Goal: Transaction & Acquisition: Purchase product/service

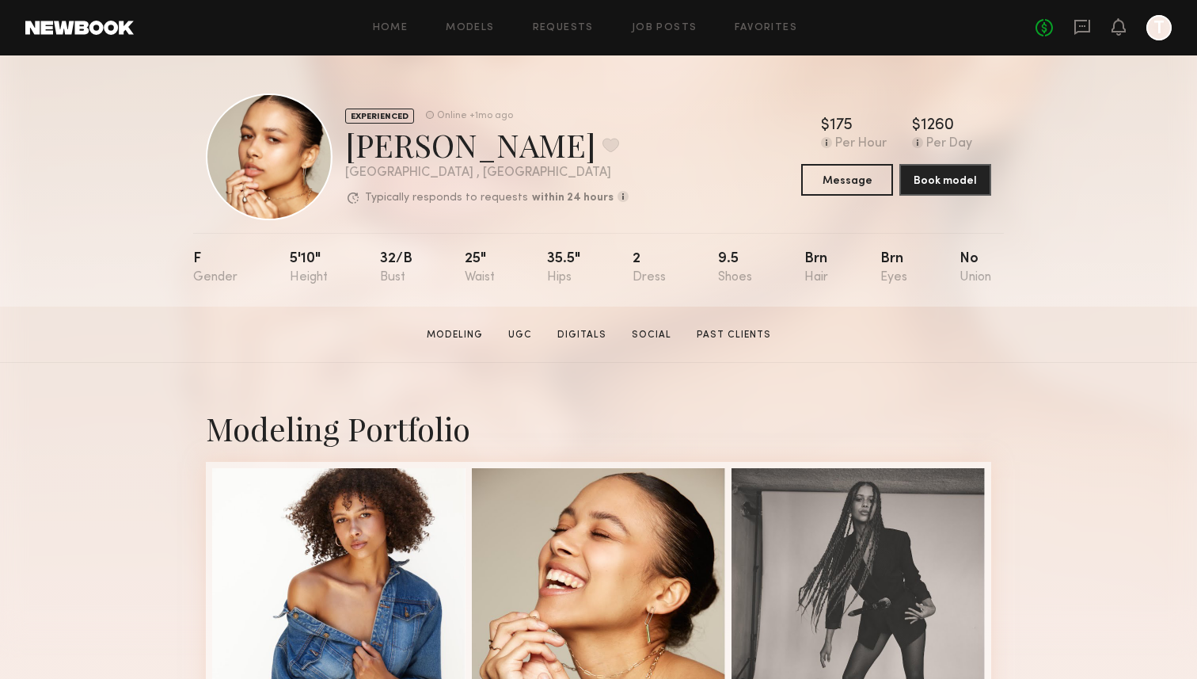
click at [93, 22] on link at bounding box center [79, 28] width 108 height 14
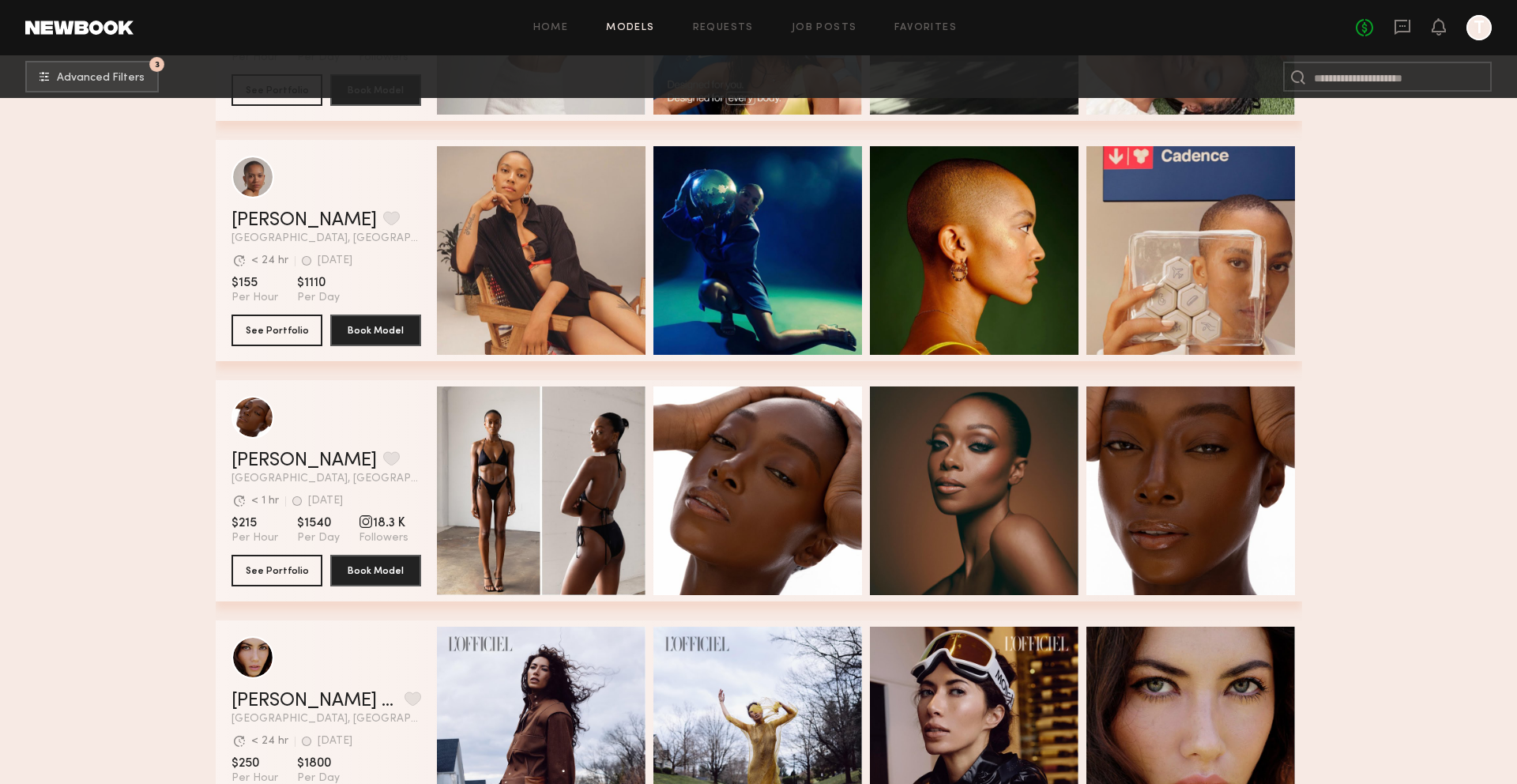
scroll to position [8214, 0]
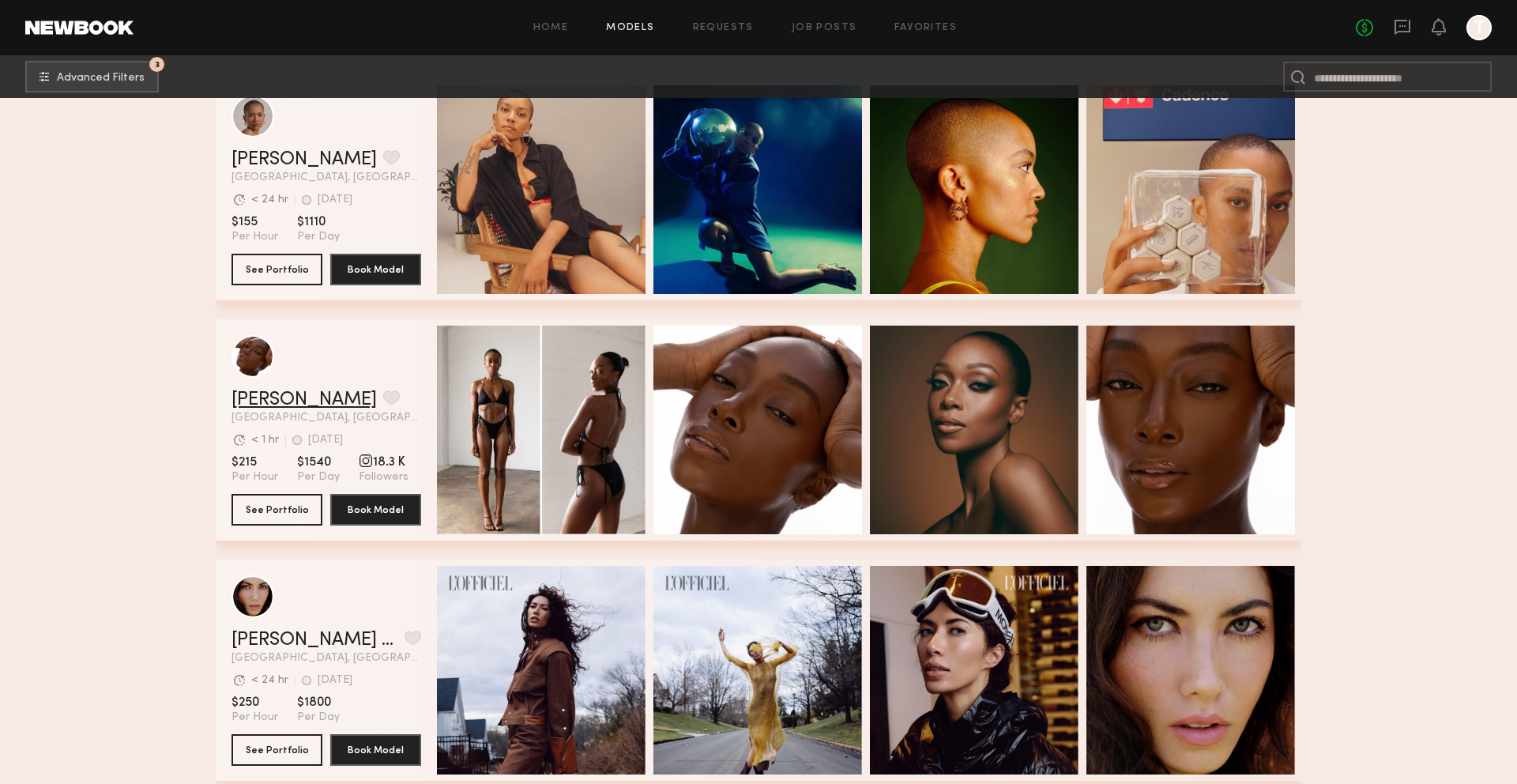
click at [280, 407] on link "Nancy N." at bounding box center [304, 399] width 146 height 19
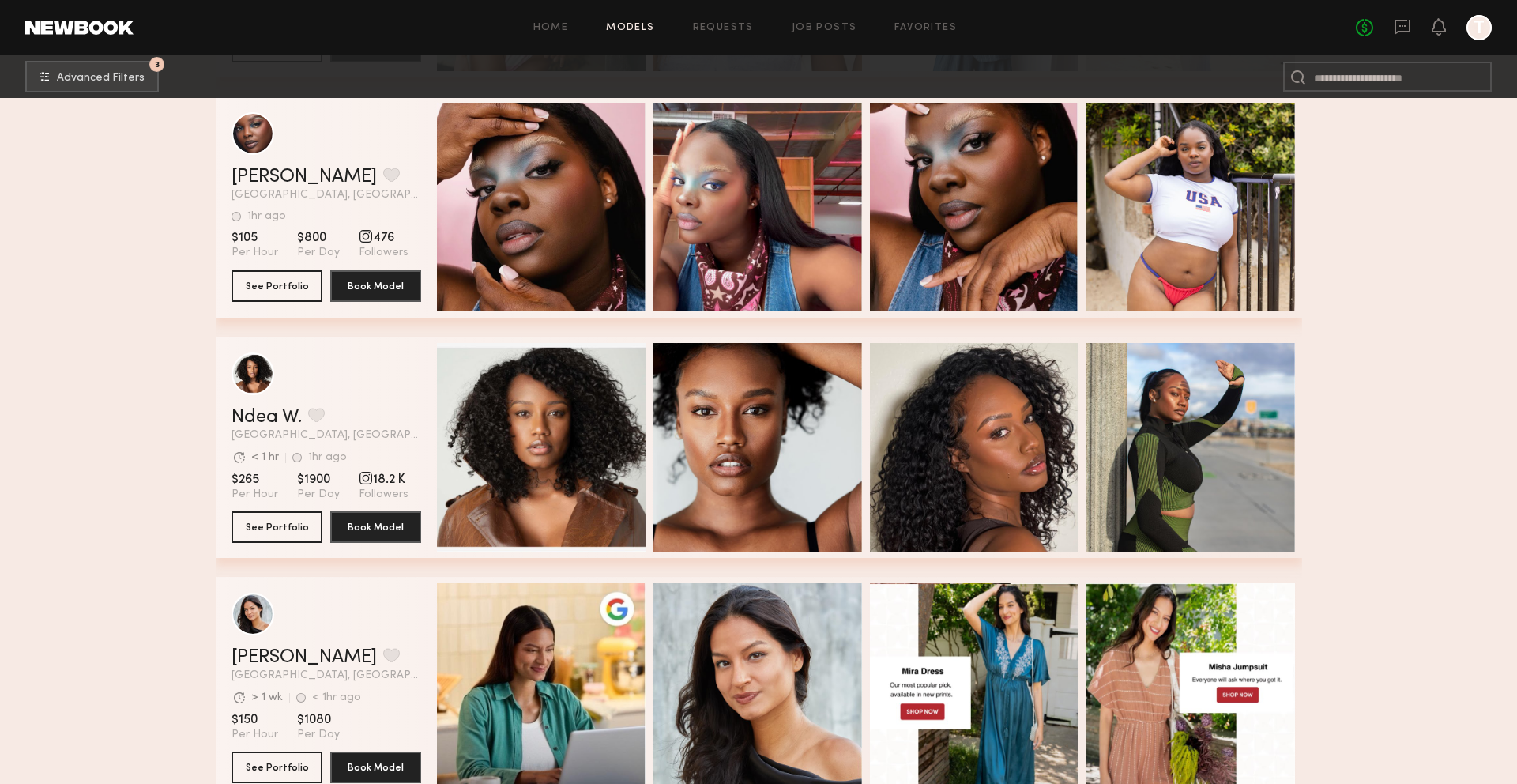
scroll to position [11104, 0]
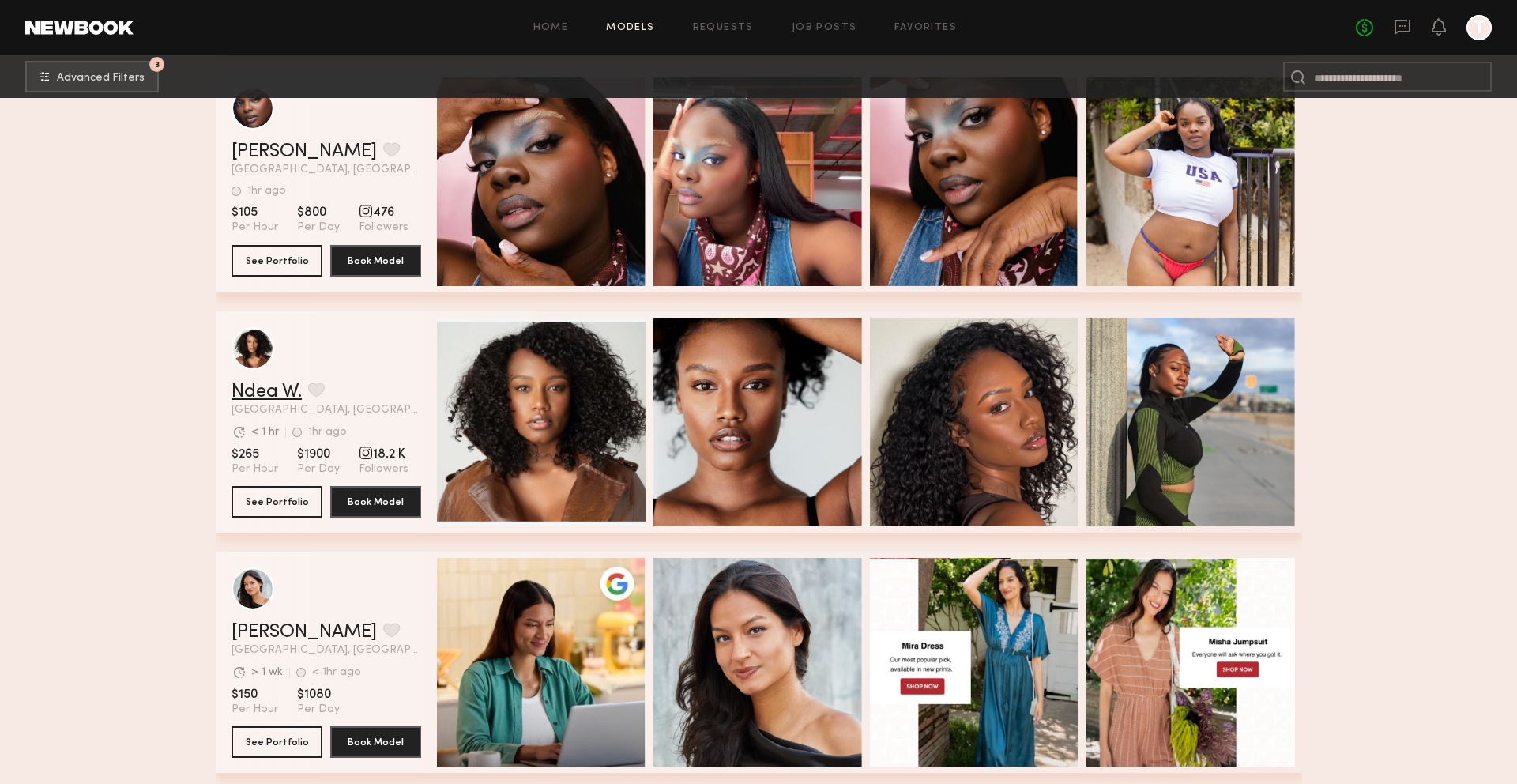
click at [283, 397] on link "Ndea W." at bounding box center [266, 391] width 70 height 19
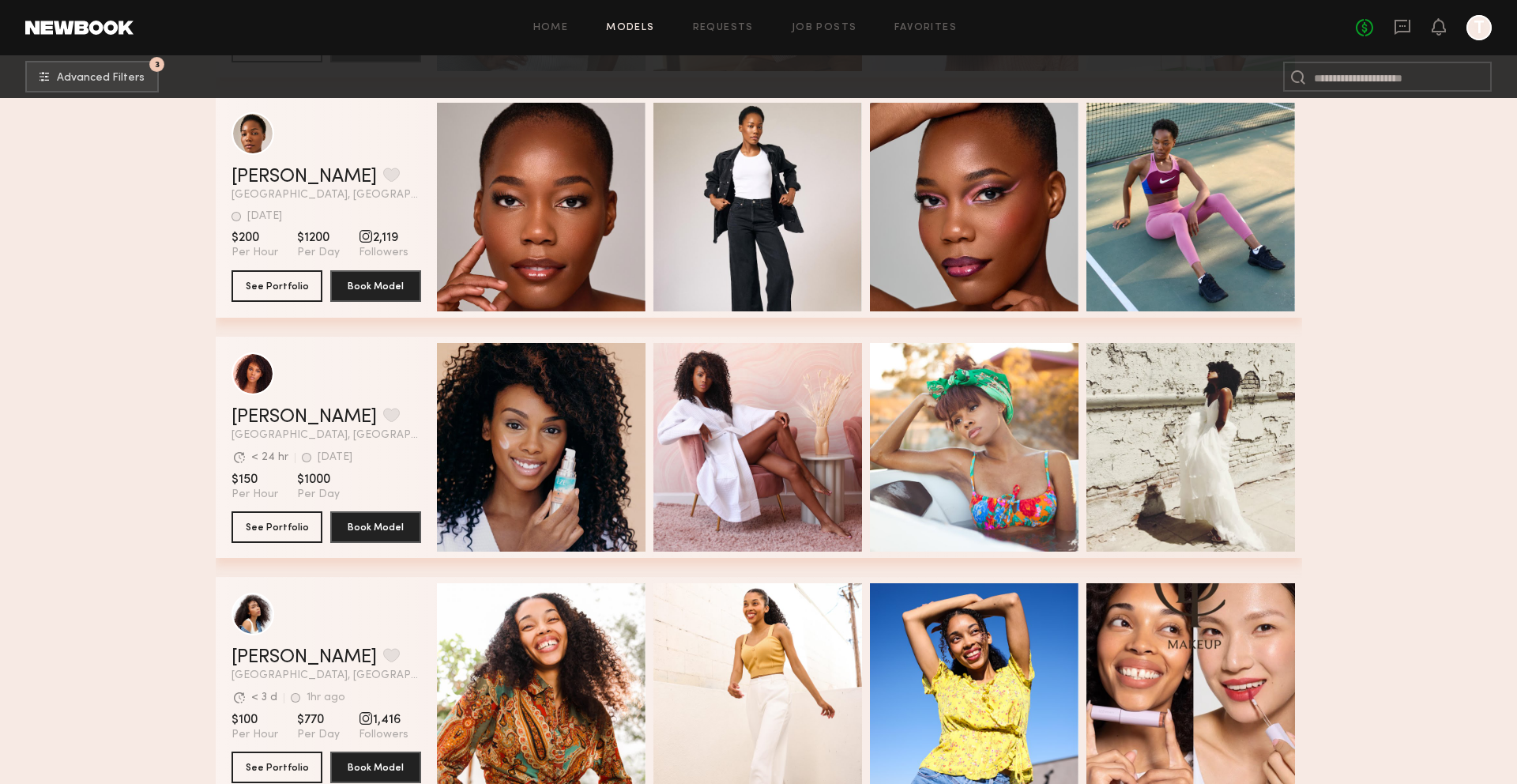
scroll to position [12498, 0]
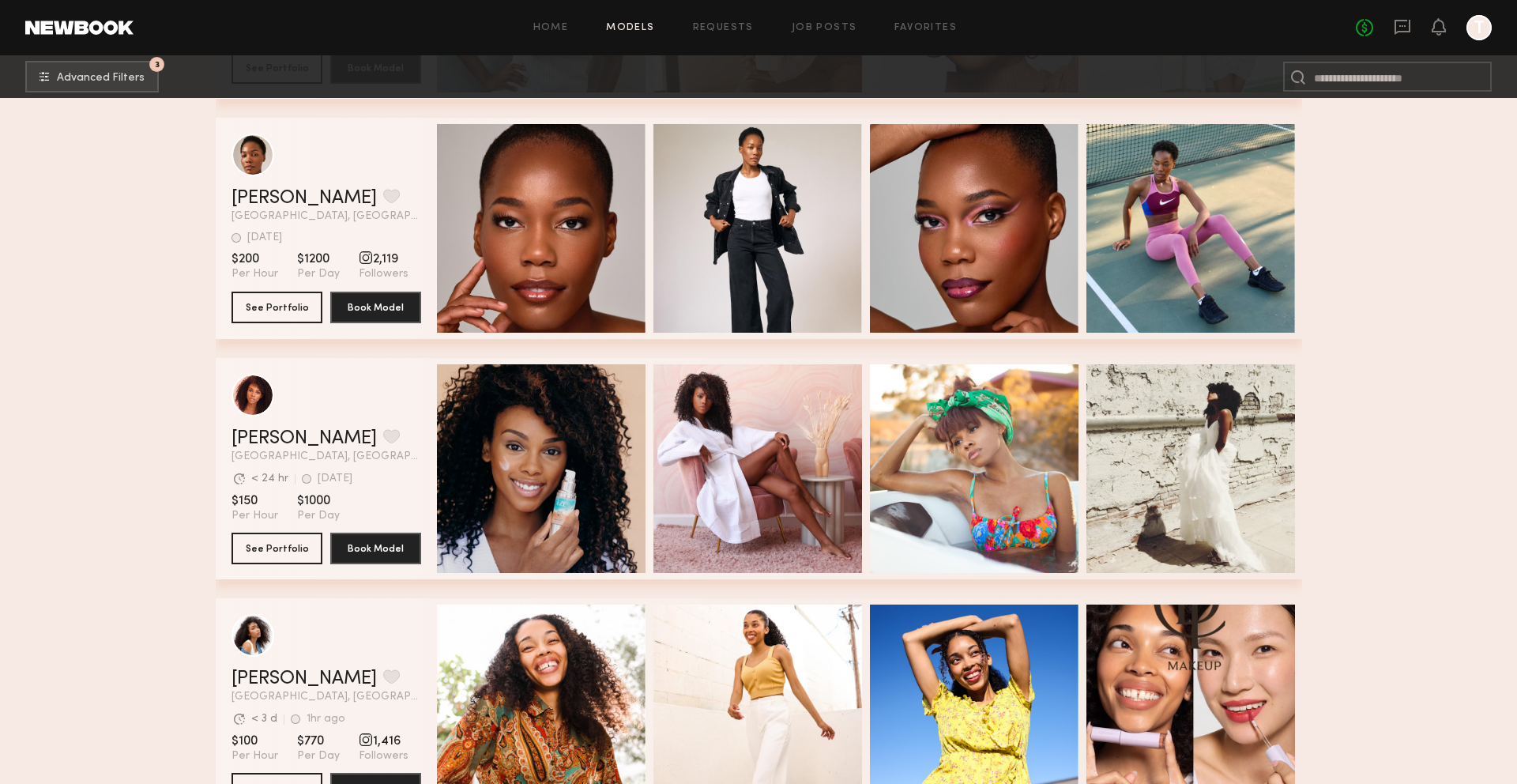
click at [267, 208] on div "Zairah M. Favorite Los Angeles, CA 5d ago Last Online" at bounding box center [326, 204] width 190 height 33
click at [267, 199] on link "Zairah M." at bounding box center [304, 197] width 146 height 19
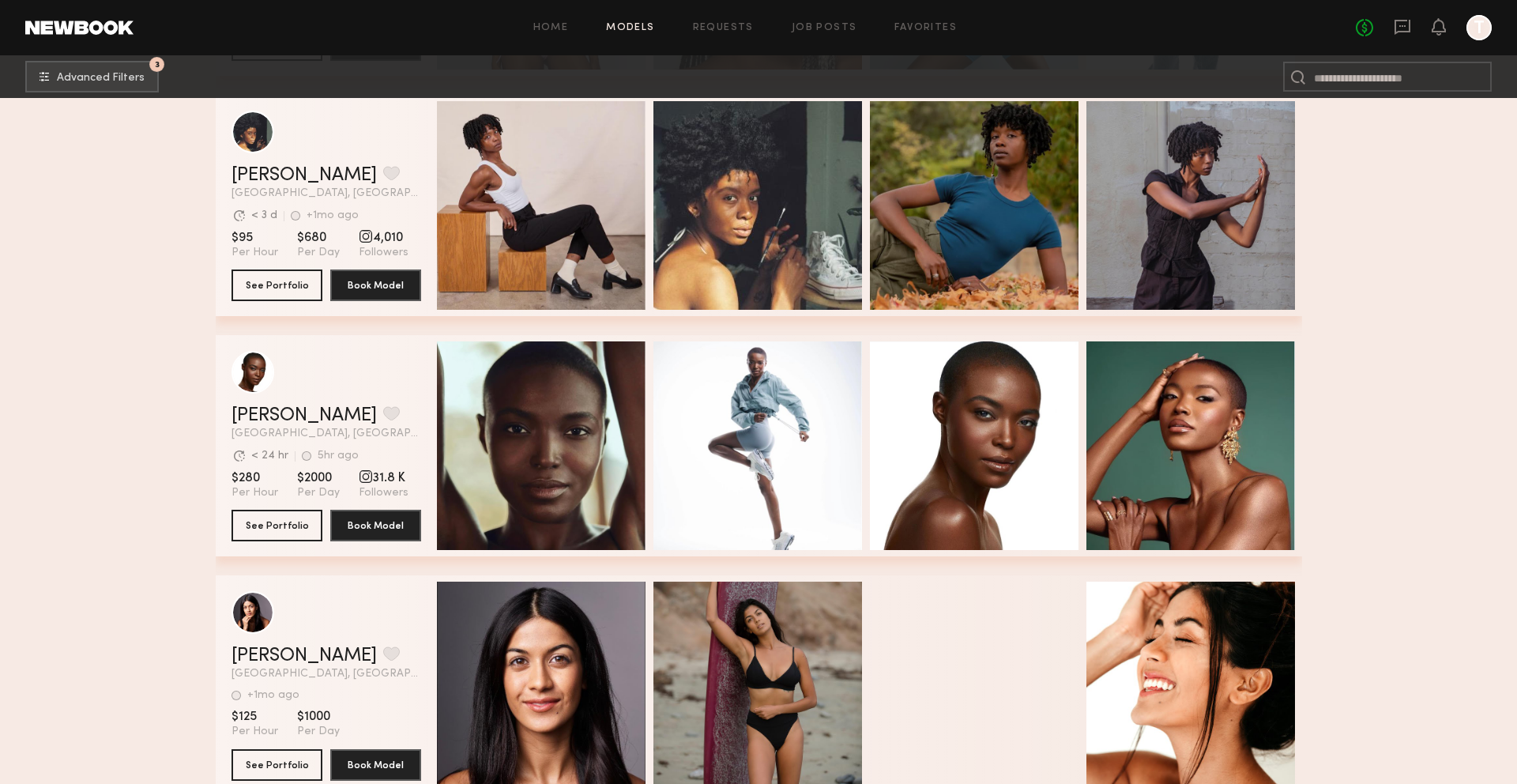
scroll to position [14925, 0]
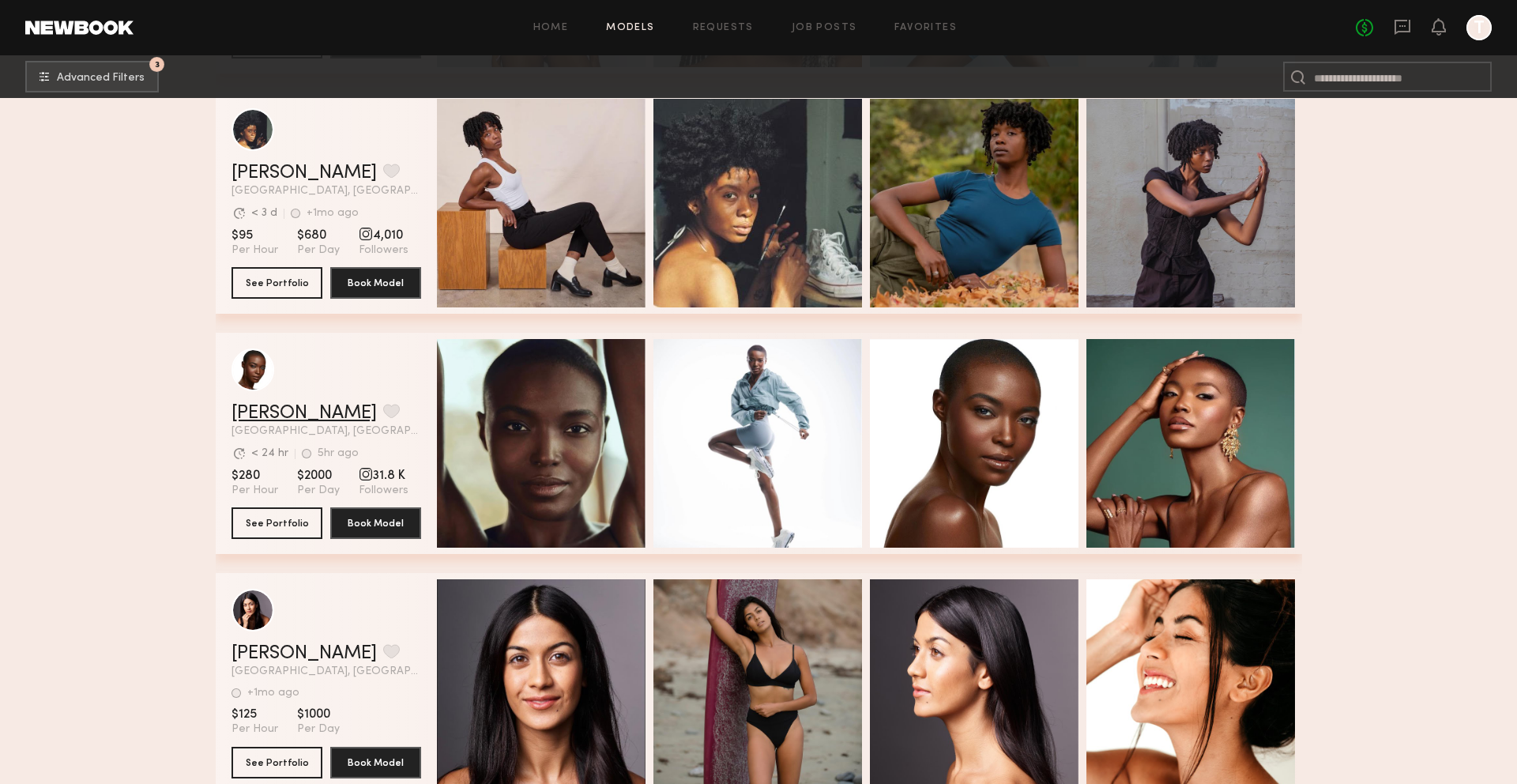
click at [288, 416] on link "Brittany M." at bounding box center [304, 413] width 146 height 19
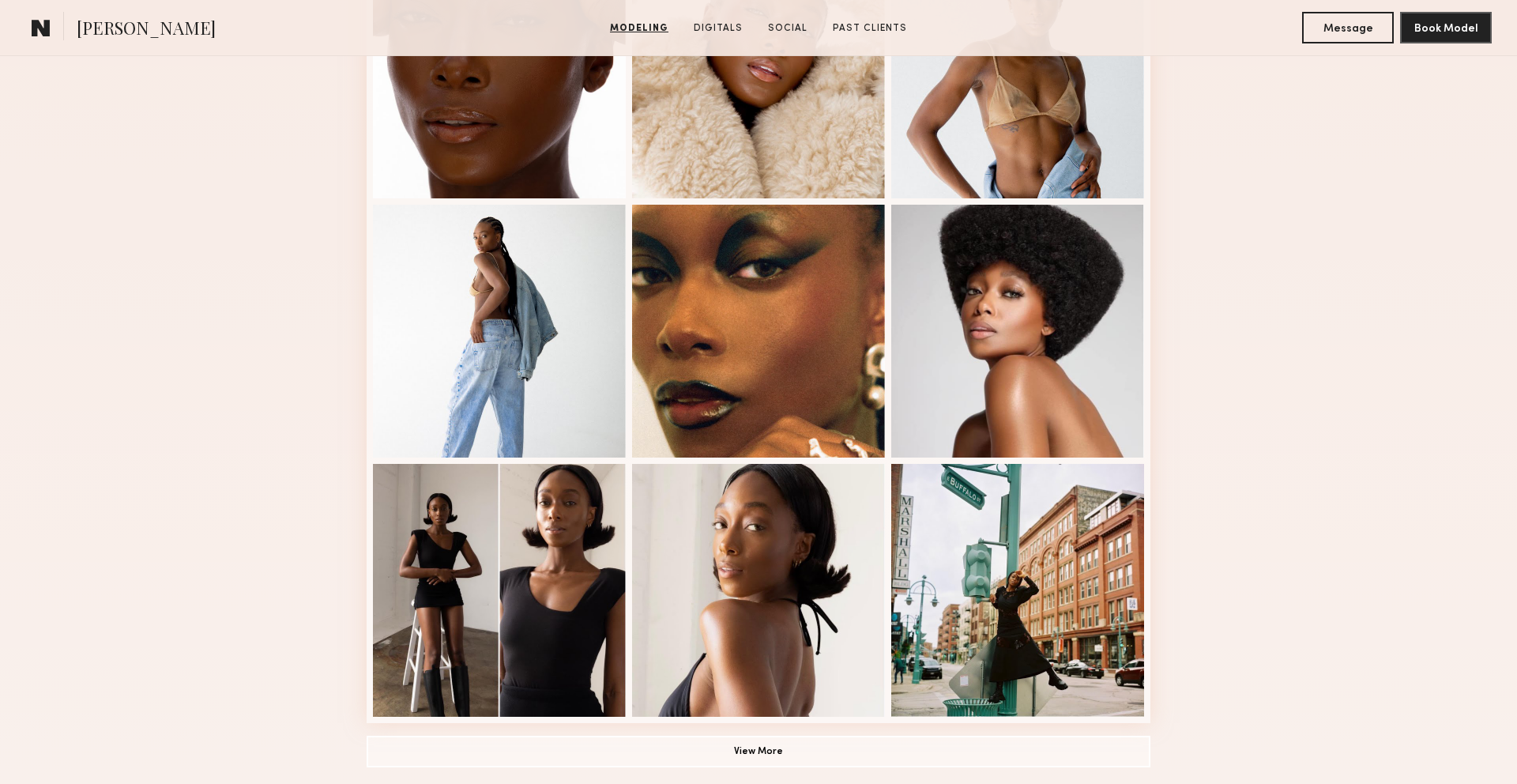
scroll to position [784, 0]
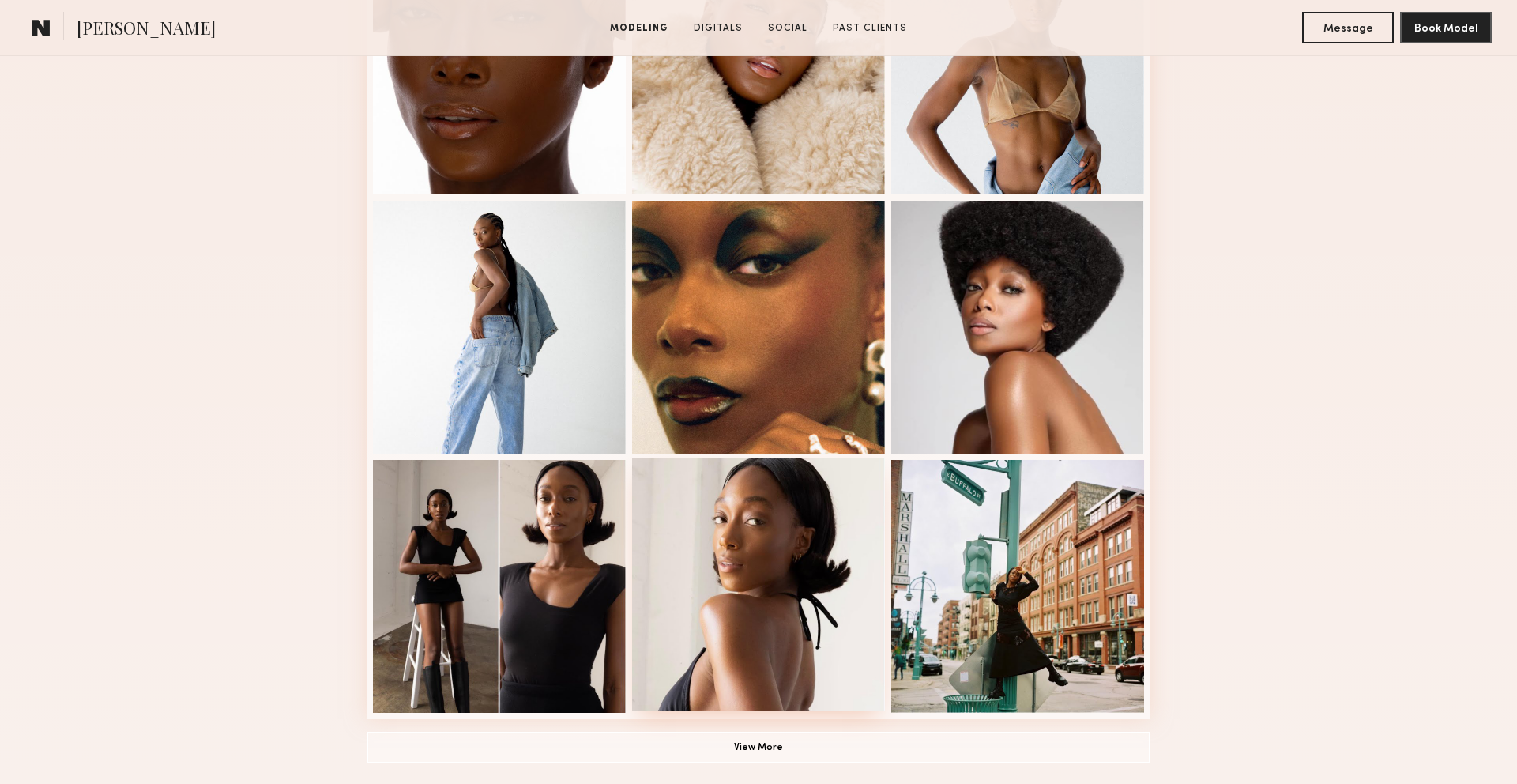
click at [733, 527] on div at bounding box center [758, 584] width 253 height 252
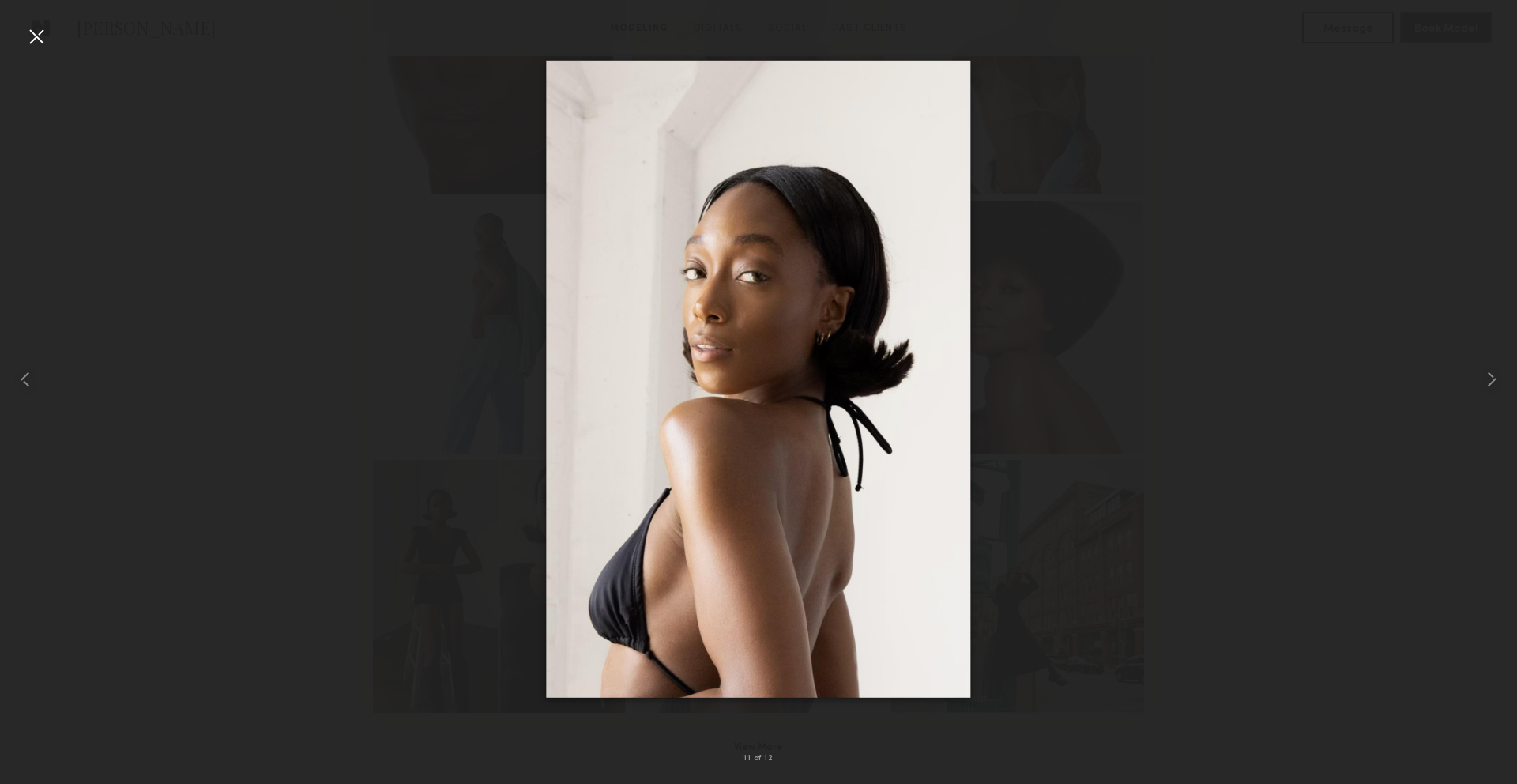
click at [42, 42] on div at bounding box center [36, 36] width 25 height 25
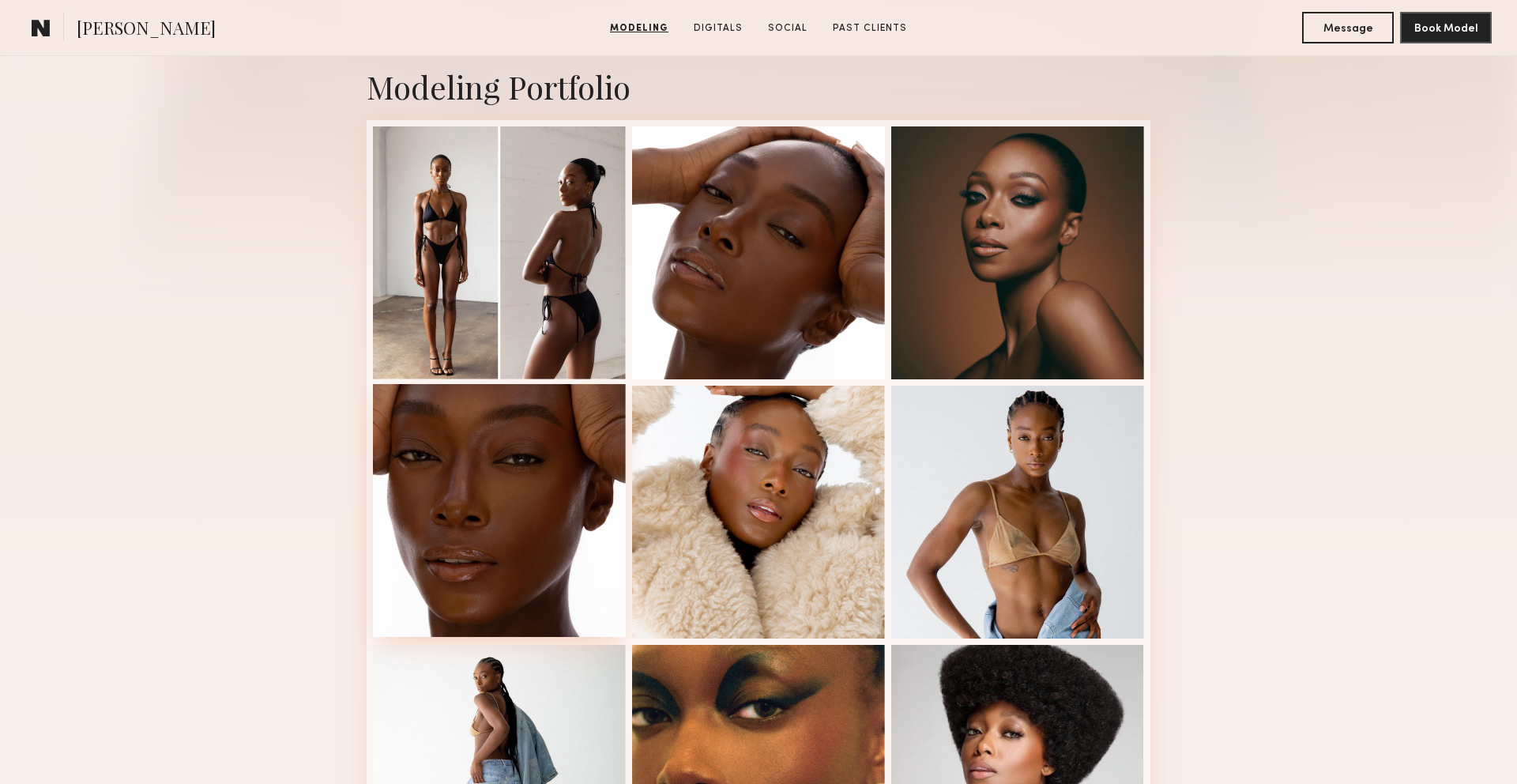
scroll to position [327, 0]
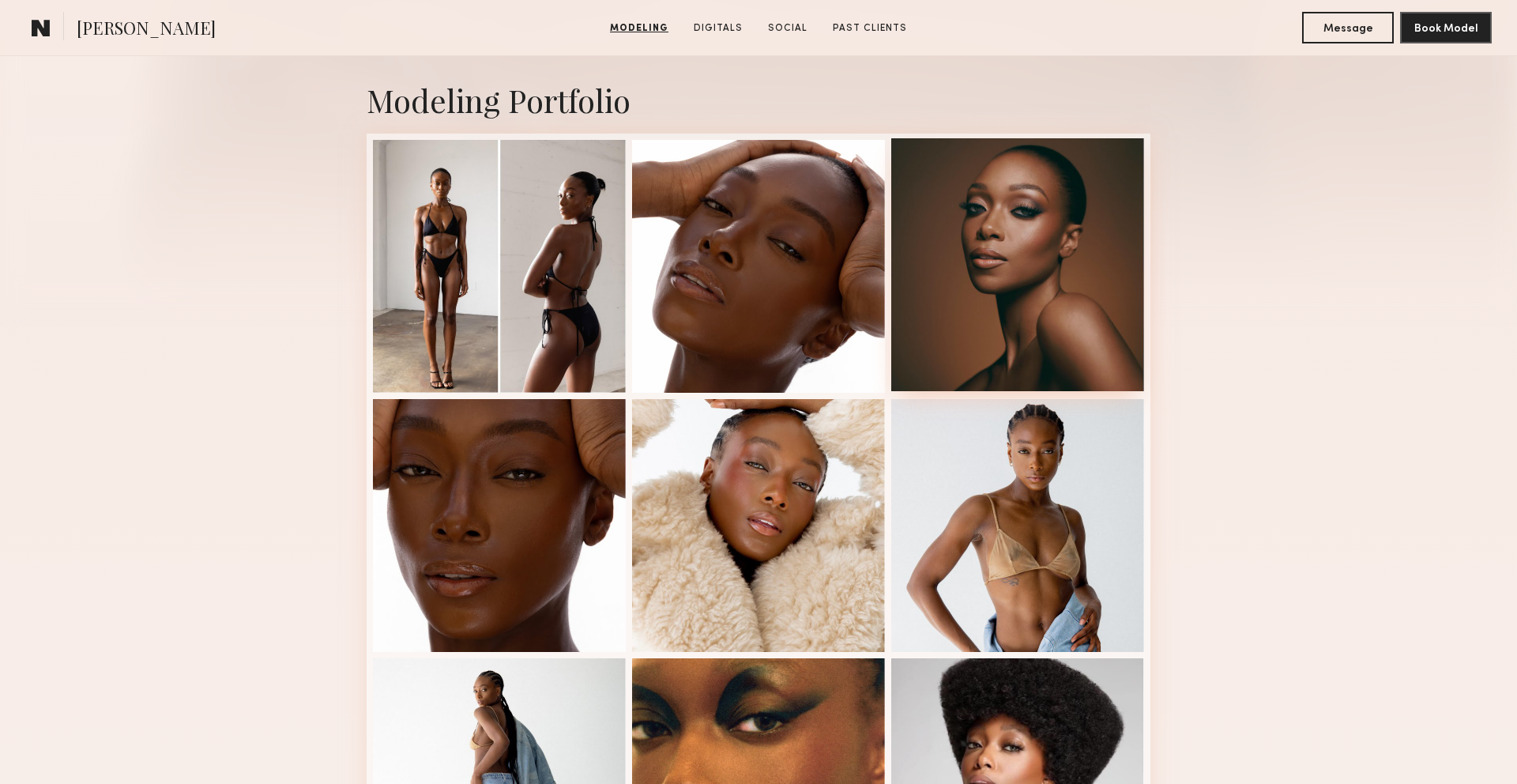
click at [1066, 336] on div at bounding box center [1017, 264] width 253 height 252
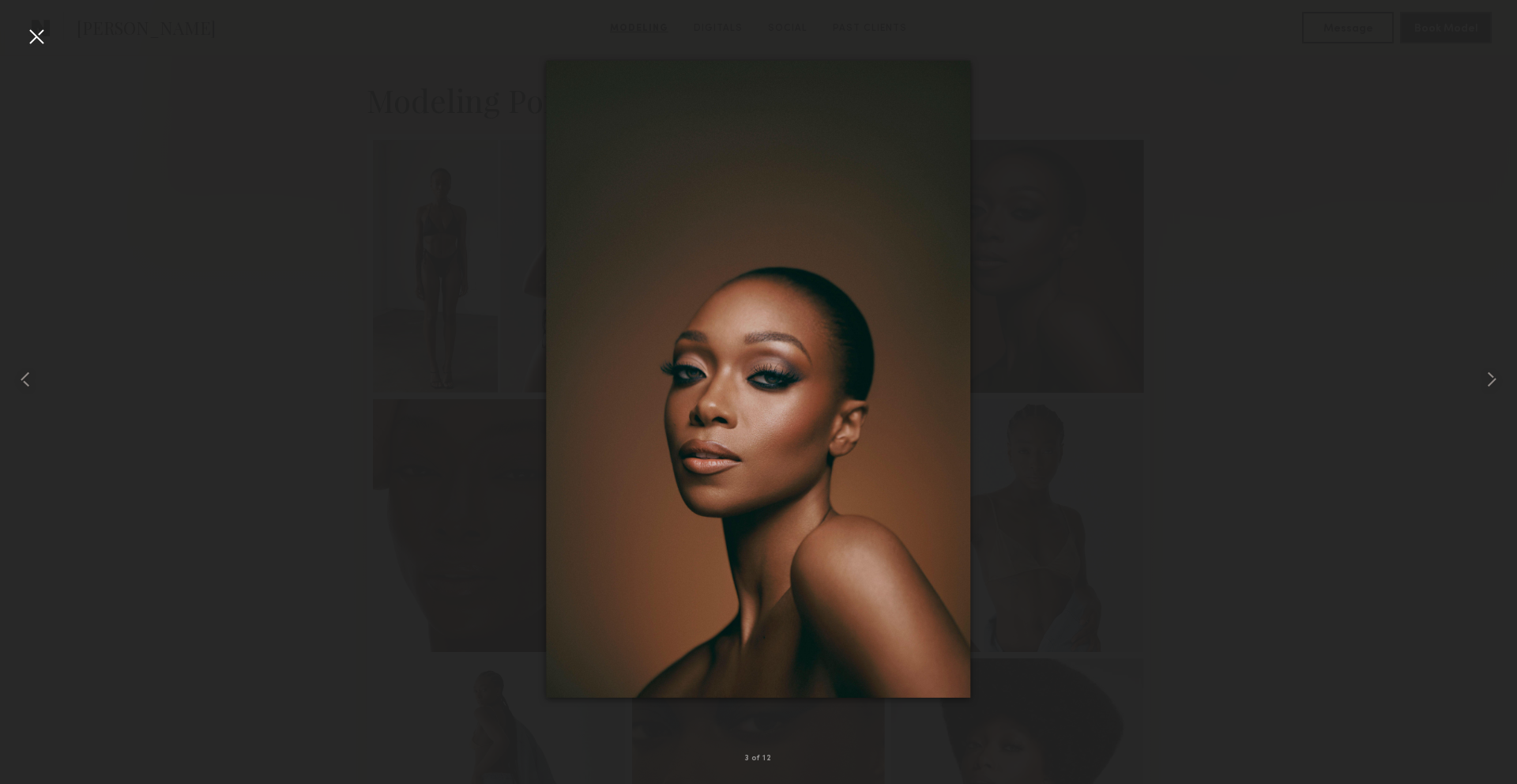
click at [31, 36] on div at bounding box center [36, 36] width 25 height 25
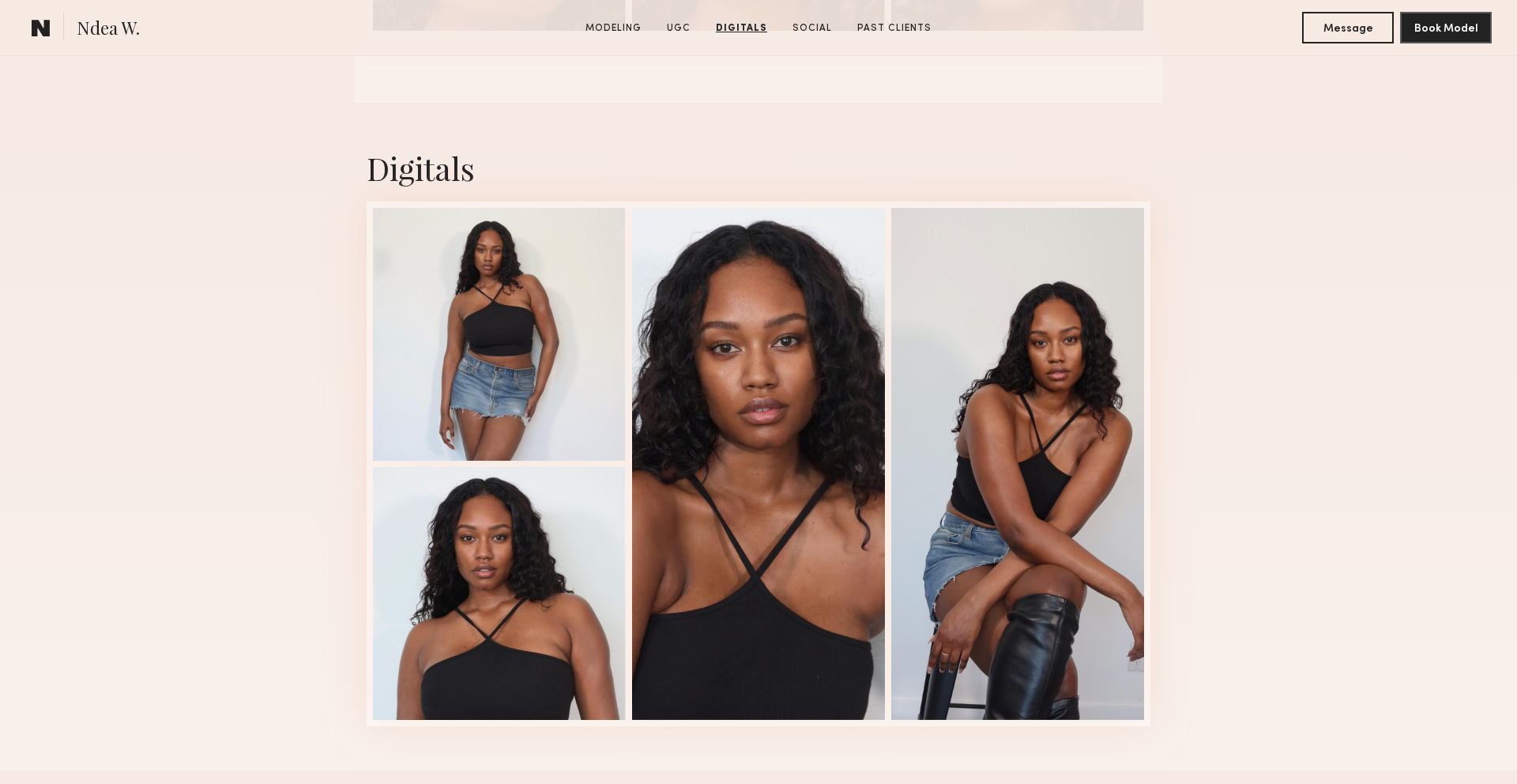
scroll to position [1946, 0]
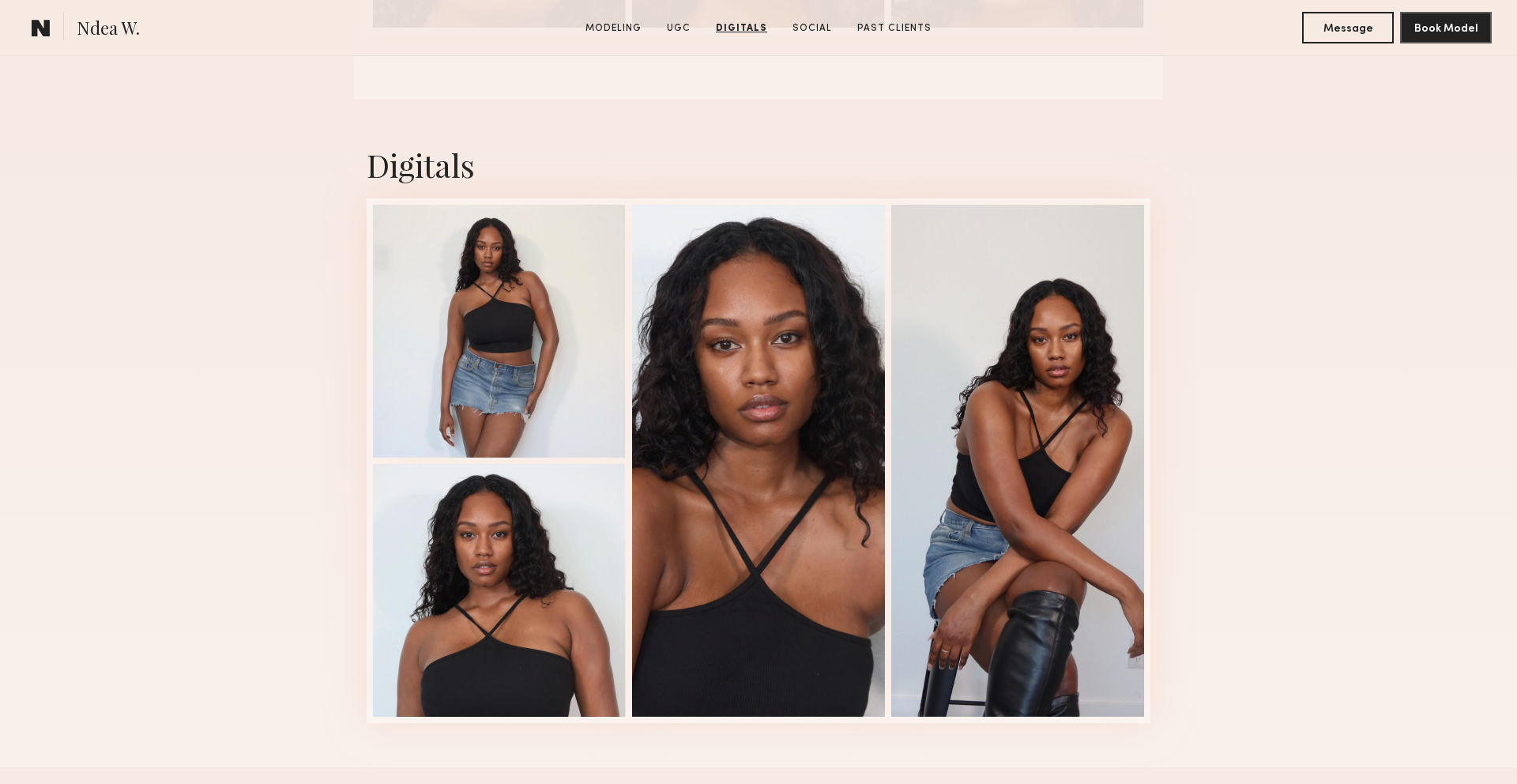
click at [951, 135] on div "Digitals" at bounding box center [758, 433] width 784 height 667
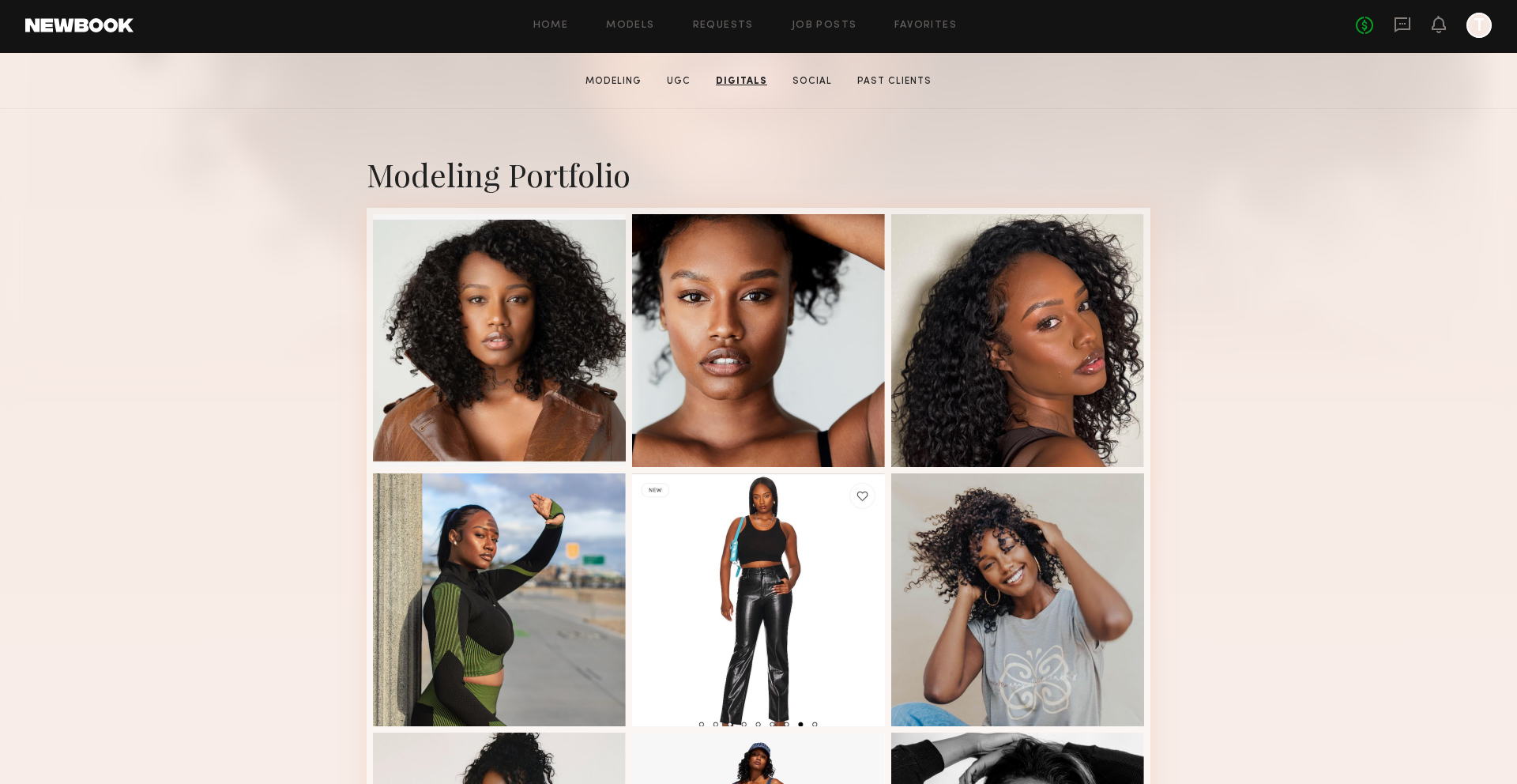
scroll to position [0, 0]
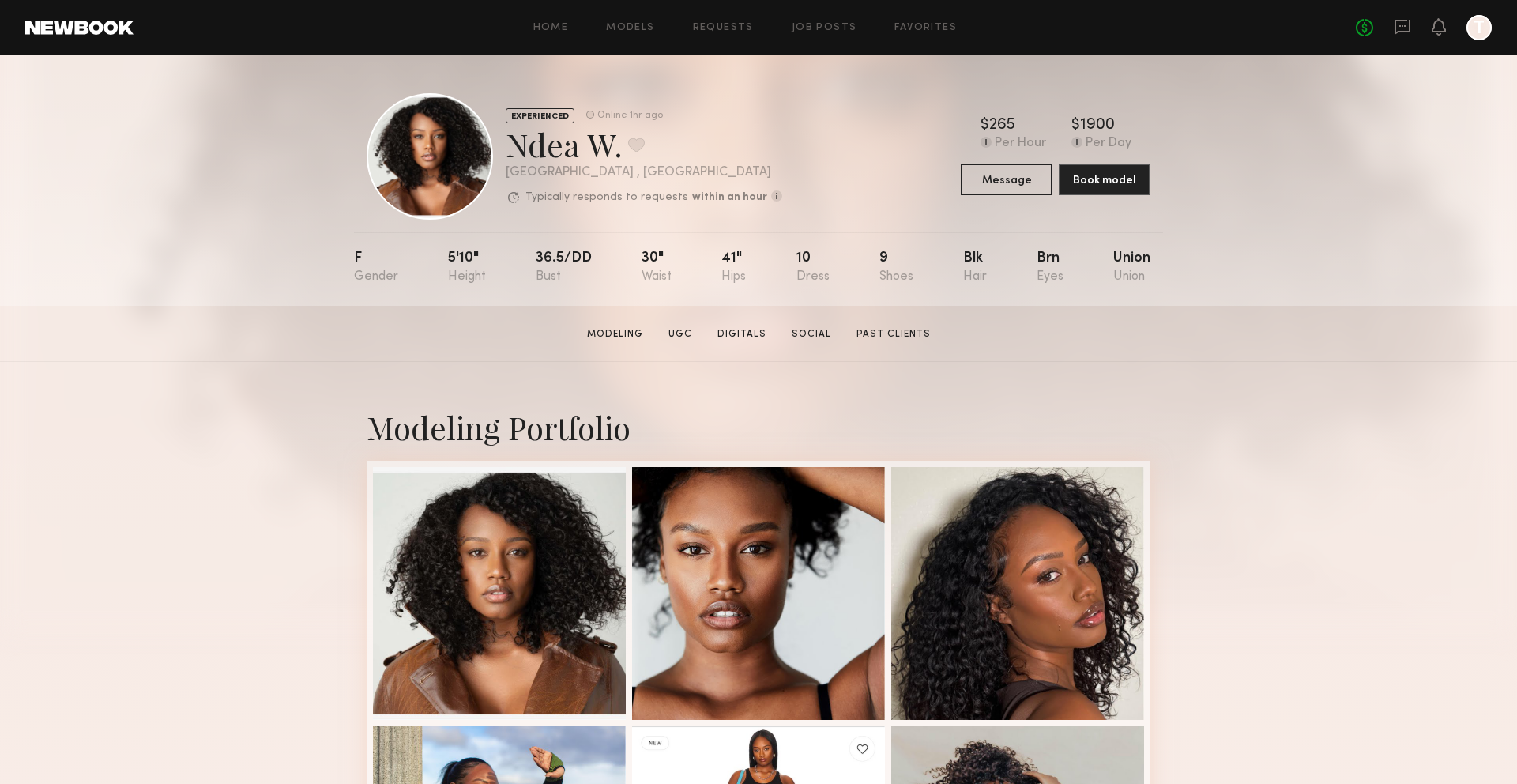
click at [915, 21] on div "Home Models Requests Job Posts Favorites Sign Out No fees up to $5,000 T" at bounding box center [812, 27] width 1358 height 25
click at [920, 25] on link "Favorites" at bounding box center [925, 28] width 63 height 10
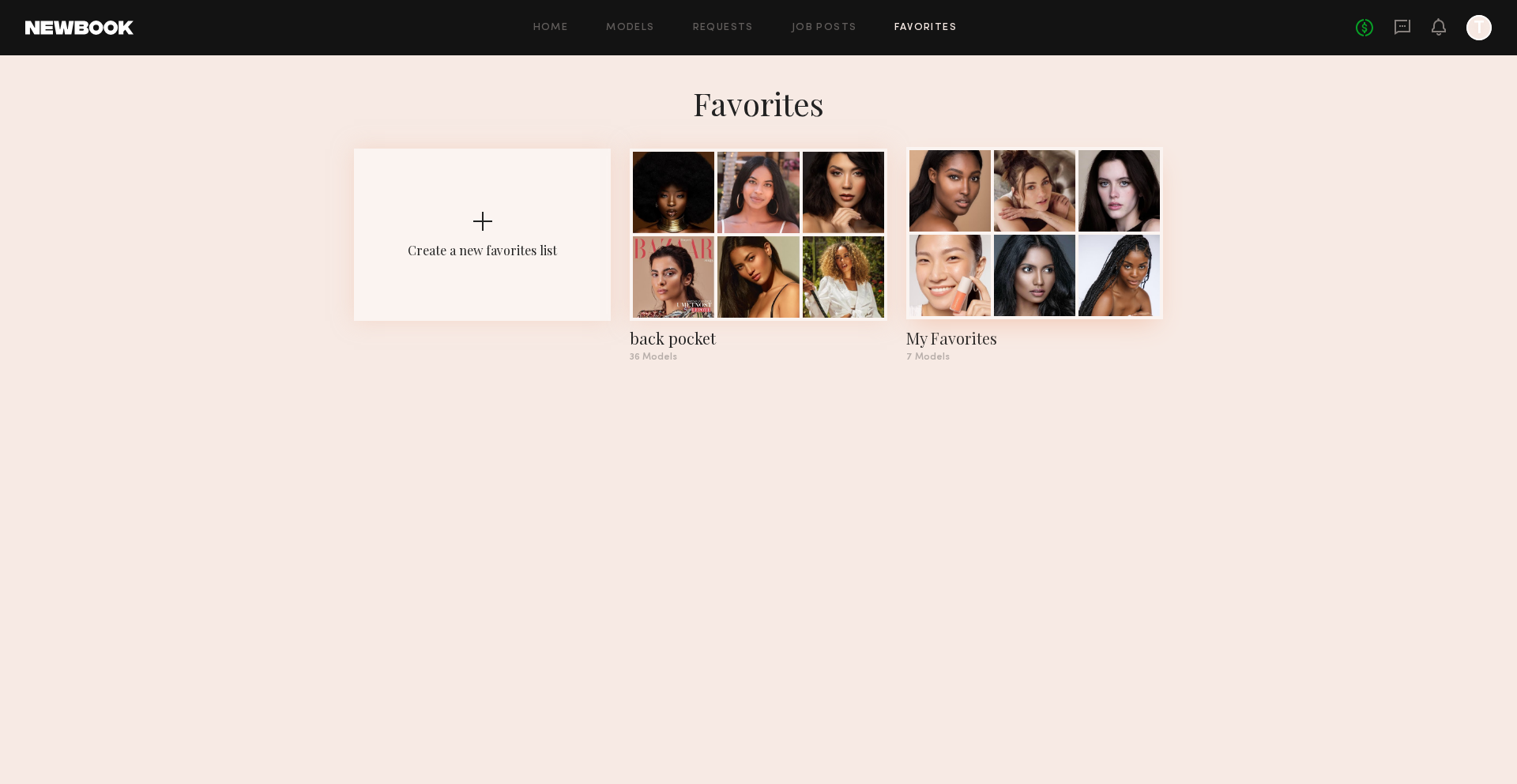
click at [955, 218] on div at bounding box center [951, 191] width 82 height 82
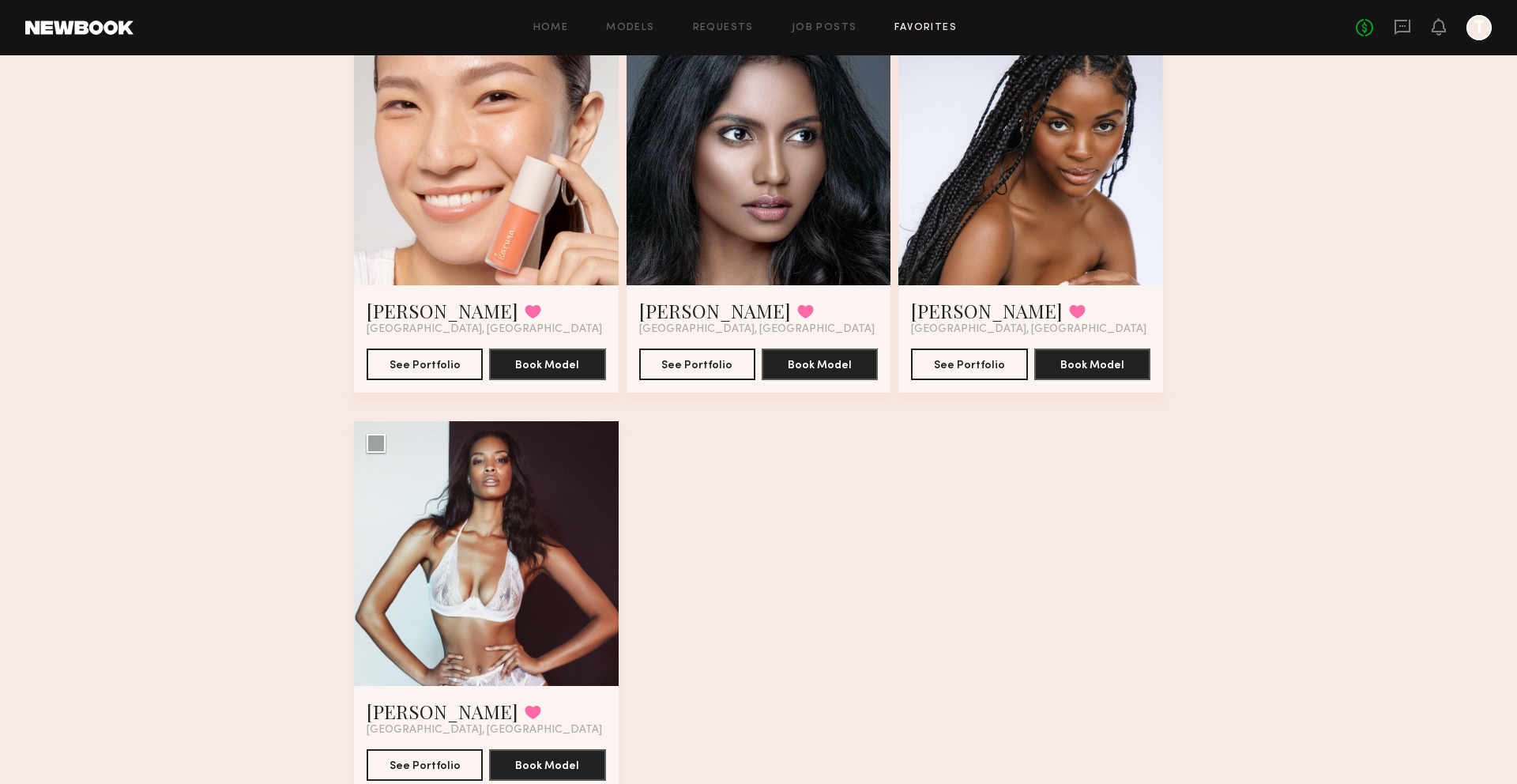
scroll to position [624, 0]
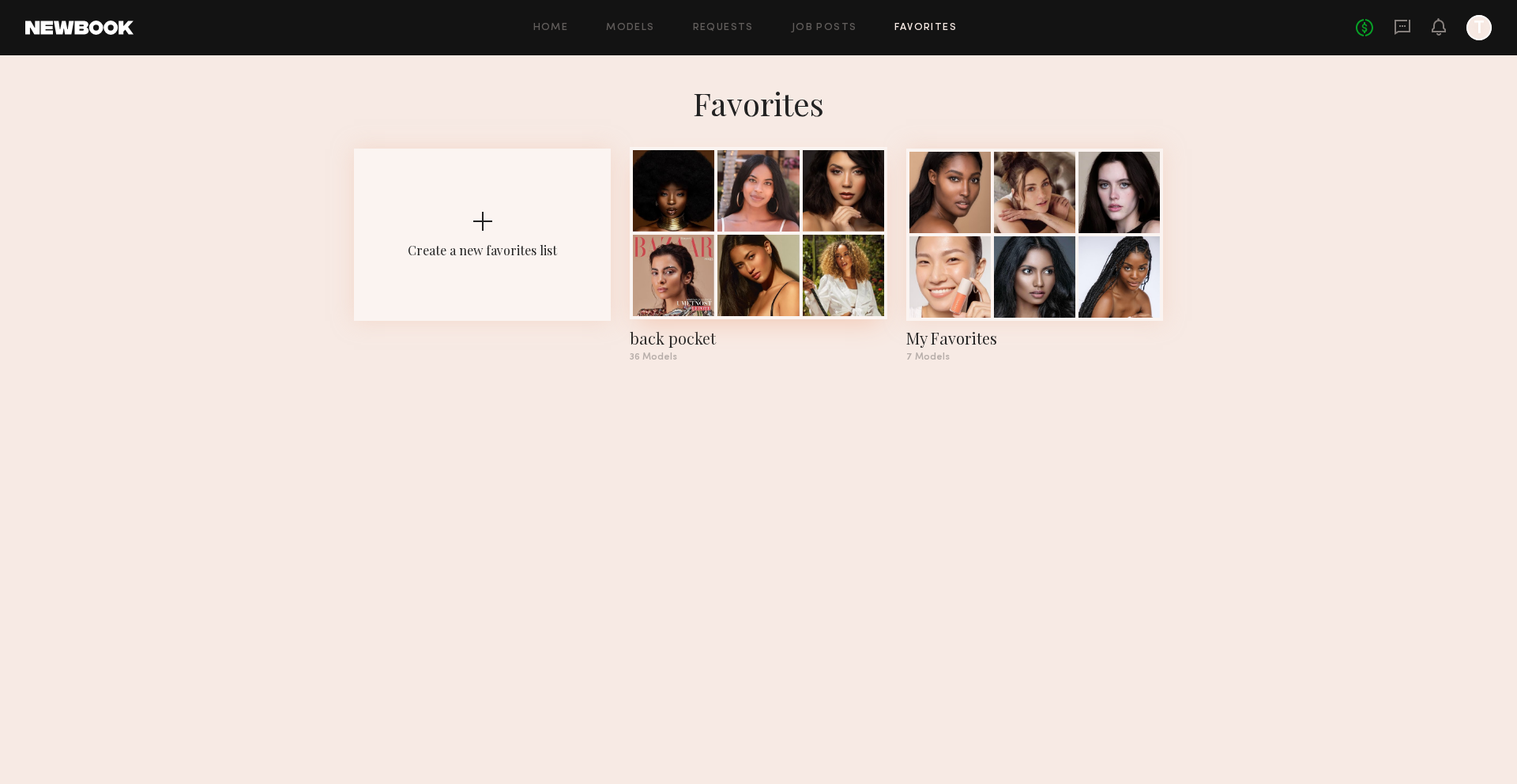
click at [736, 247] on div at bounding box center [758, 275] width 82 height 82
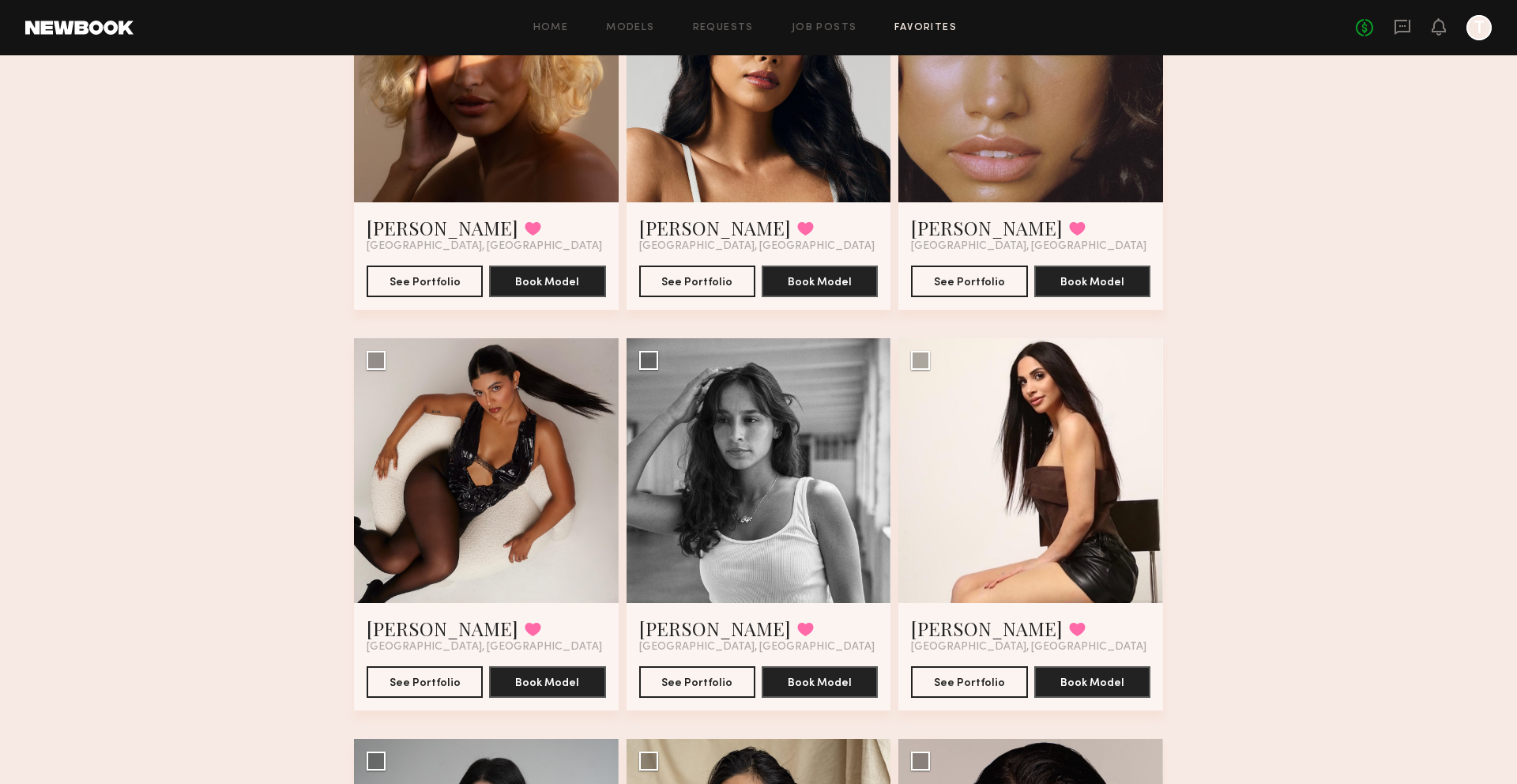
scroll to position [3450, 0]
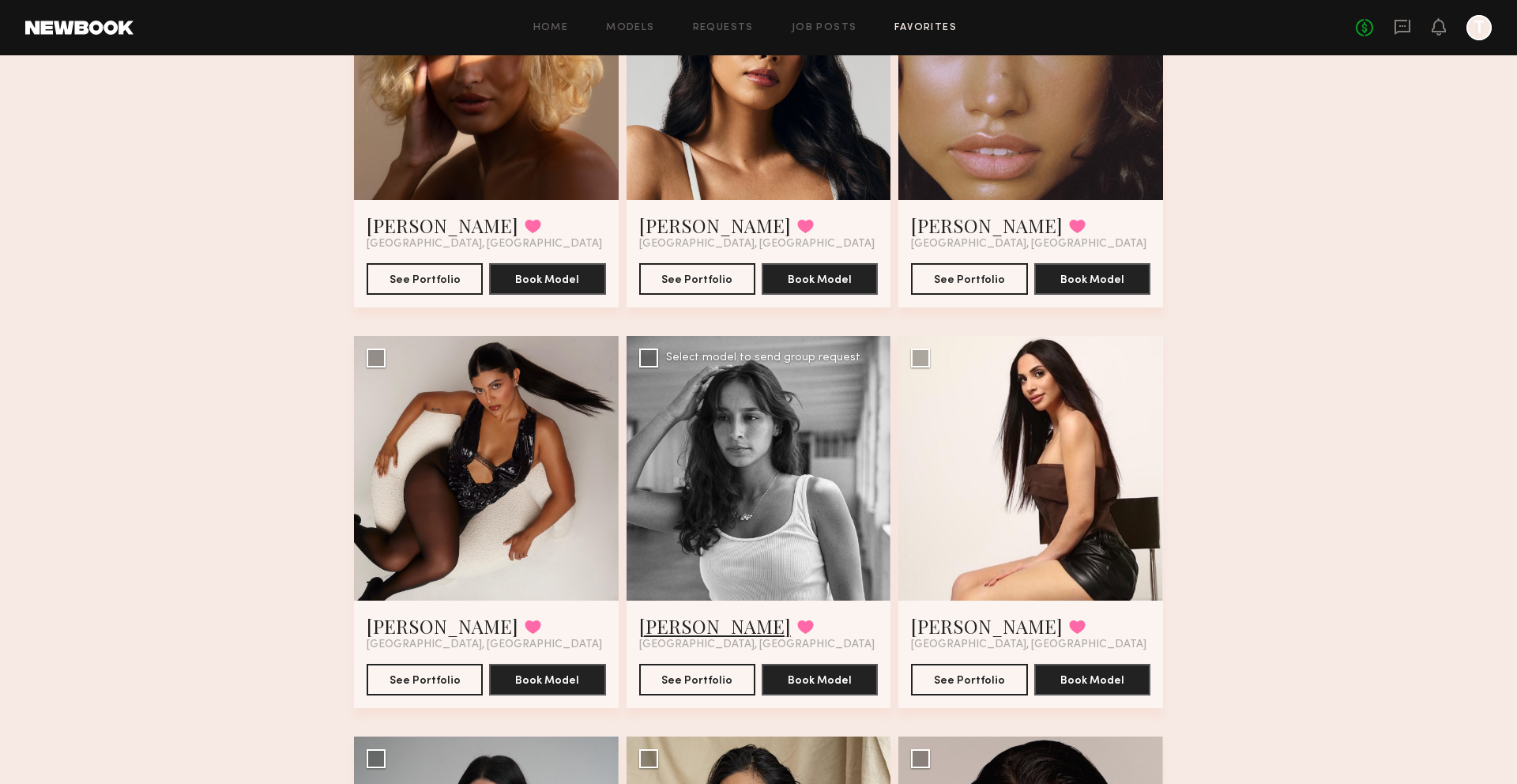
click at [665, 619] on link "Gianna S." at bounding box center [716, 625] width 152 height 25
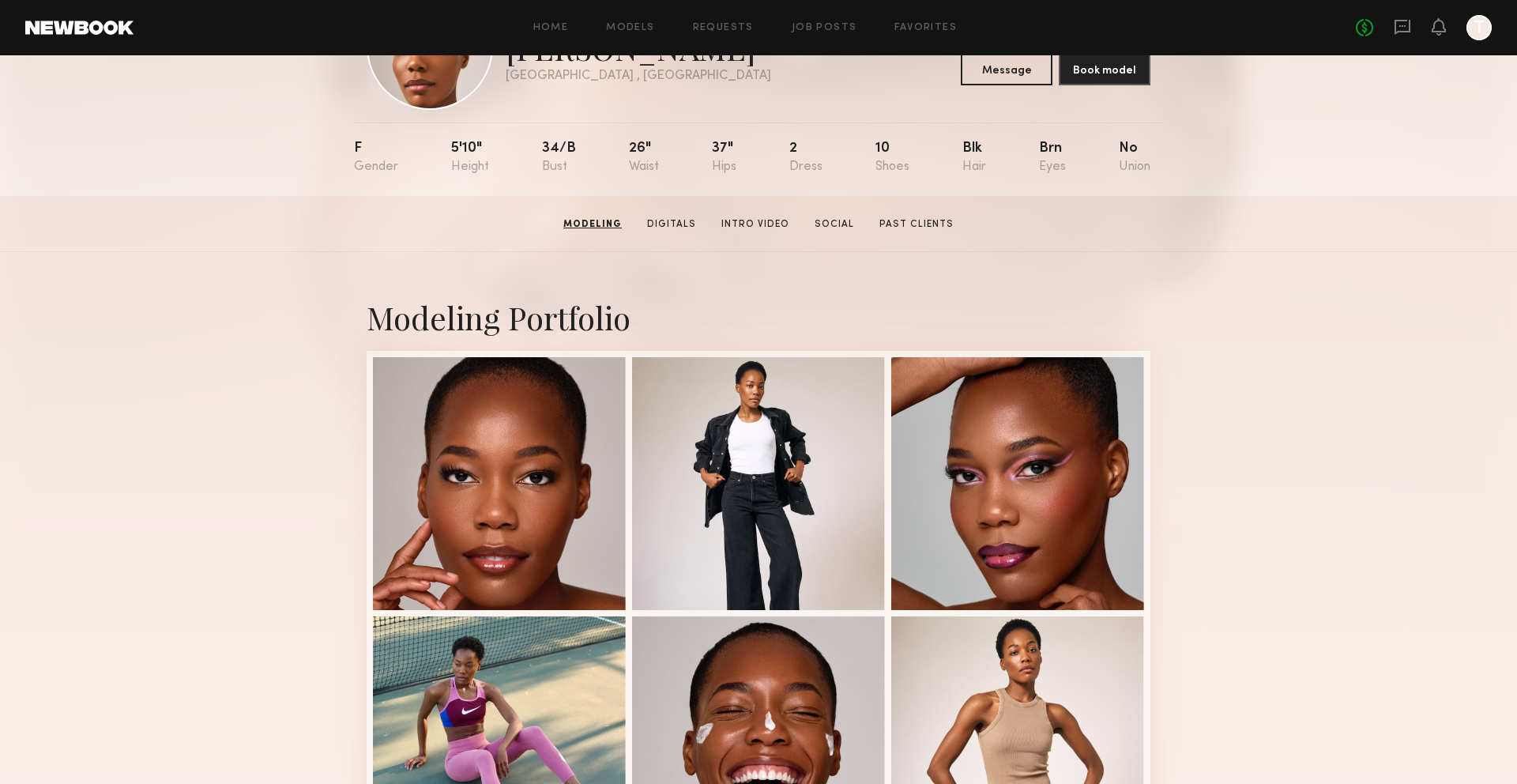
scroll to position [107, 0]
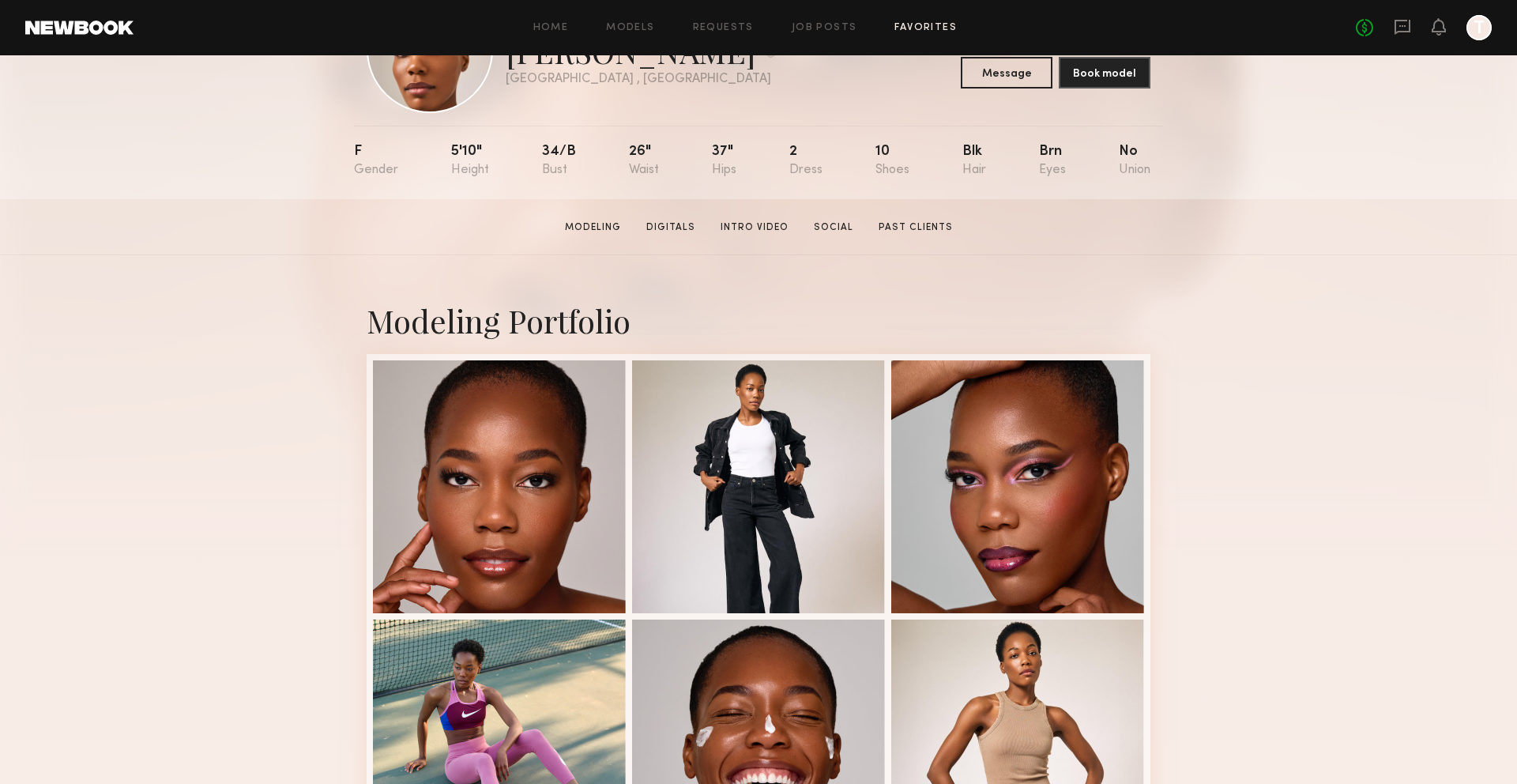
click at [923, 29] on link "Favorites" at bounding box center [925, 28] width 63 height 10
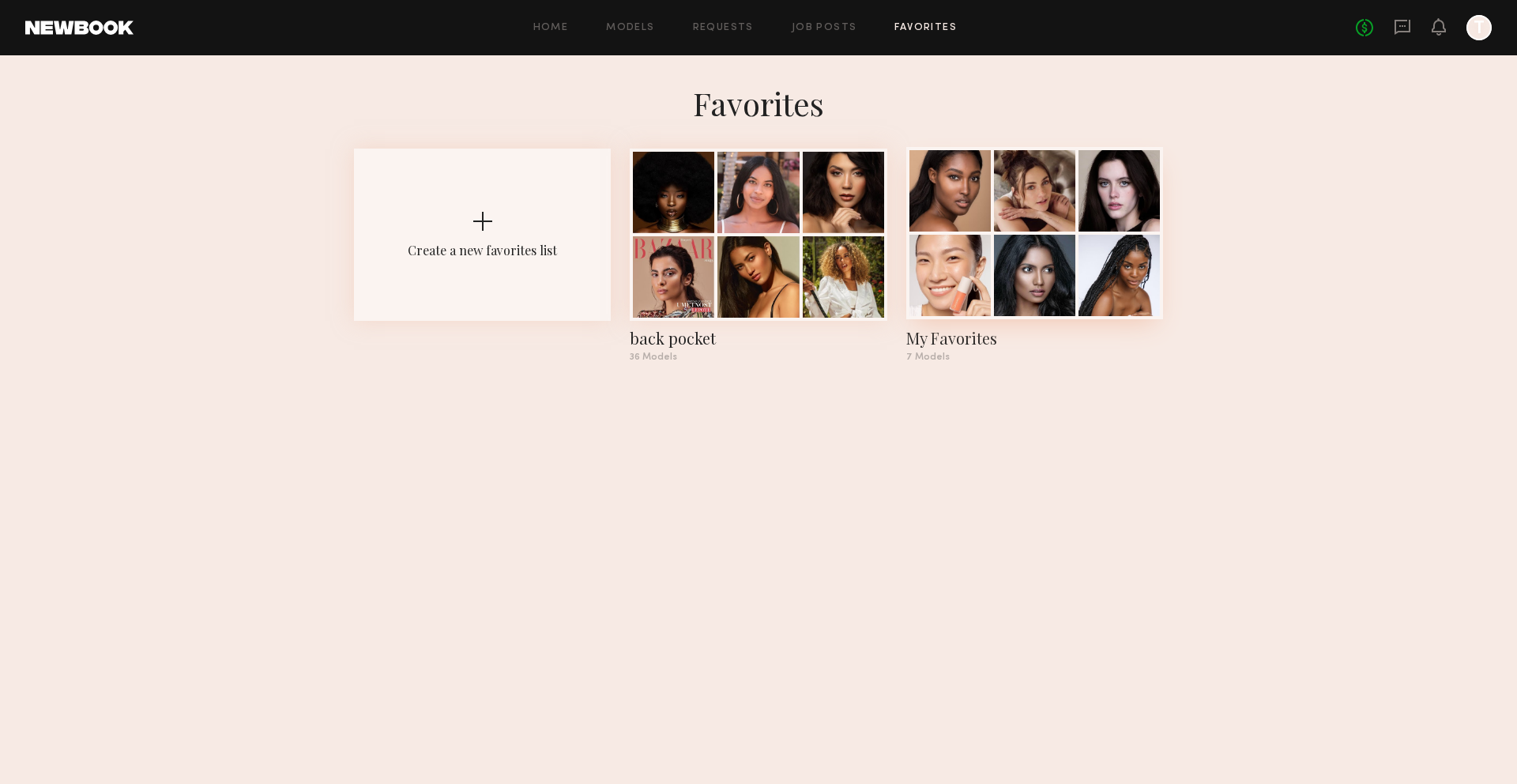
click at [987, 300] on div at bounding box center [951, 275] width 82 height 82
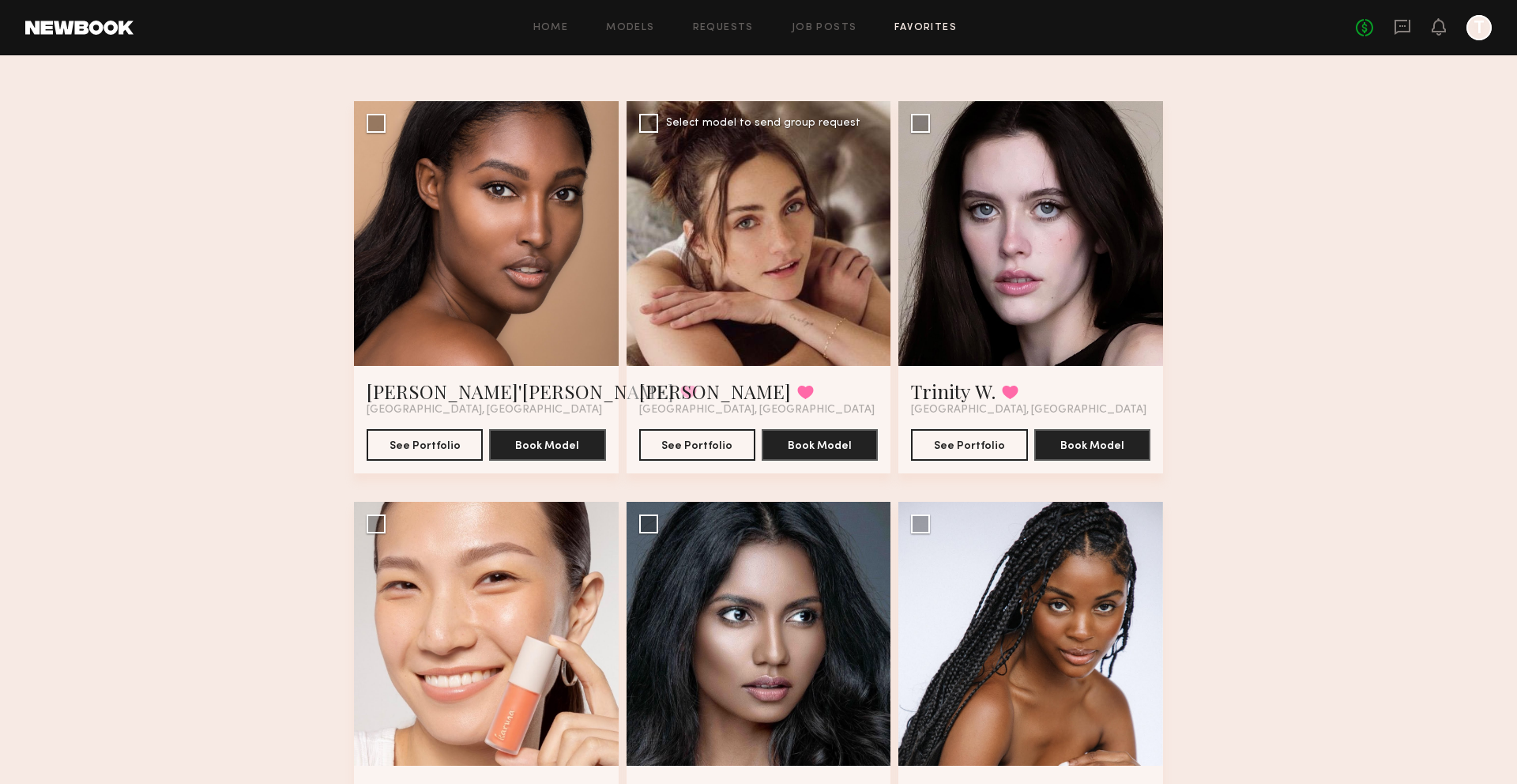
scroll to position [84, 0]
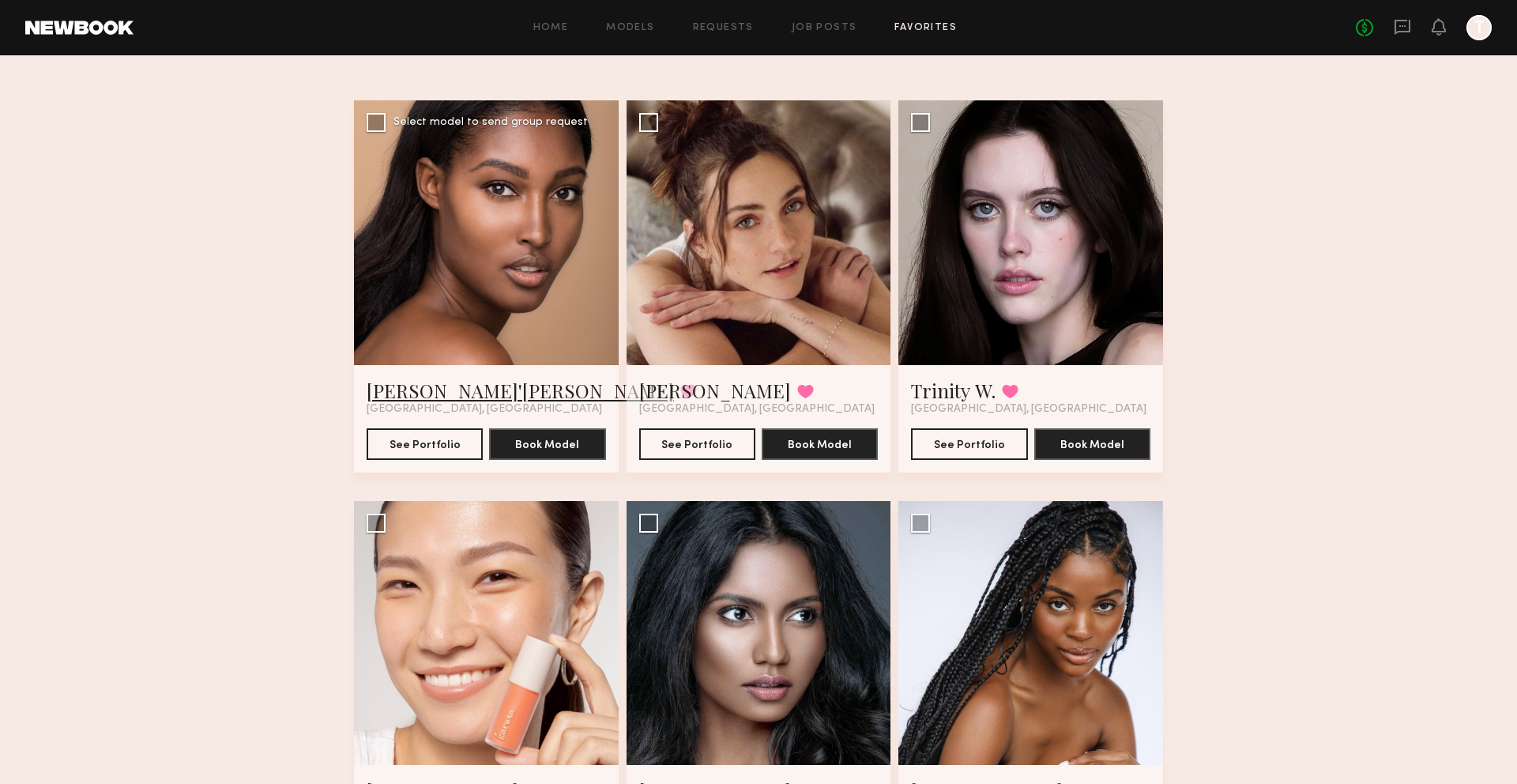
click at [411, 393] on link "Ja'Veonna G." at bounding box center [520, 390] width 307 height 25
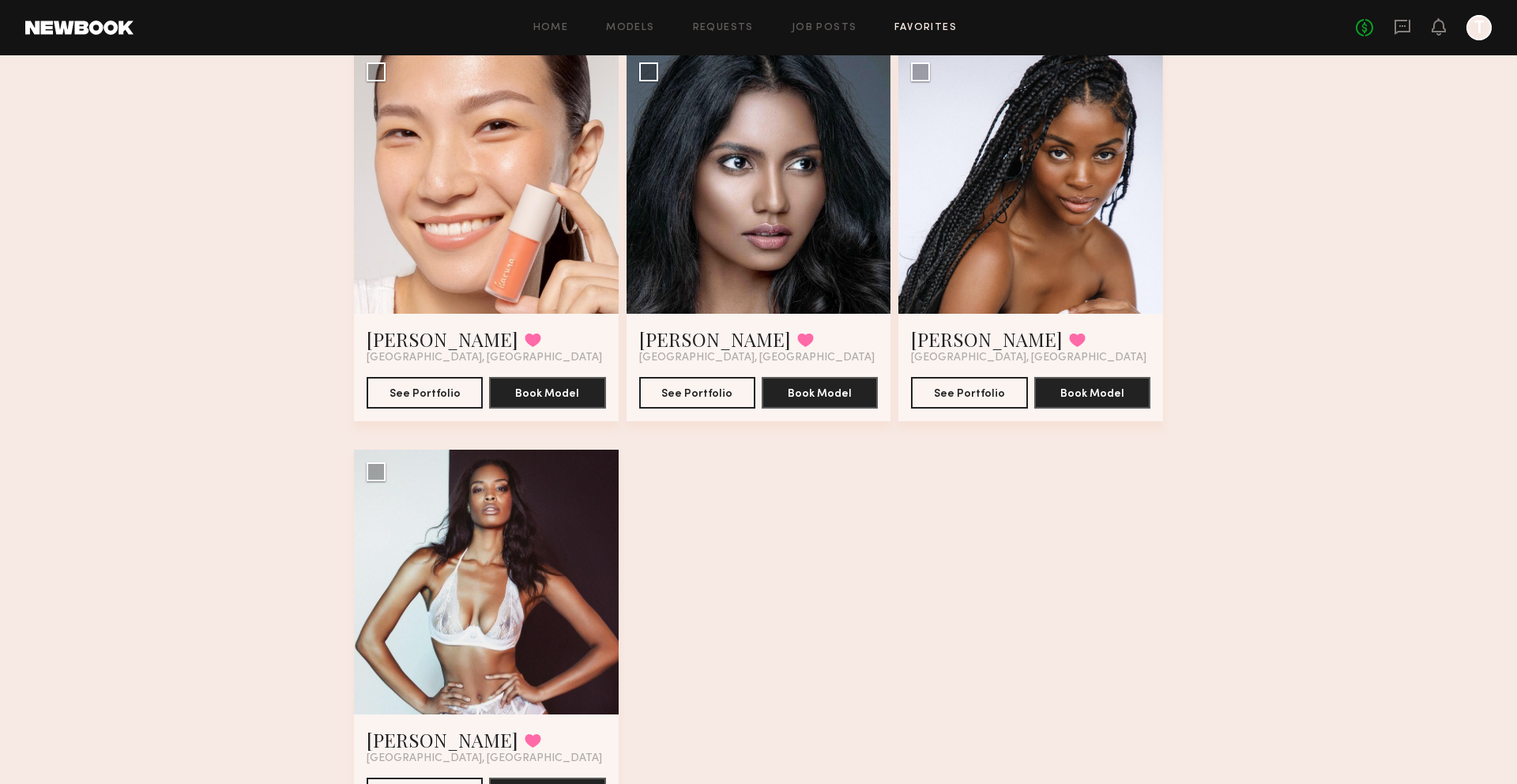
scroll to position [535, 0]
click at [709, 336] on link "Tiffany B." at bounding box center [716, 338] width 152 height 25
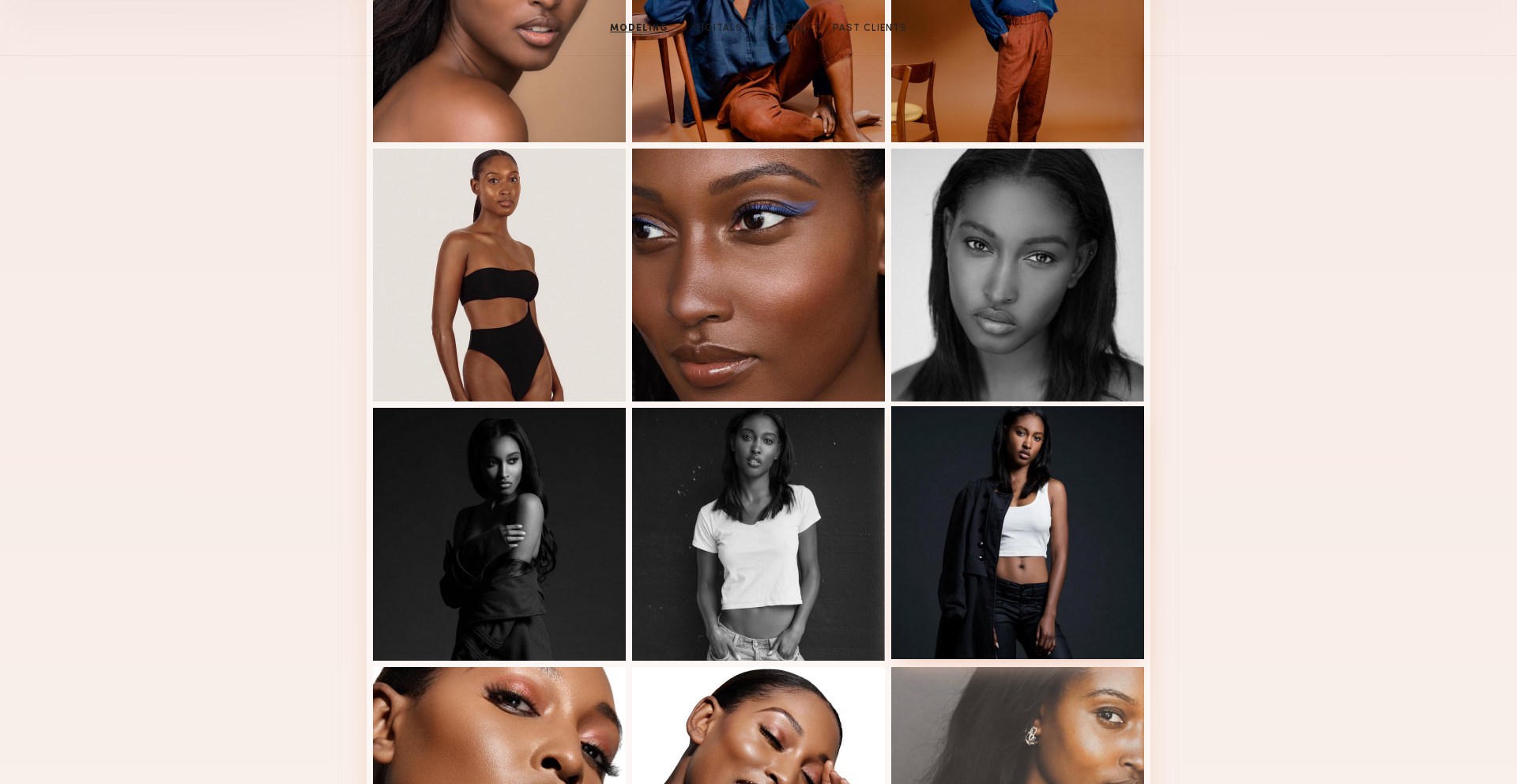
scroll to position [189, 0]
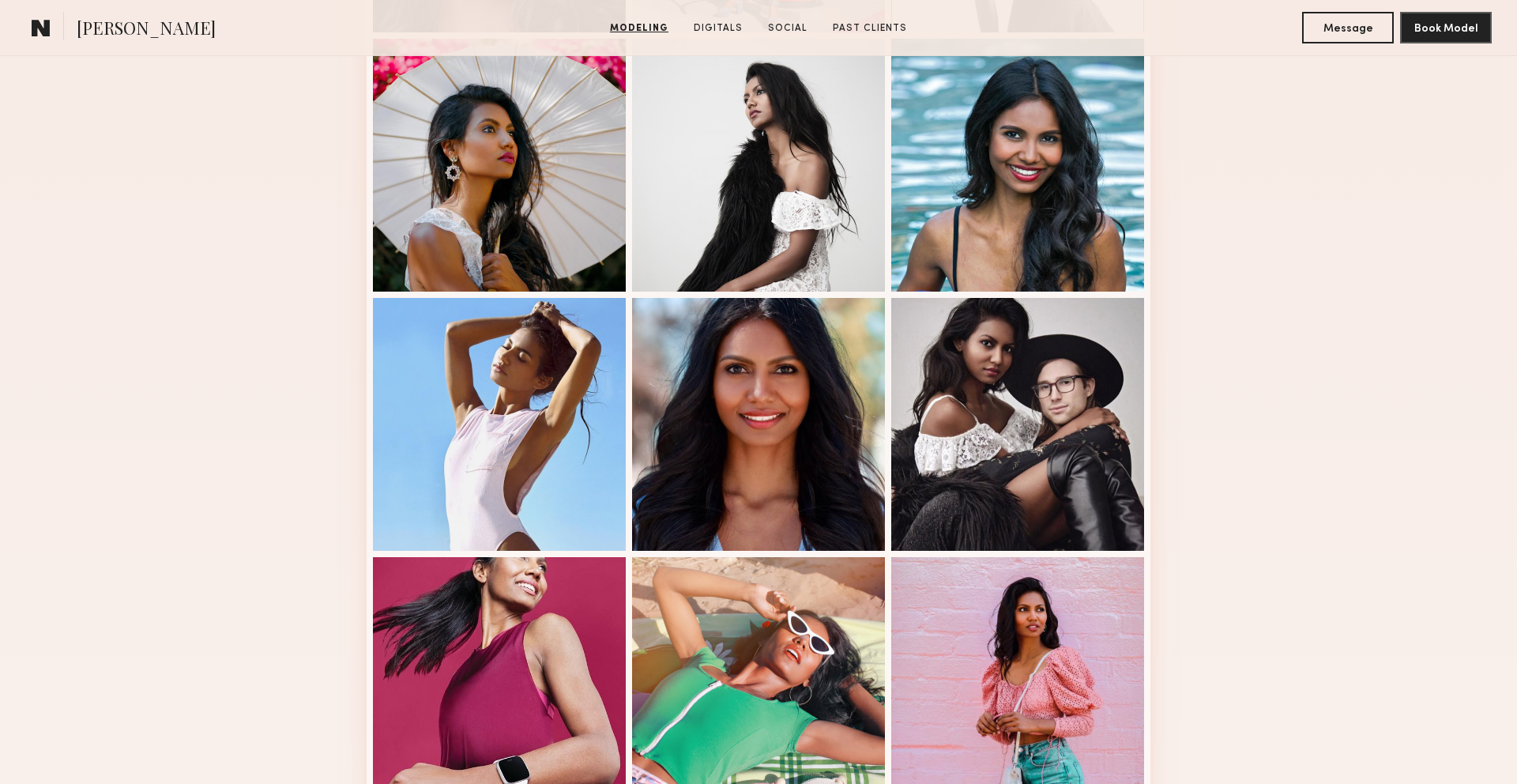
scroll to position [689, 0]
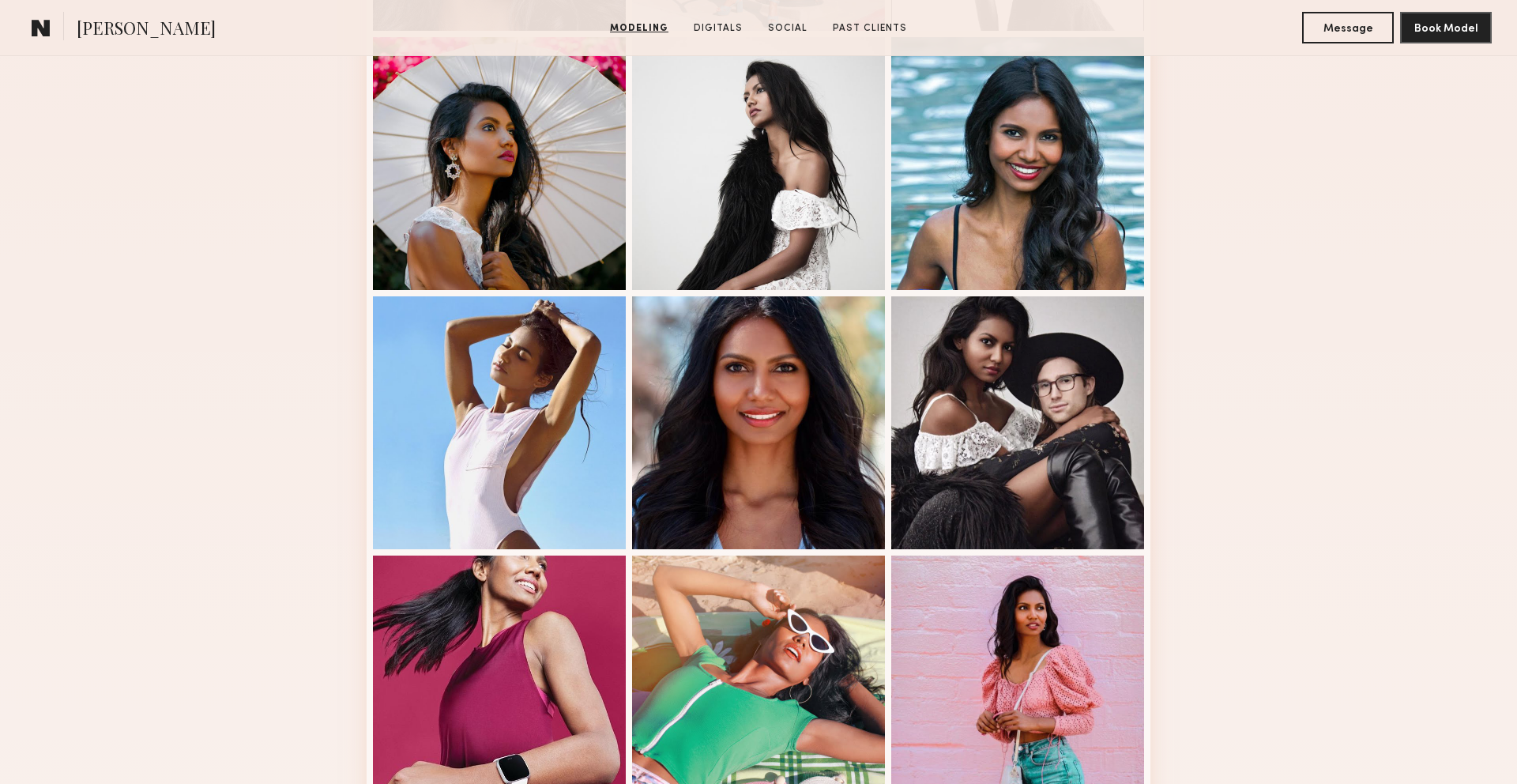
click at [1377, 176] on div "Modeling Portfolio View More" at bounding box center [758, 287] width 1517 height 1230
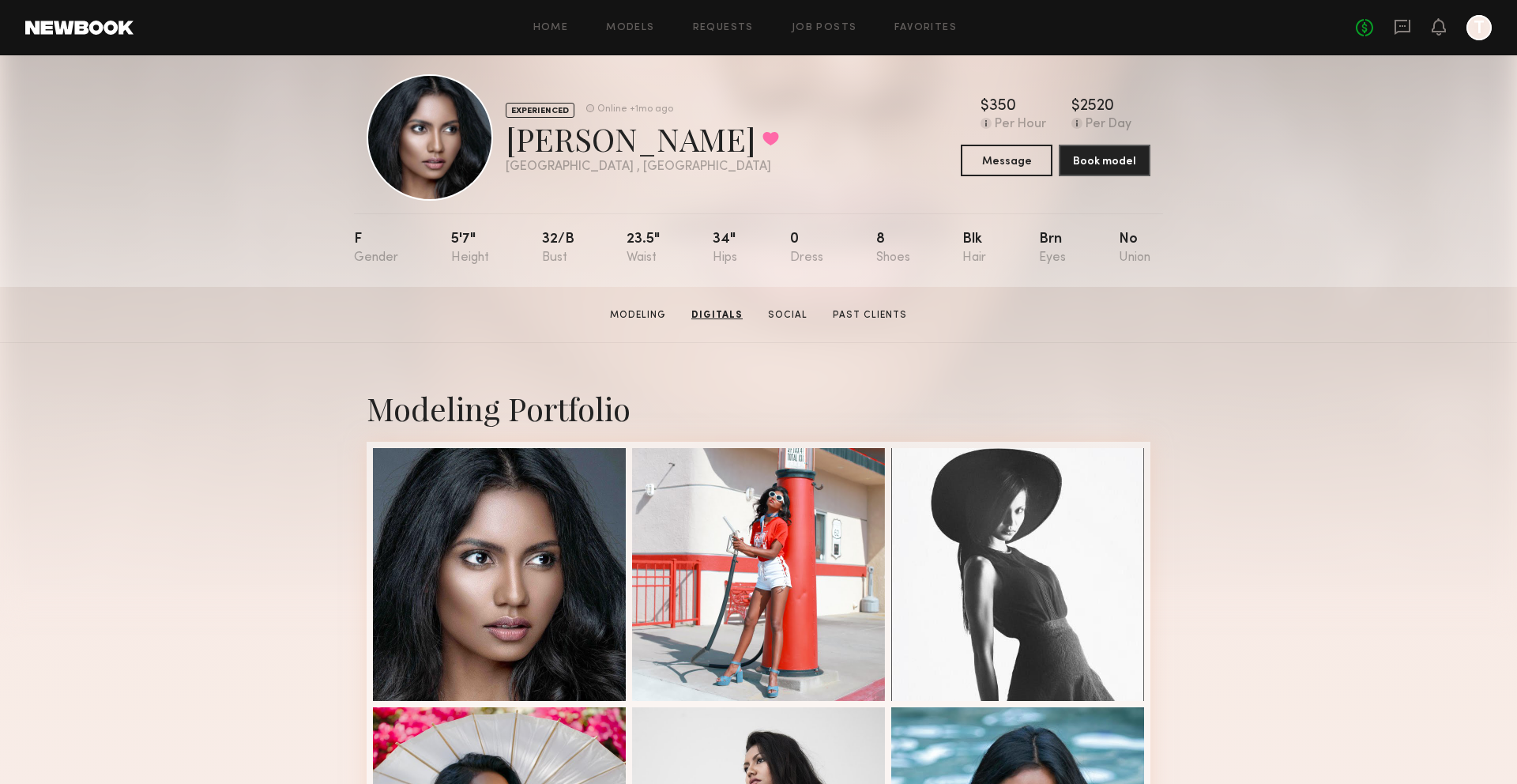
scroll to position [0, 0]
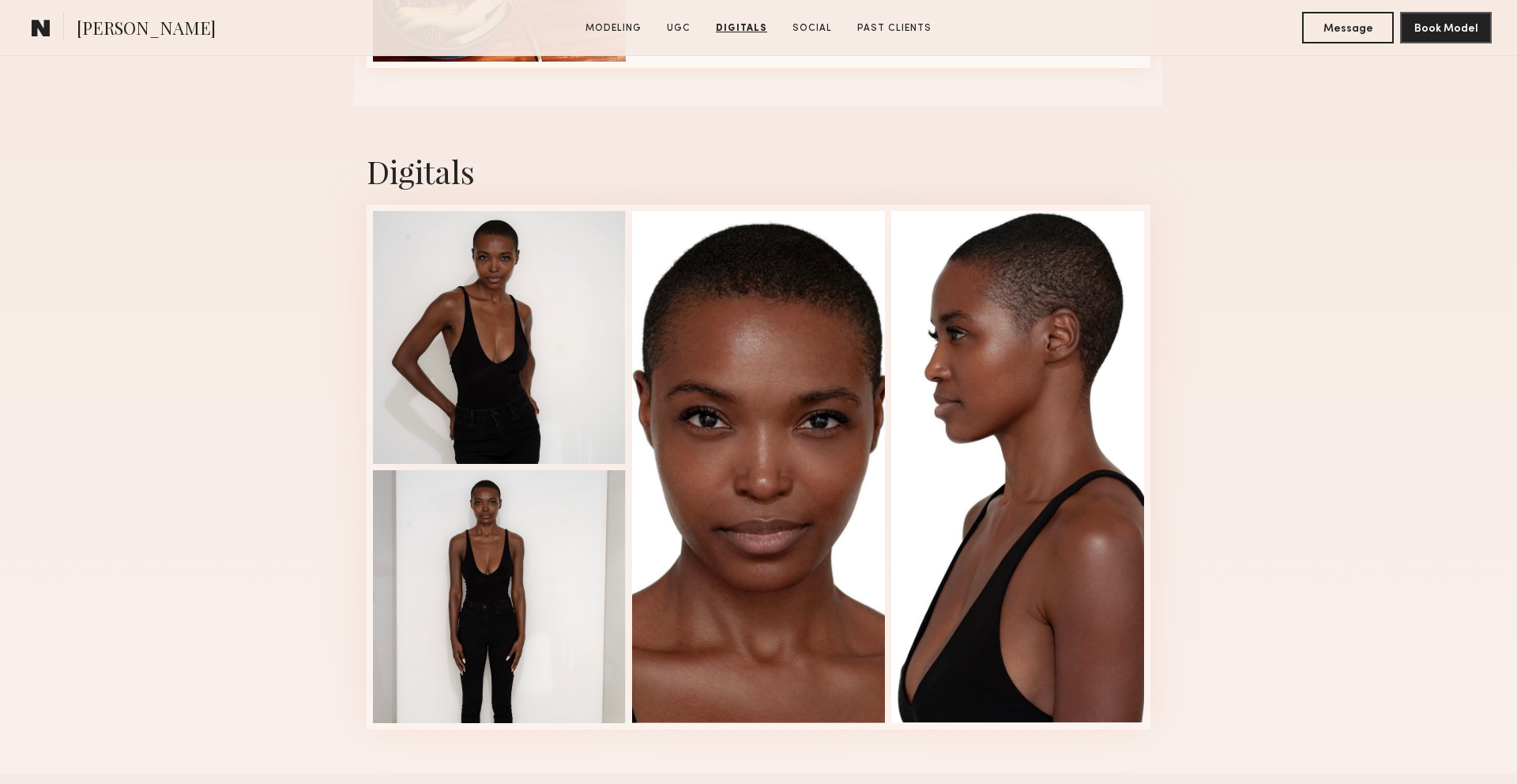
scroll to position [3039, 0]
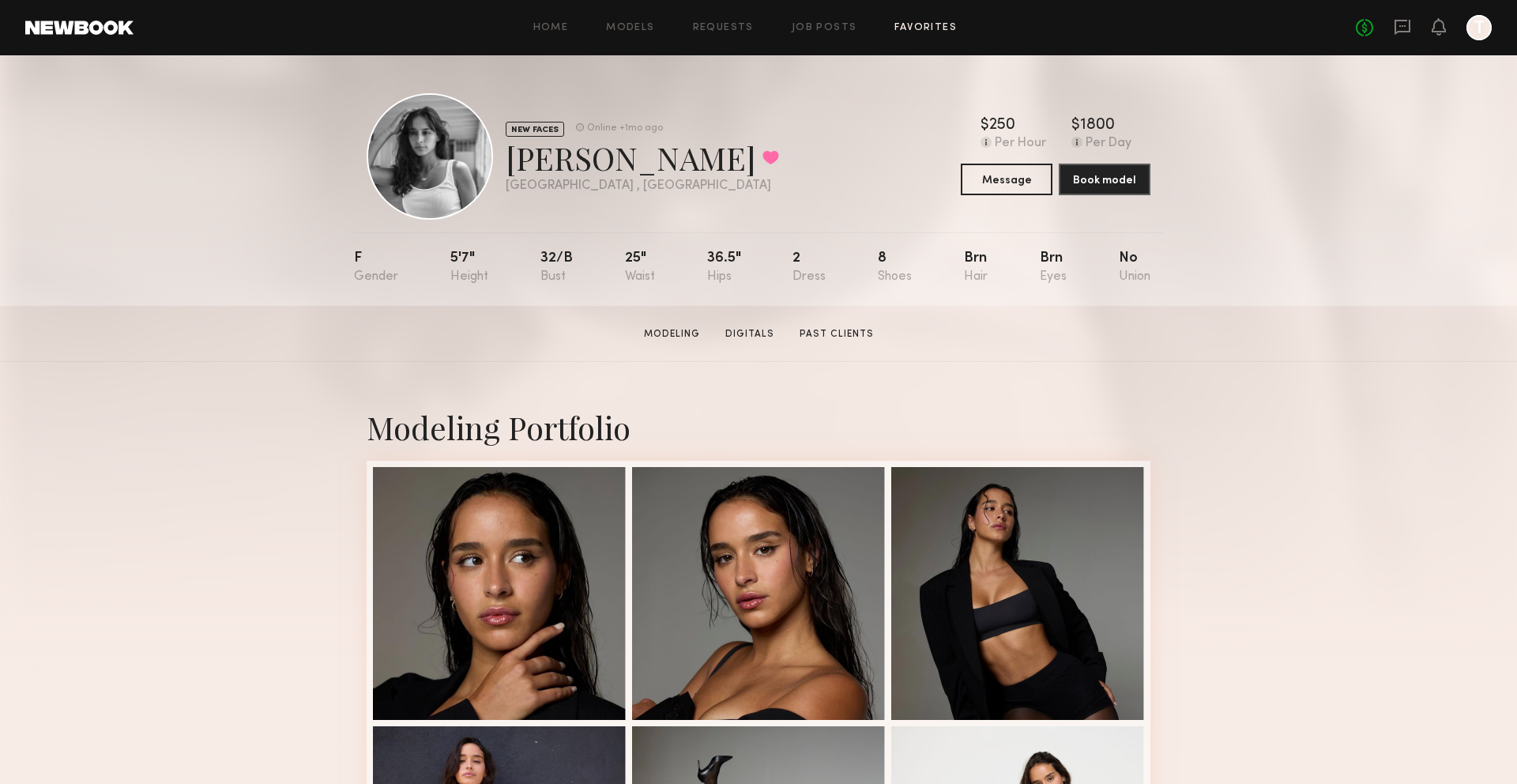
click at [913, 31] on link "Favorites" at bounding box center [925, 28] width 63 height 10
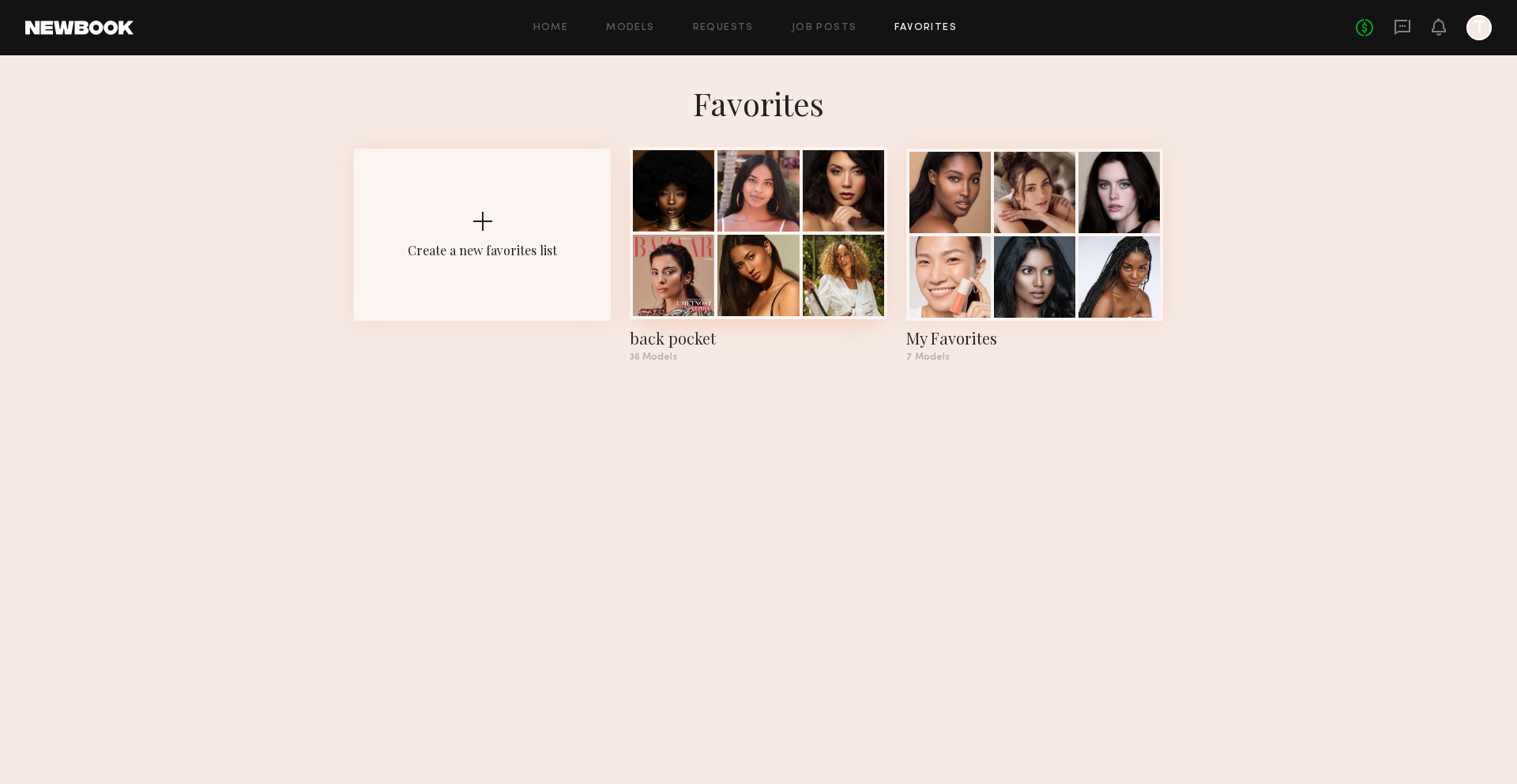
click at [840, 269] on div at bounding box center [844, 275] width 82 height 82
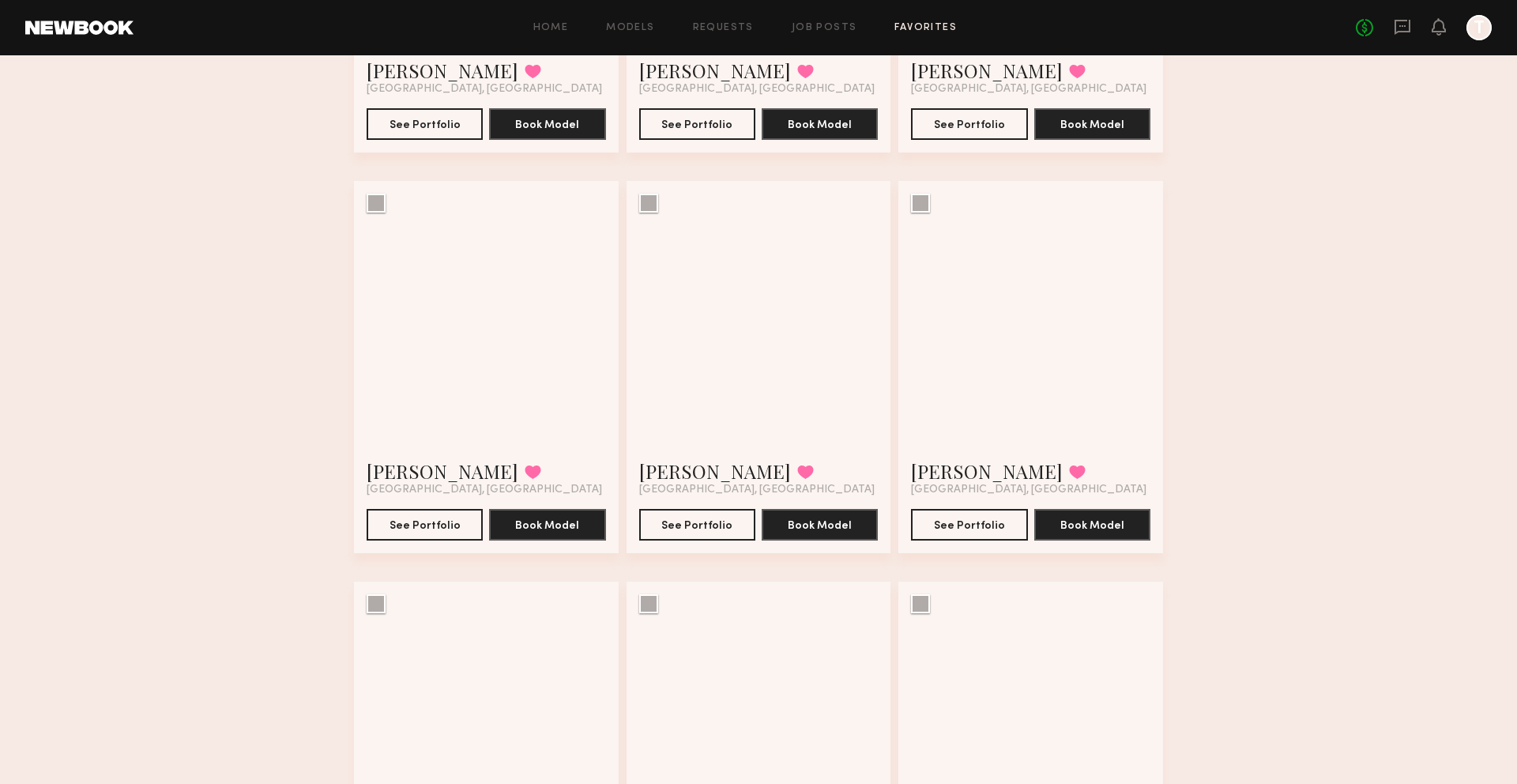
scroll to position [4227, 0]
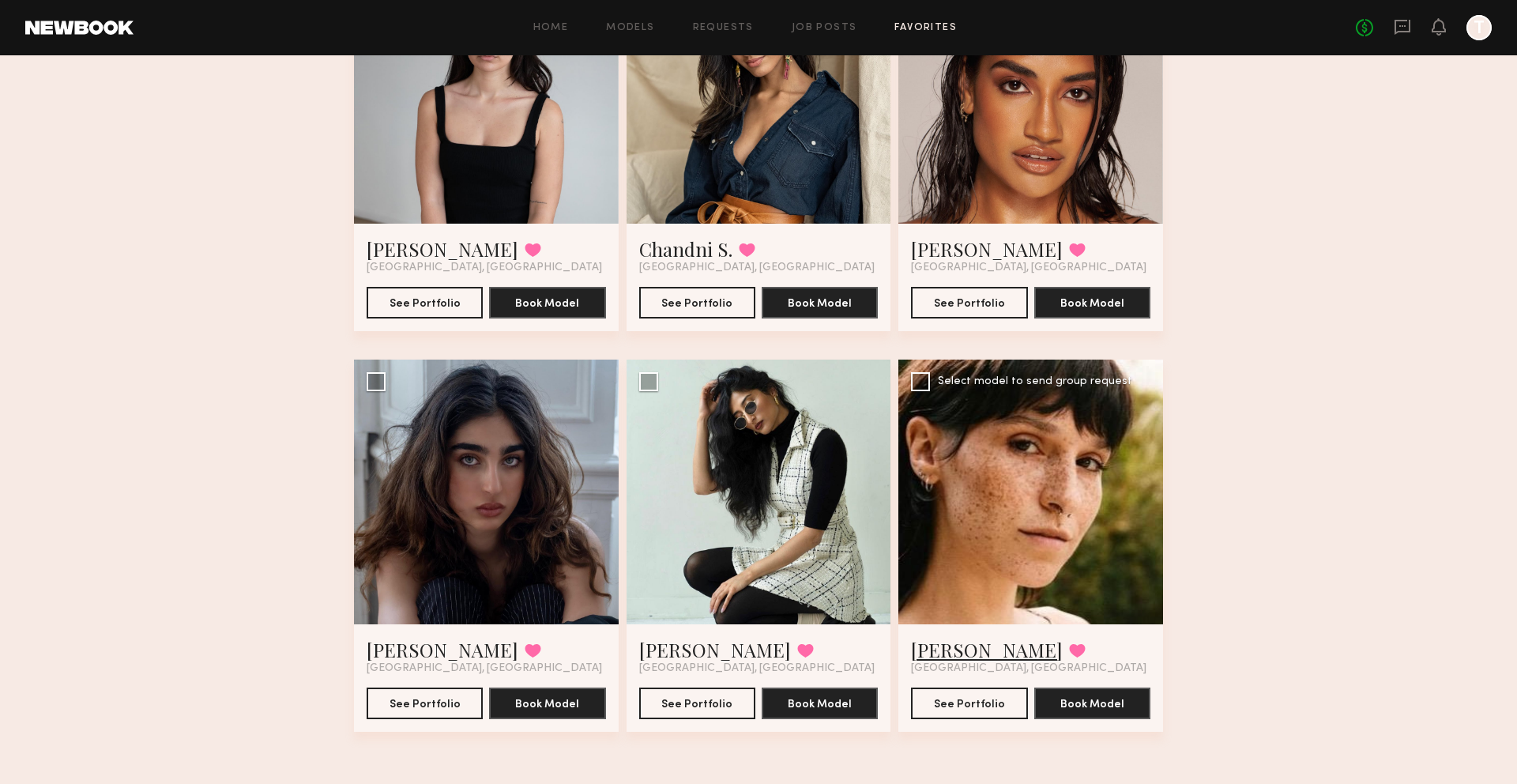
click at [963, 648] on link "[PERSON_NAME]" at bounding box center [987, 648] width 152 height 25
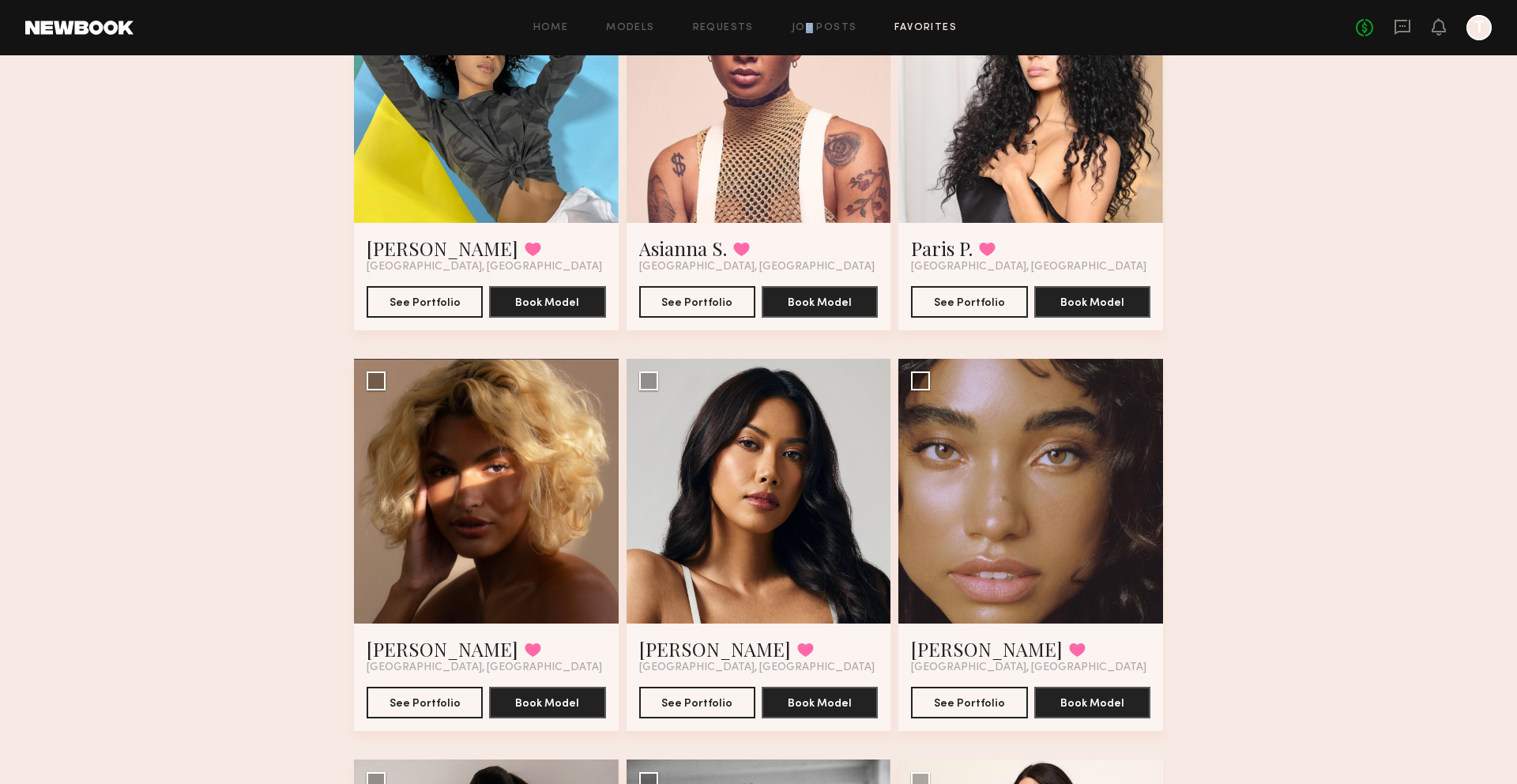
scroll to position [2378, 0]
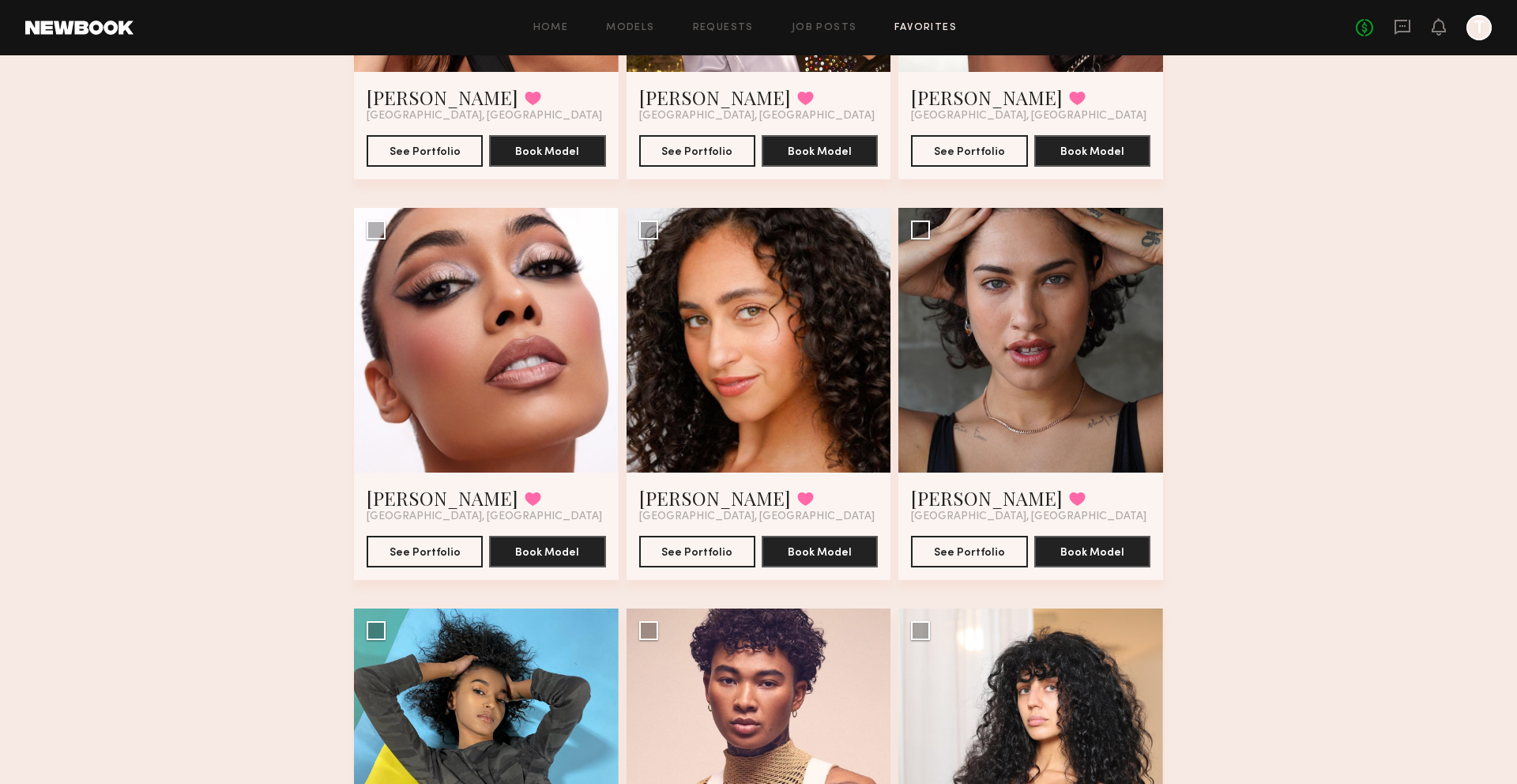
click at [560, 36] on div "Home Models Requests Job Posts Favorites Sign Out No fees up to $5,000 T" at bounding box center [812, 27] width 1358 height 25
click at [549, 38] on div "Home Models Requests Job Posts Favorites Sign Out No fees up to $5,000 T" at bounding box center [812, 27] width 1358 height 25
click at [541, 19] on div "Home Models Requests Job Posts Favorites Sign Out No fees up to $5,000 T" at bounding box center [812, 27] width 1358 height 25
click at [547, 32] on link "Home" at bounding box center [552, 28] width 36 height 10
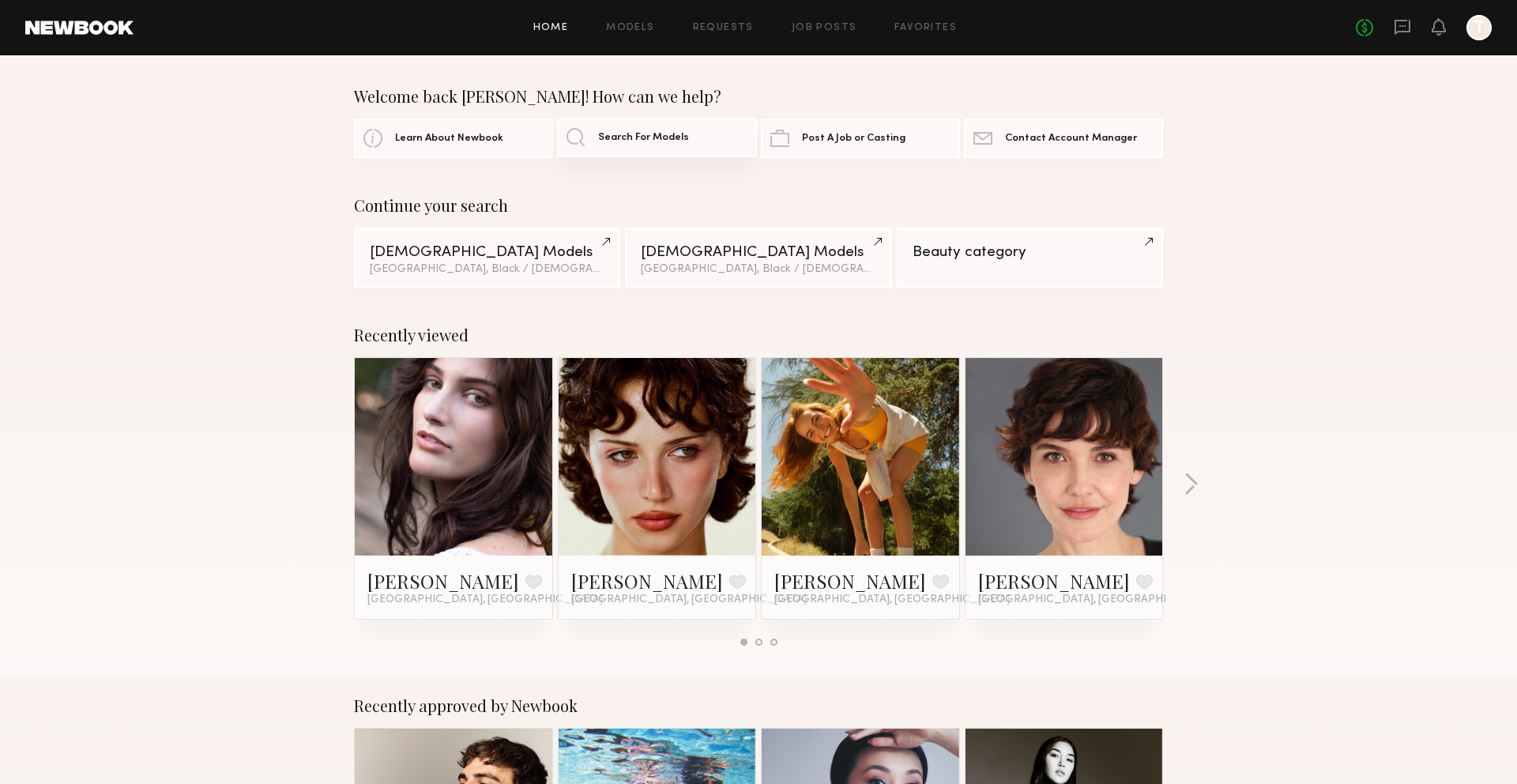
click at [614, 130] on link "Search For Models" at bounding box center [657, 138] width 200 height 40
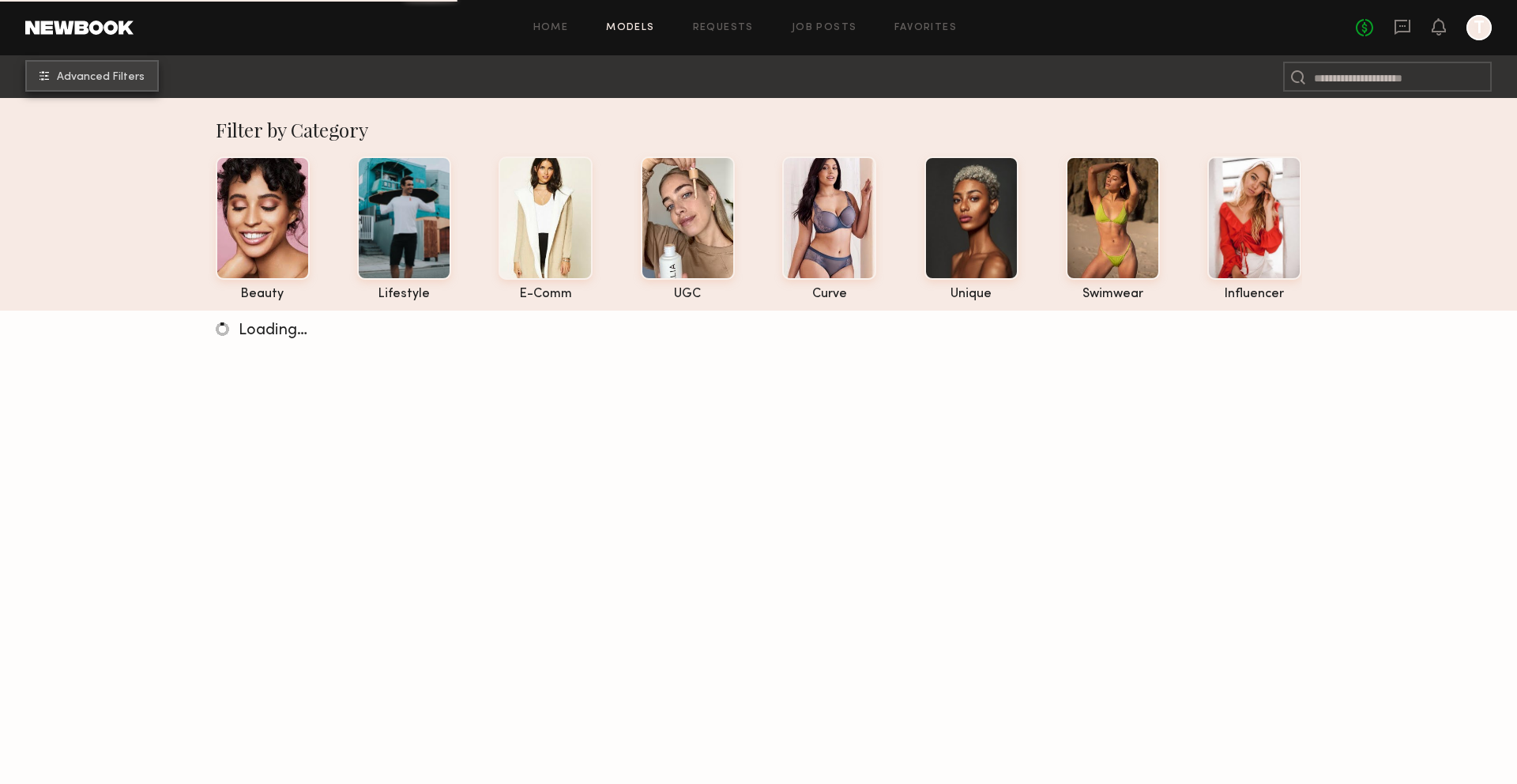
click at [134, 78] on span "Advanced Filters" at bounding box center [101, 77] width 88 height 11
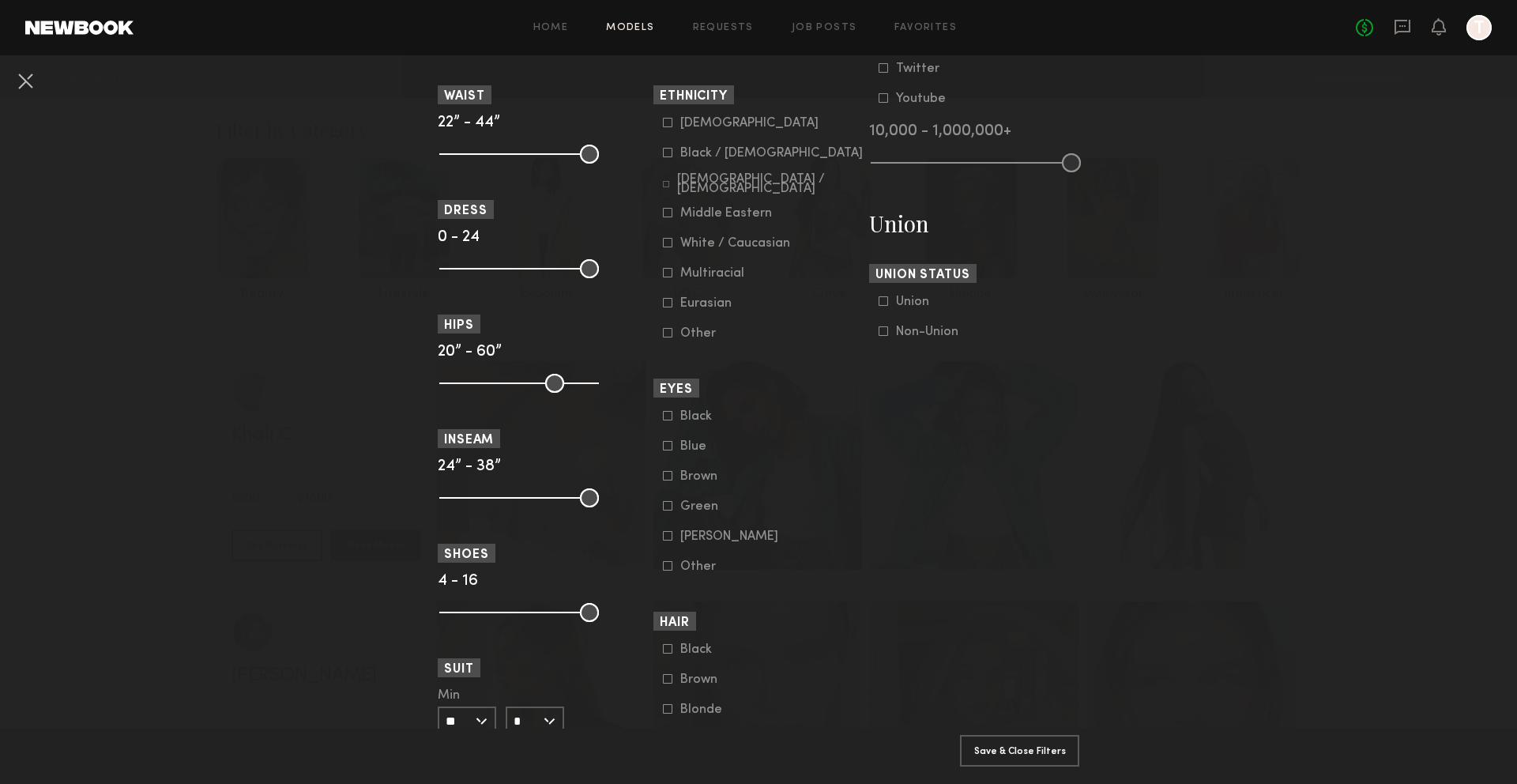
scroll to position [845, 0]
click at [667, 248] on icon at bounding box center [668, 243] width 10 height 10
click at [976, 738] on button "Apply 1 Filters & Close" at bounding box center [1020, 750] width 120 height 32
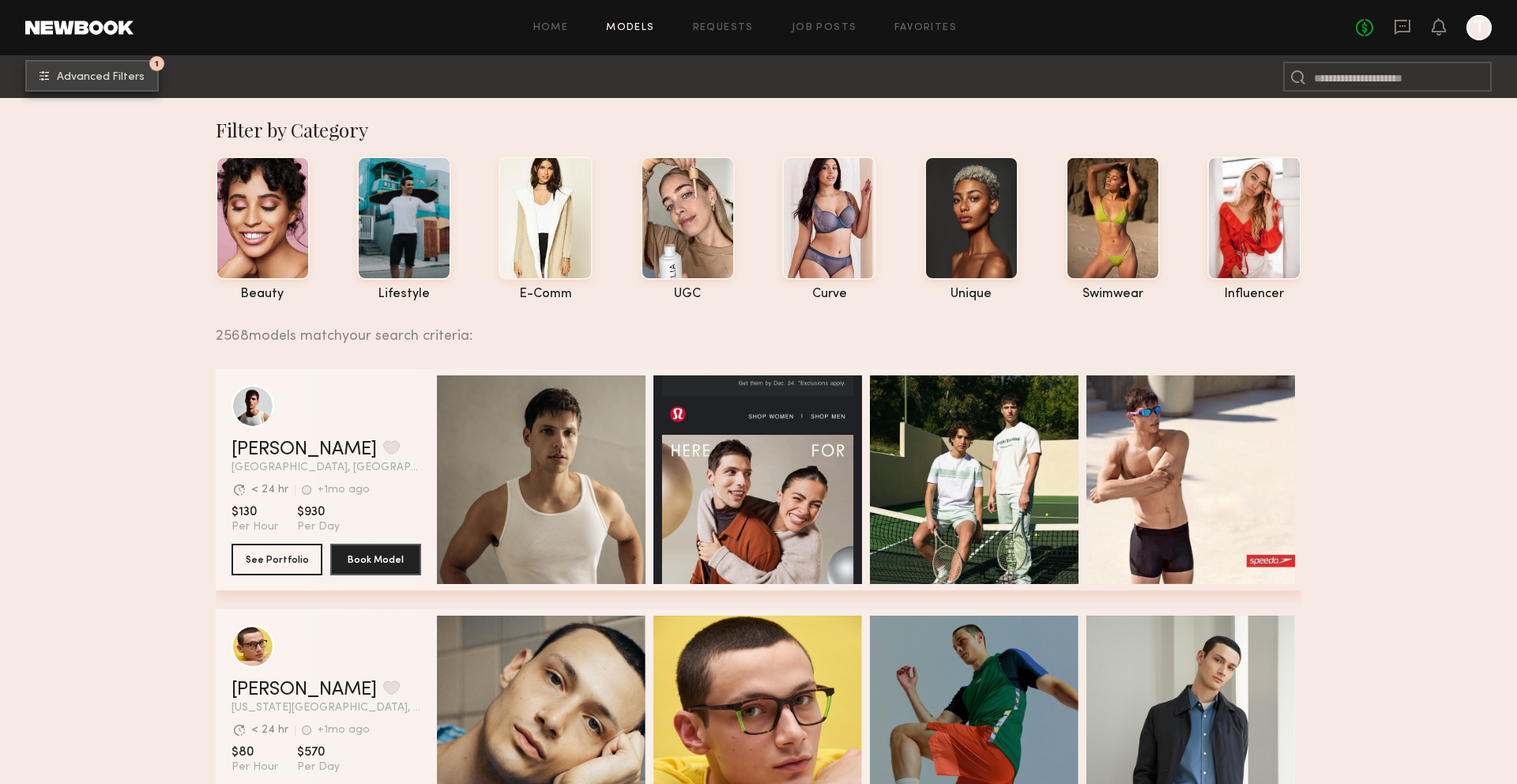
click at [105, 76] on span "Advanced Filters" at bounding box center [101, 77] width 88 height 11
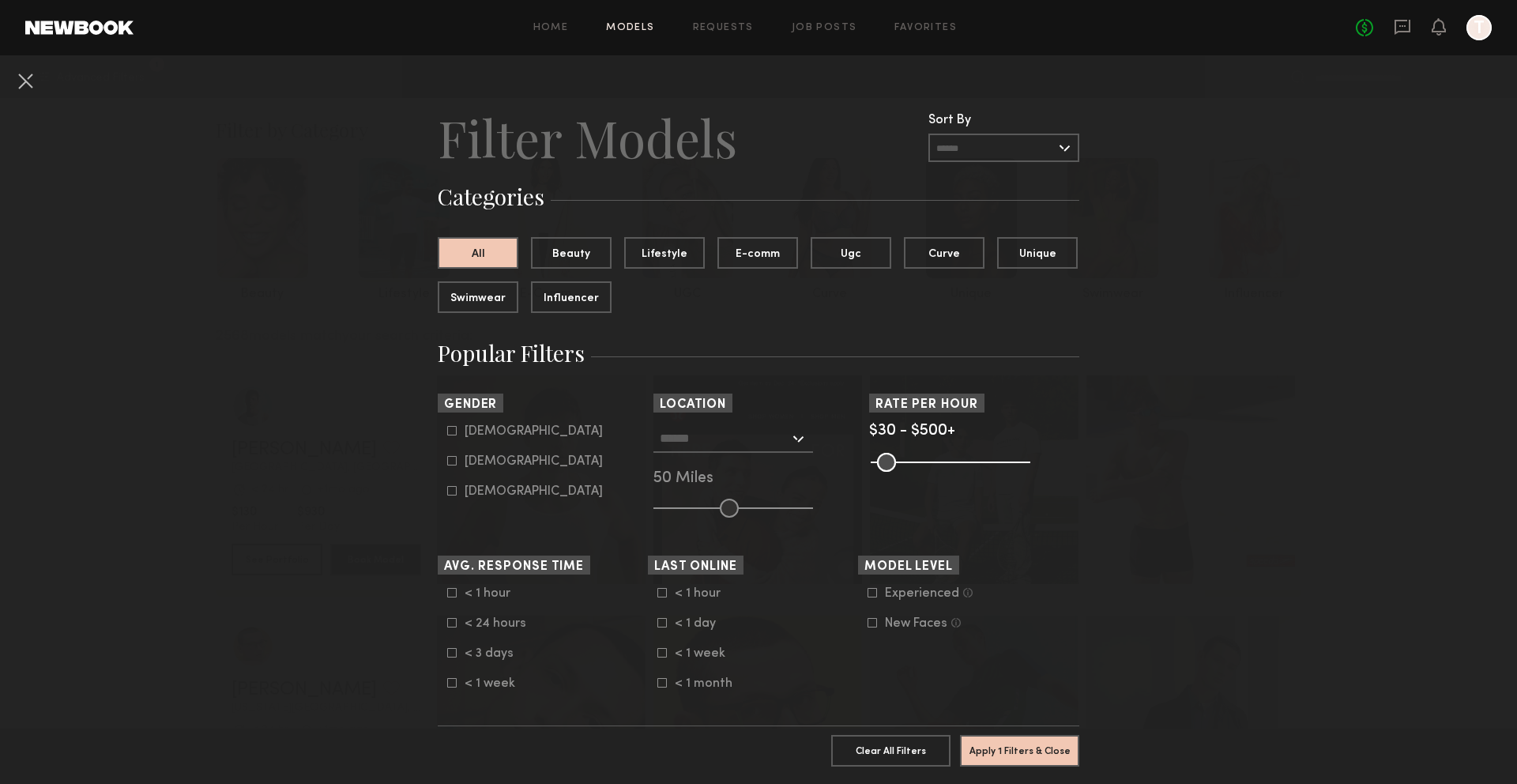
click at [473, 465] on div "Female" at bounding box center [534, 462] width 139 height 10
type input "**"
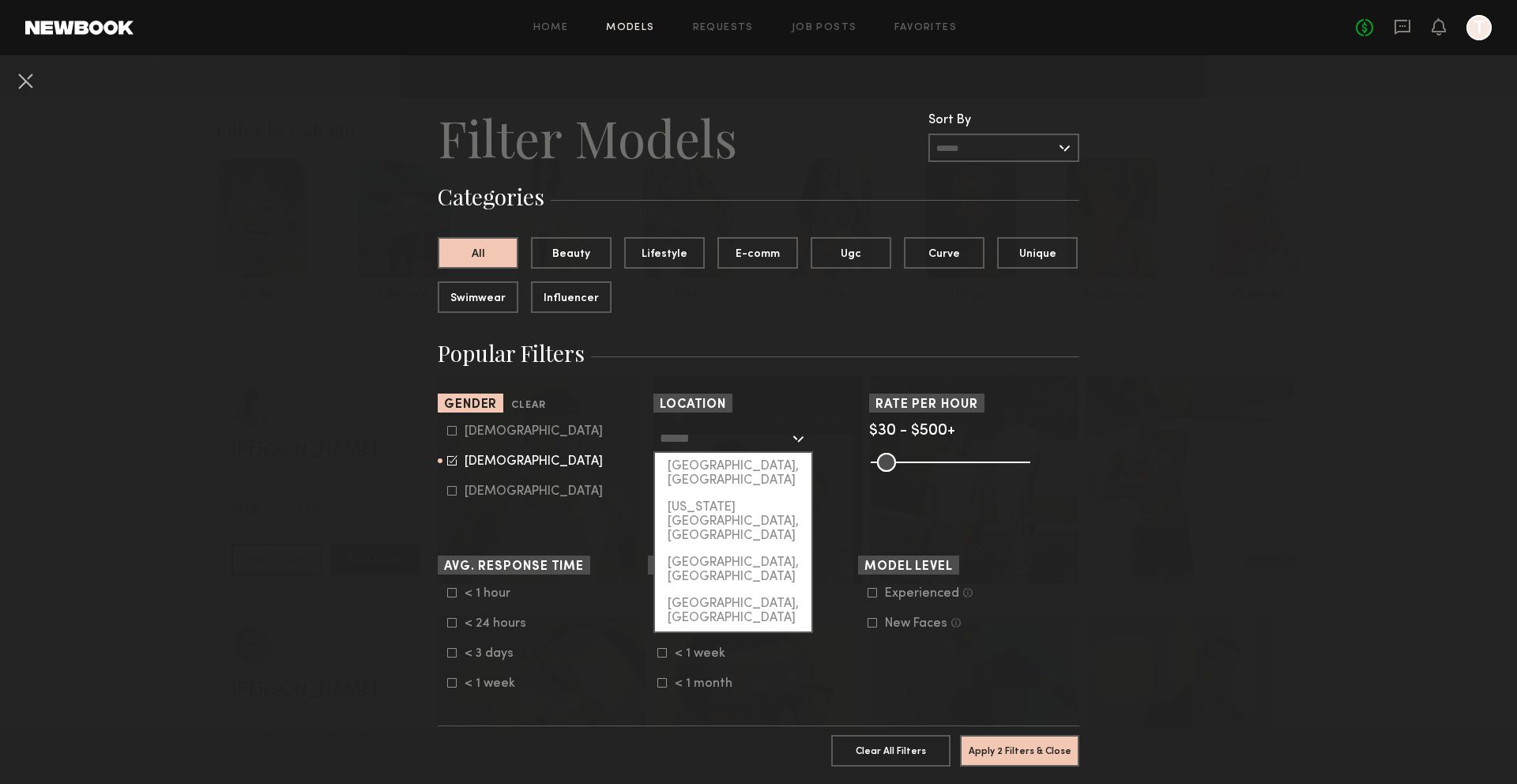
click at [727, 450] on input "text" at bounding box center [725, 437] width 130 height 27
click at [725, 461] on div "[GEOGRAPHIC_DATA], [GEOGRAPHIC_DATA]" at bounding box center [734, 473] width 157 height 41
type input "**********"
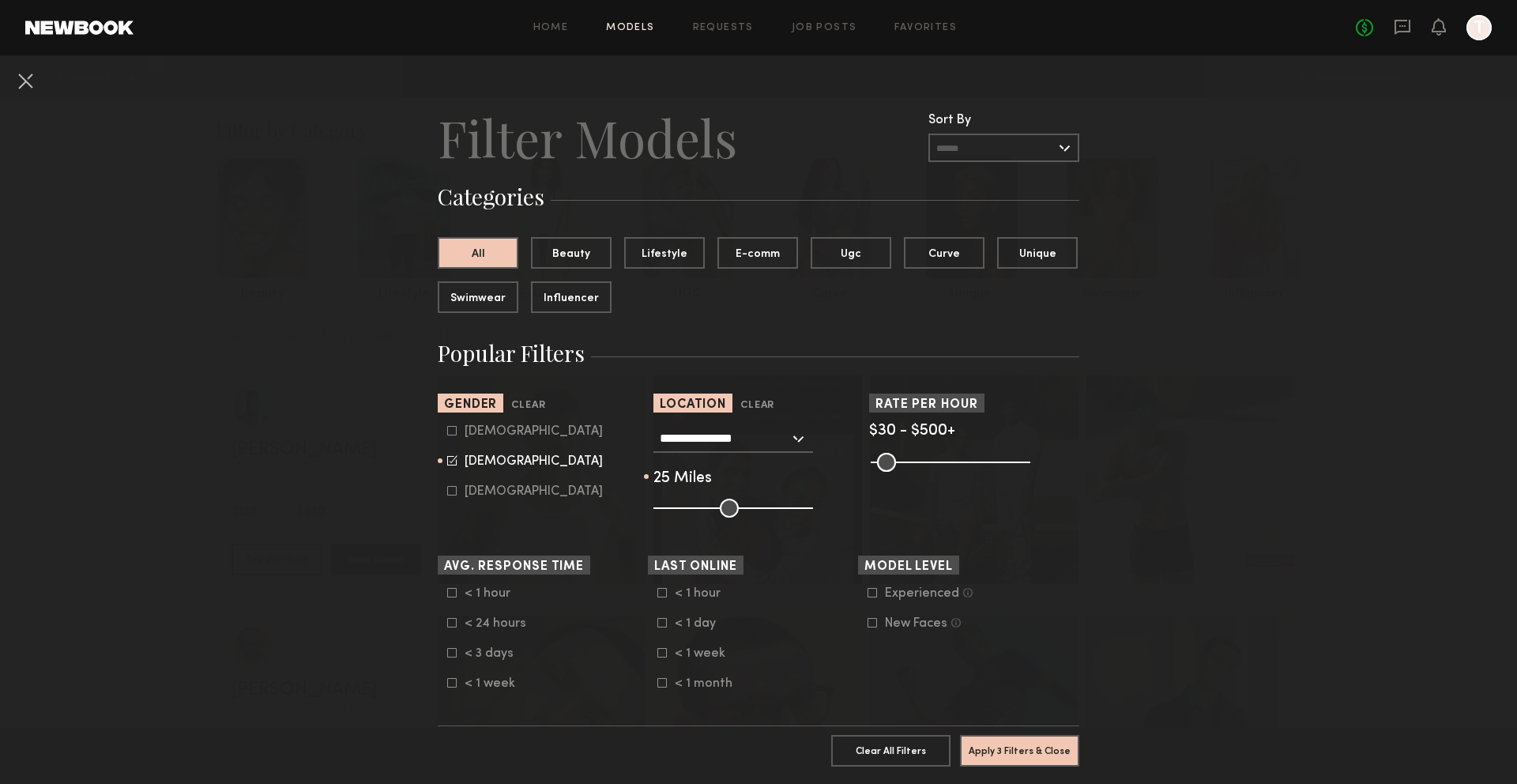
drag, startPoint x: 728, startPoint y: 513, endPoint x: 690, endPoint y: 509, distance: 38.2
type input "**"
click at [690, 509] on input "range" at bounding box center [734, 508] width 160 height 19
click at [974, 747] on button "Apply 3 Filters & Close" at bounding box center [1020, 750] width 120 height 32
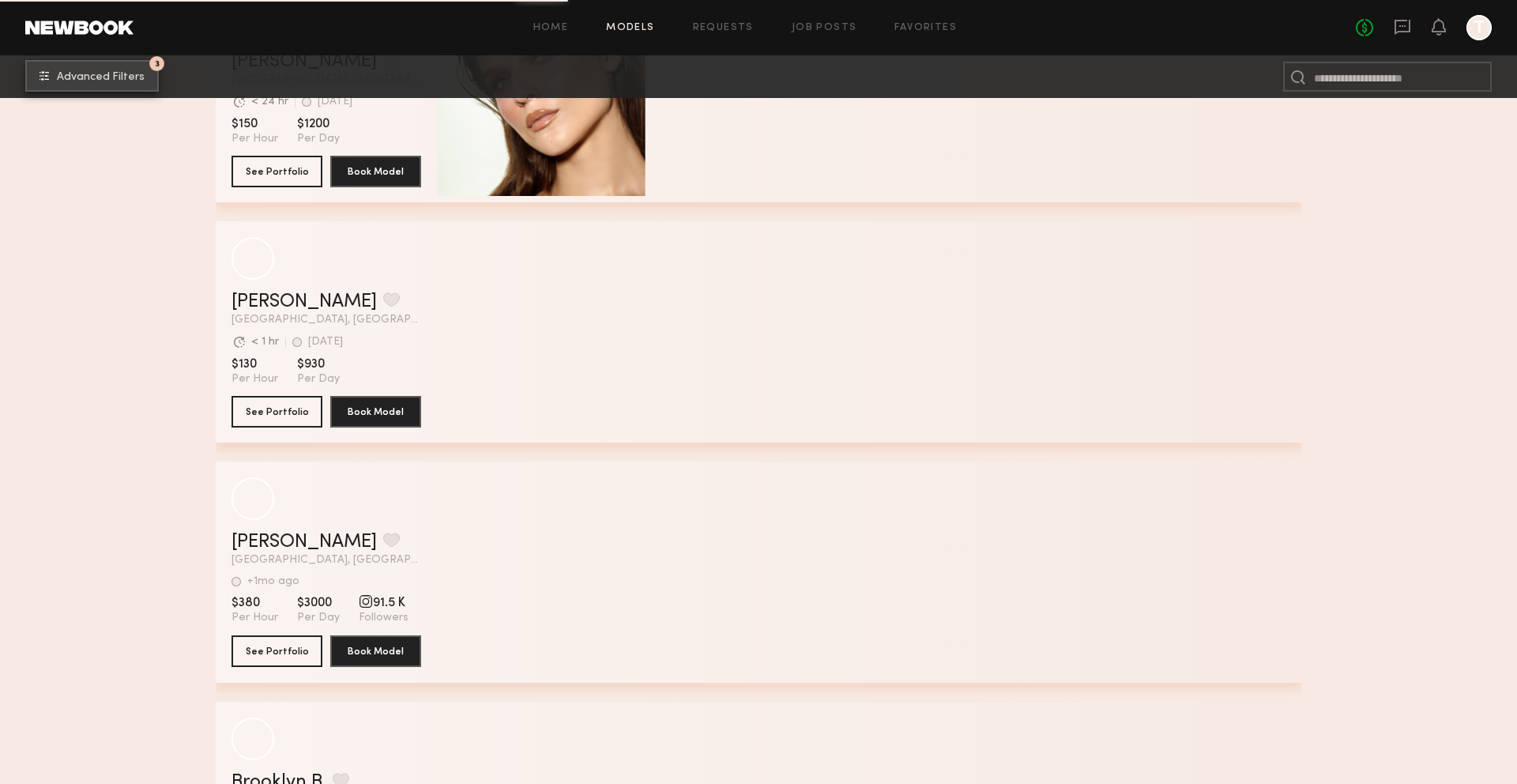
scroll to position [8078, 0]
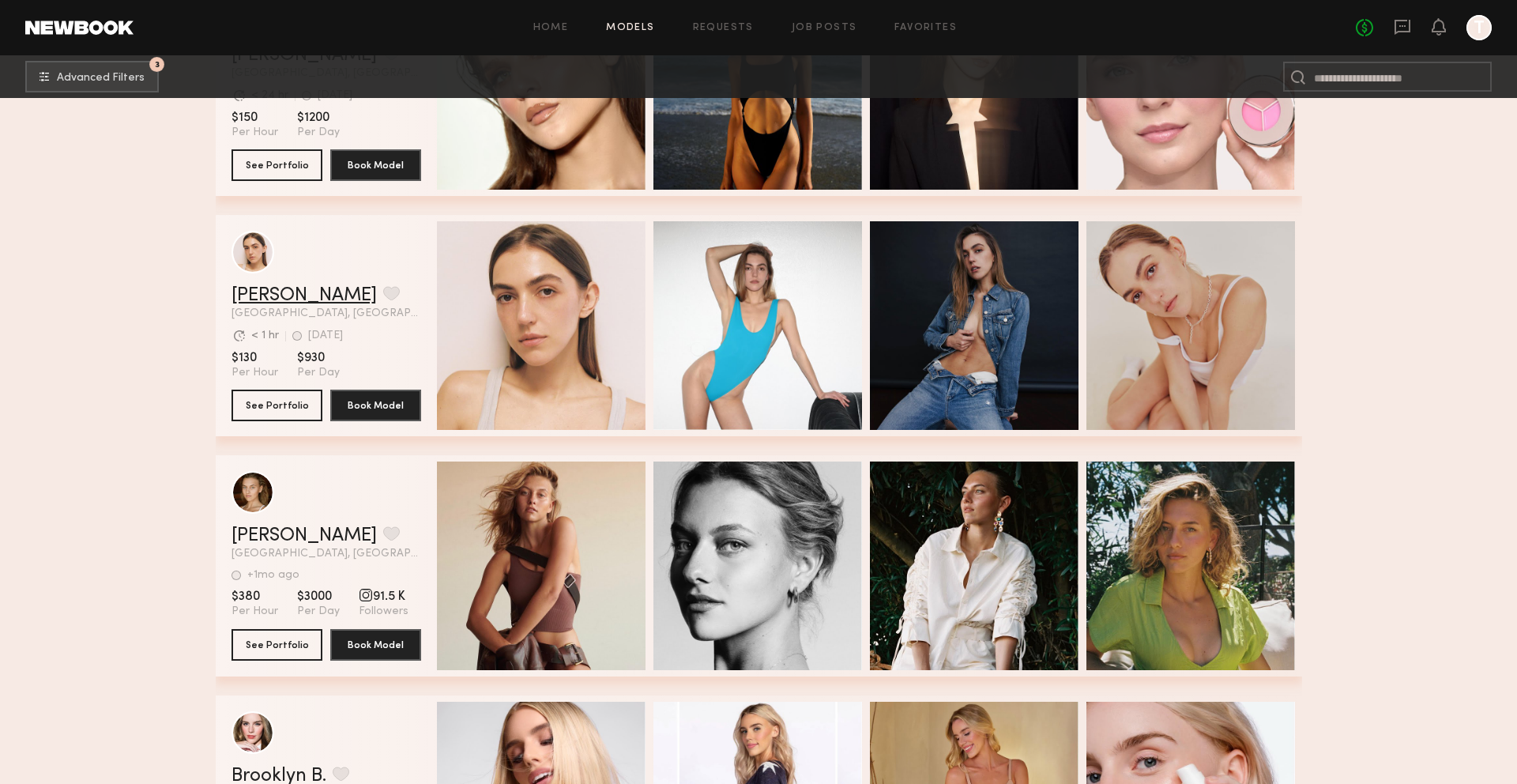
click at [274, 290] on link "Diana Z." at bounding box center [304, 295] width 146 height 19
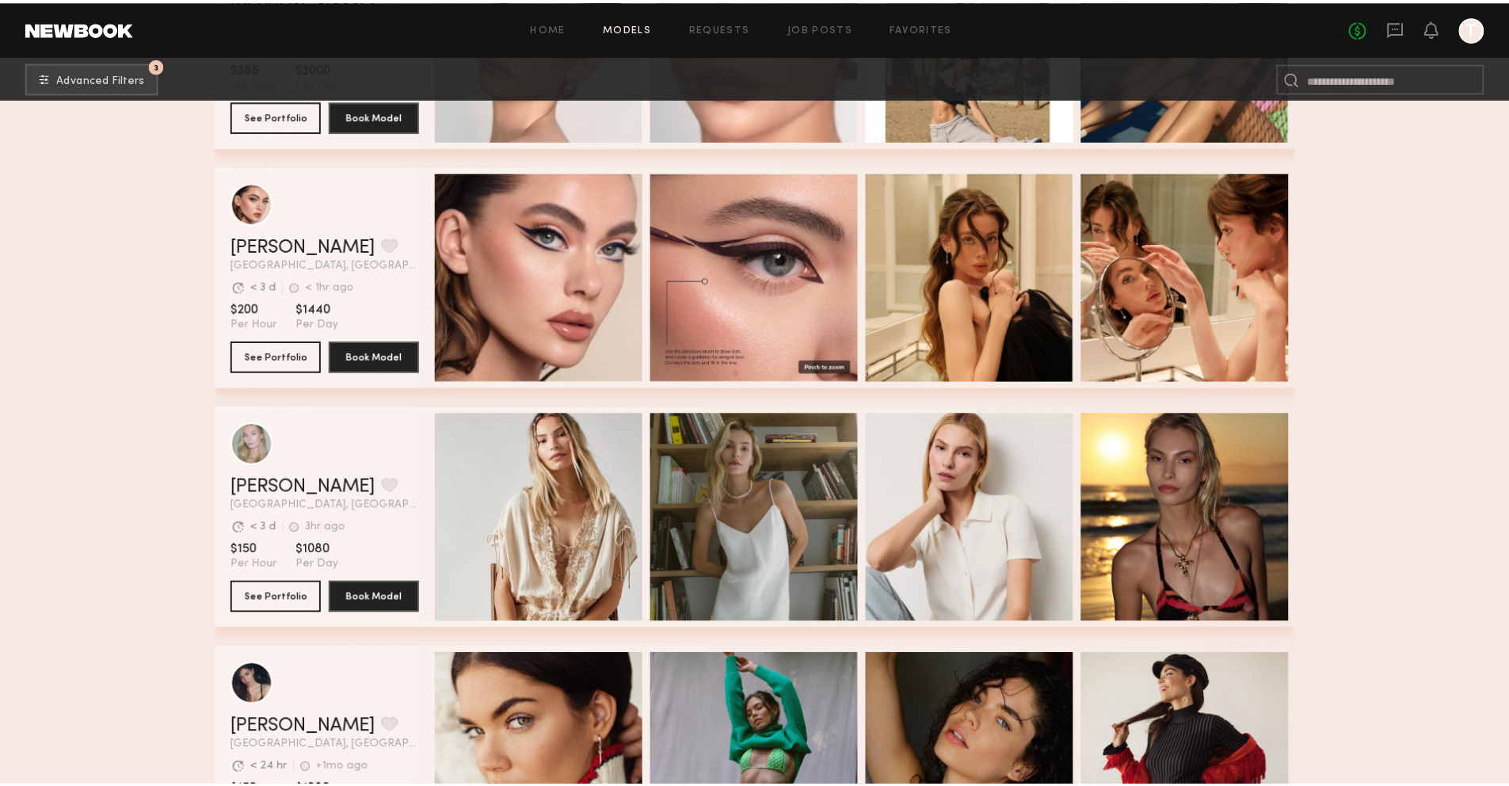
scroll to position [9594, 0]
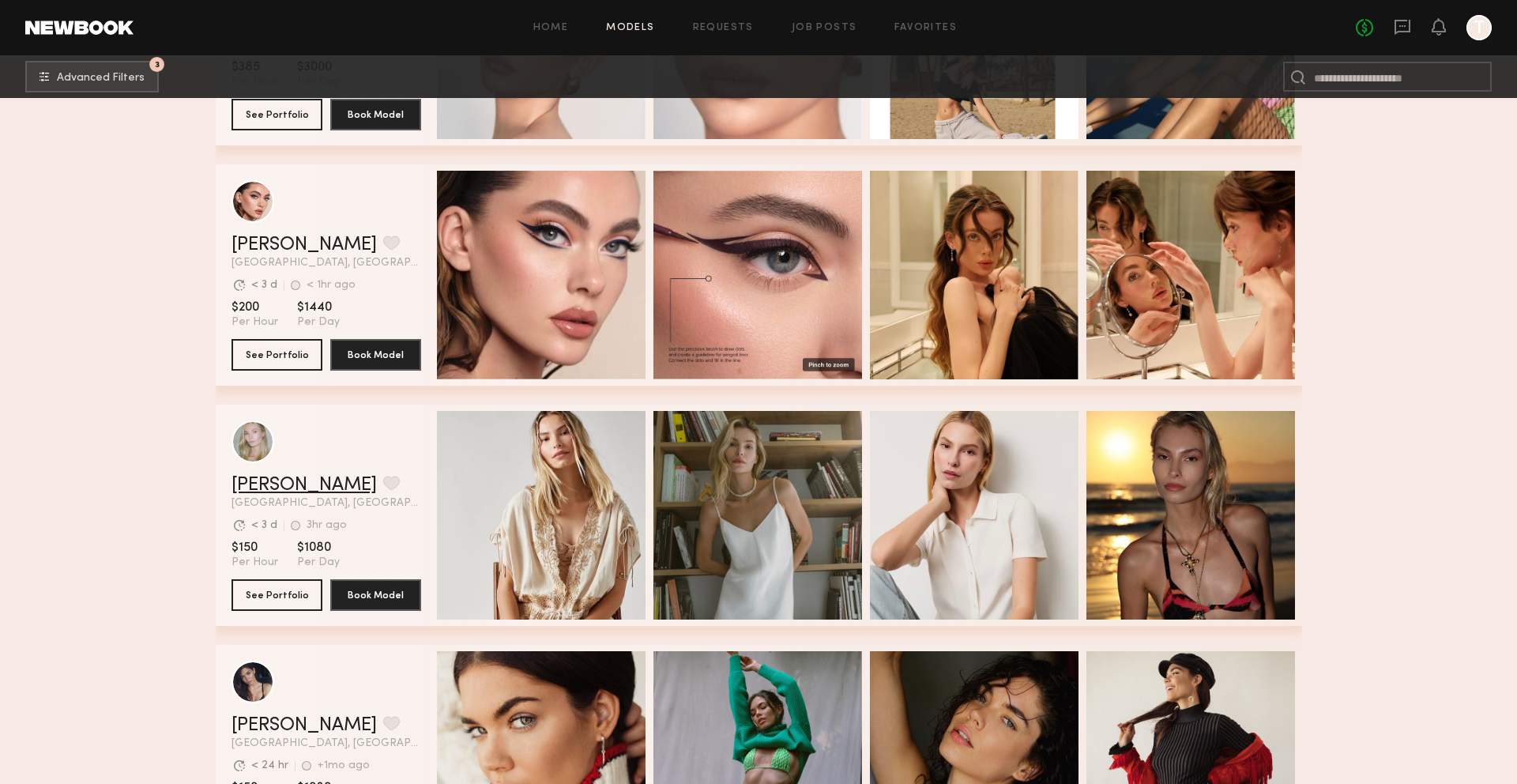
click at [266, 487] on link "Darina D." at bounding box center [304, 485] width 146 height 19
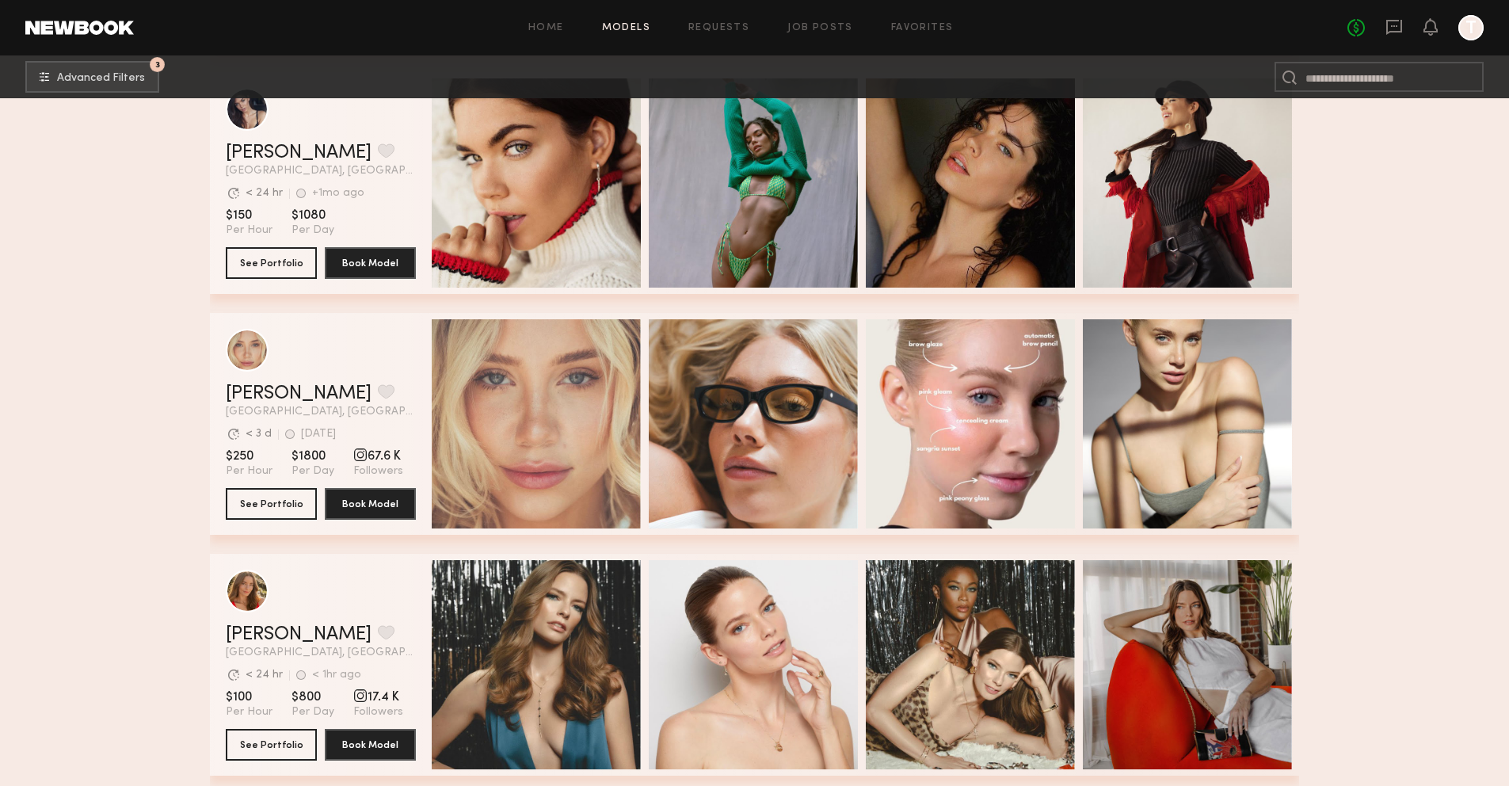
scroll to position [10171, 0]
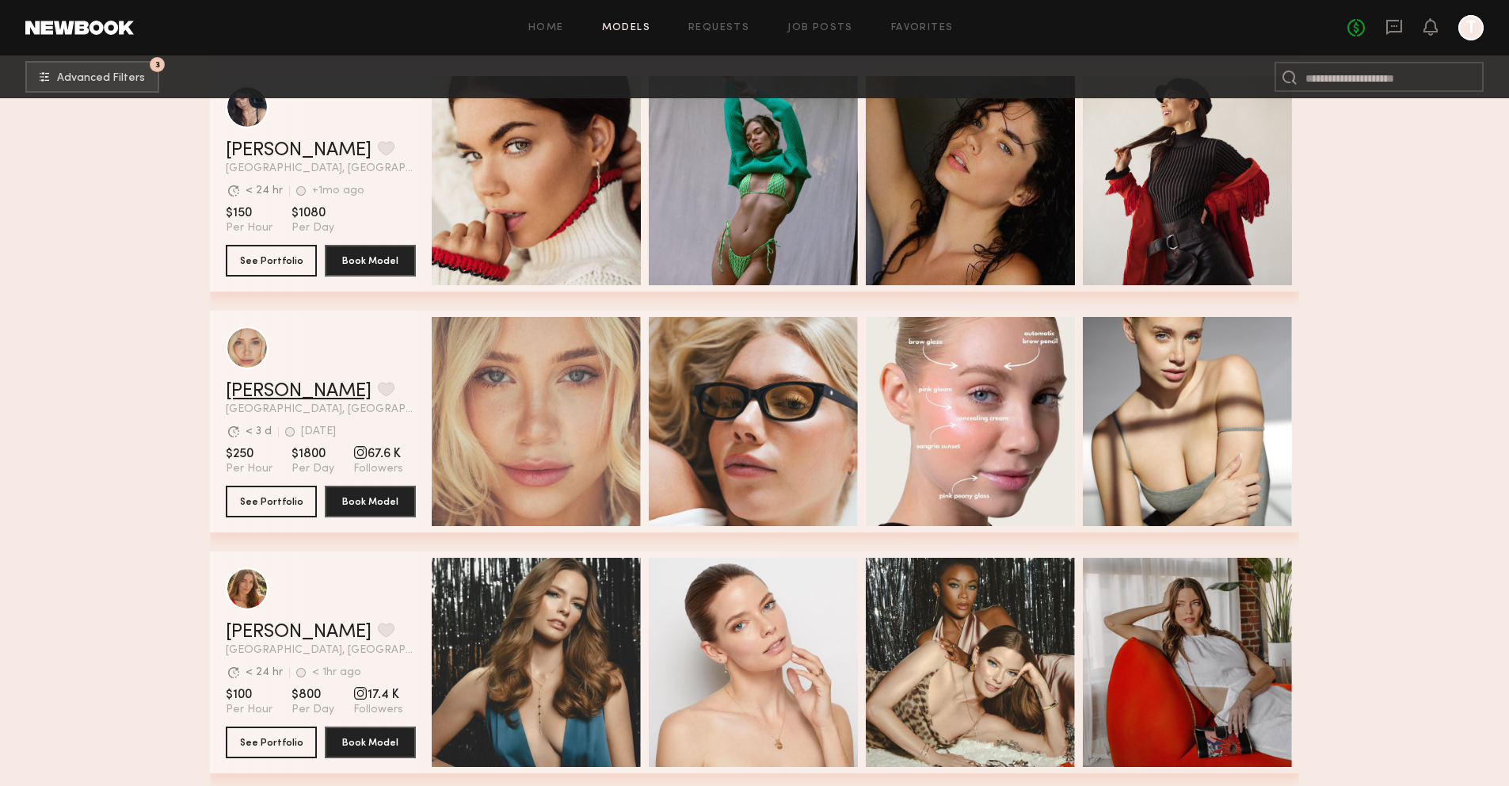
click at [266, 388] on link "[PERSON_NAME]" at bounding box center [299, 391] width 146 height 19
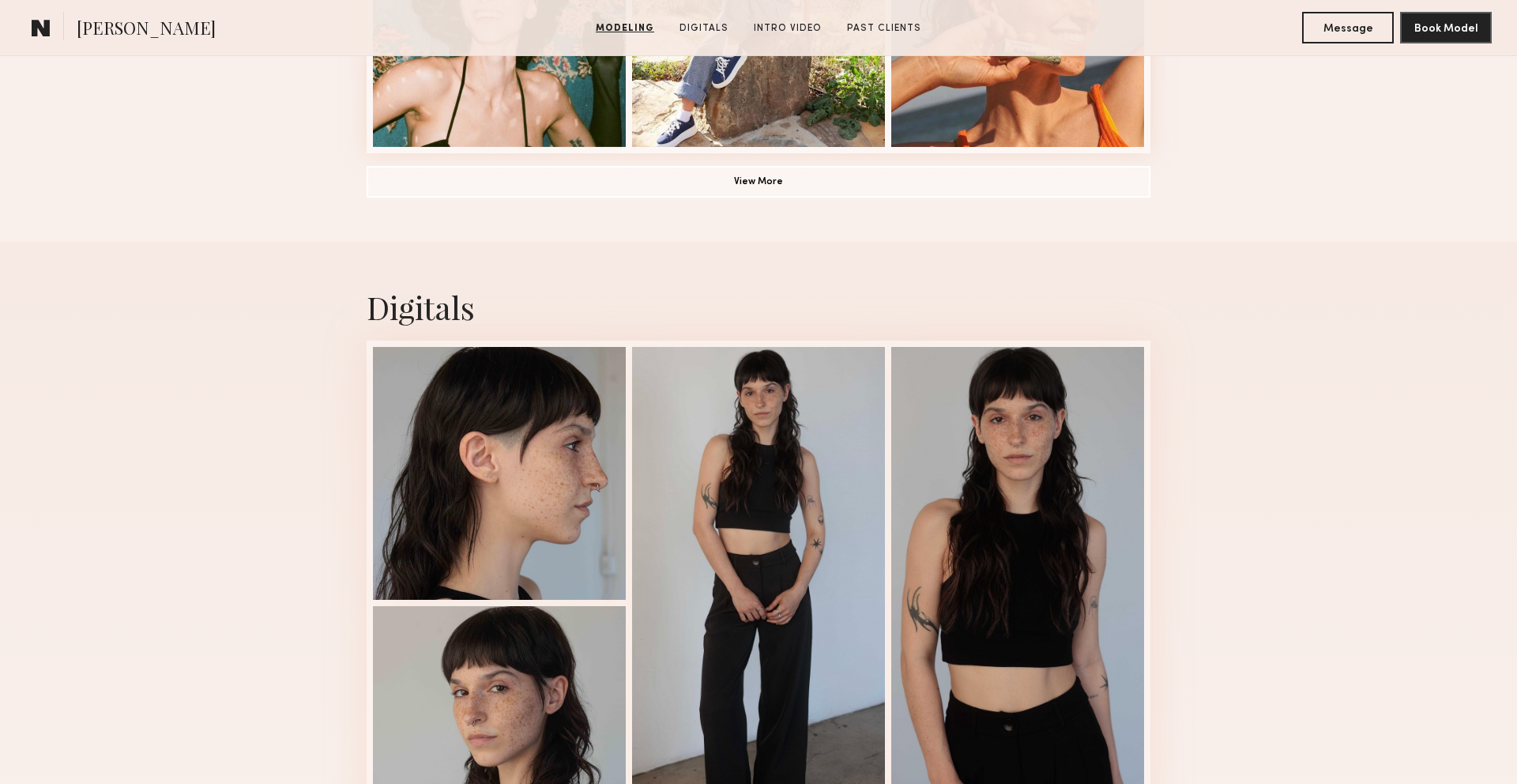
scroll to position [1478, 0]
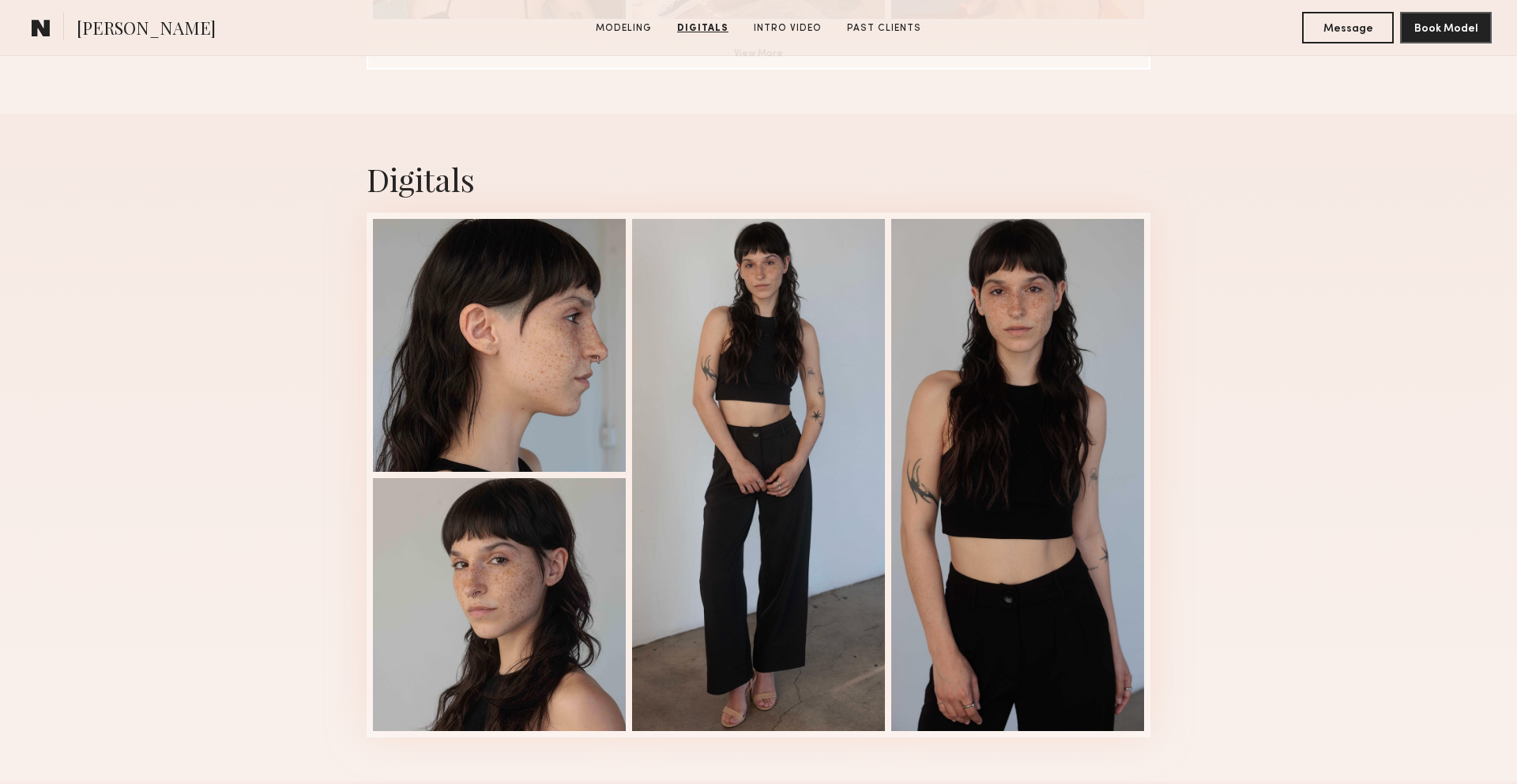
click at [40, 13] on link at bounding box center [41, 28] width 32 height 32
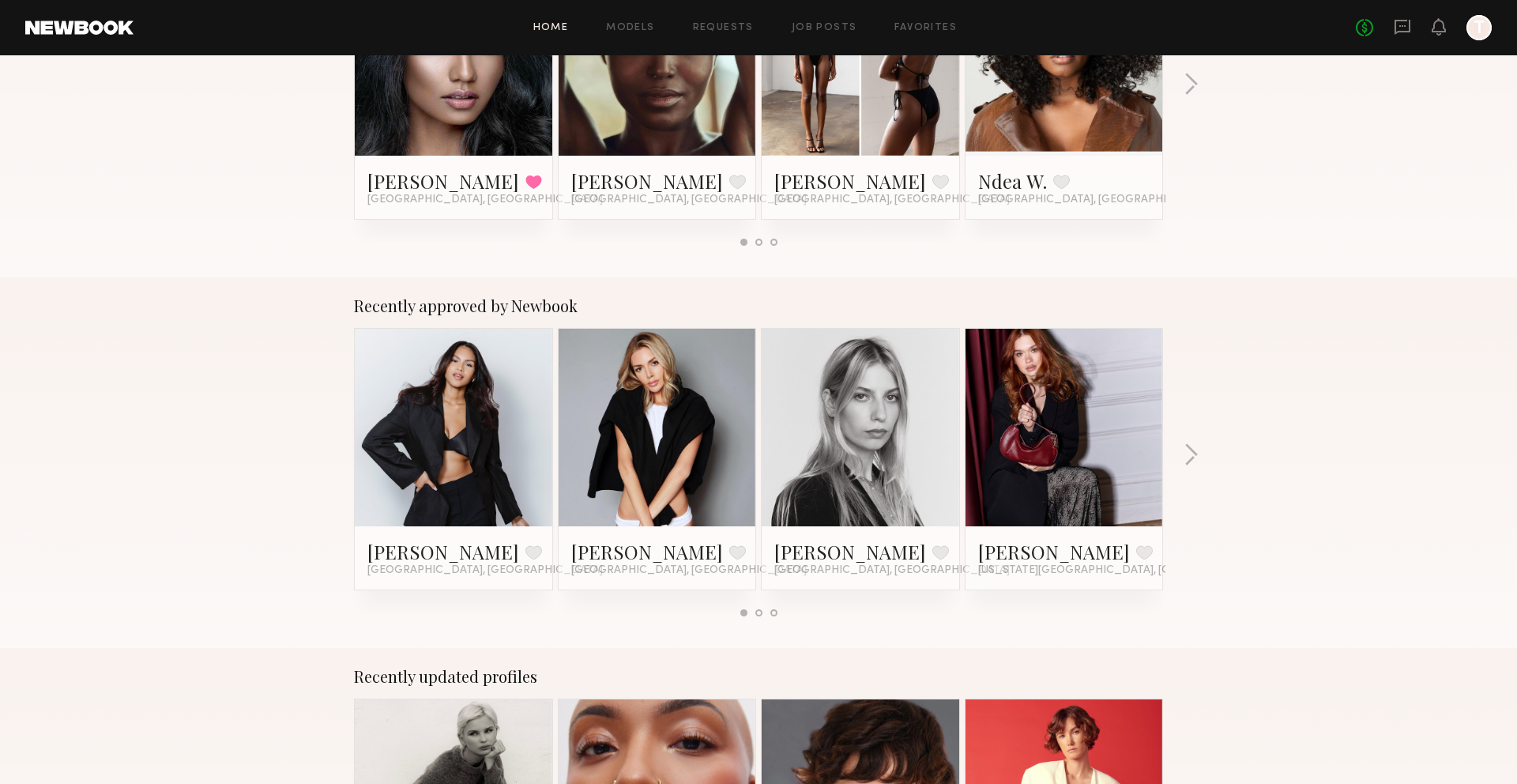
scroll to position [416, 0]
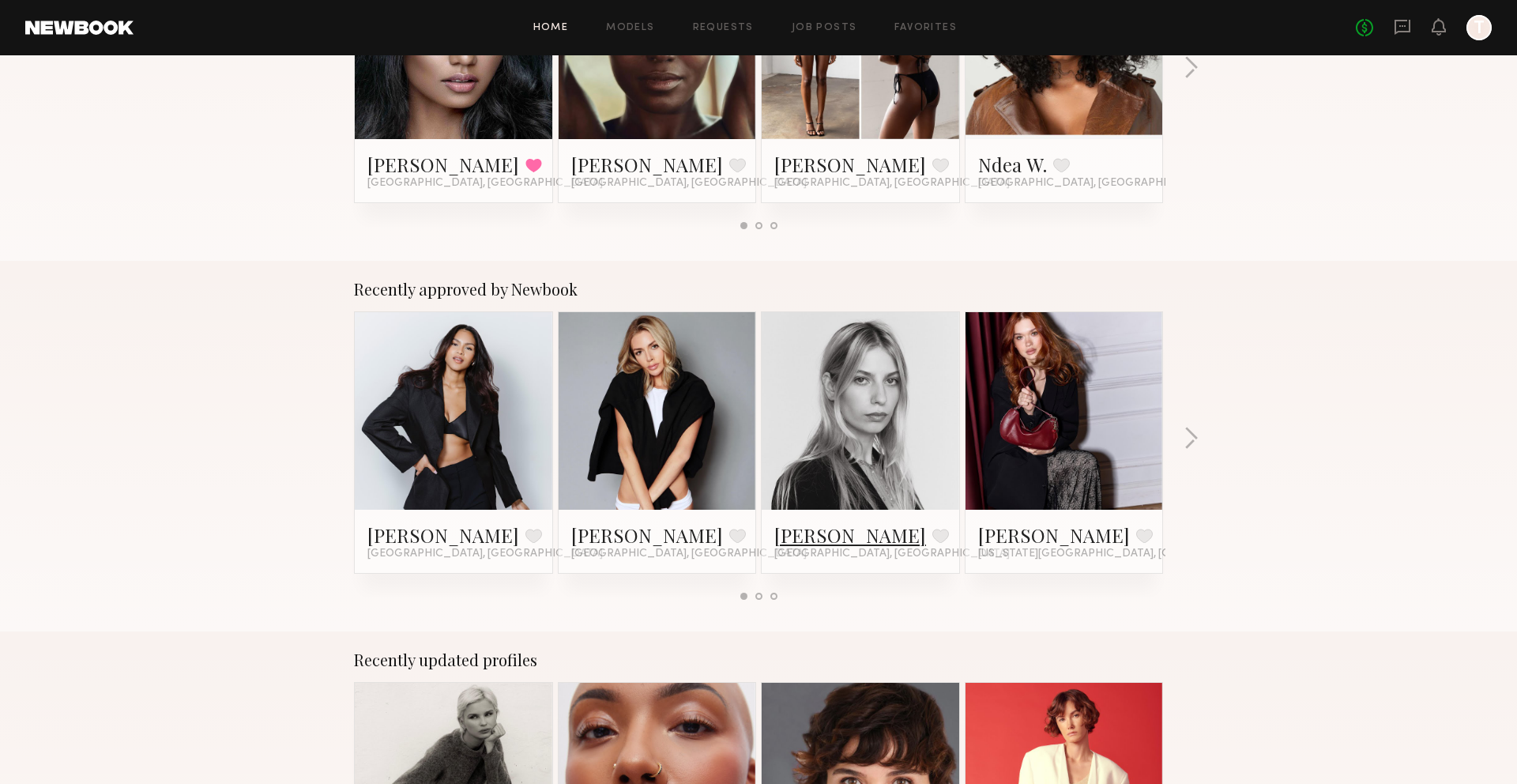
click at [835, 534] on link "Veronika M." at bounding box center [850, 534] width 152 height 25
click at [1189, 433] on button "button" at bounding box center [1191, 440] width 15 height 26
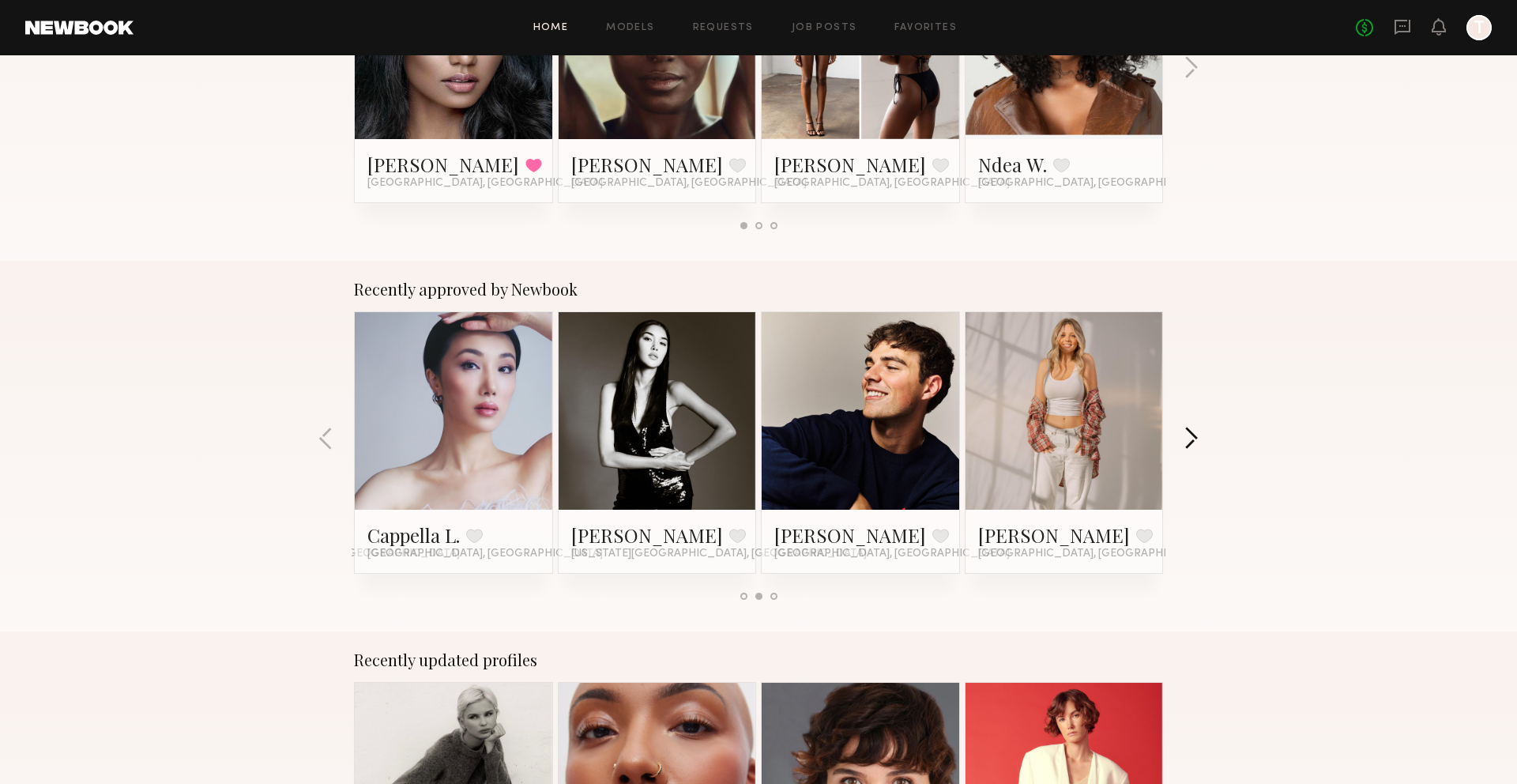
click at [1195, 443] on button "button" at bounding box center [1191, 440] width 15 height 26
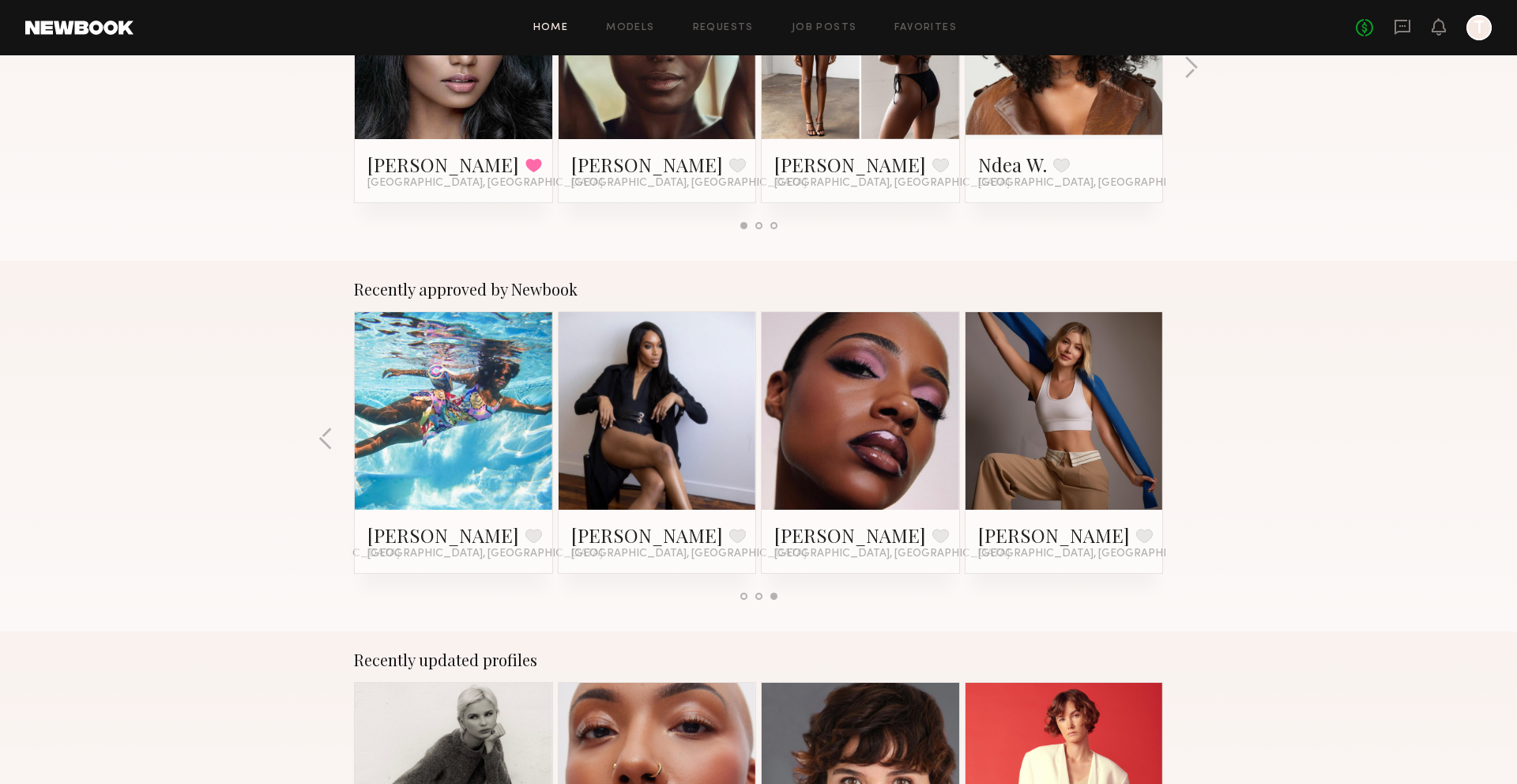
click at [1195, 443] on div "Recently approved by Newbook Charisse P. Favorite Boston, MA Jessica E. Favorit…" at bounding box center [758, 445] width 1517 height 370
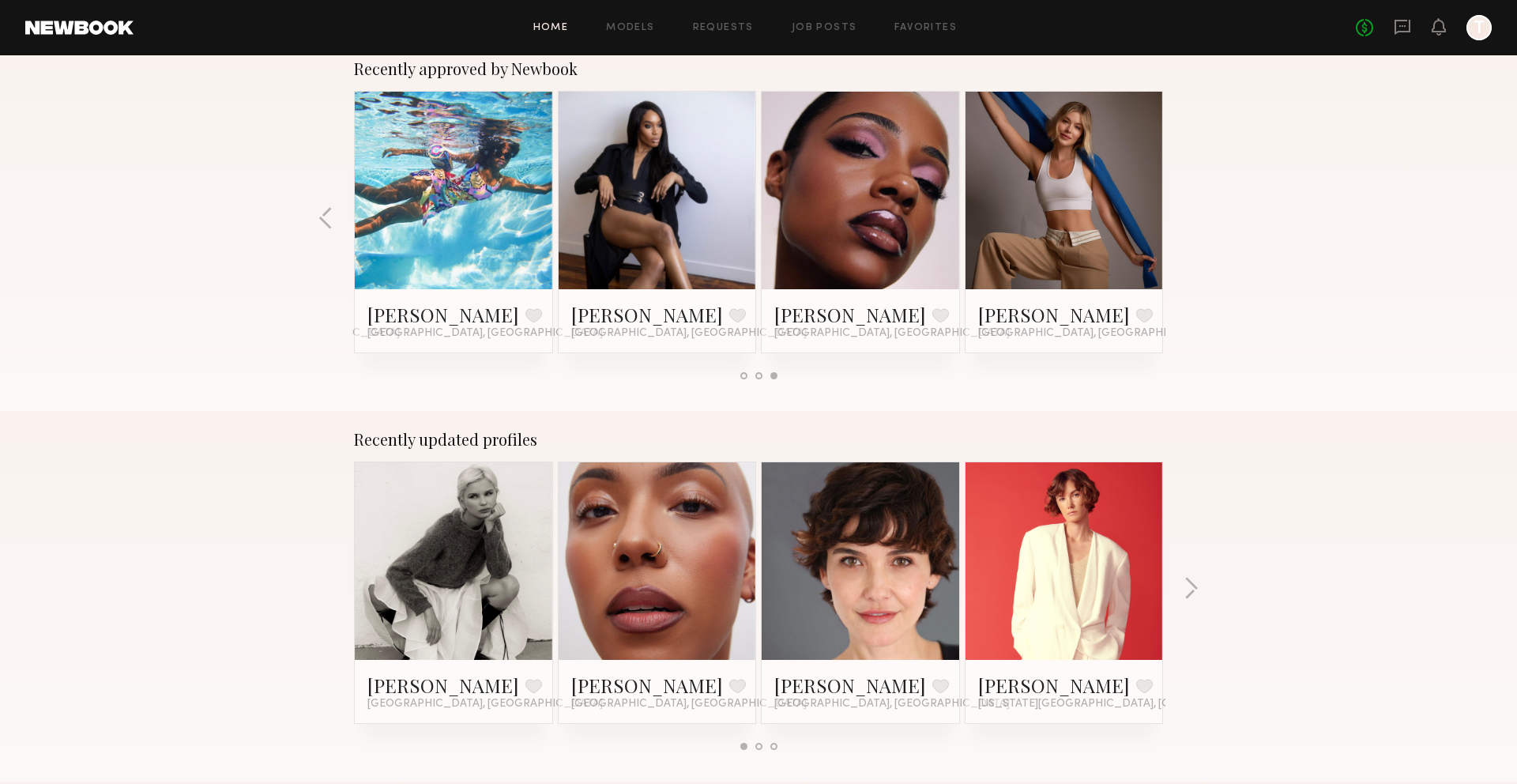
scroll to position [640, 0]
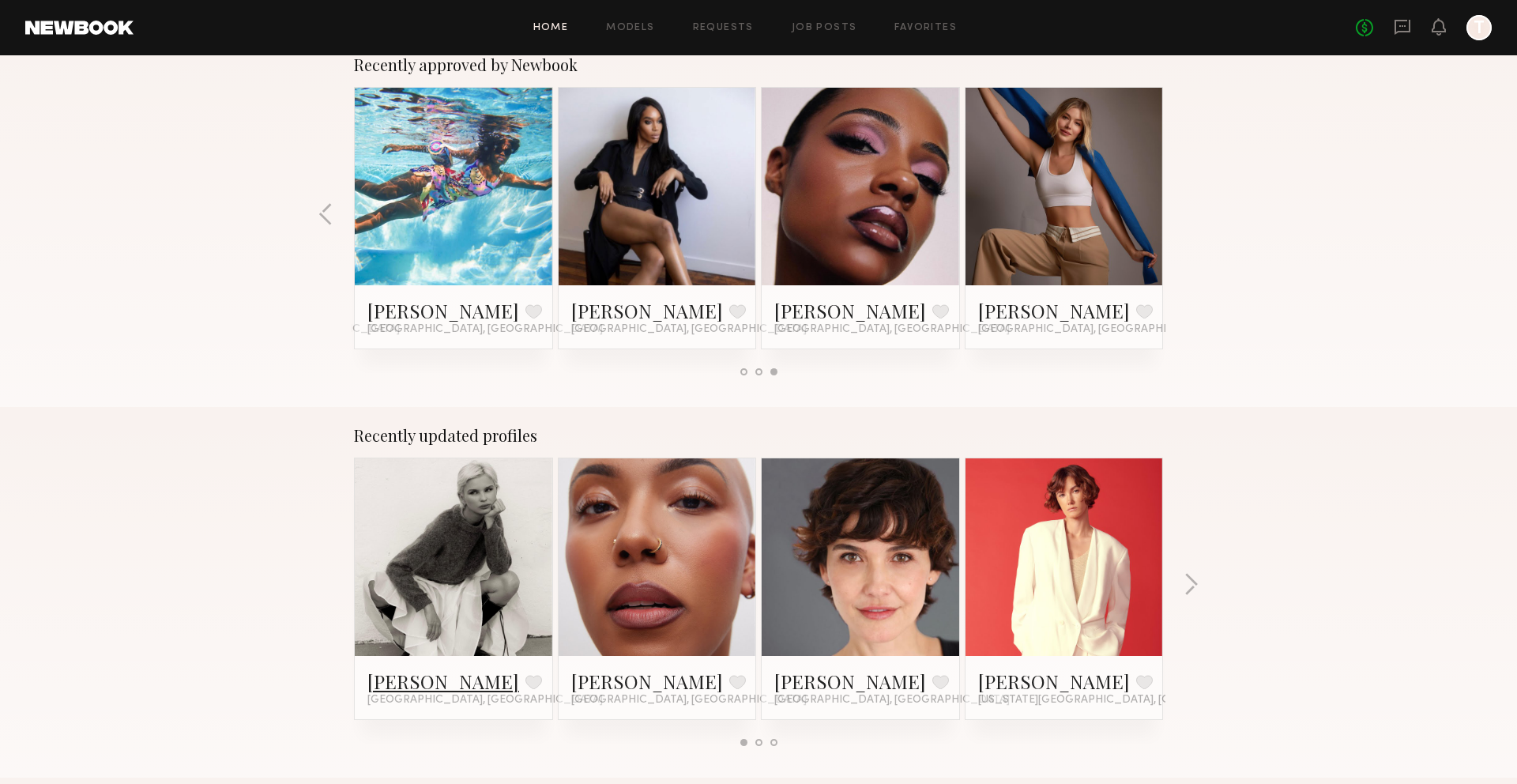
click at [415, 681] on link "Julia L." at bounding box center [443, 680] width 152 height 25
click at [825, 680] on link "Gabriela J." at bounding box center [850, 680] width 152 height 25
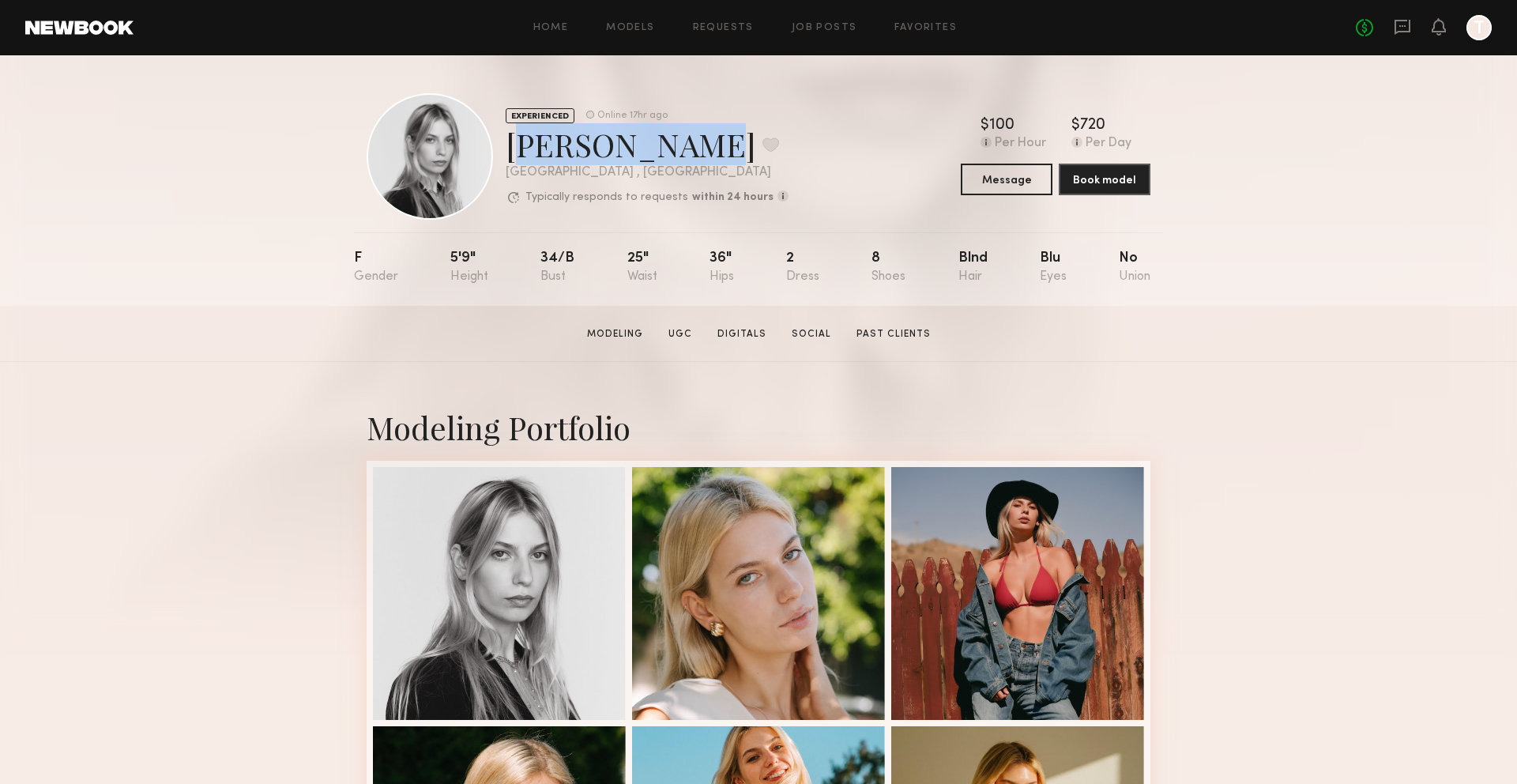
drag, startPoint x: 675, startPoint y: 147, endPoint x: 513, endPoint y: 149, distance: 162.0
click at [513, 149] on div "[PERSON_NAME] Favorite" at bounding box center [648, 145] width 283 height 42
copy div "[PERSON_NAME]"
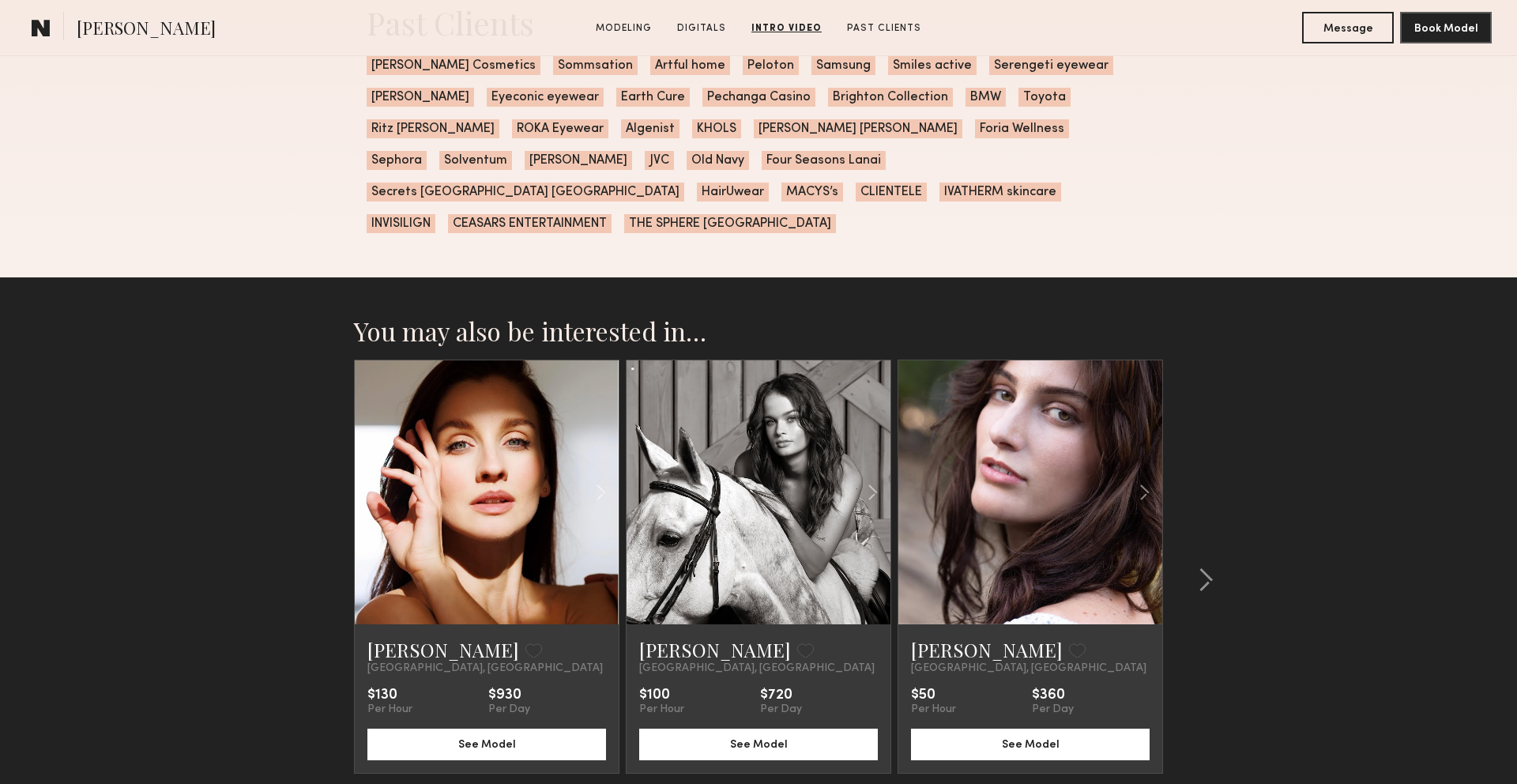
scroll to position [3022, 0]
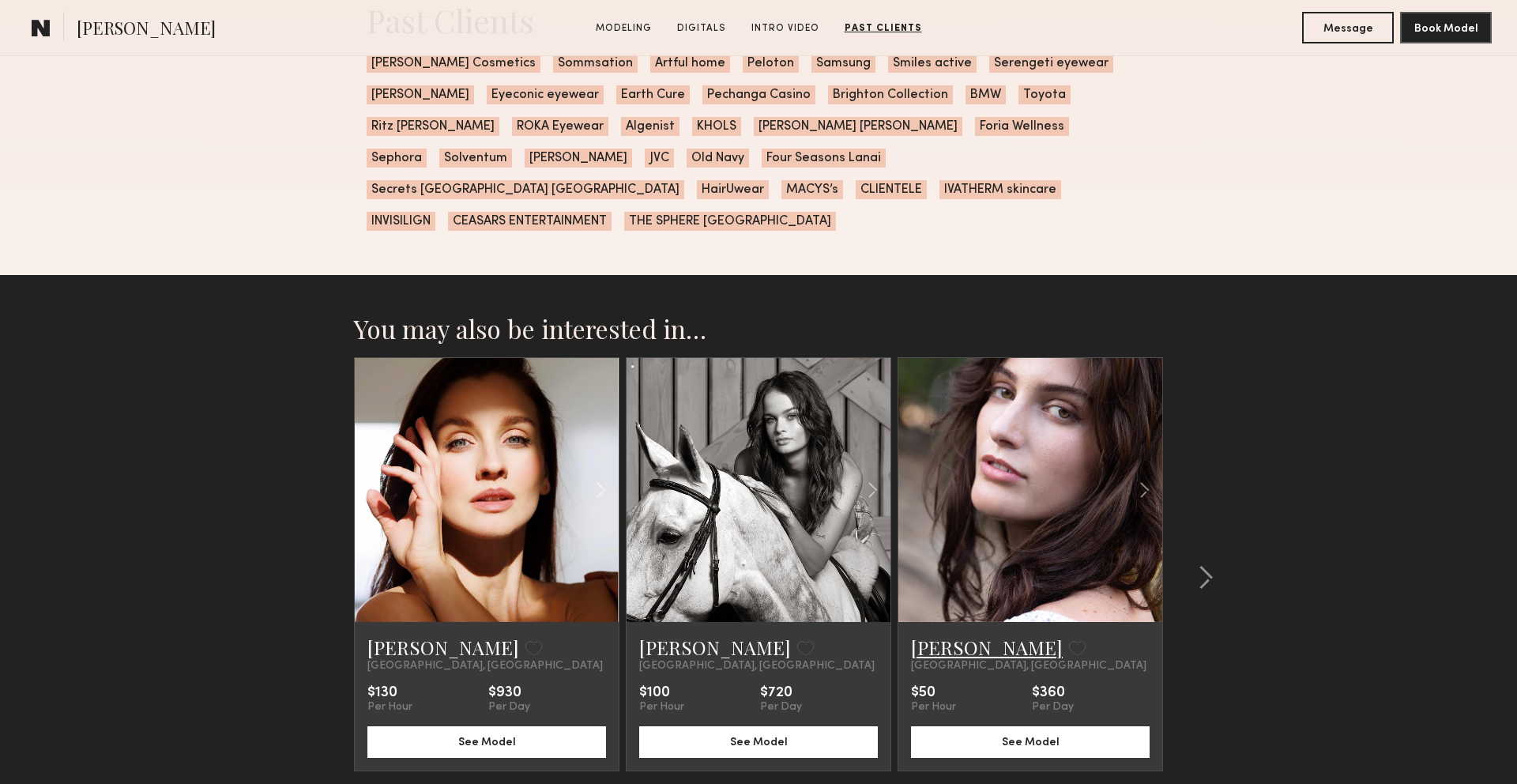
click at [958, 634] on link "[PERSON_NAME]" at bounding box center [987, 646] width 152 height 25
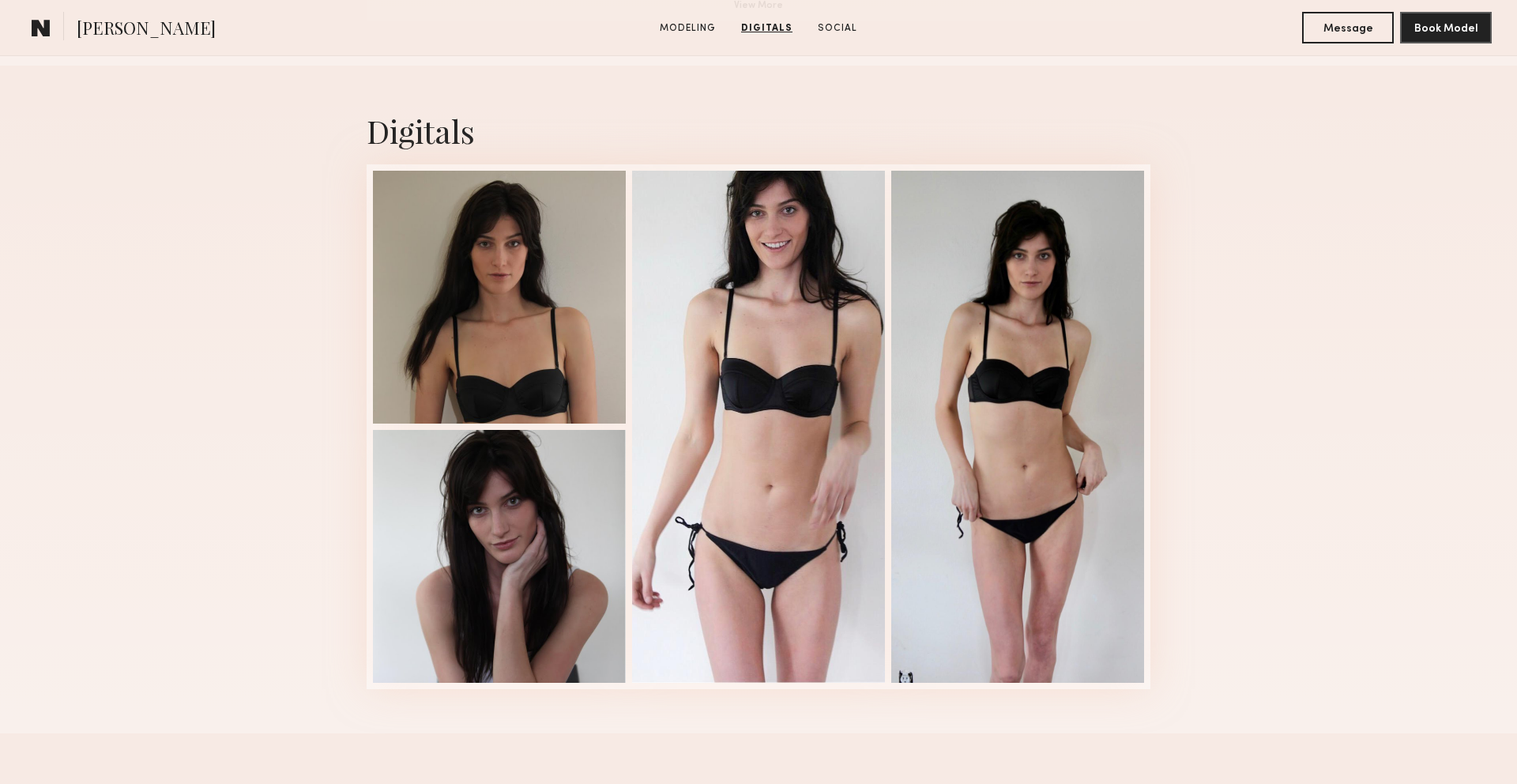
scroll to position [1524, 0]
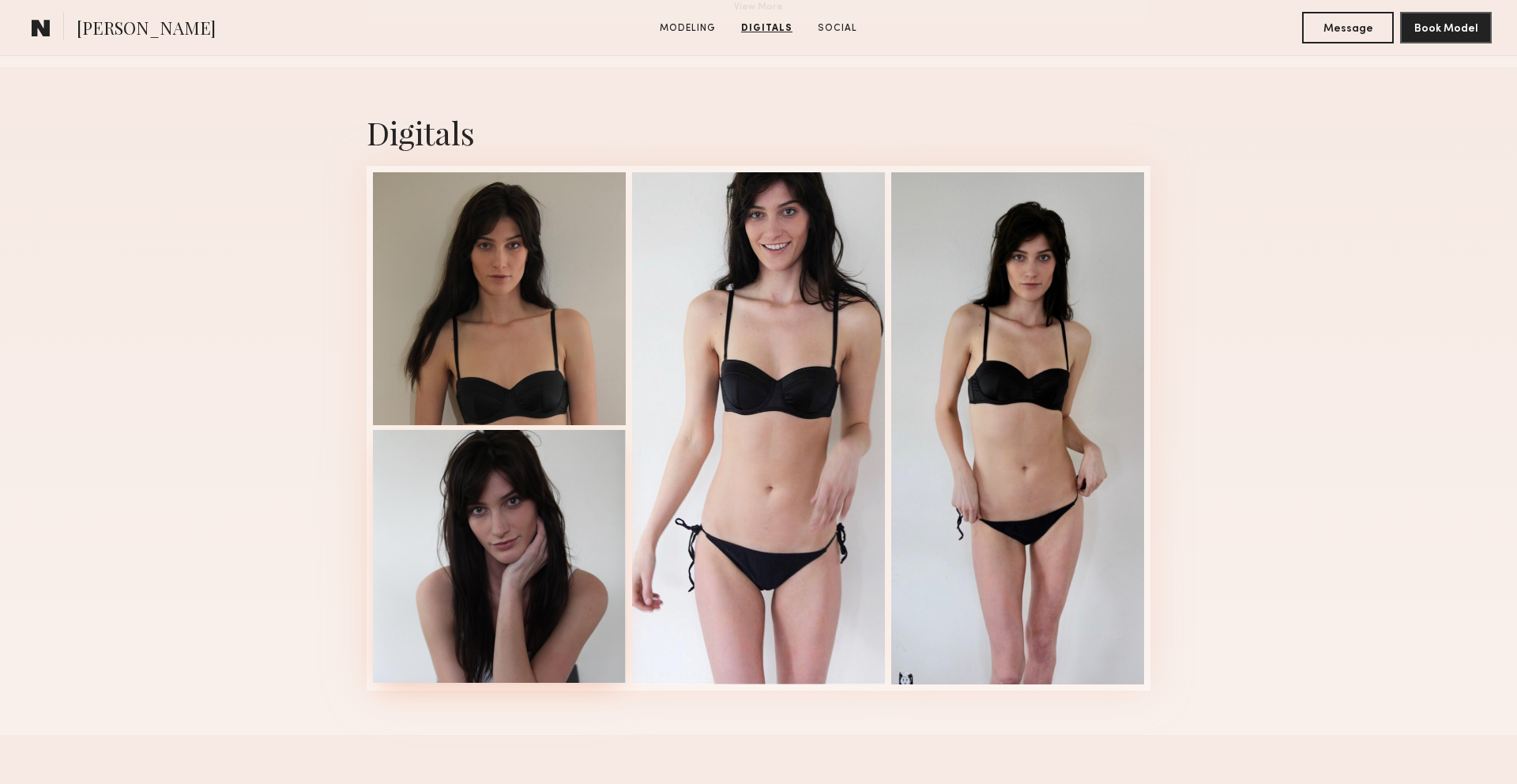
click at [535, 576] on div at bounding box center [499, 556] width 253 height 252
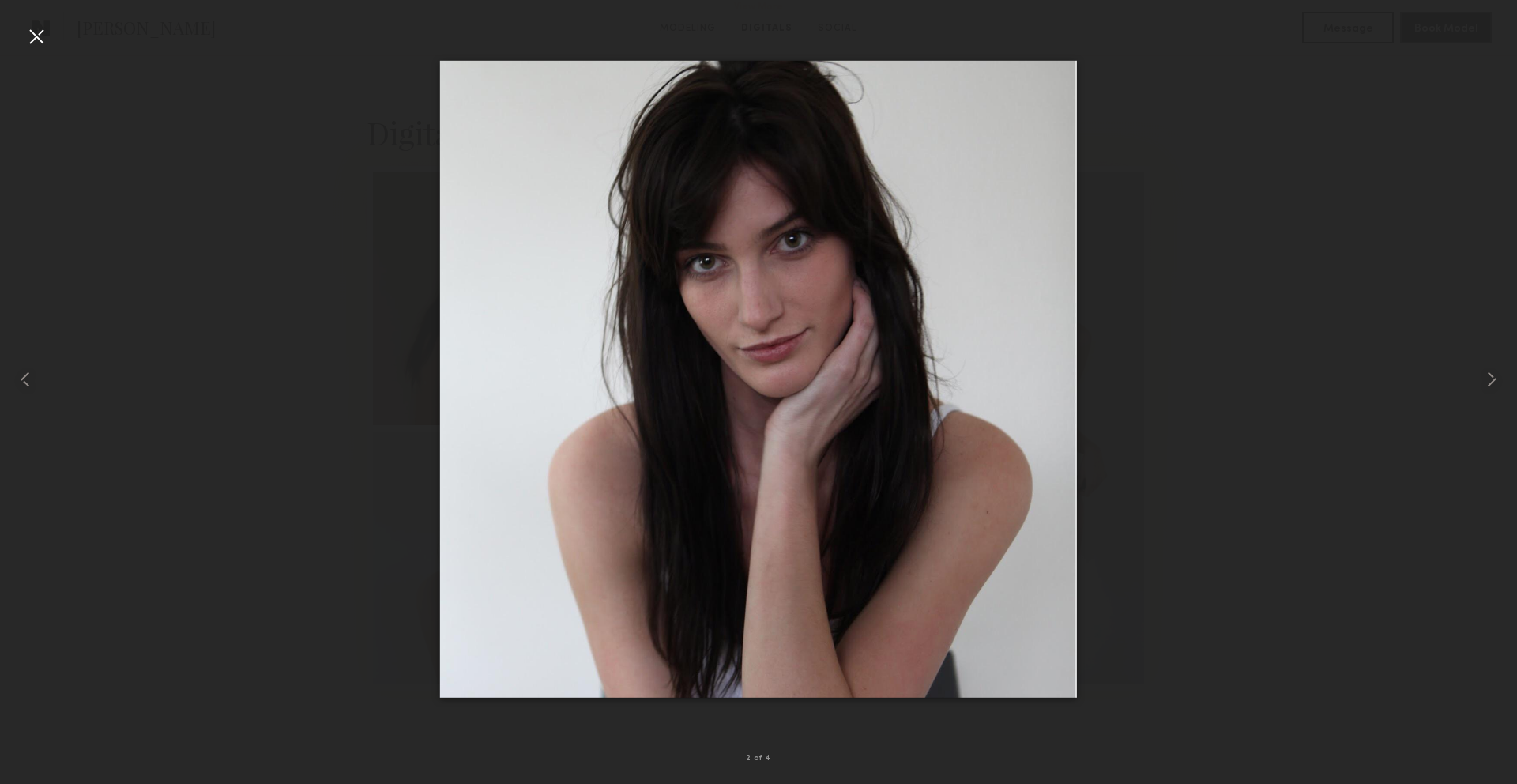
click at [38, 41] on div at bounding box center [36, 36] width 25 height 25
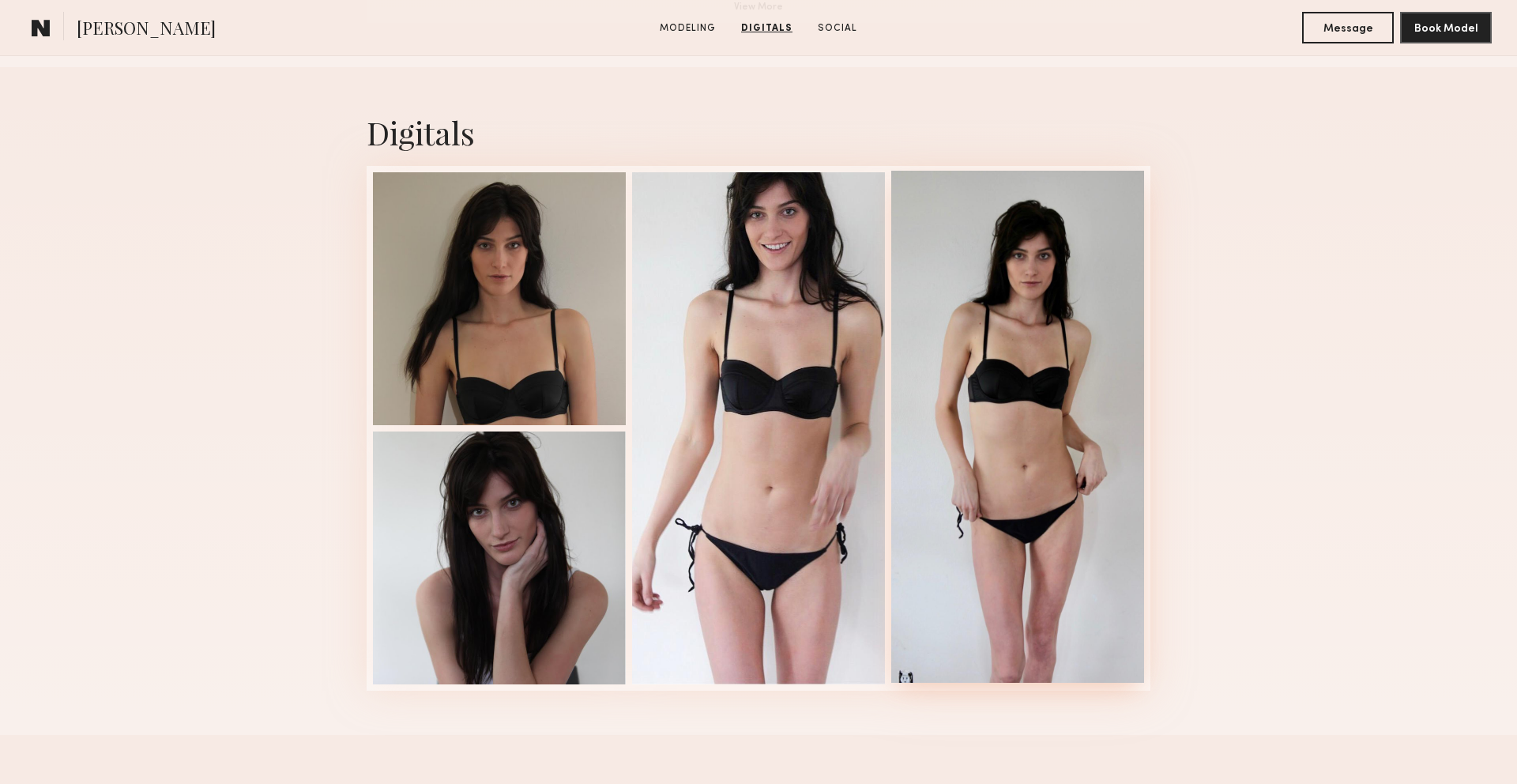
click at [1101, 248] on div at bounding box center [1017, 426] width 253 height 512
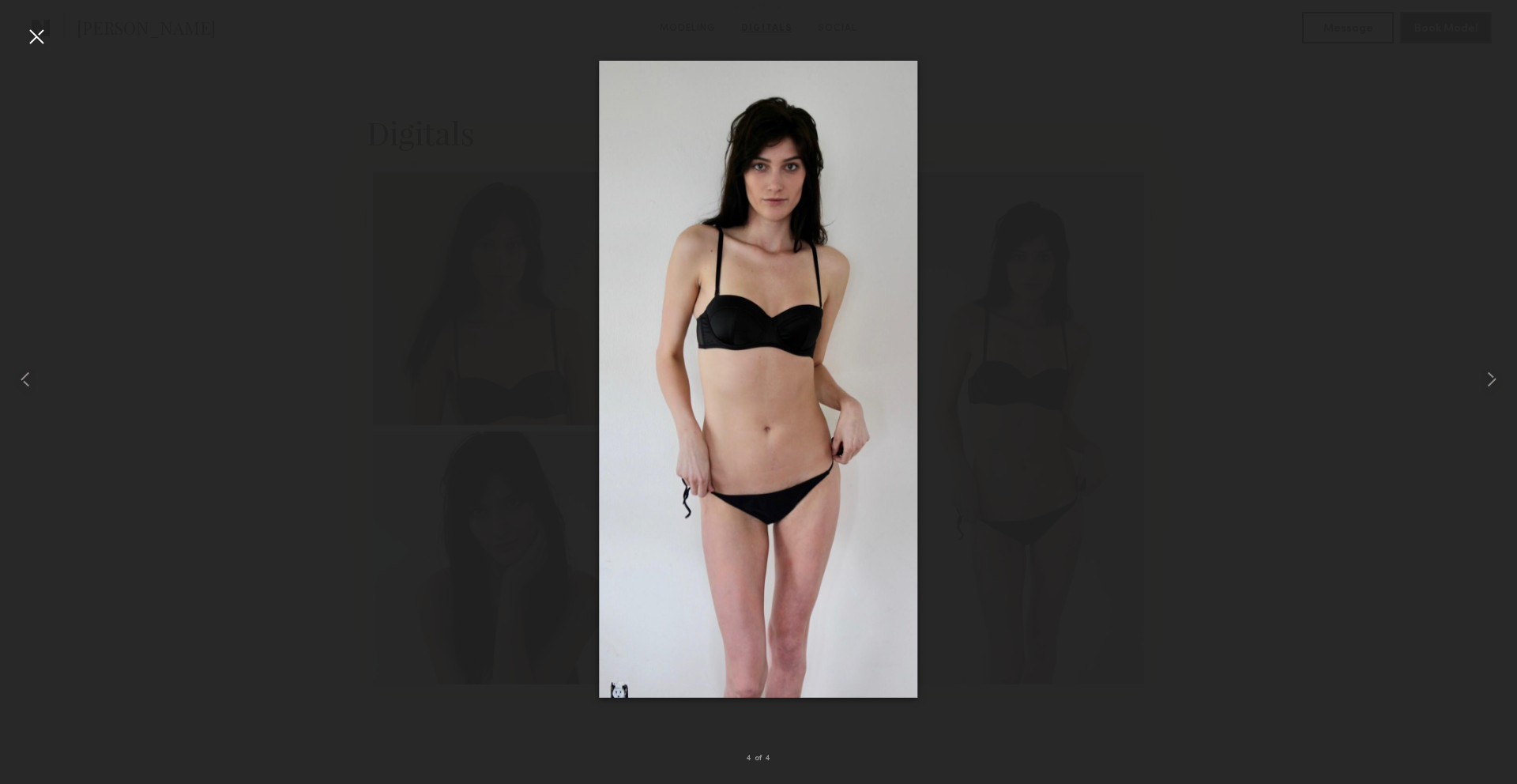
click at [48, 44] on div at bounding box center [36, 36] width 25 height 25
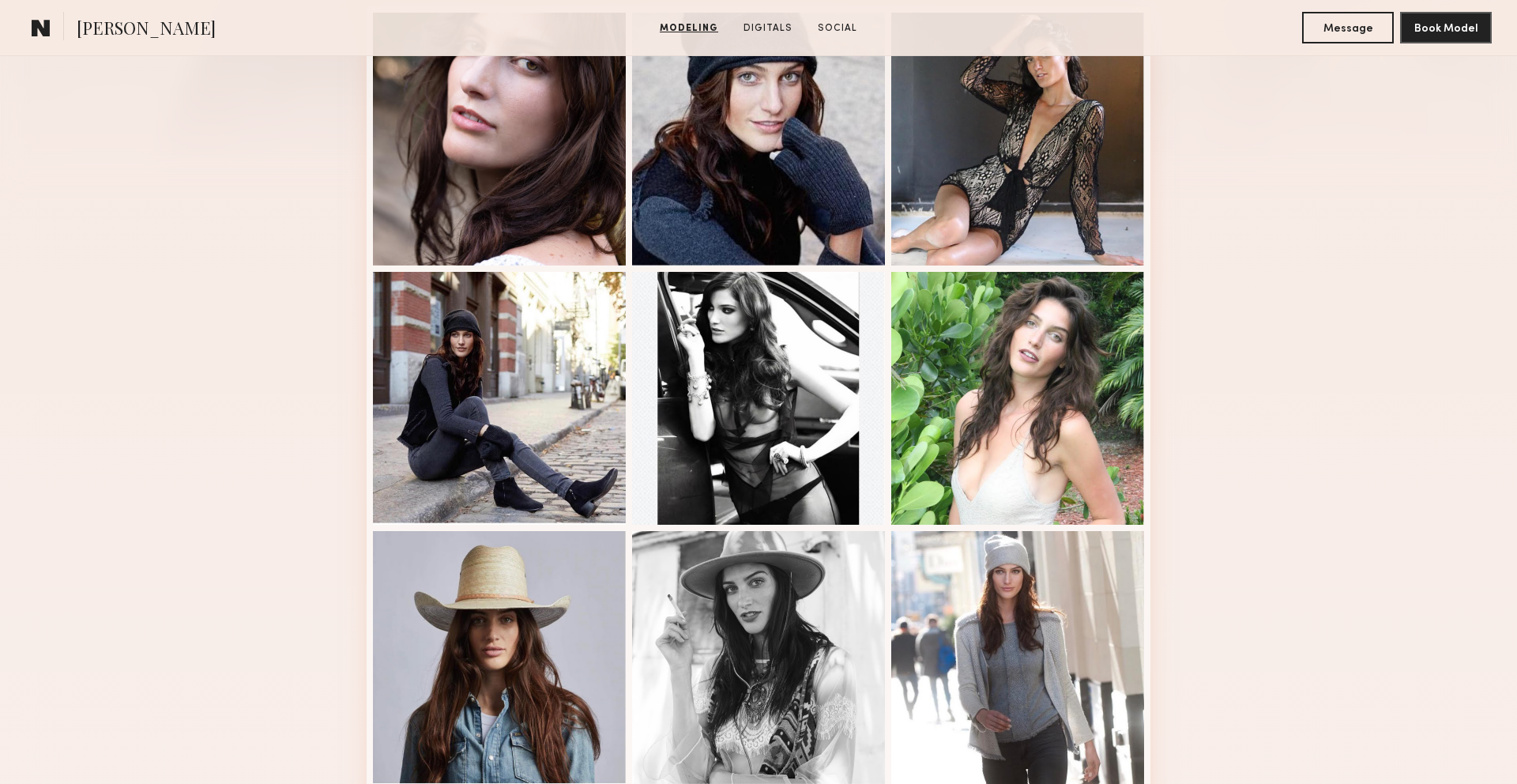
scroll to position [423, 0]
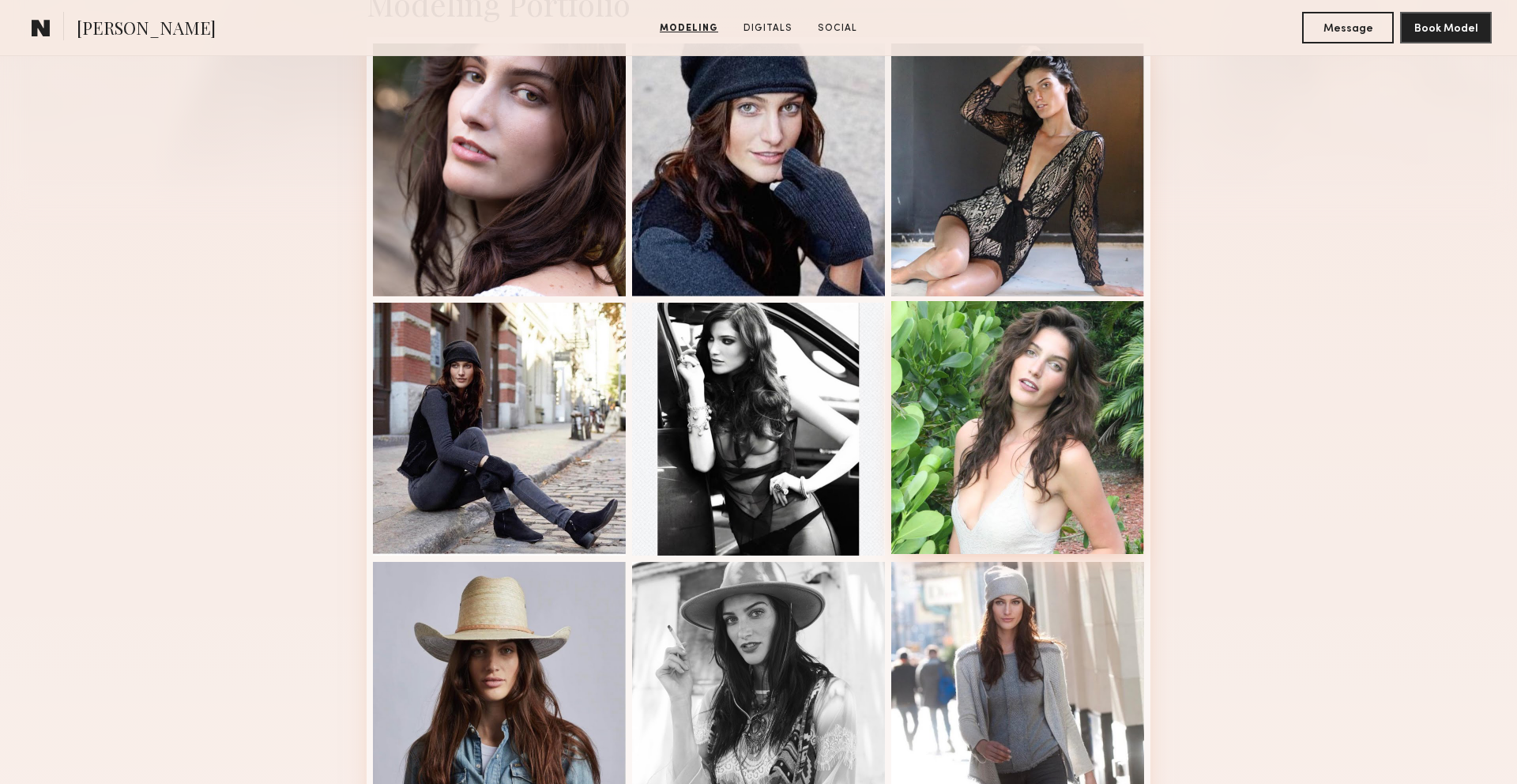
click at [1057, 365] on div at bounding box center [1017, 427] width 253 height 252
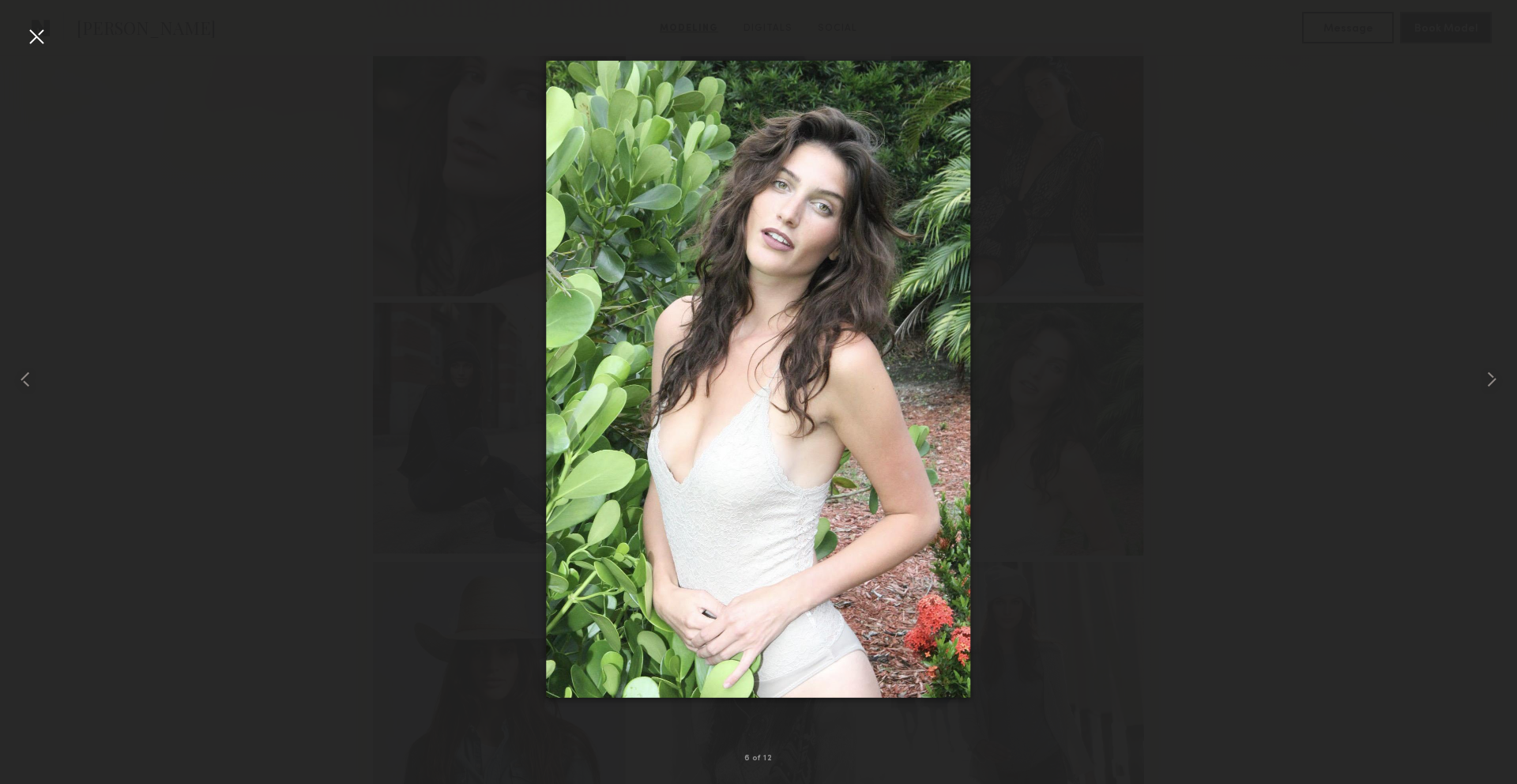
click at [39, 40] on div at bounding box center [36, 36] width 25 height 25
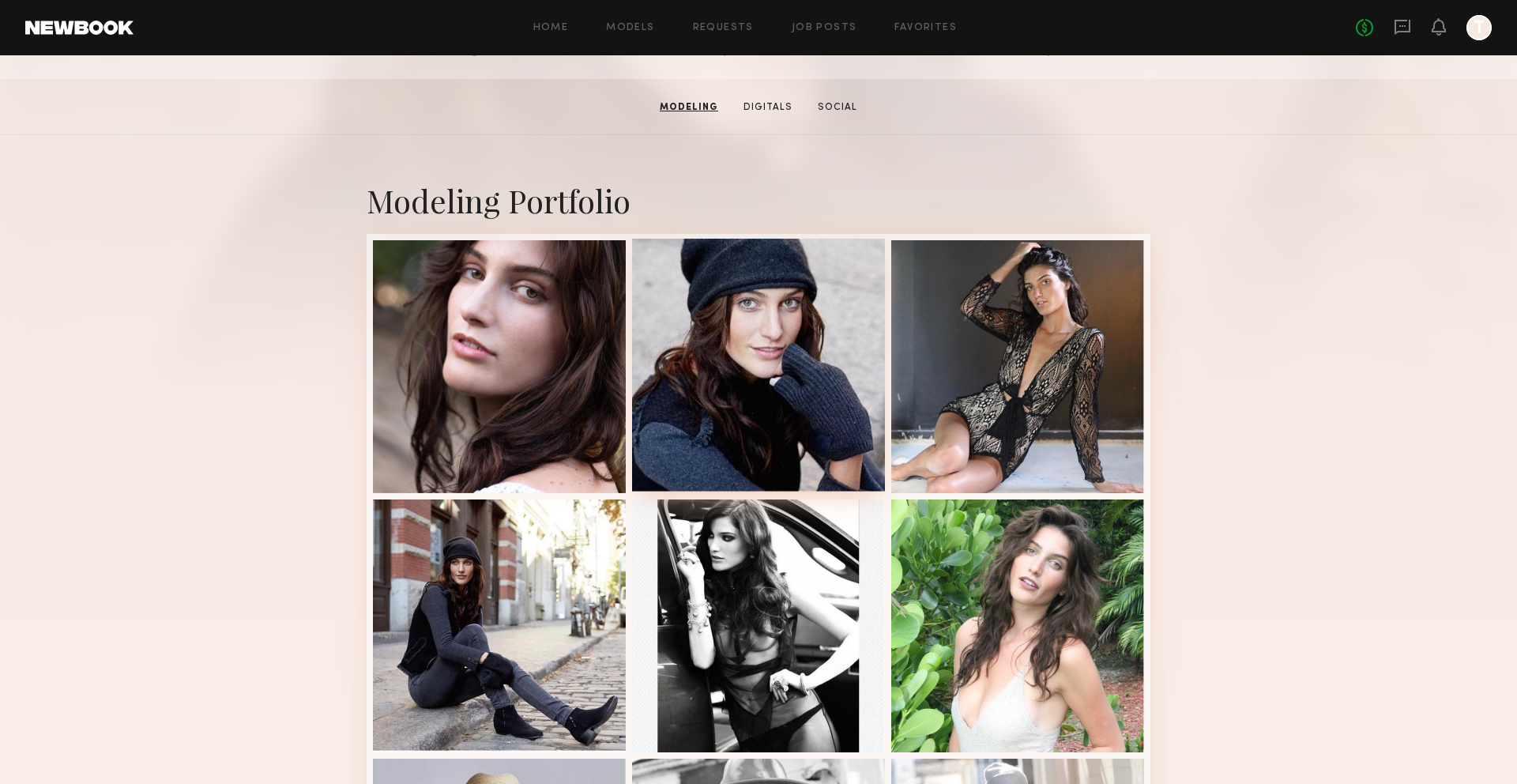
scroll to position [223, 0]
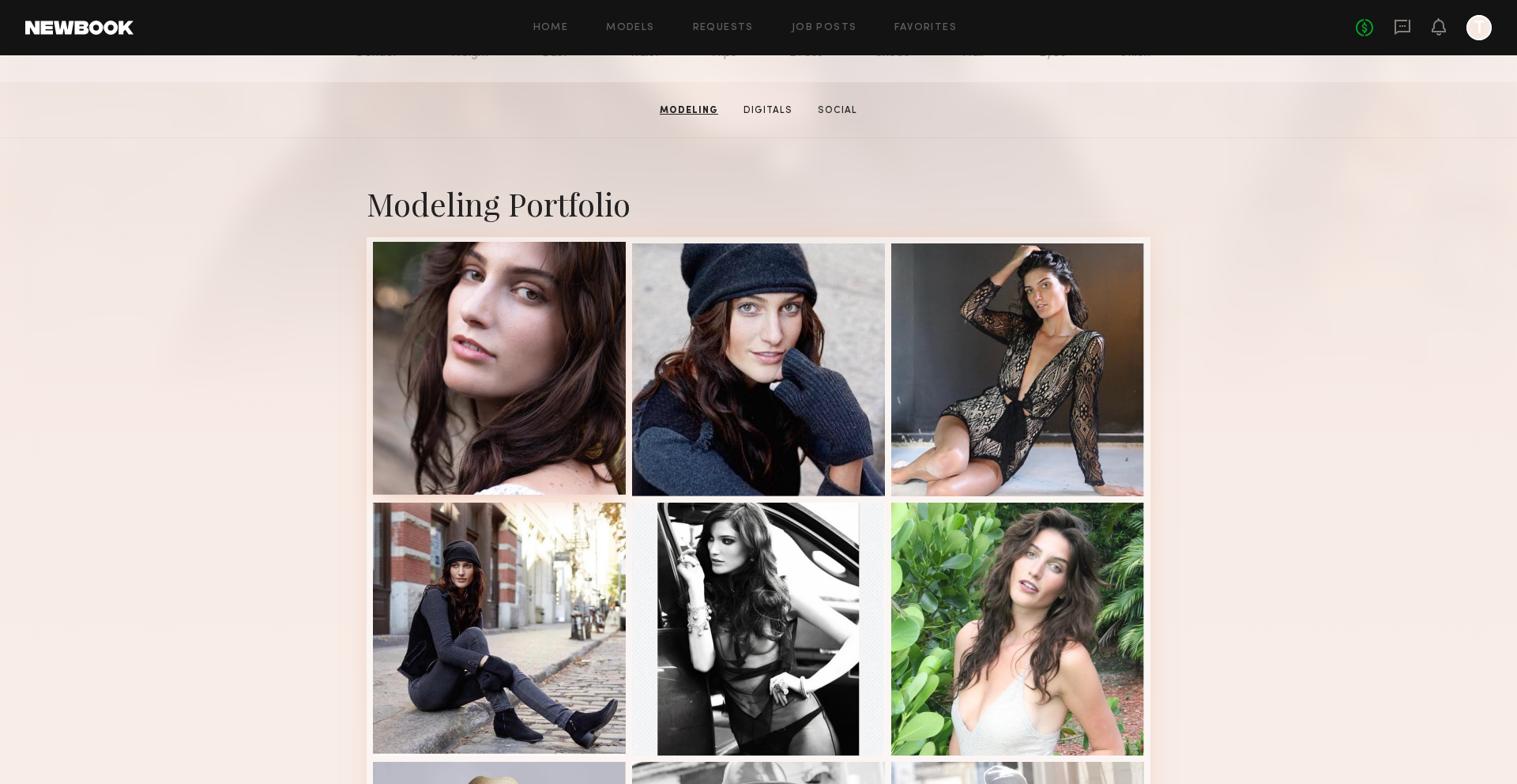
click at [545, 377] on div at bounding box center [499, 367] width 253 height 252
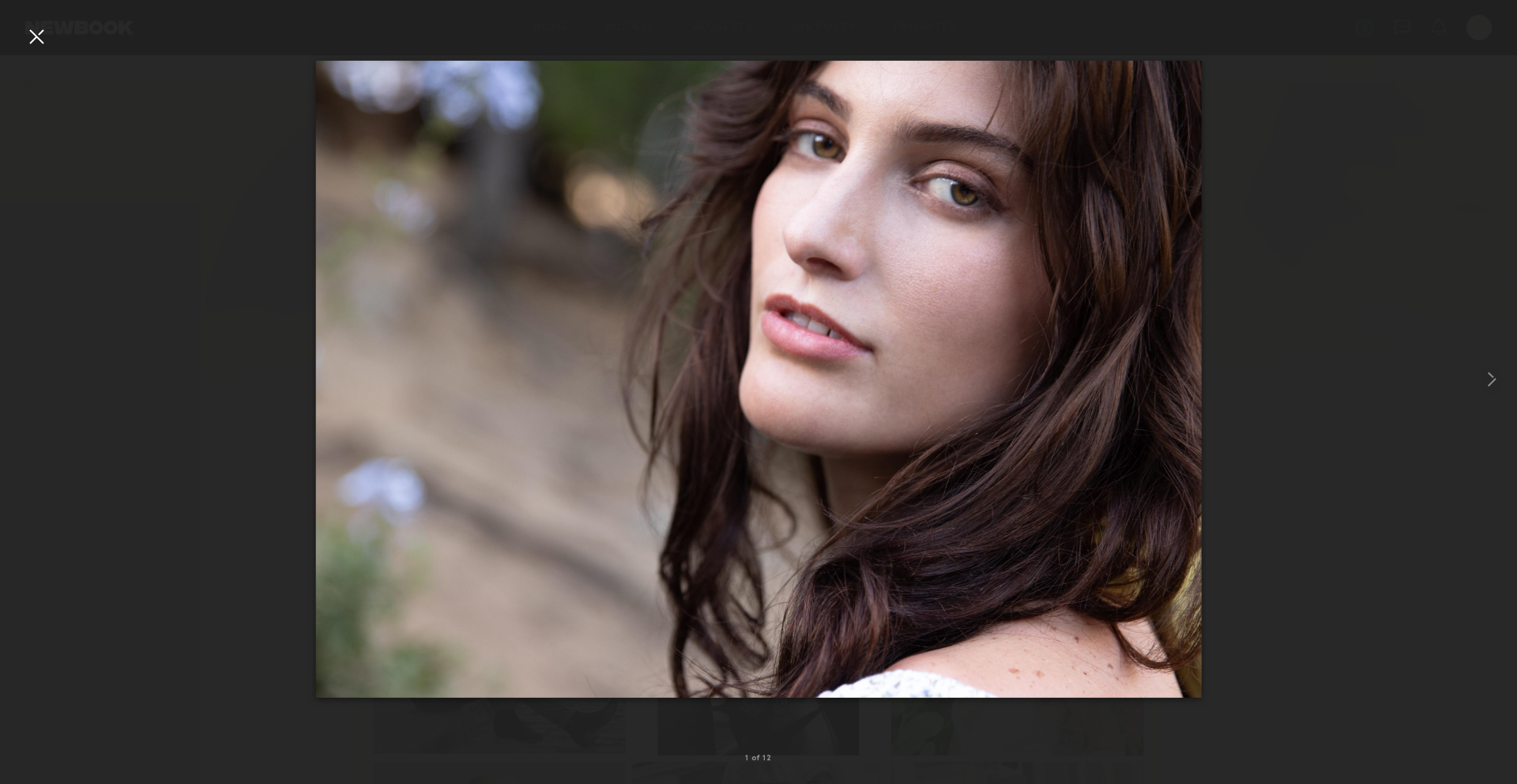
click at [30, 20] on nb-gallery-light "1 of 12" at bounding box center [758, 392] width 1517 height 784
click at [44, 42] on div at bounding box center [36, 36] width 25 height 25
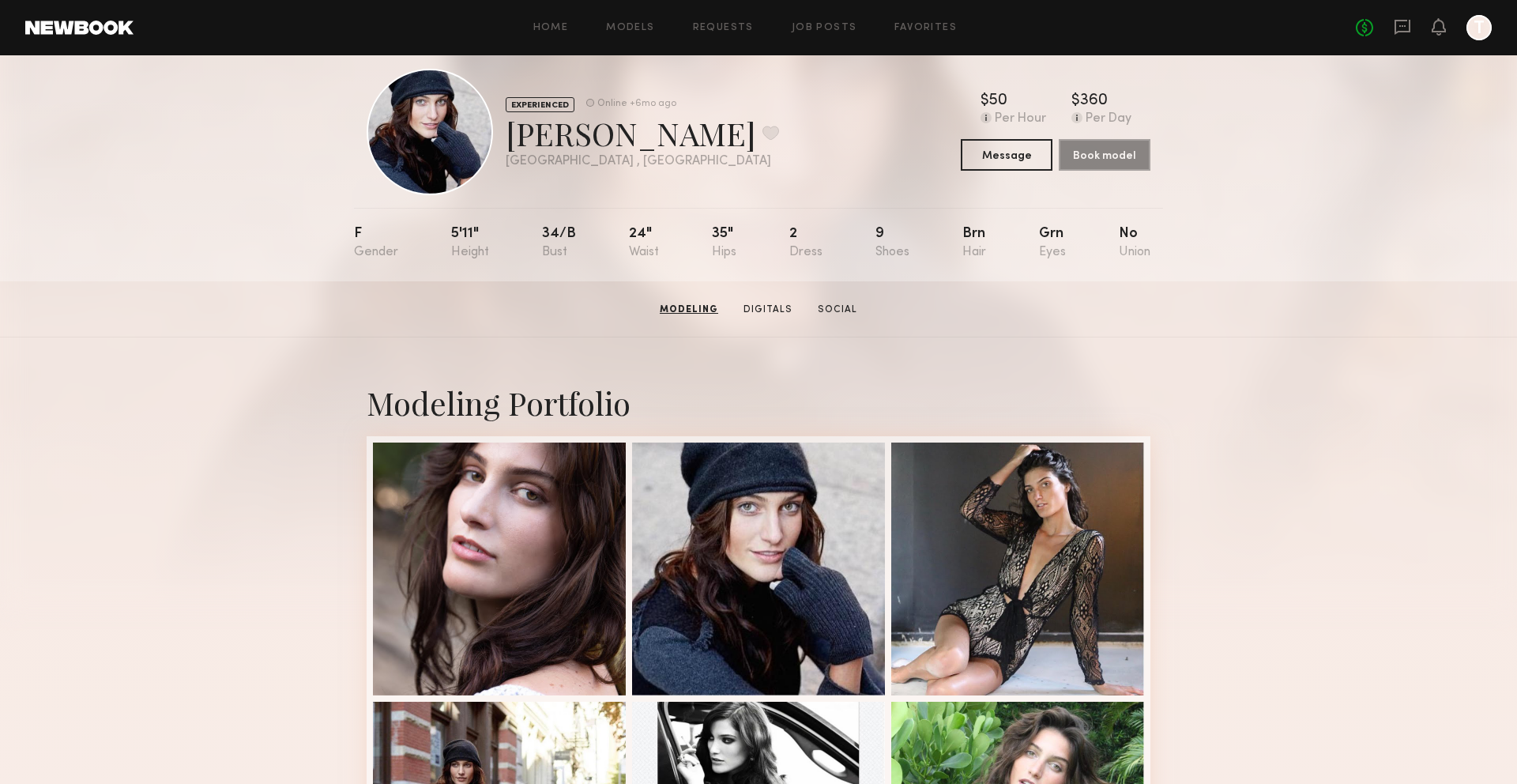
scroll to position [0, 0]
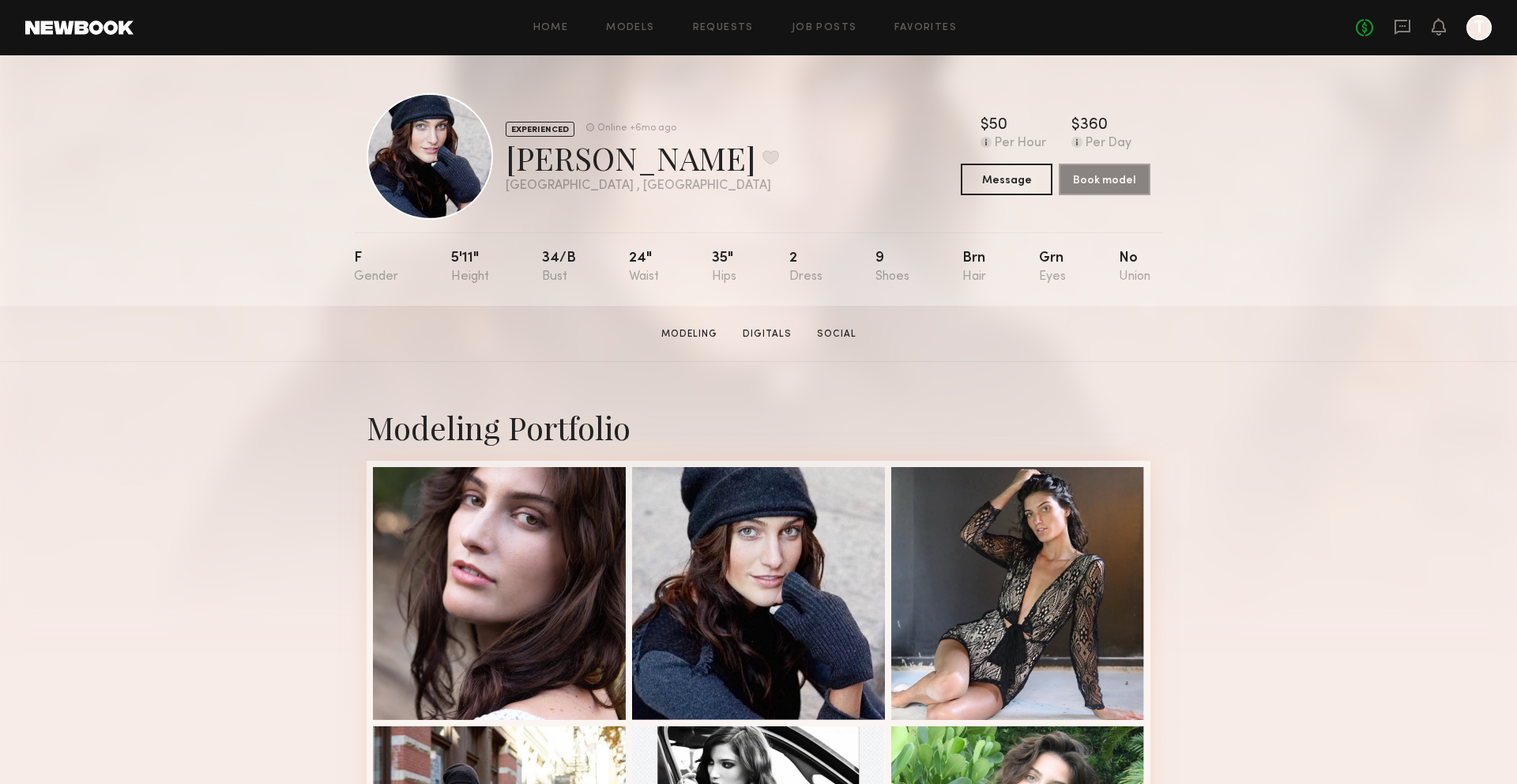
click at [553, 37] on div "Home Models Requests Job Posts Favorites Sign Out No fees up to $5,000 T" at bounding box center [812, 27] width 1358 height 25
click at [553, 17] on div "Home Models Requests Job Posts Favorites Sign Out No fees up to $5,000 T" at bounding box center [812, 27] width 1358 height 25
click at [553, 27] on link "Home" at bounding box center [552, 28] width 36 height 10
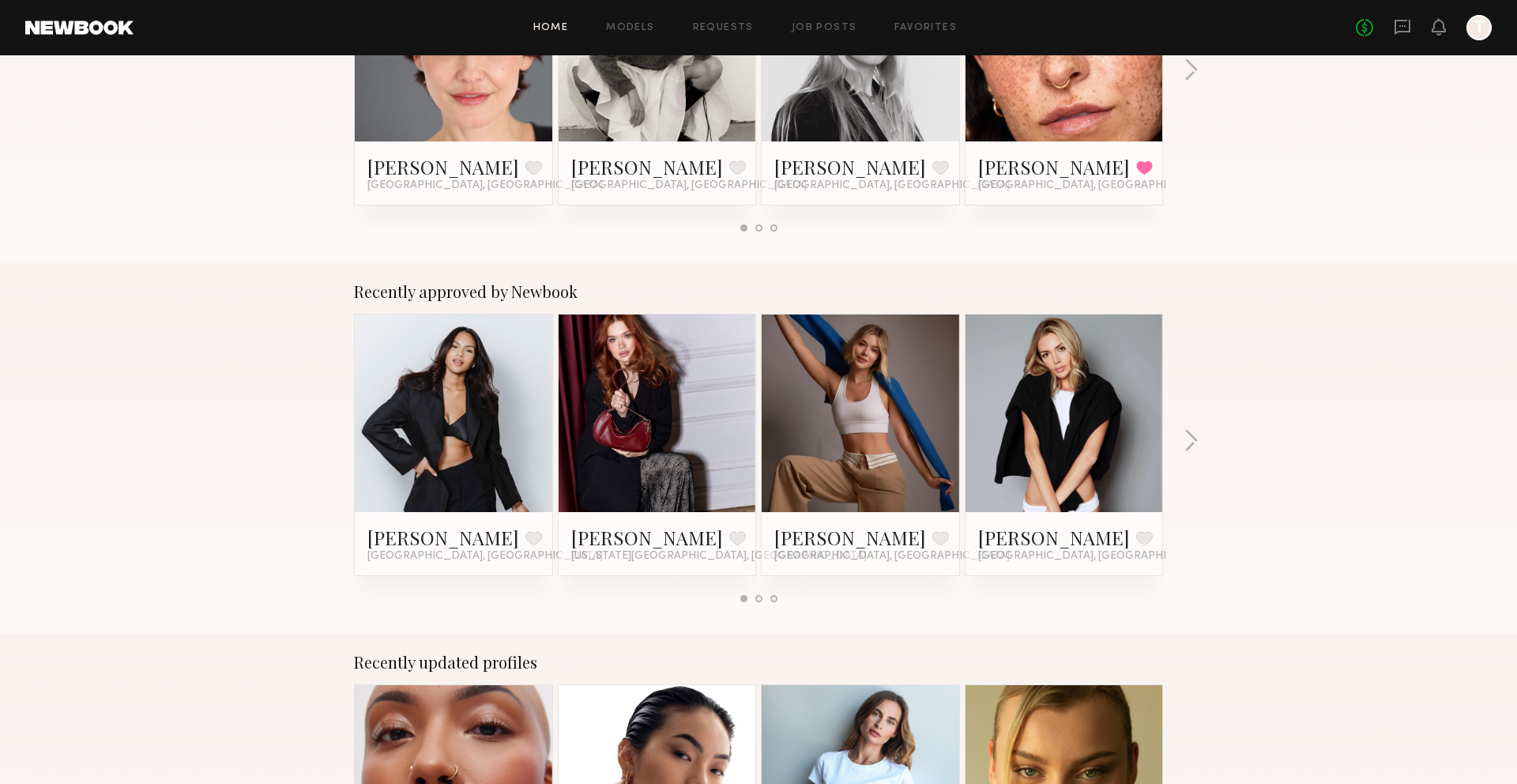
scroll to position [419, 0]
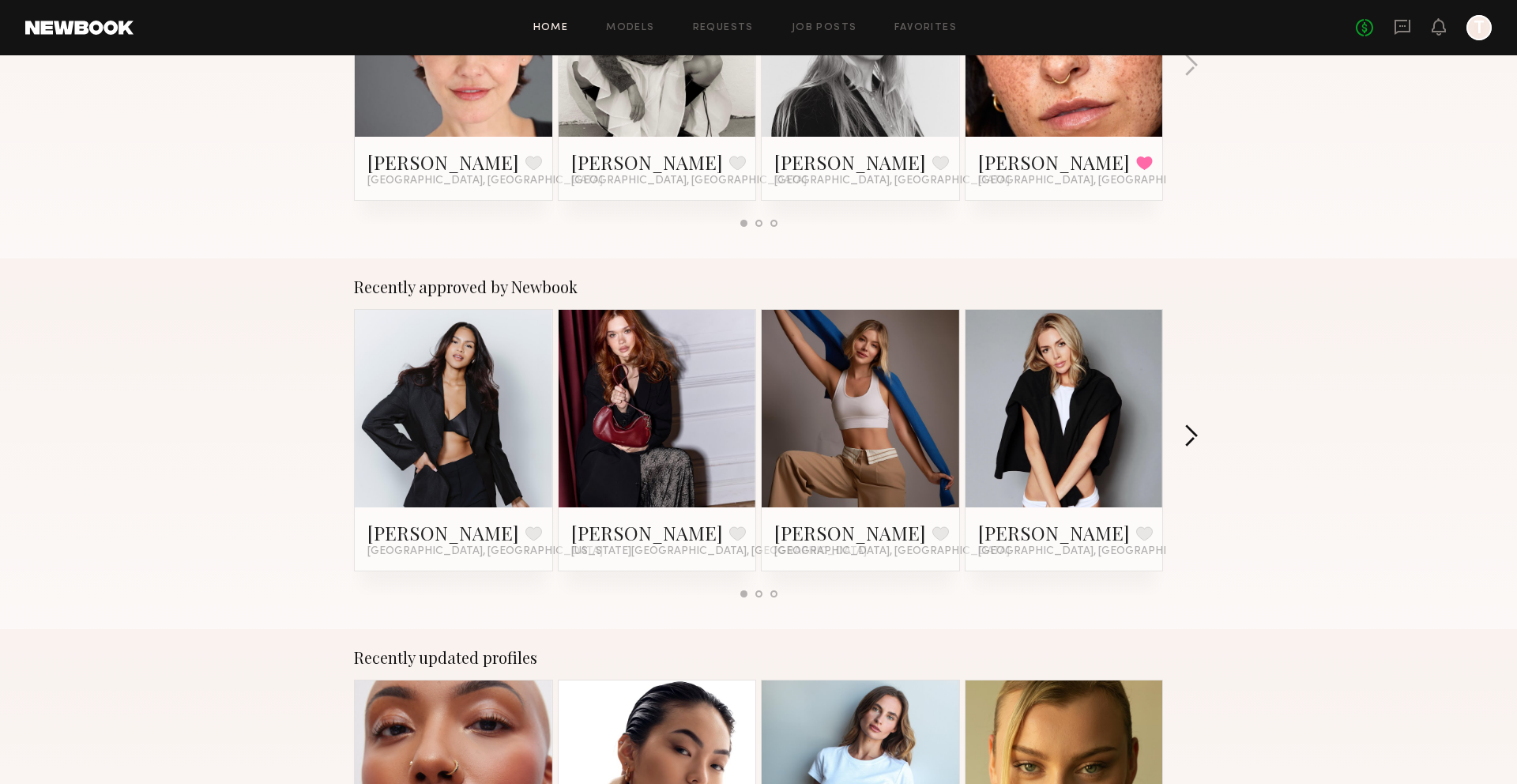
click at [1191, 433] on button "button" at bounding box center [1191, 437] width 15 height 26
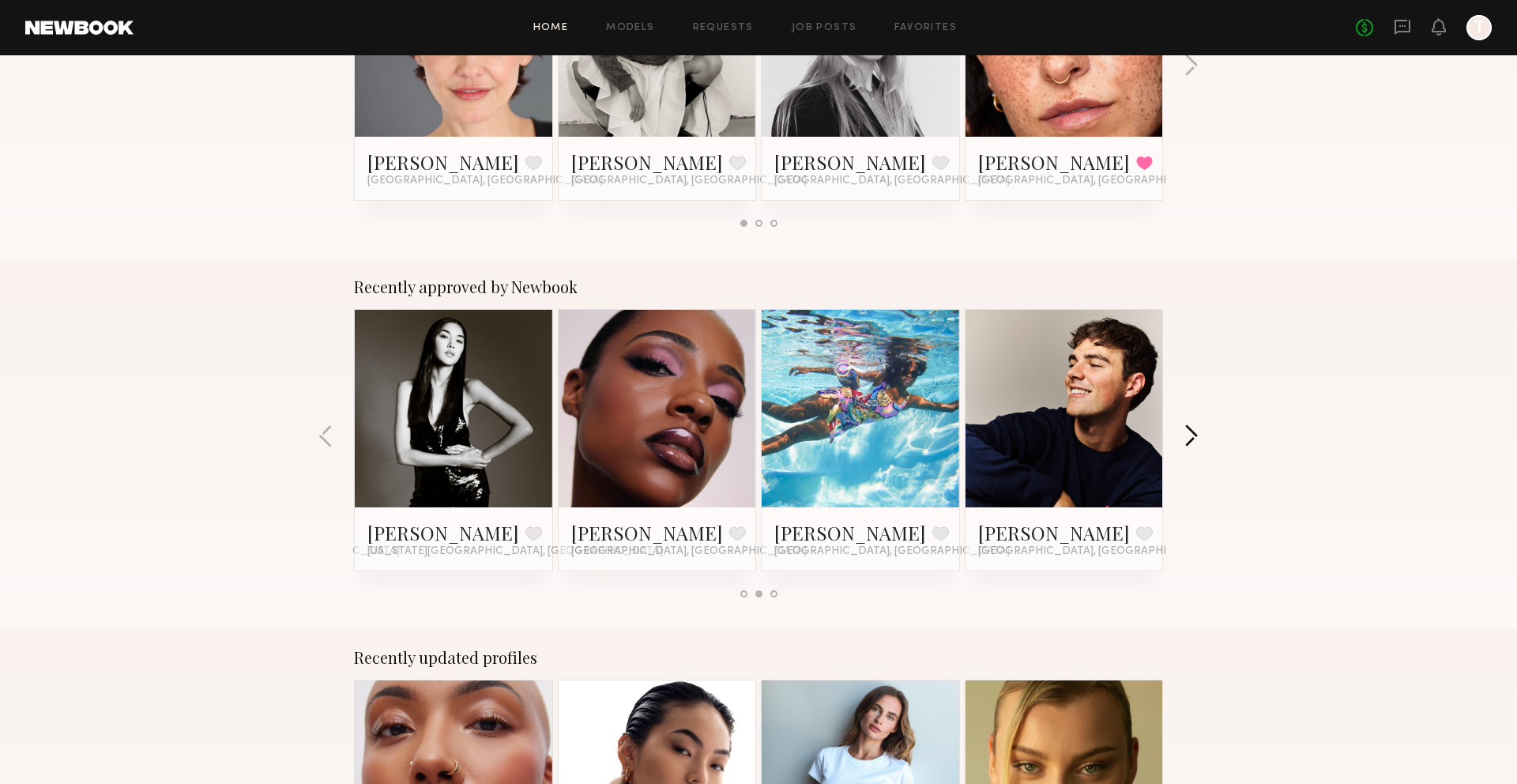
click at [1191, 443] on button "button" at bounding box center [1191, 437] width 15 height 26
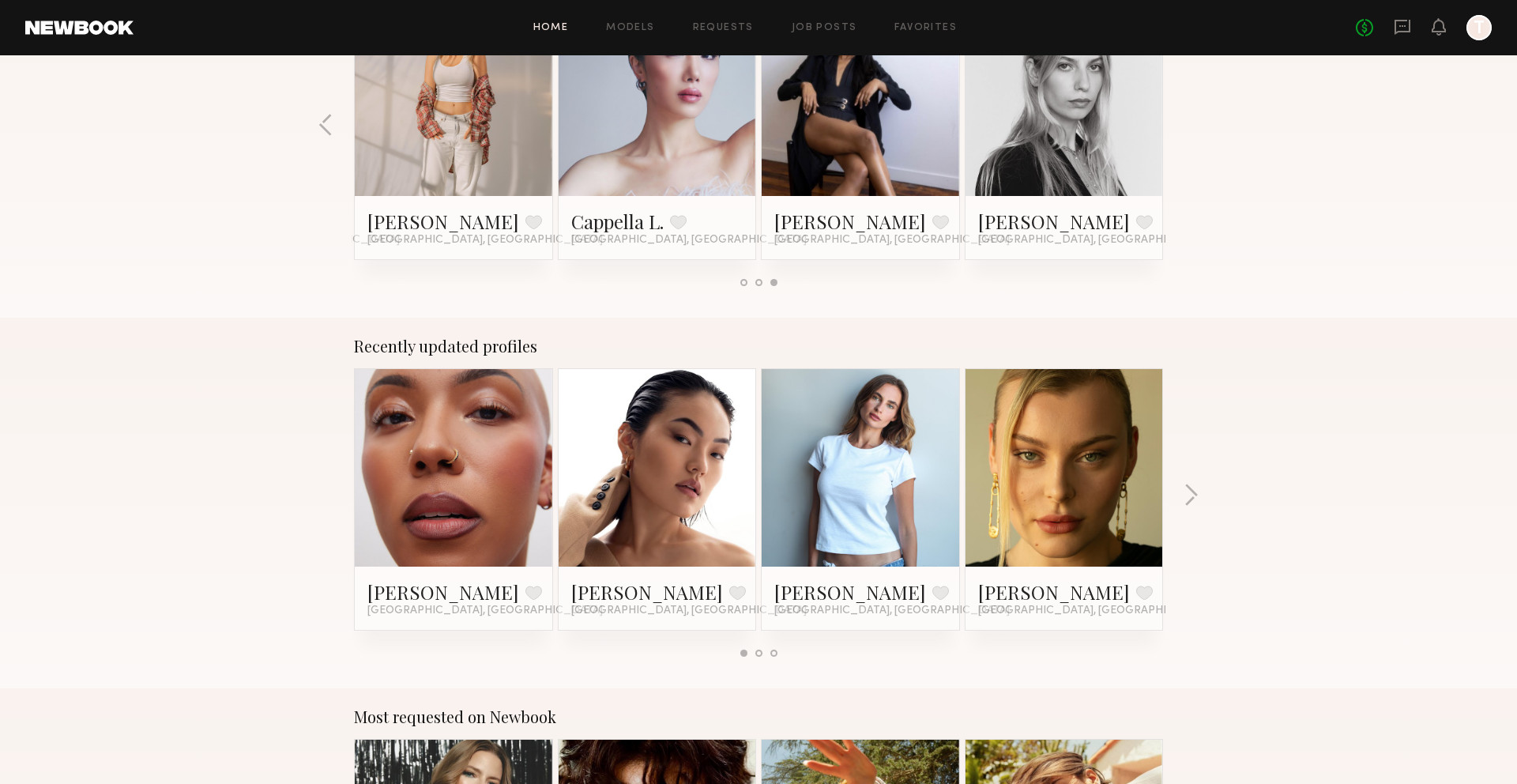
scroll to position [732, 0]
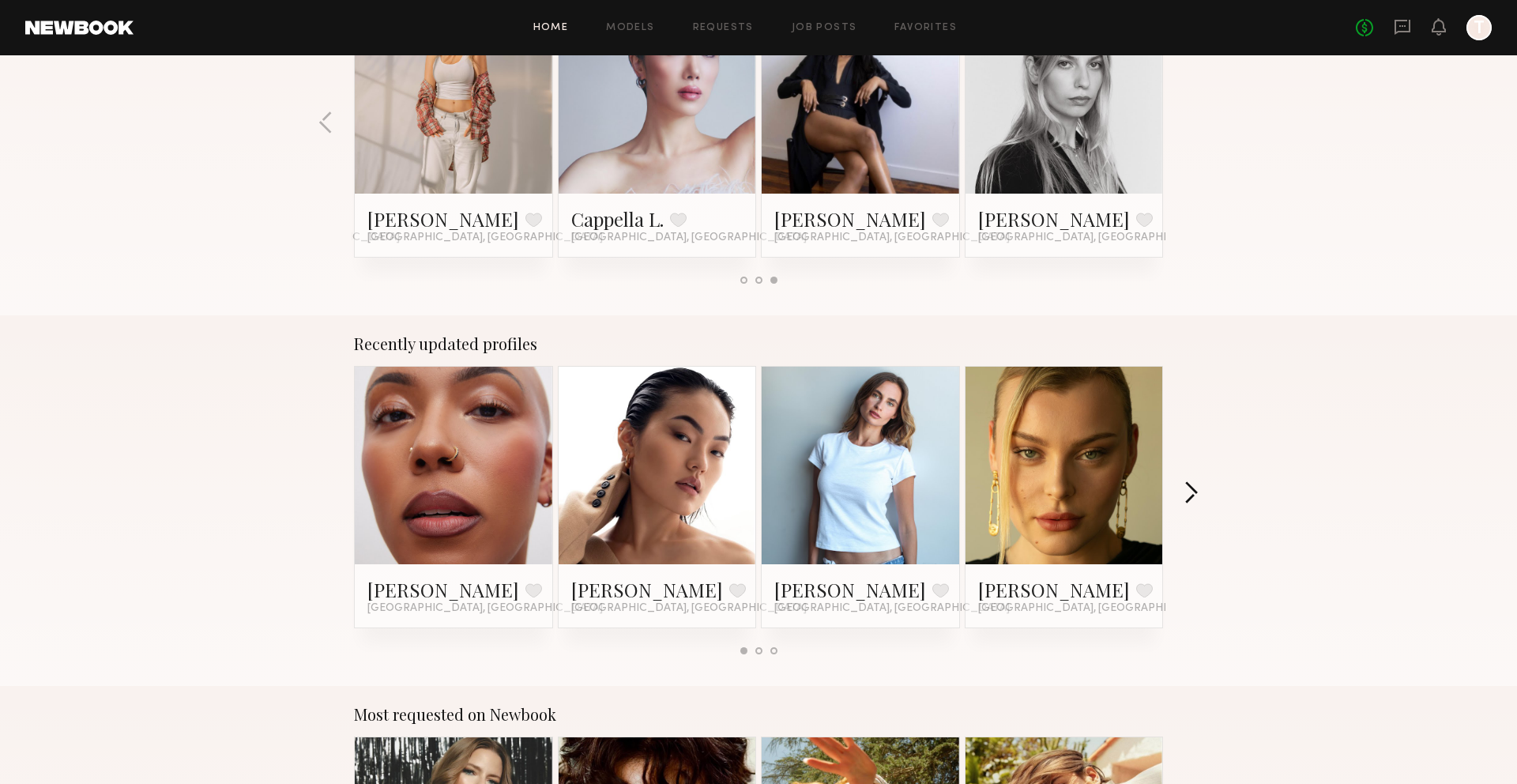
click at [1194, 485] on button "button" at bounding box center [1191, 494] width 15 height 26
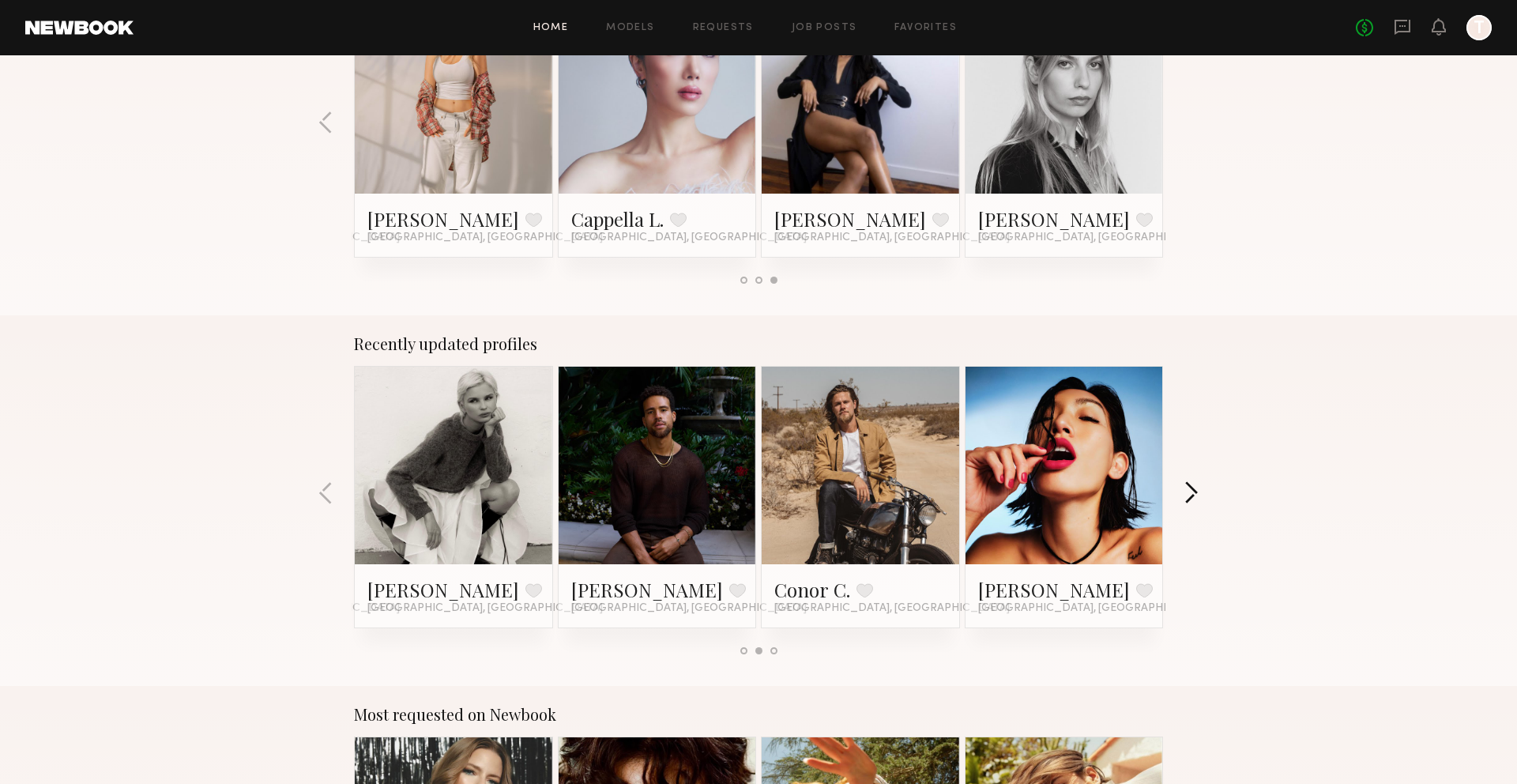
click at [1194, 485] on button "button" at bounding box center [1191, 494] width 15 height 26
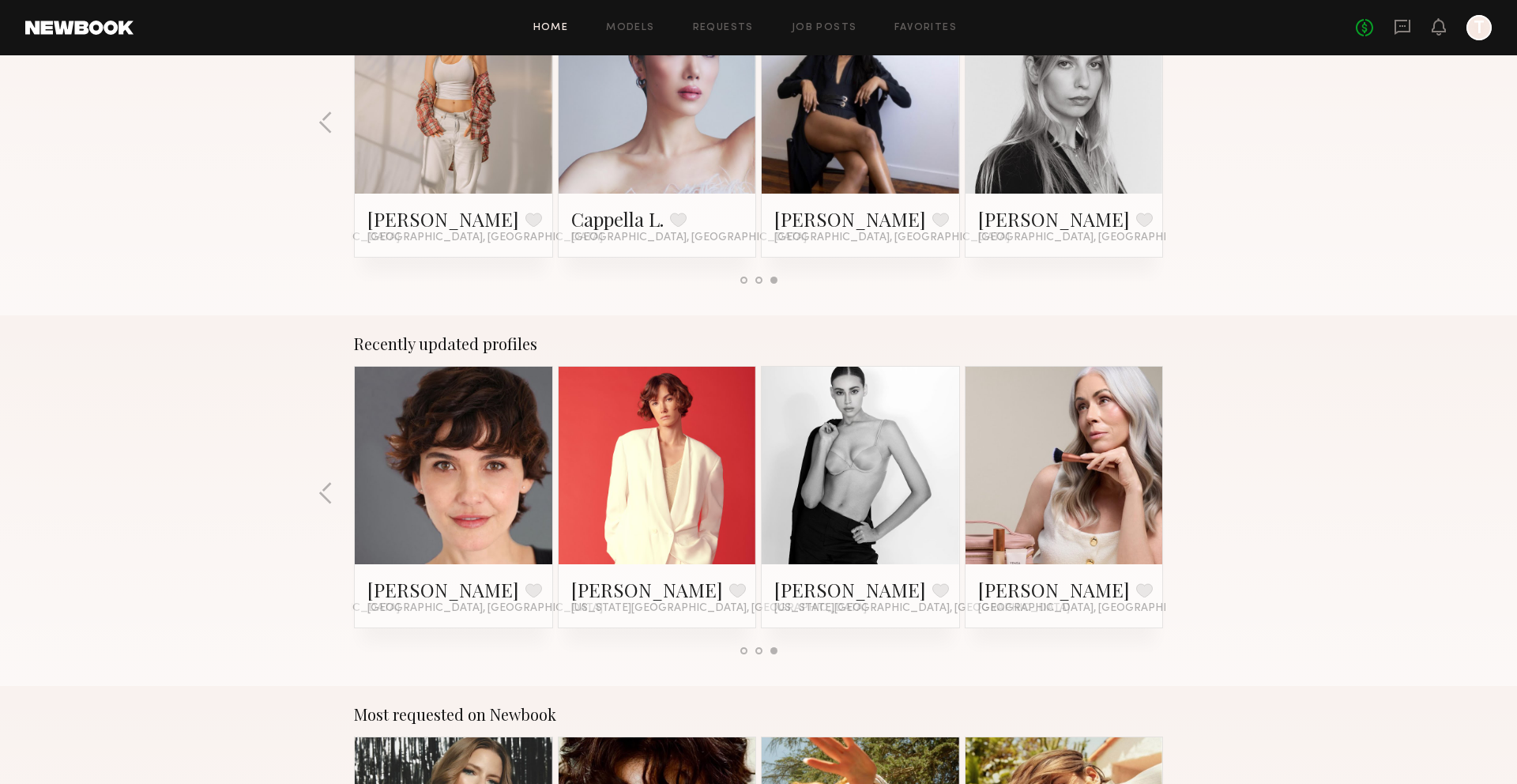
click at [1190, 488] on div "Recently updated profiles Idriss T. Favorite Los Angeles, CA Enkie T. Favorite …" at bounding box center [758, 500] width 1517 height 370
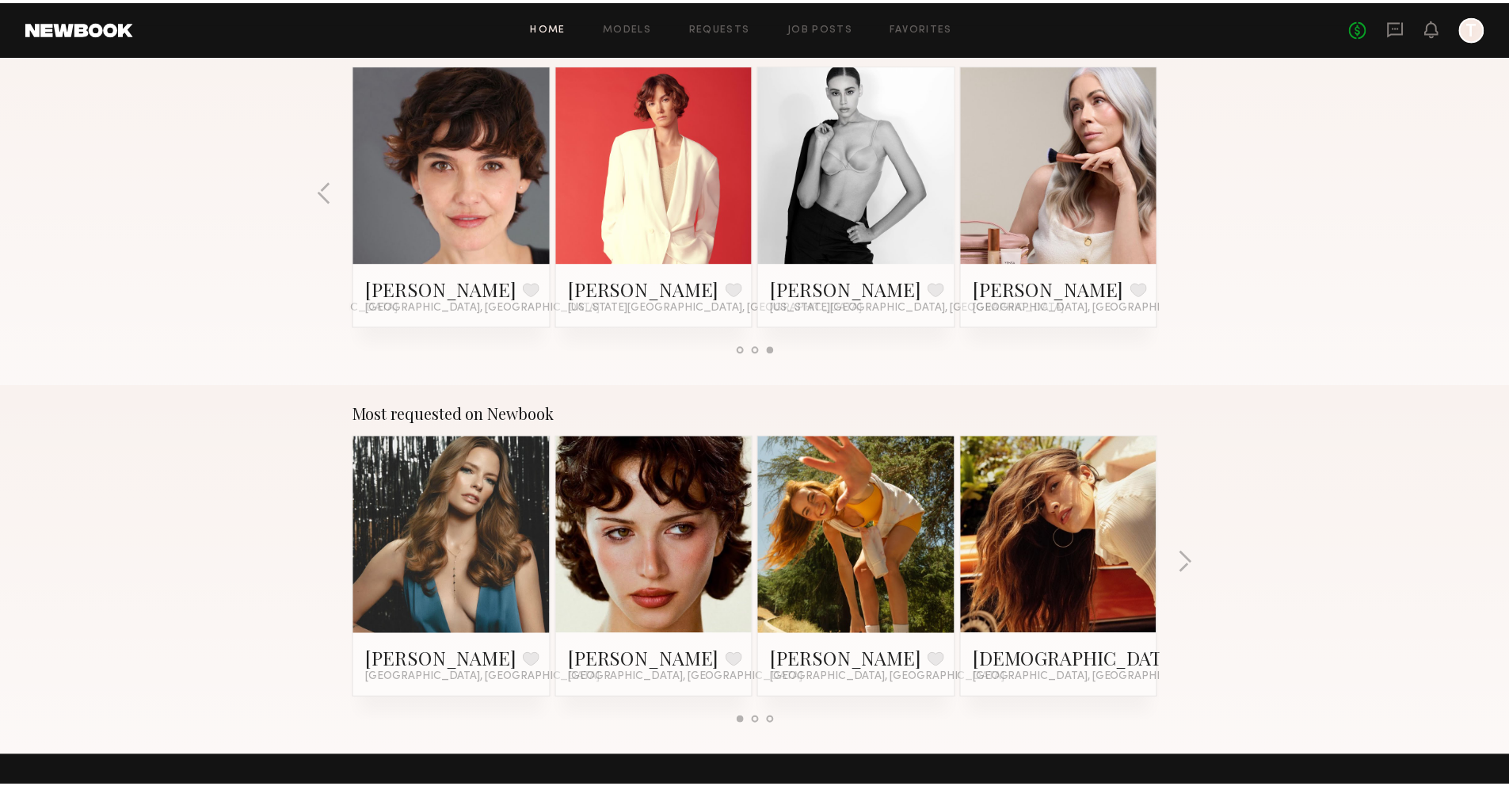
scroll to position [1105, 0]
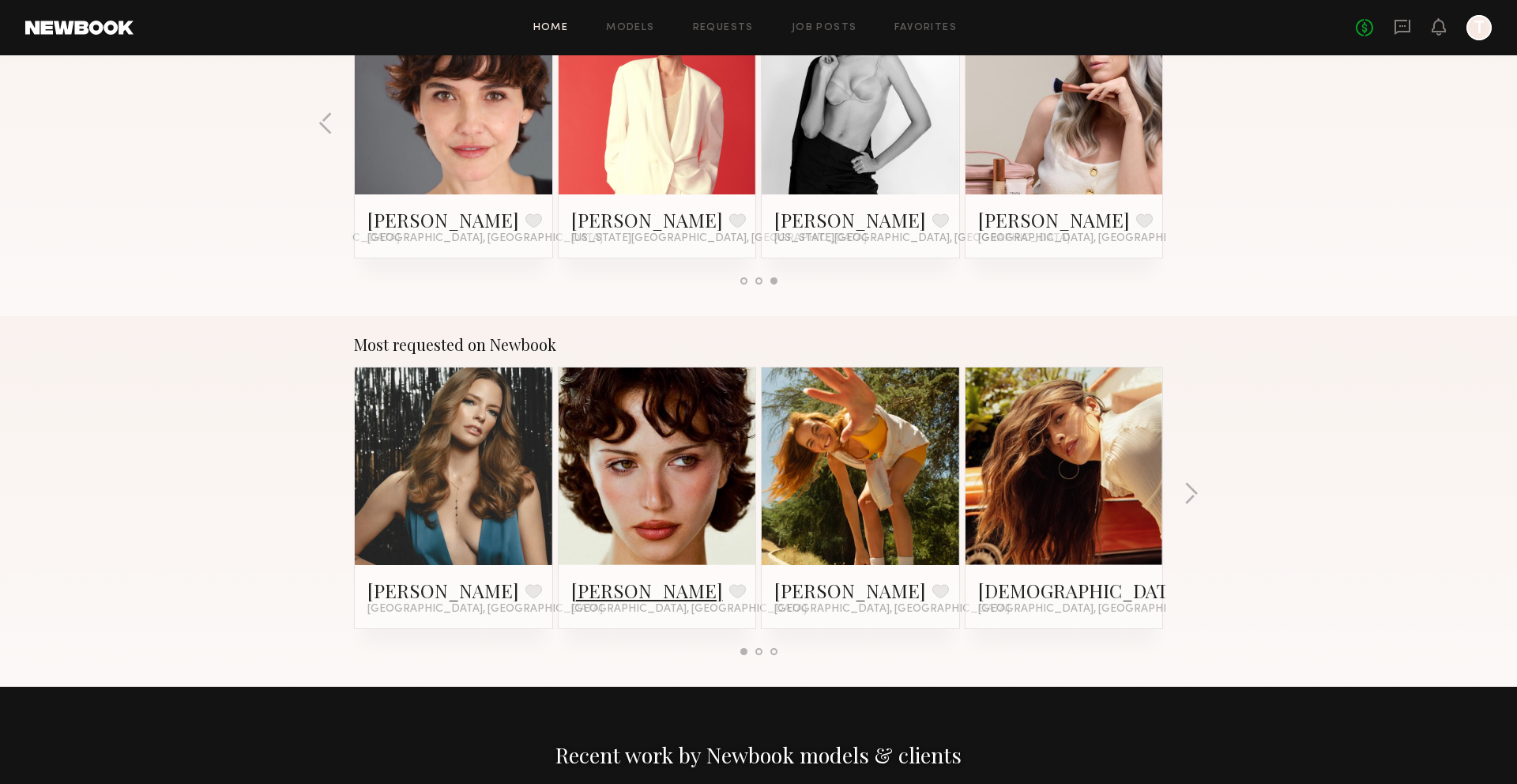
click at [629, 590] on link "Jessie M." at bounding box center [648, 589] width 152 height 25
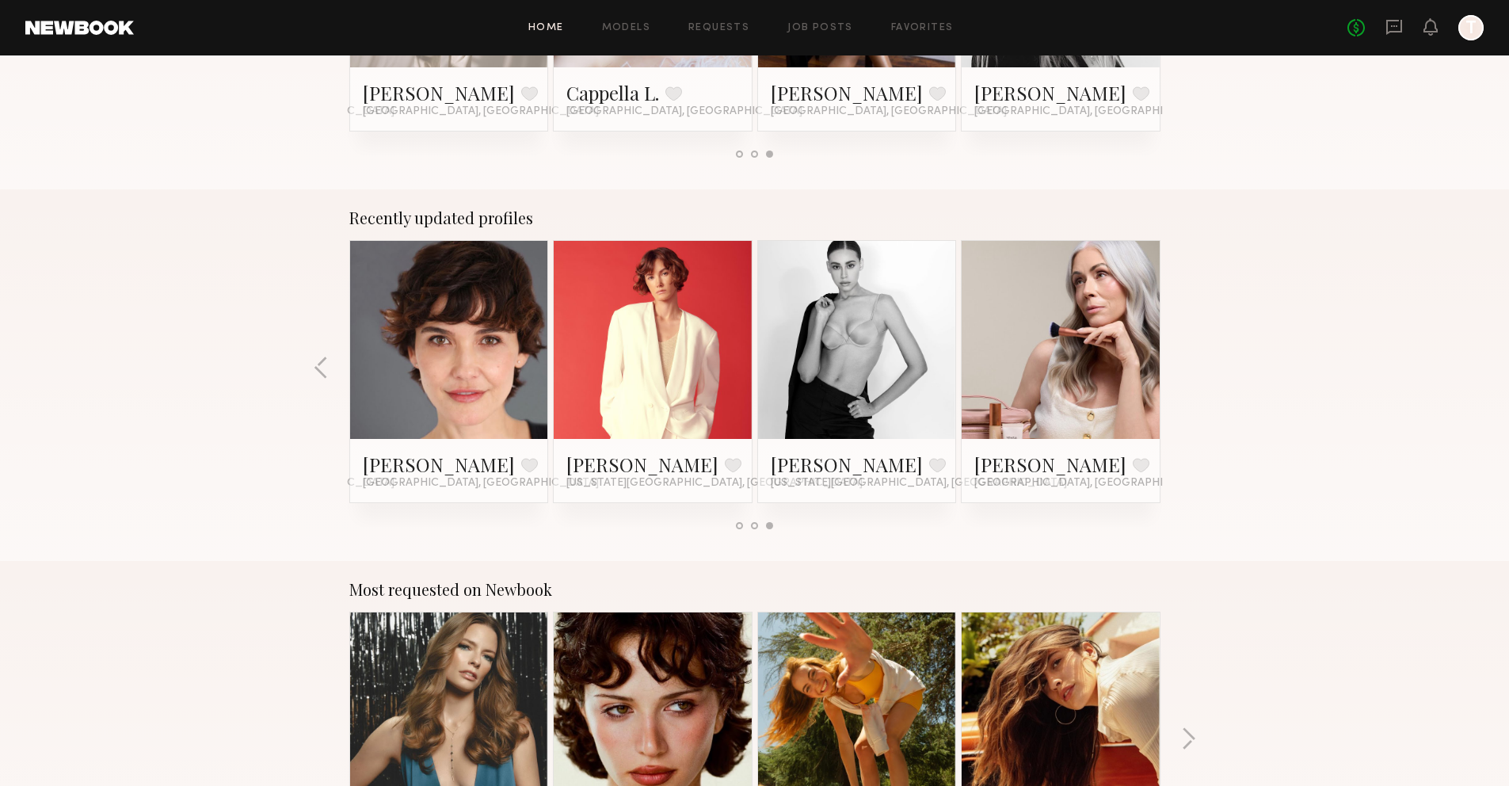
scroll to position [868, 0]
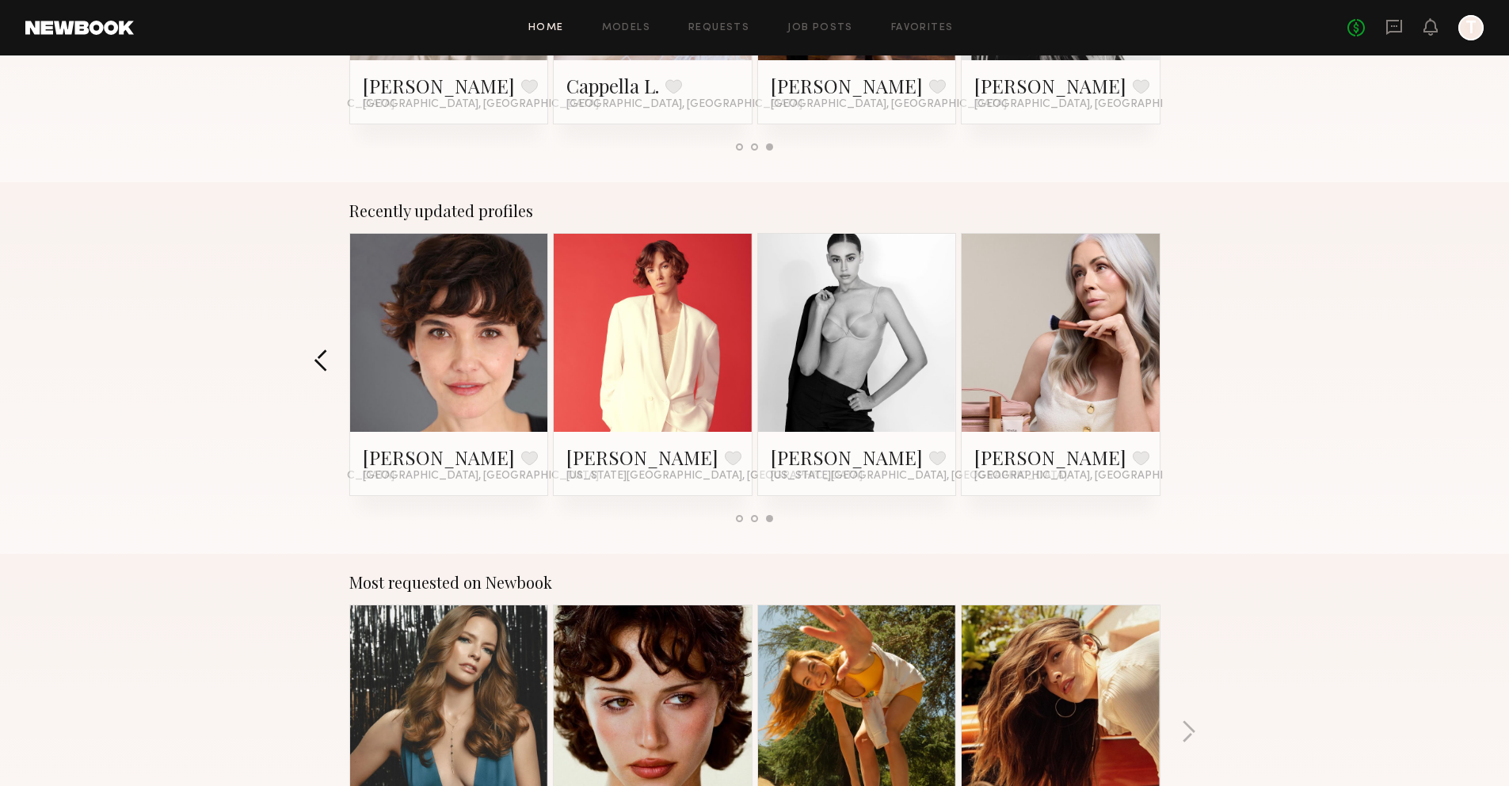
click at [315, 356] on button "button" at bounding box center [321, 361] width 15 height 26
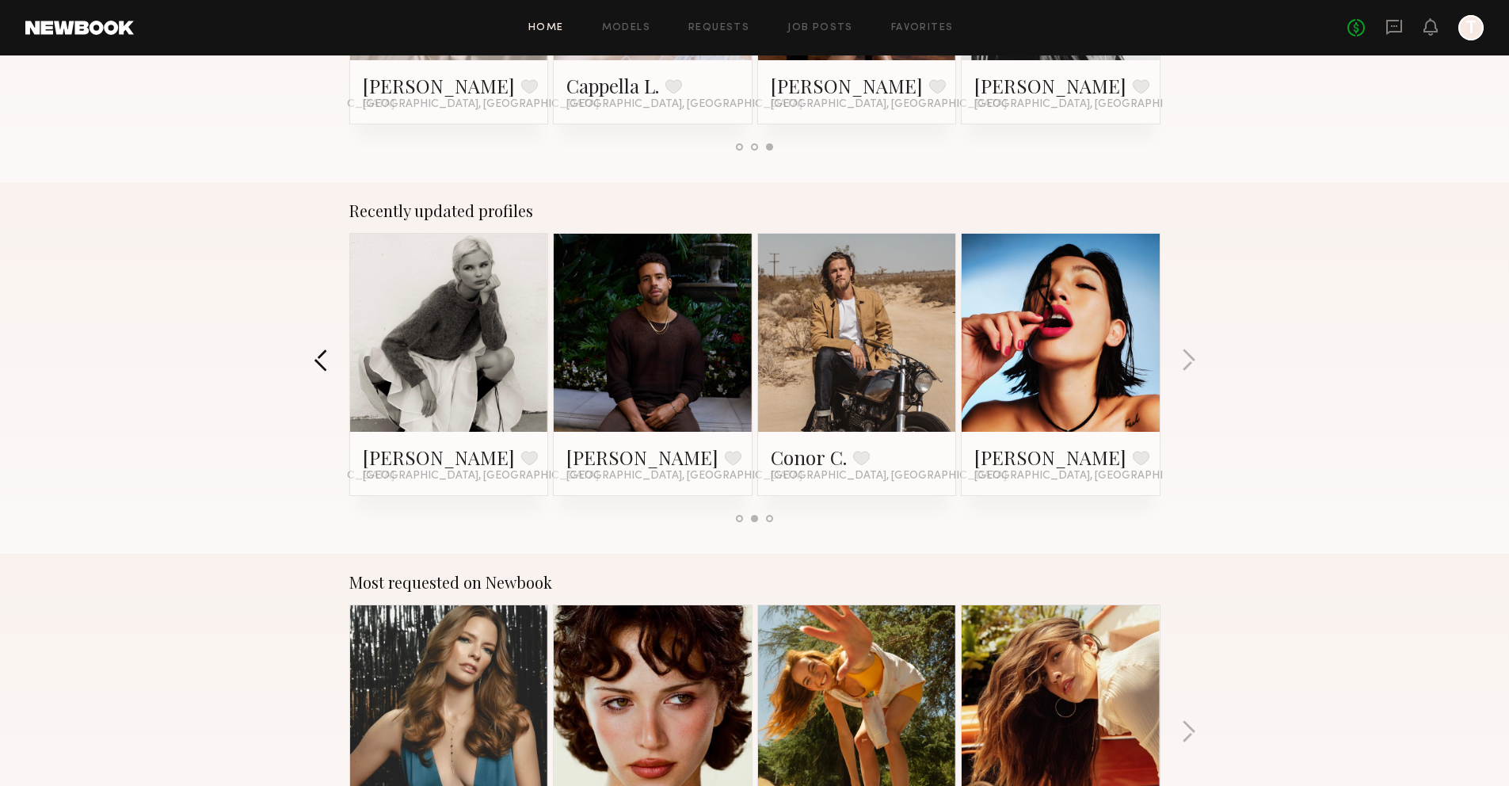
click at [315, 356] on button "button" at bounding box center [321, 361] width 15 height 26
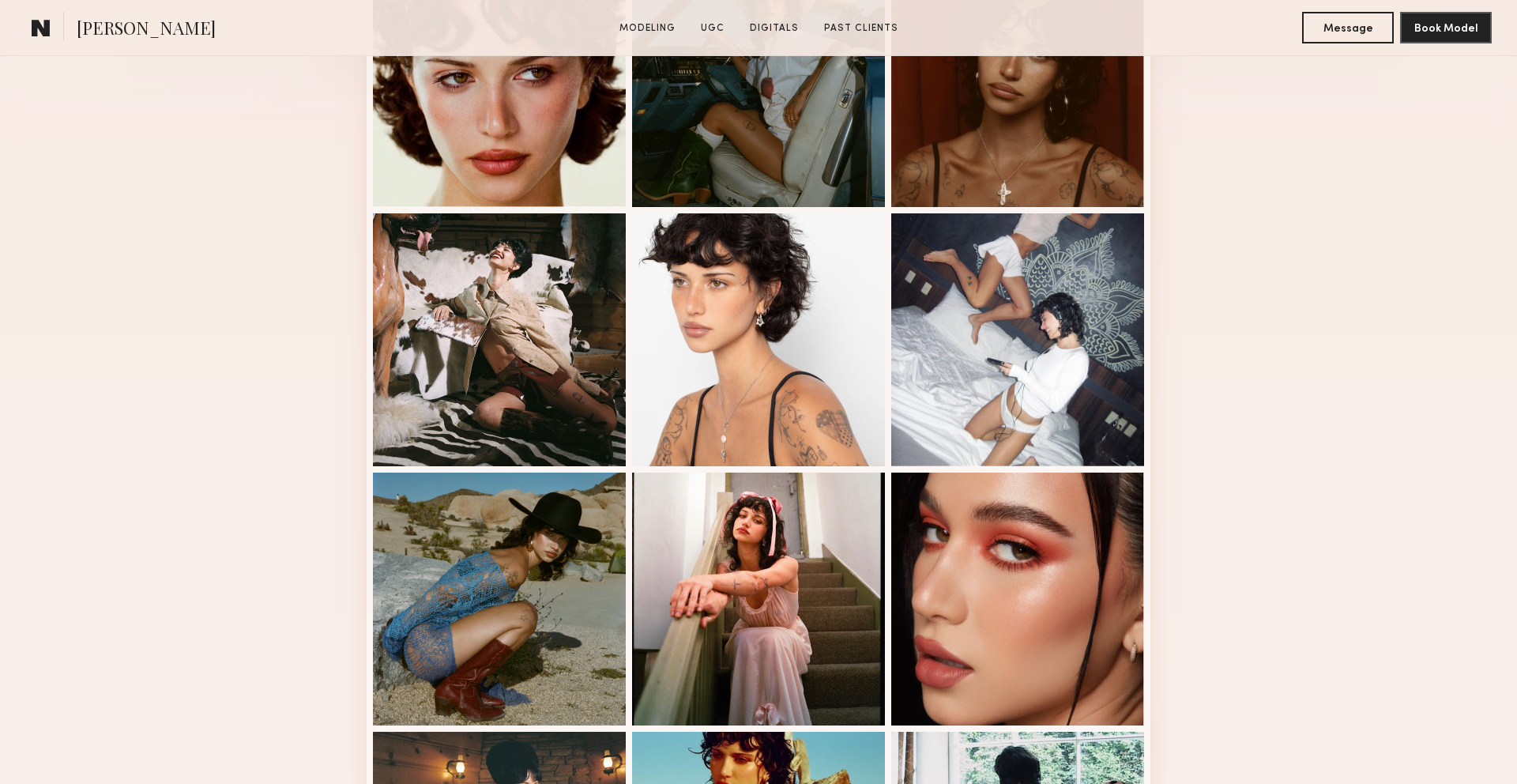
scroll to position [514, 0]
click at [103, 36] on span "[PERSON_NAME]" at bounding box center [146, 30] width 139 height 28
click at [98, 20] on span "Jessie M." at bounding box center [146, 30] width 139 height 28
click at [40, 32] on common-icon at bounding box center [41, 27] width 19 height 21
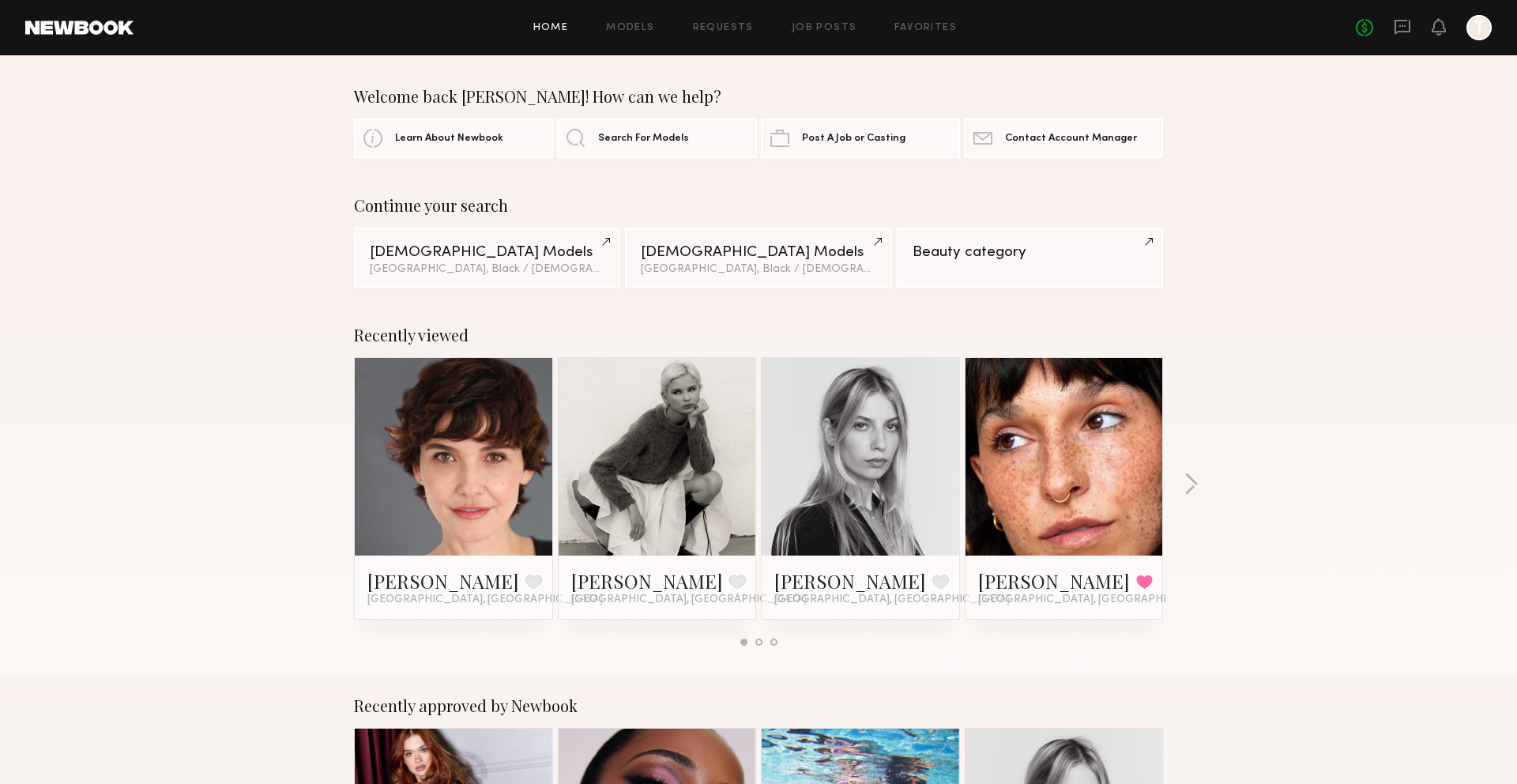
scroll to position [3, 0]
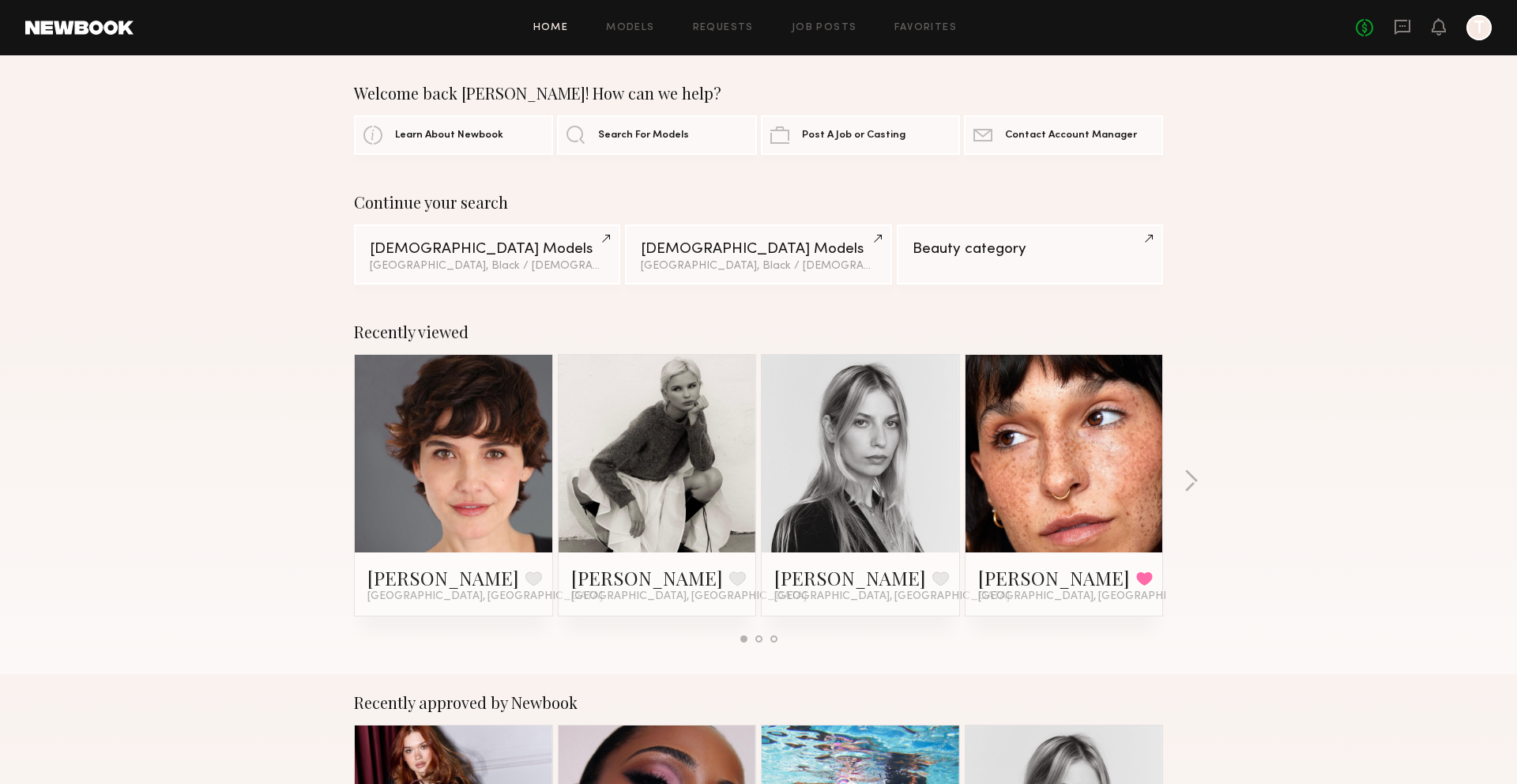
click at [1168, 476] on div "Recently viewed Gabriela J. Favorite Los Angeles, CA Julia L. Favorite Los Ange…" at bounding box center [758, 488] width 1517 height 370
click at [1182, 476] on div "Recently viewed Gabriela J. Favorite Los Angeles, CA Julia L. Favorite Los Ange…" at bounding box center [758, 488] width 1517 height 370
click at [1187, 476] on button "button" at bounding box center [1191, 482] width 15 height 26
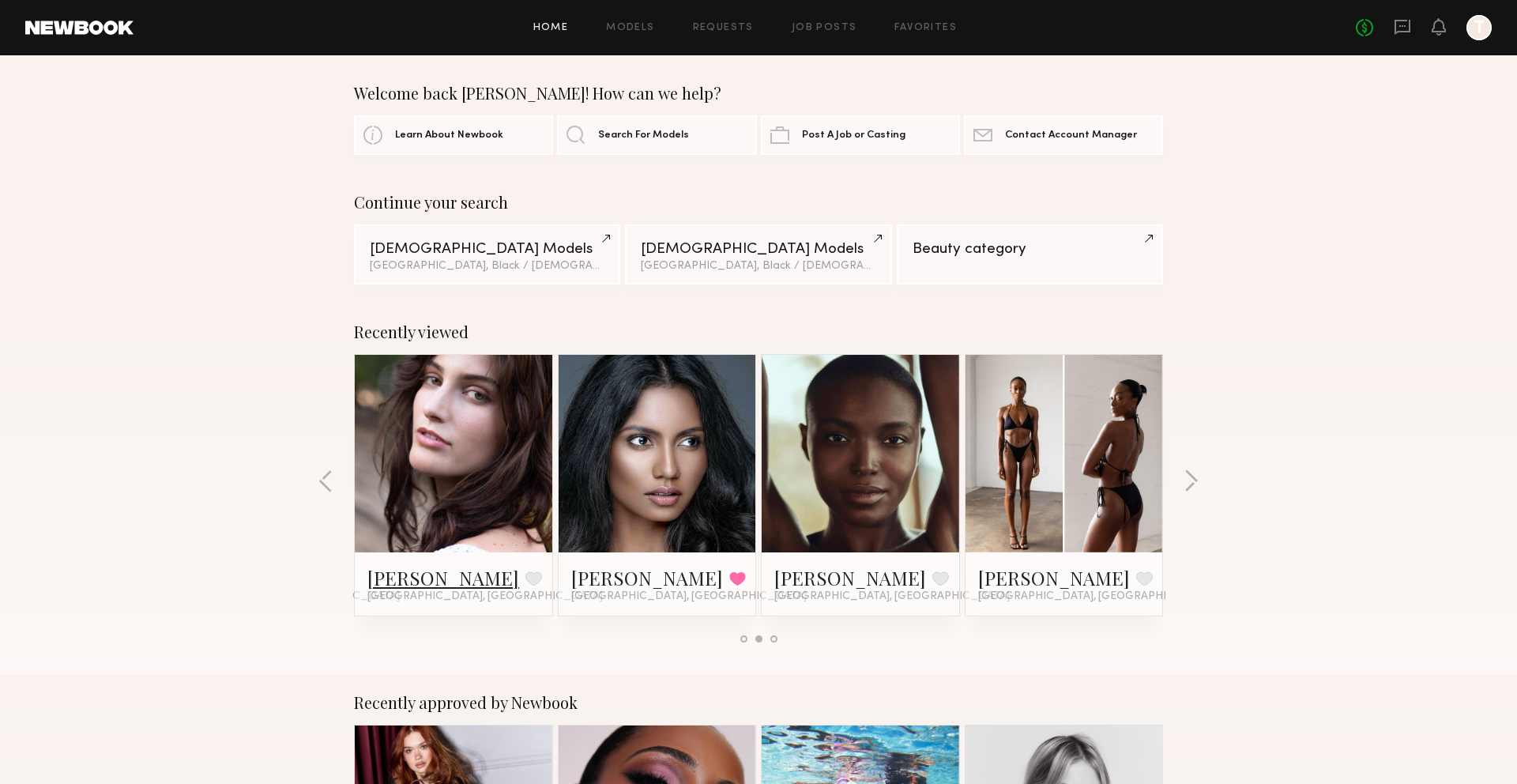
click at [439, 576] on link "Rachael G." at bounding box center [443, 577] width 152 height 25
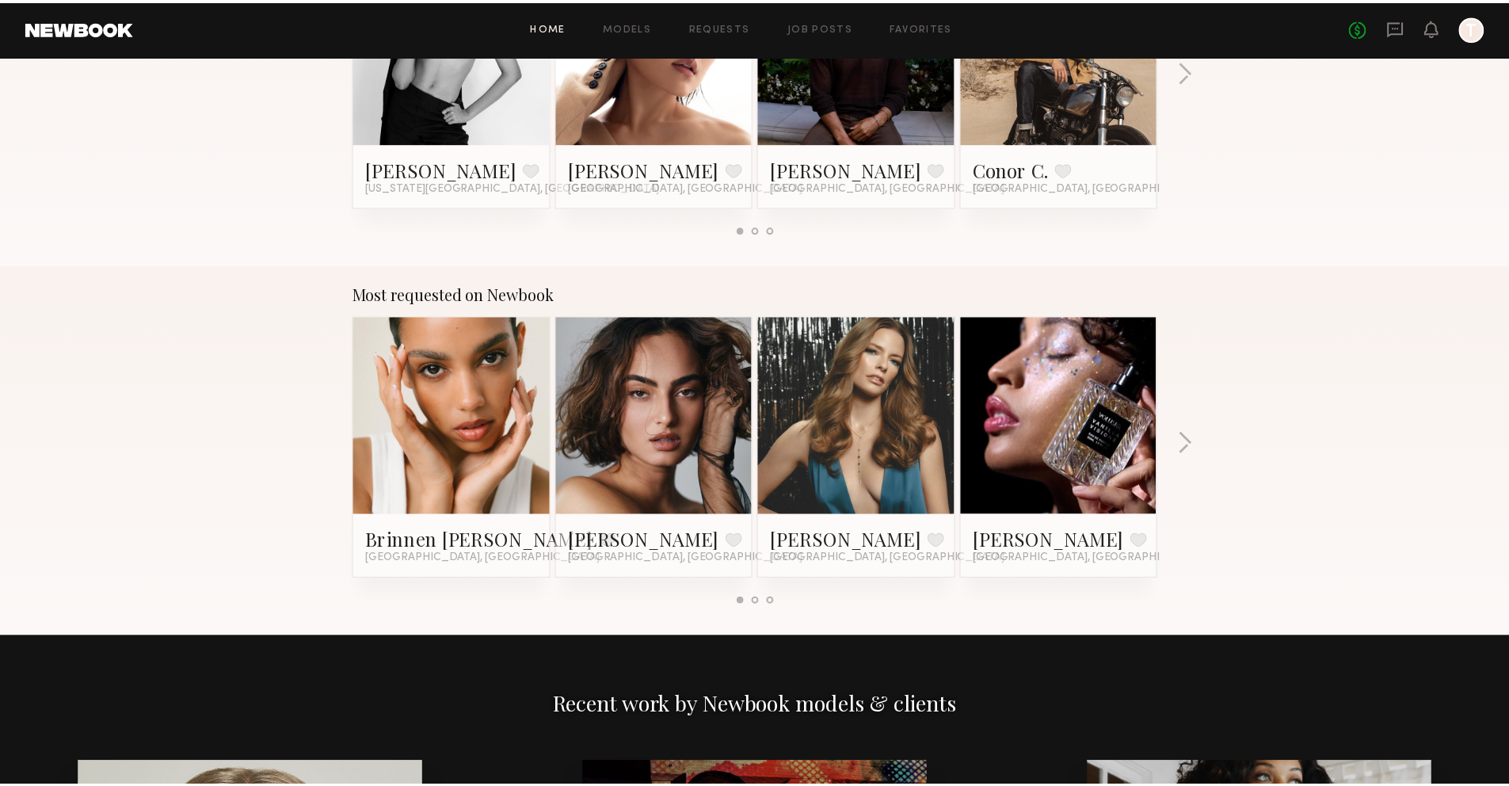
scroll to position [1161, 0]
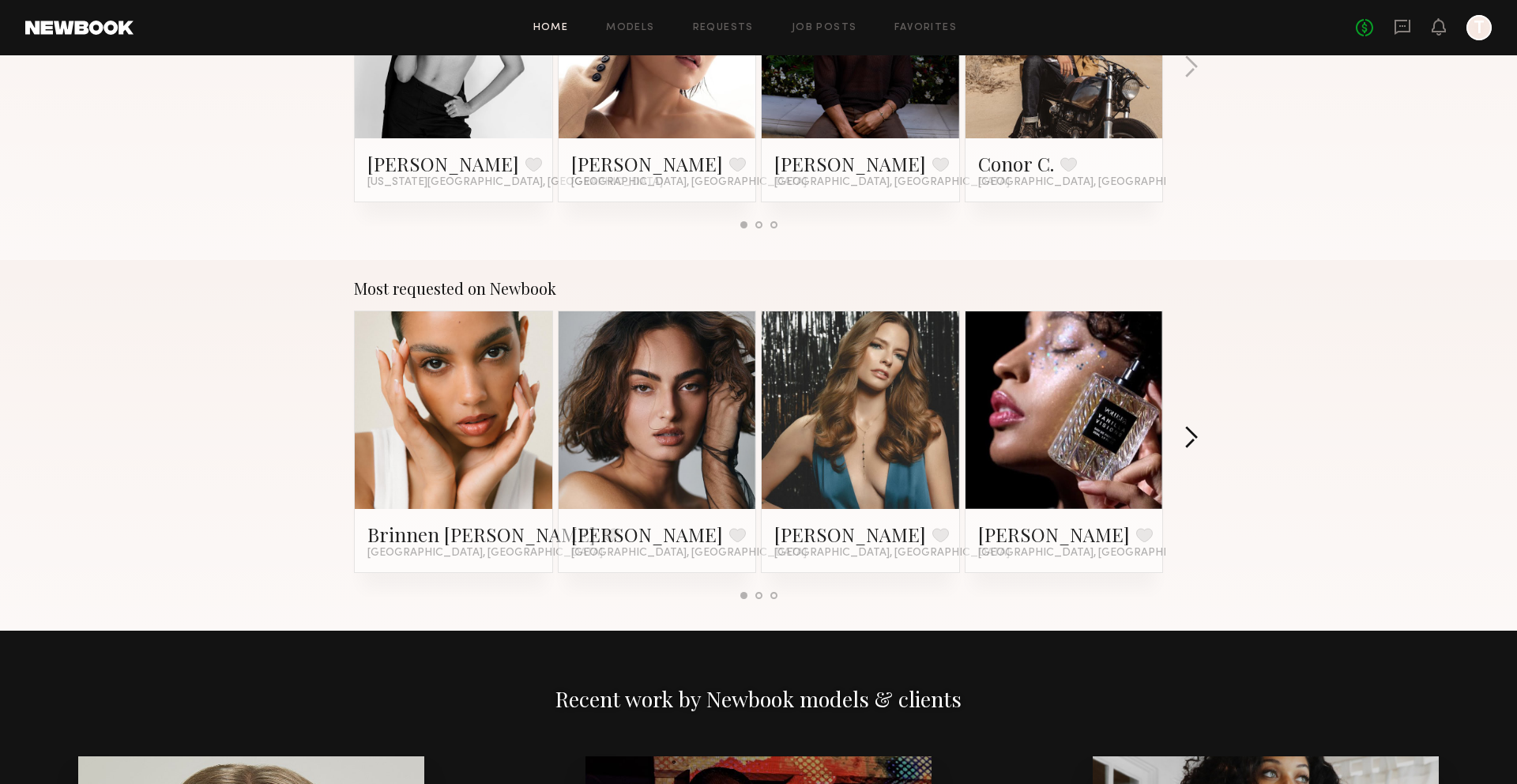
click at [1191, 427] on button "button" at bounding box center [1191, 439] width 15 height 26
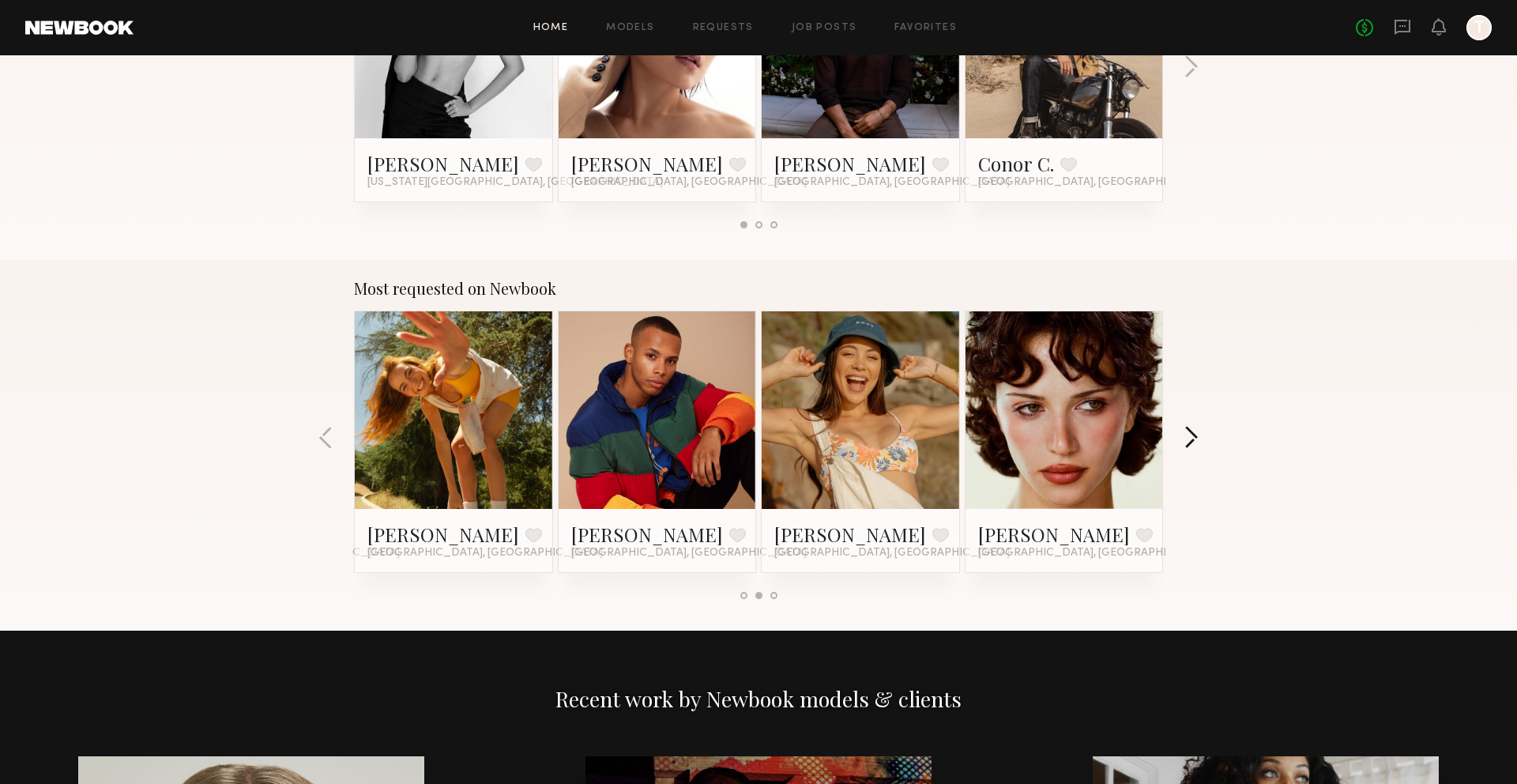
click at [1191, 428] on button "button" at bounding box center [1191, 439] width 15 height 26
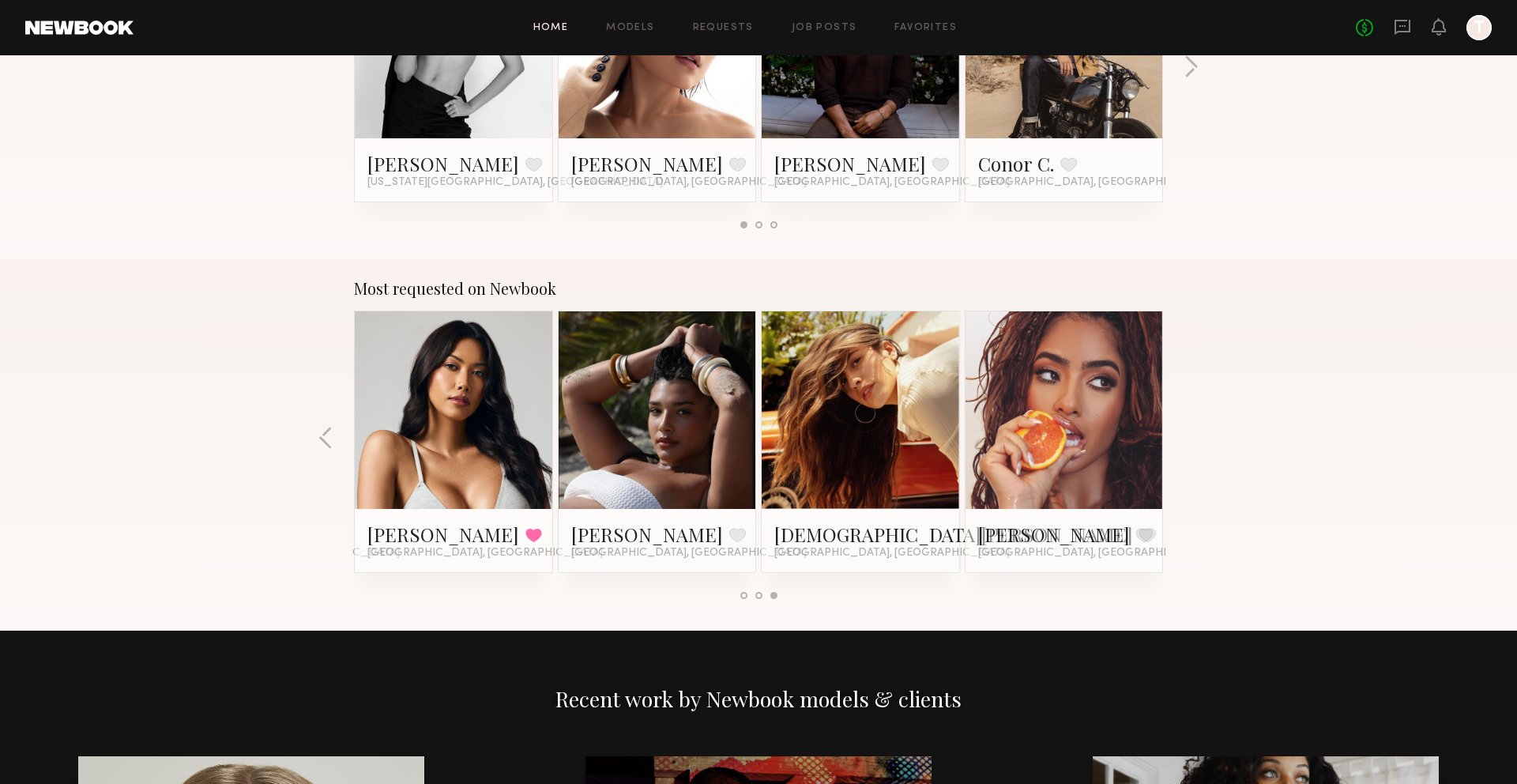
click at [1191, 428] on div "Most requested on Newbook Brinnen T. Favorite Los Angeles, CA Moe S. Favorite L…" at bounding box center [758, 445] width 1517 height 370
click at [318, 426] on button "button" at bounding box center [325, 439] width 15 height 26
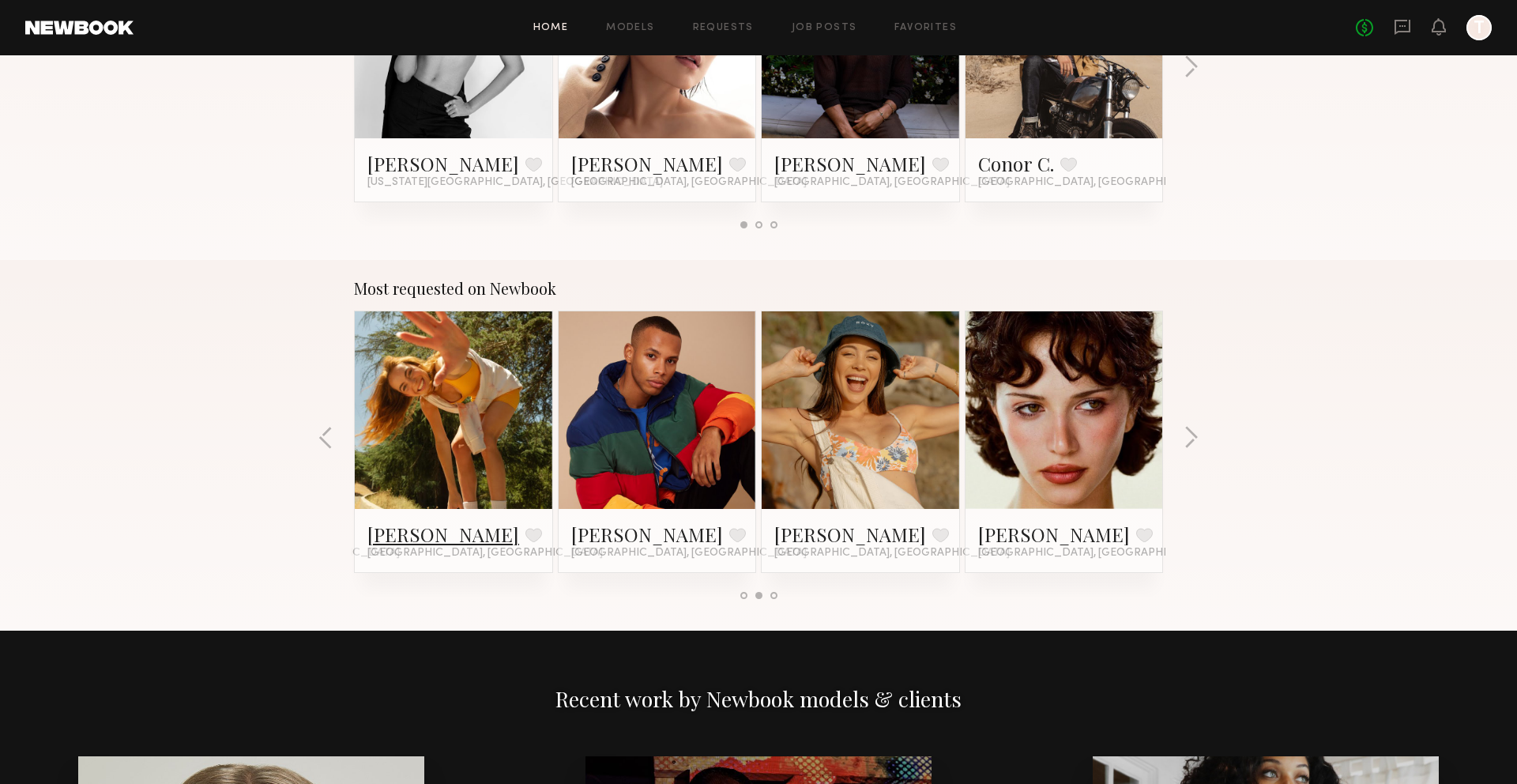
click at [412, 533] on link "Haley G." at bounding box center [443, 534] width 152 height 25
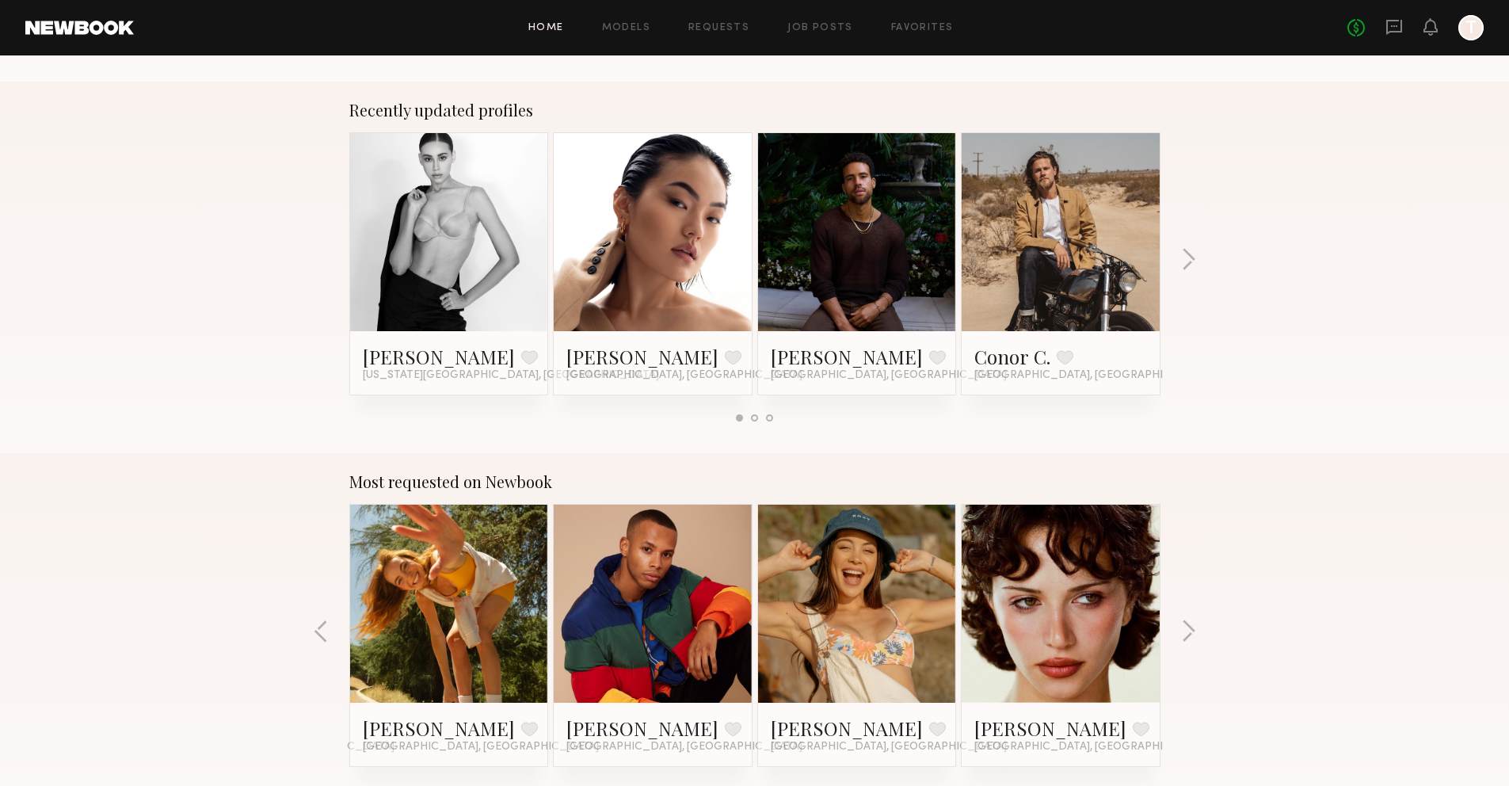
scroll to position [972, 0]
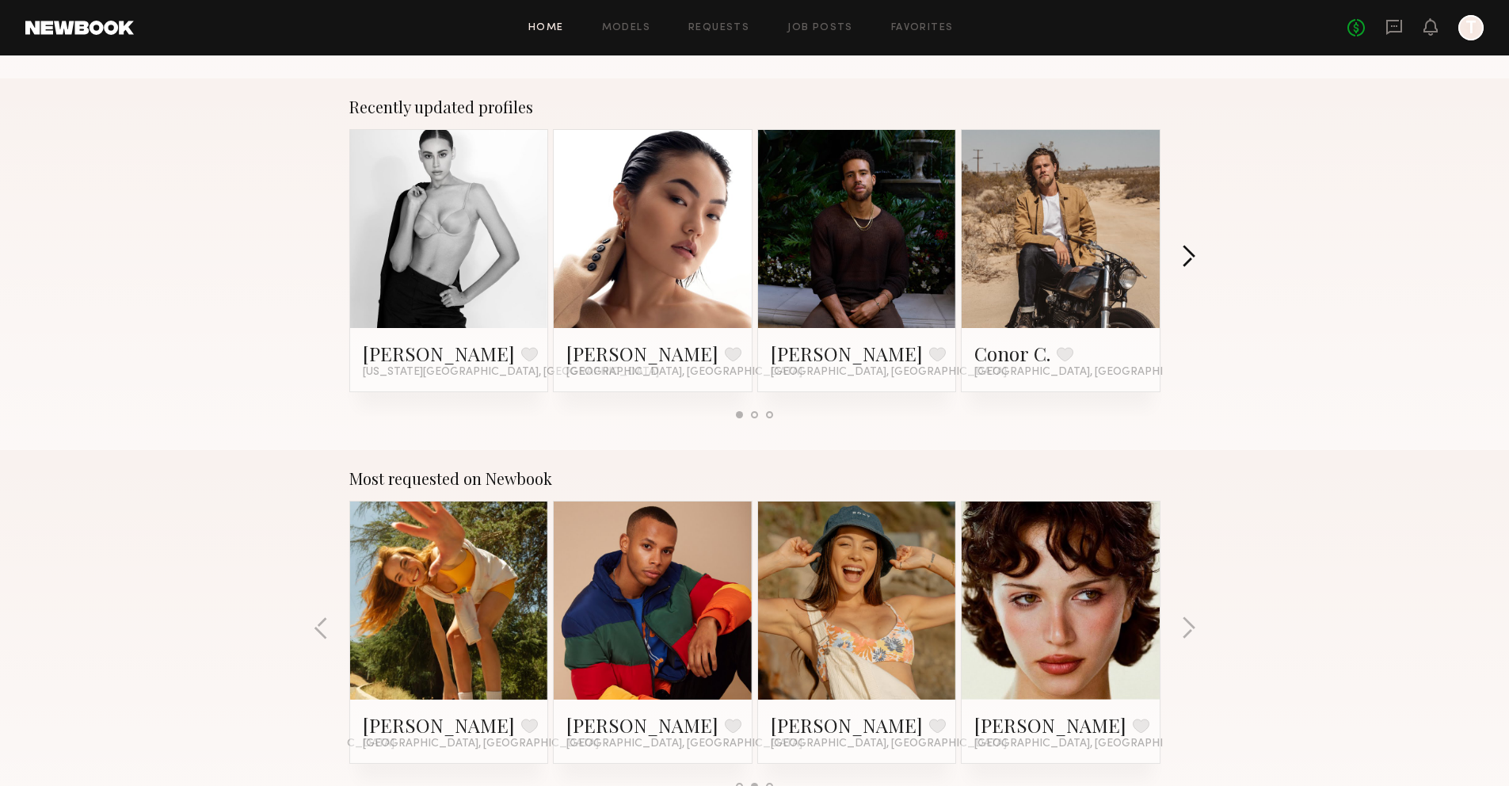
click at [1182, 251] on button "button" at bounding box center [1188, 258] width 15 height 26
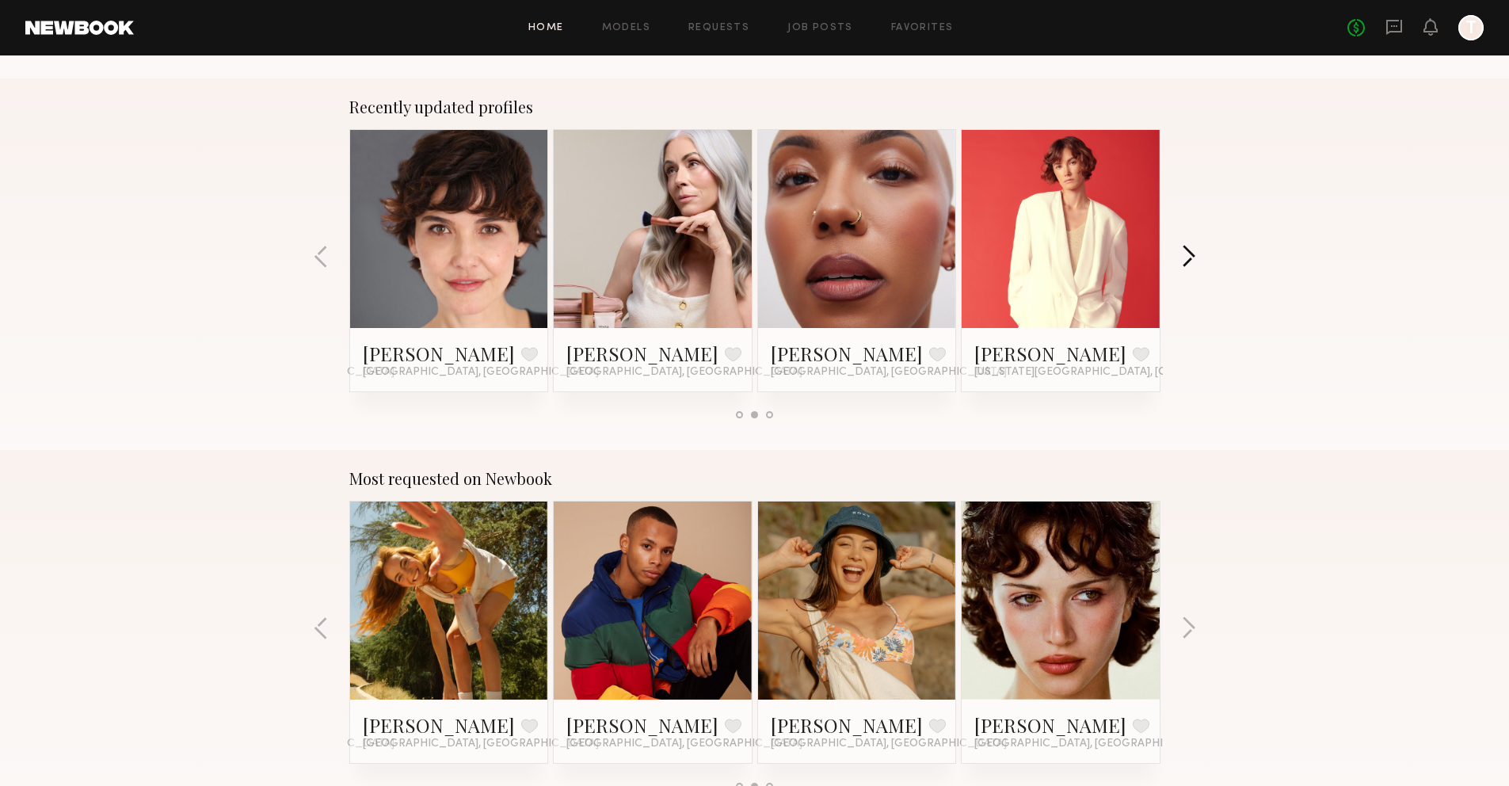
click at [1182, 252] on button "button" at bounding box center [1188, 258] width 15 height 26
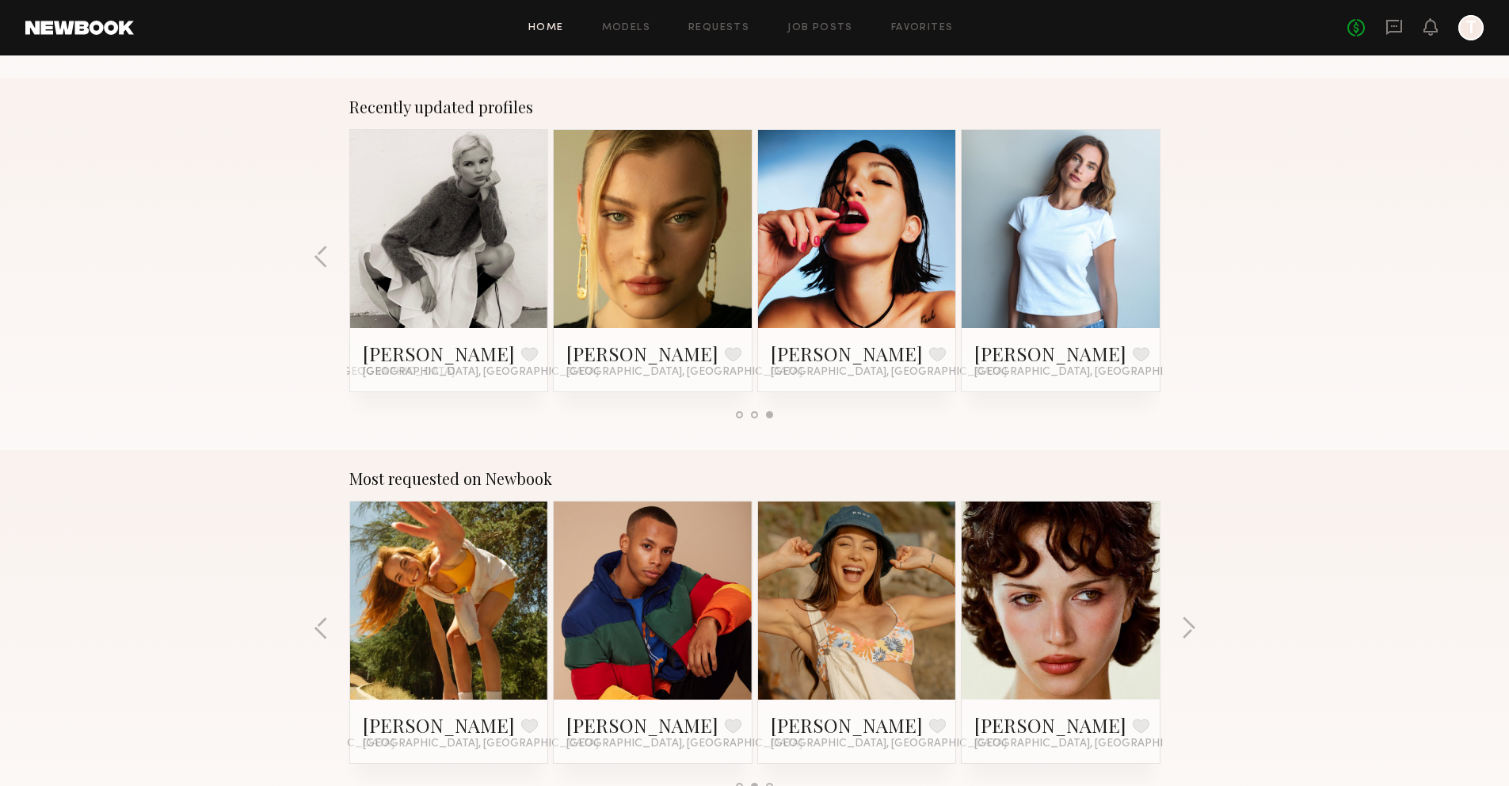
click at [1182, 251] on div "Recently updated profiles Allyssa A. Favorite New York City, NY Enkie T. Favori…" at bounding box center [754, 263] width 1509 height 371
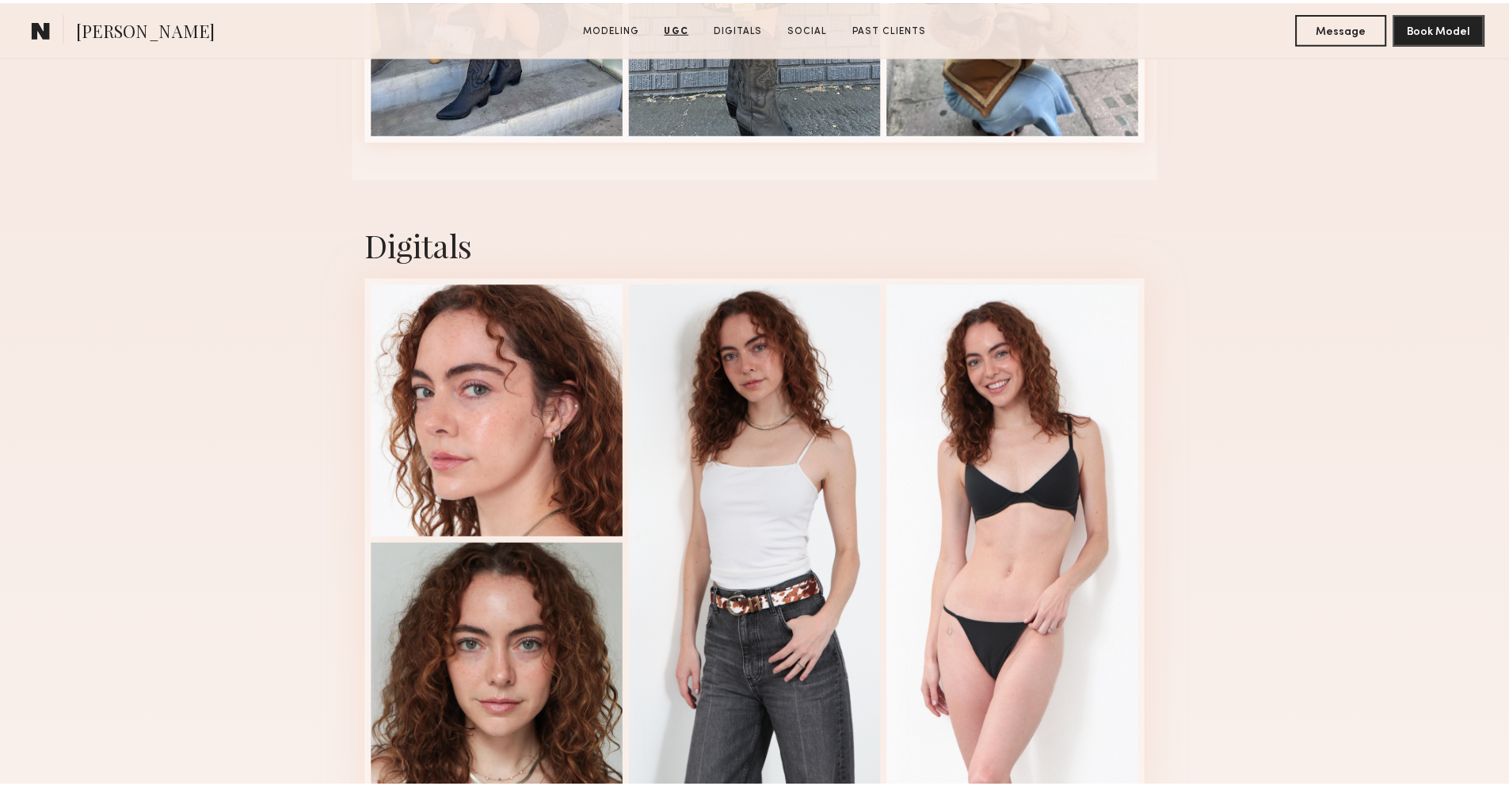
scroll to position [3283, 0]
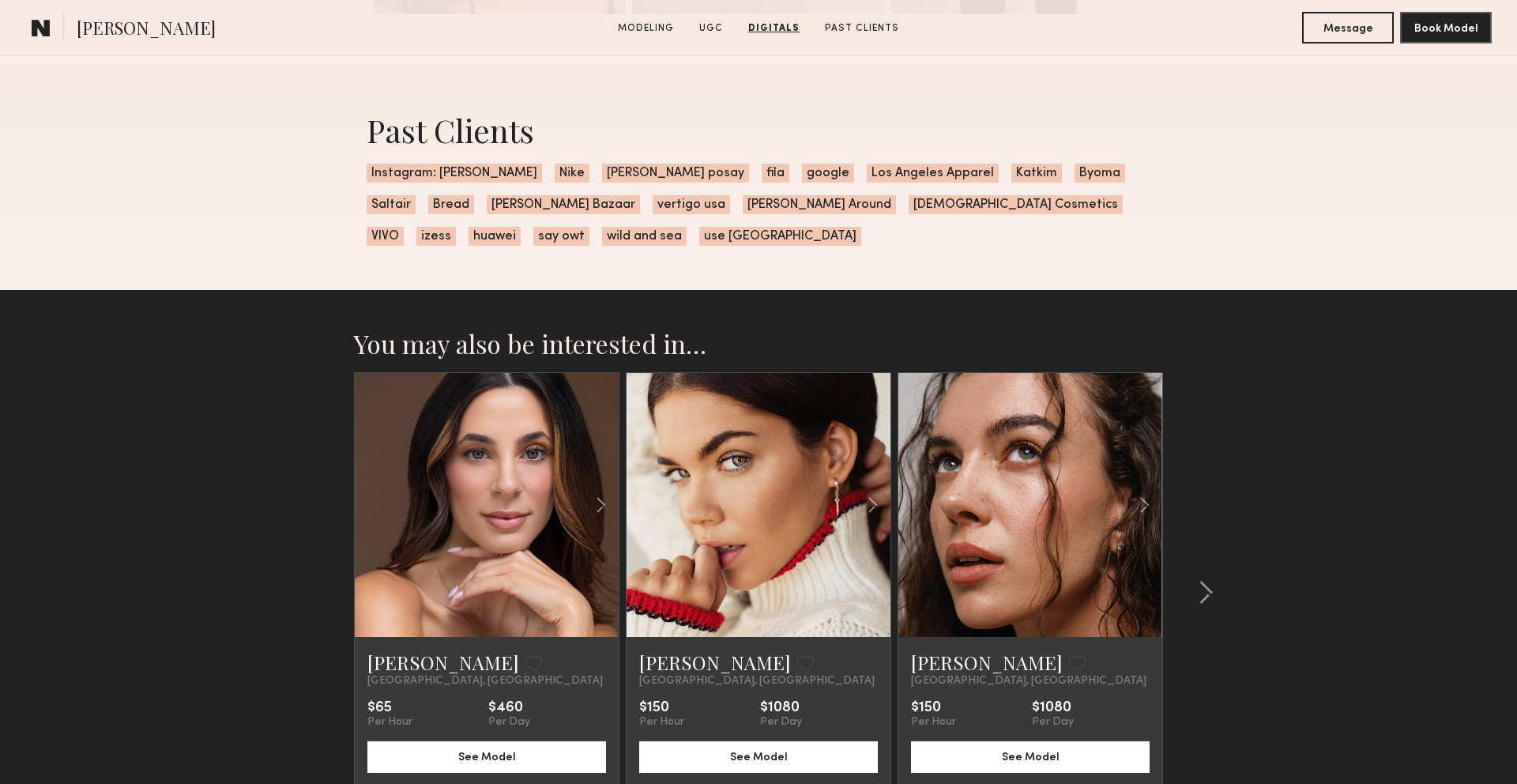
scroll to position [3008, 0]
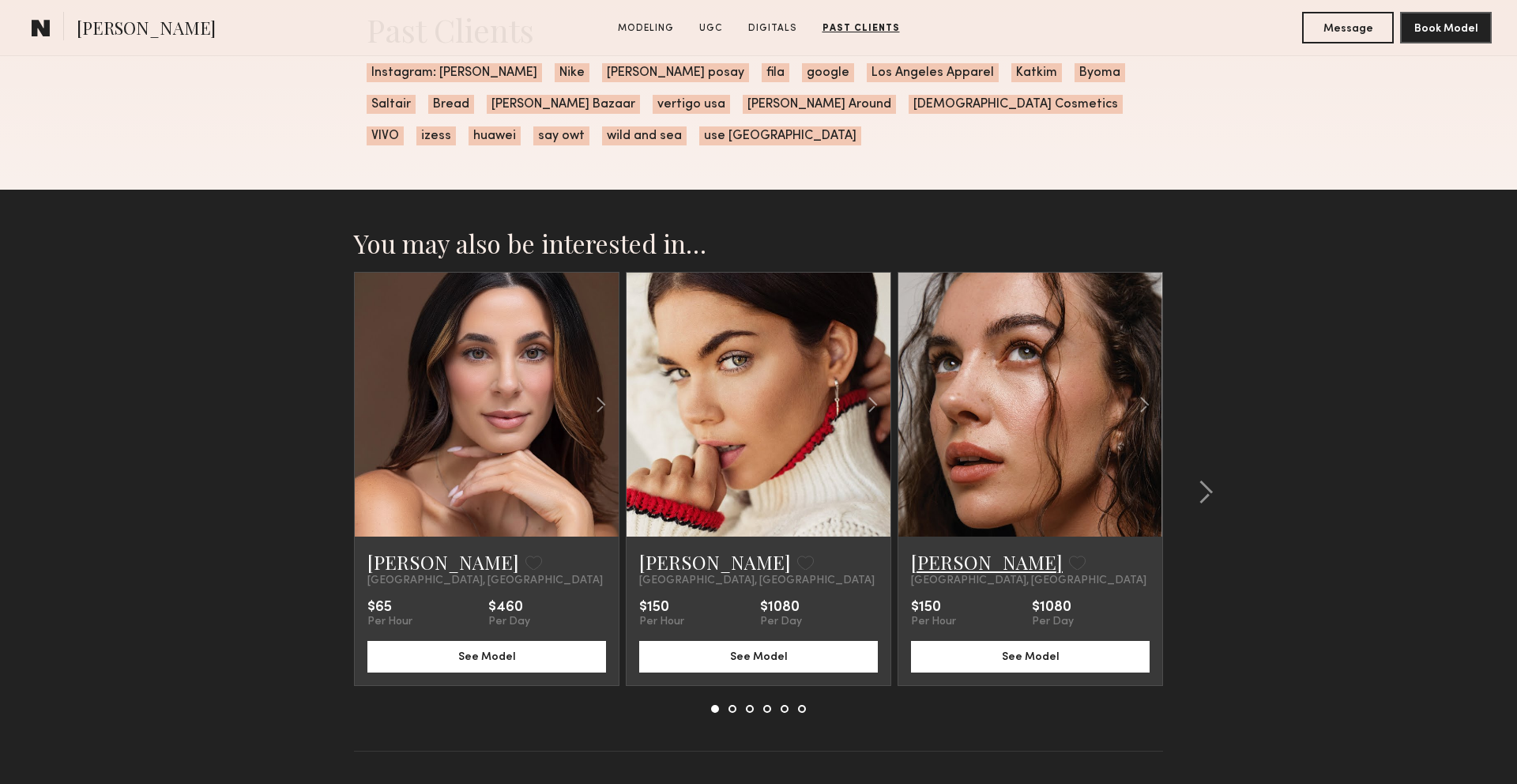
click at [963, 564] on link "Uliana V." at bounding box center [987, 561] width 152 height 25
click at [1203, 479] on div at bounding box center [1202, 492] width 76 height 441
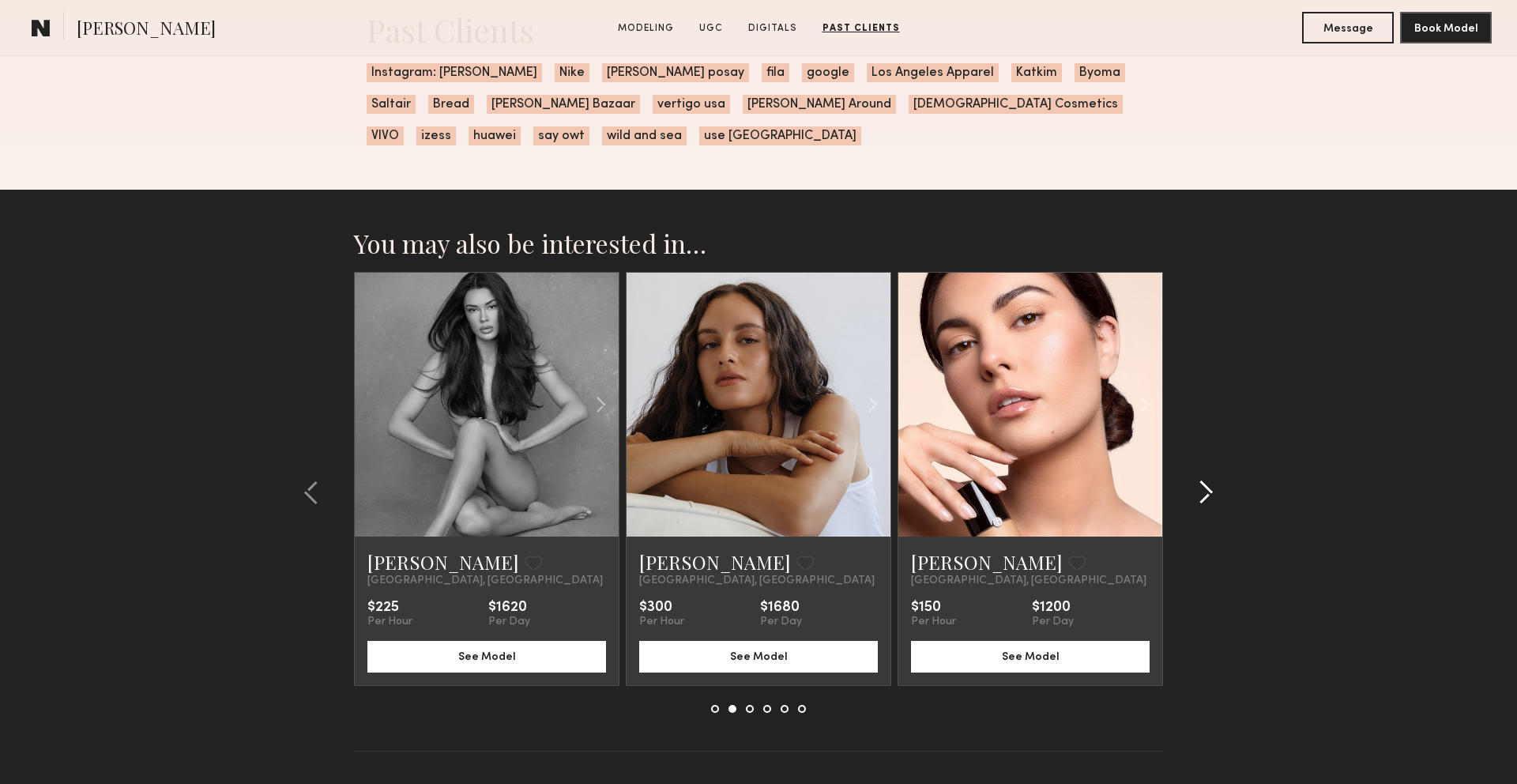
click at [1203, 484] on common-icon at bounding box center [1207, 492] width 16 height 25
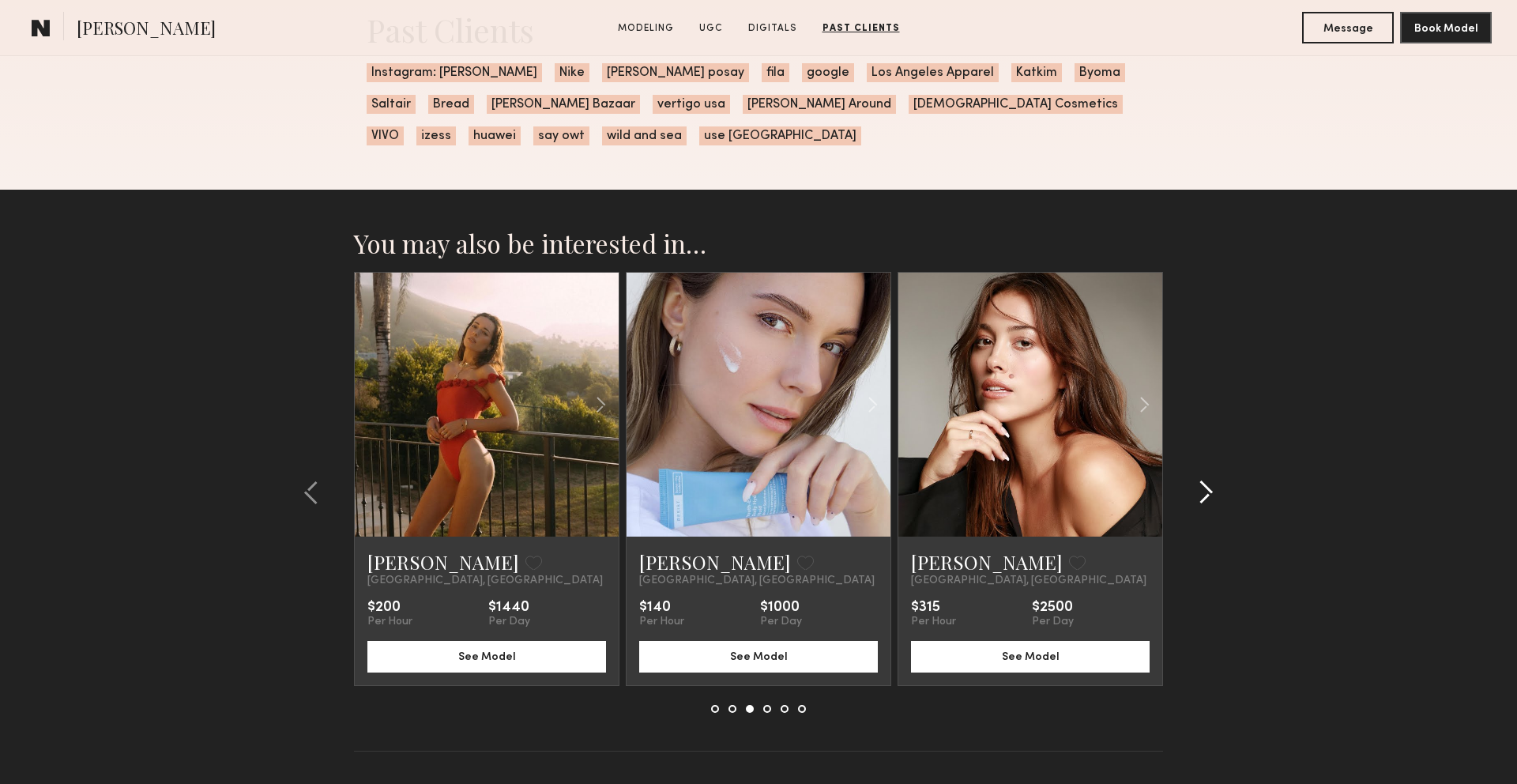
click at [1203, 485] on common-icon at bounding box center [1207, 492] width 16 height 25
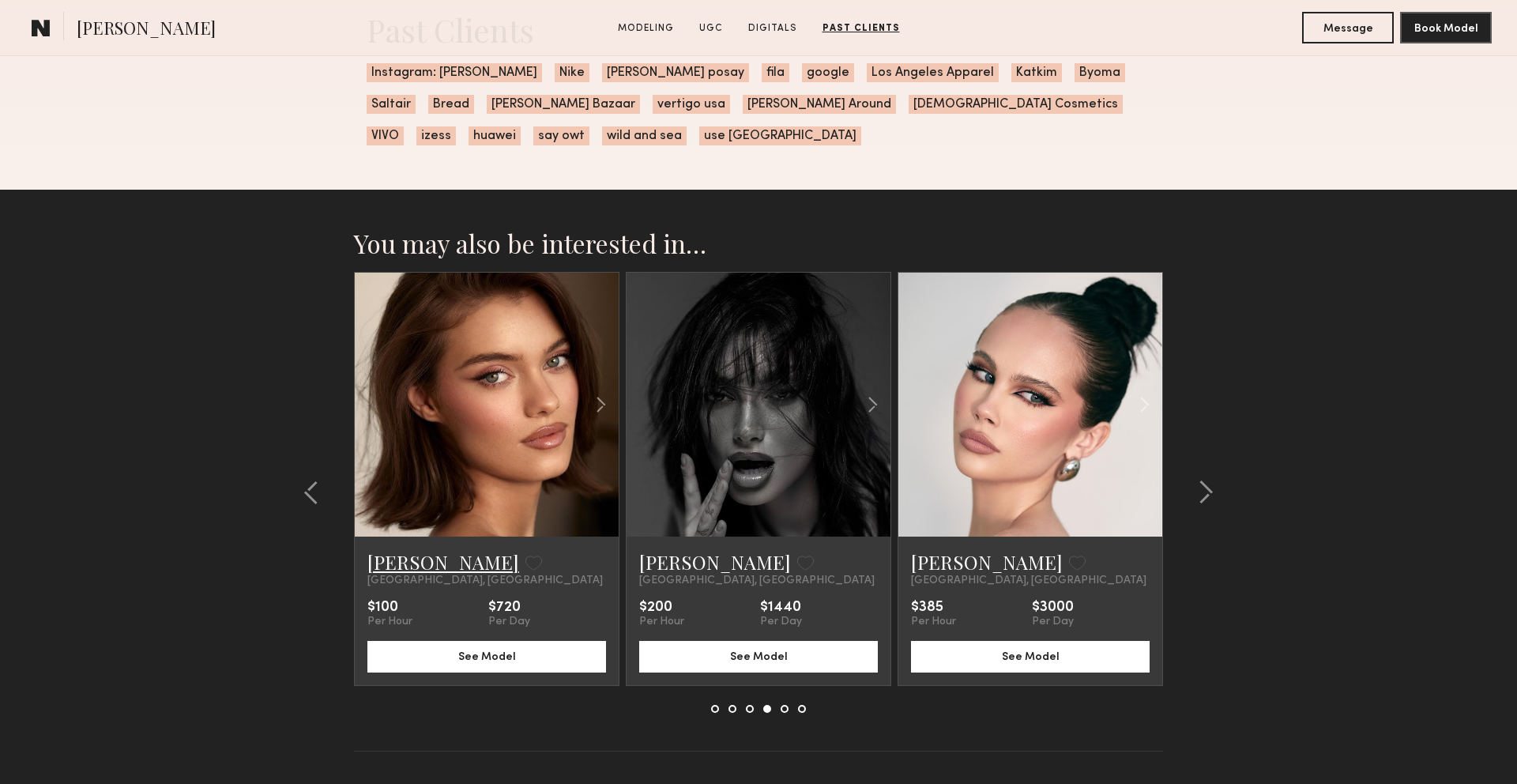
click at [435, 564] on link "Oleksandra K." at bounding box center [443, 561] width 152 height 25
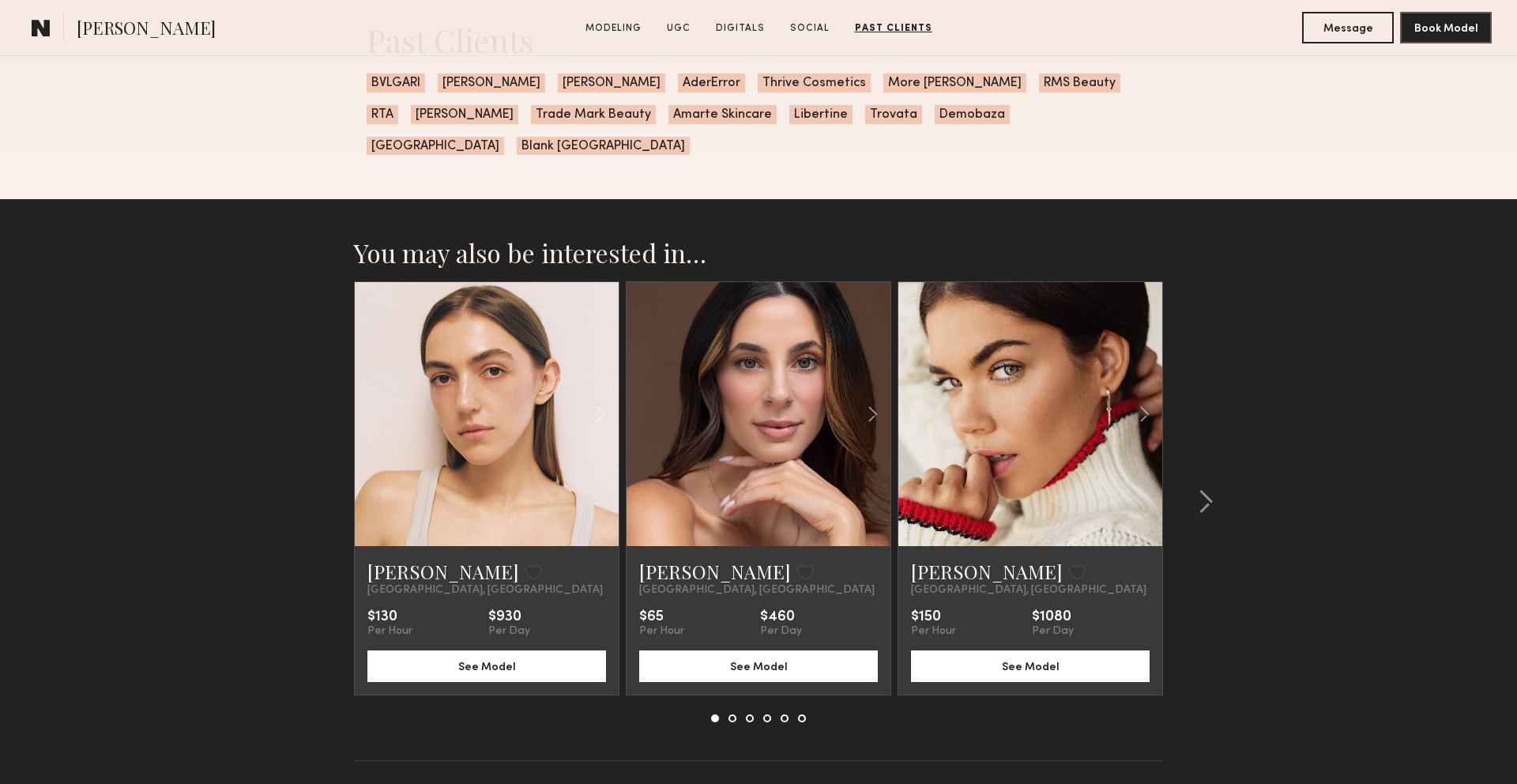
scroll to position [5342, 0]
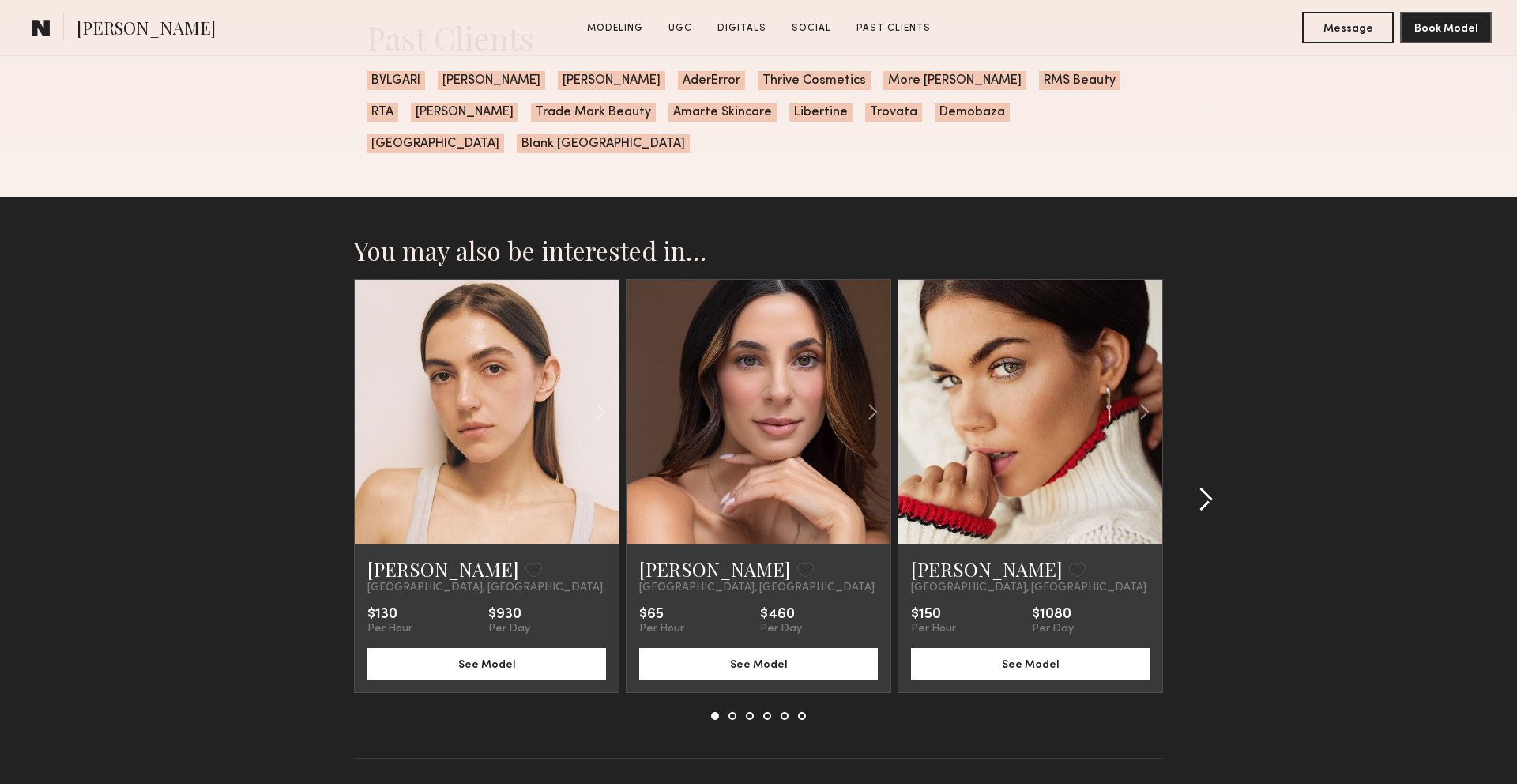
click at [1206, 487] on common-icon at bounding box center [1207, 499] width 16 height 25
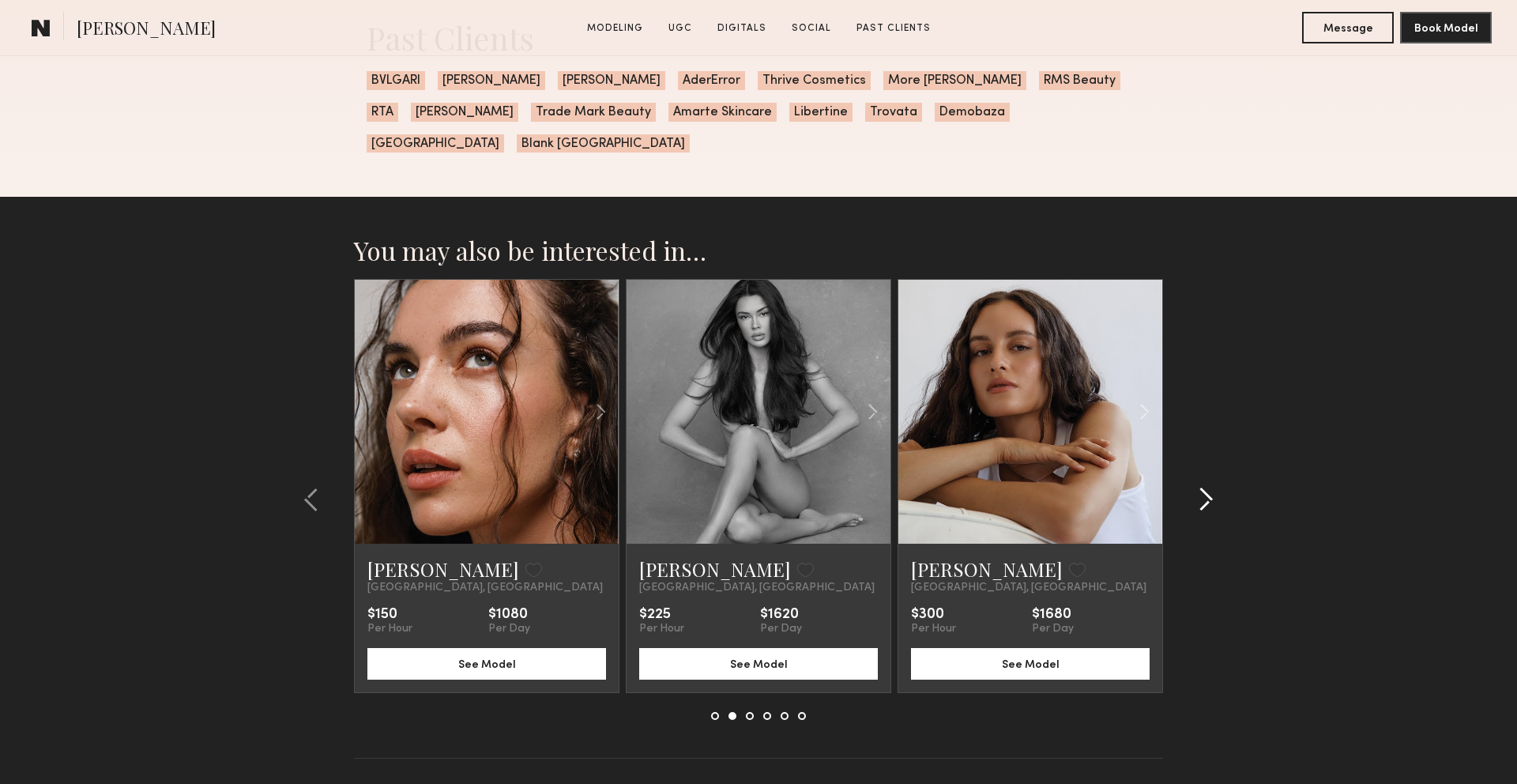
click at [1206, 487] on common-icon at bounding box center [1207, 499] width 16 height 25
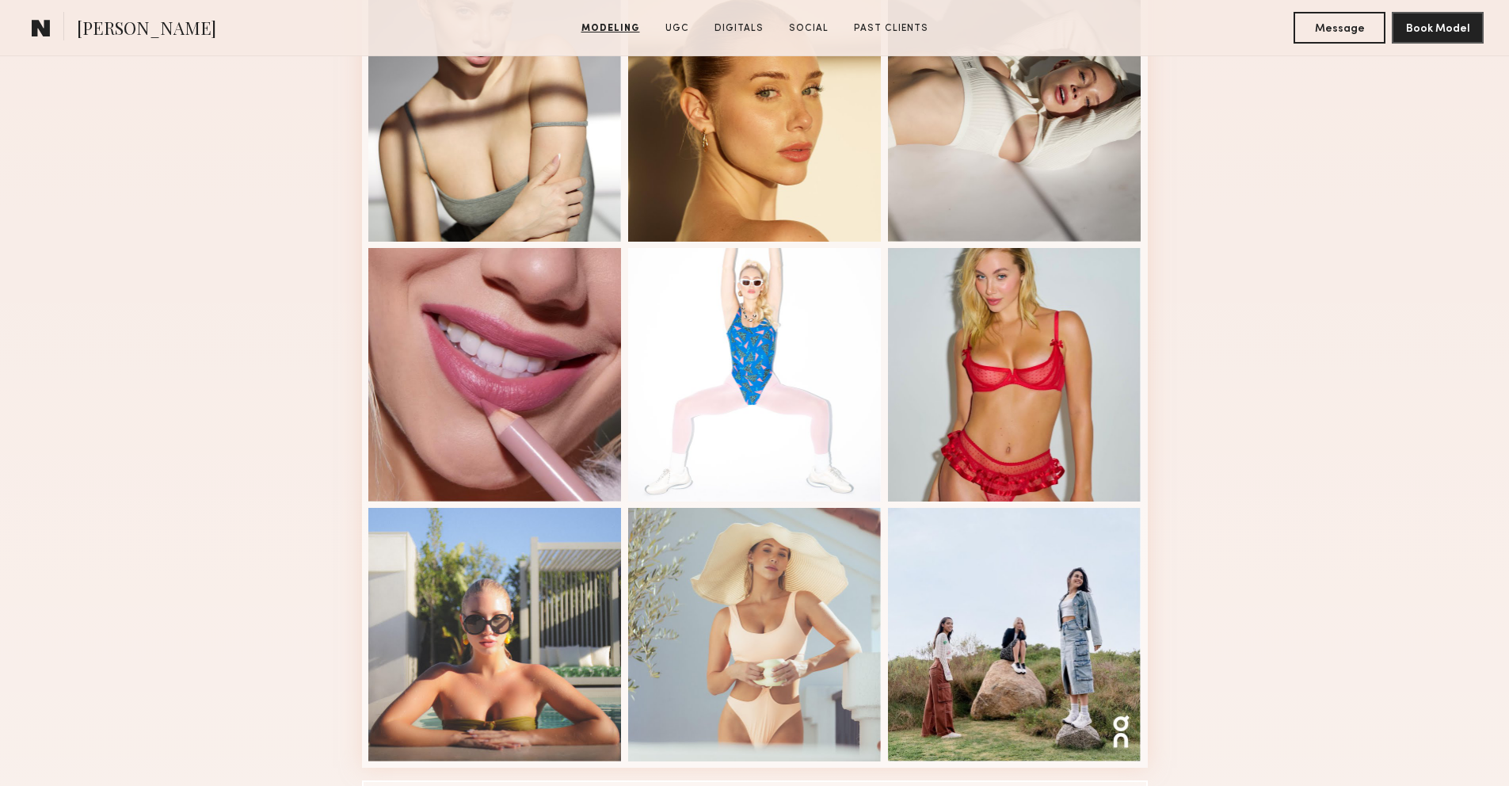
scroll to position [743, 0]
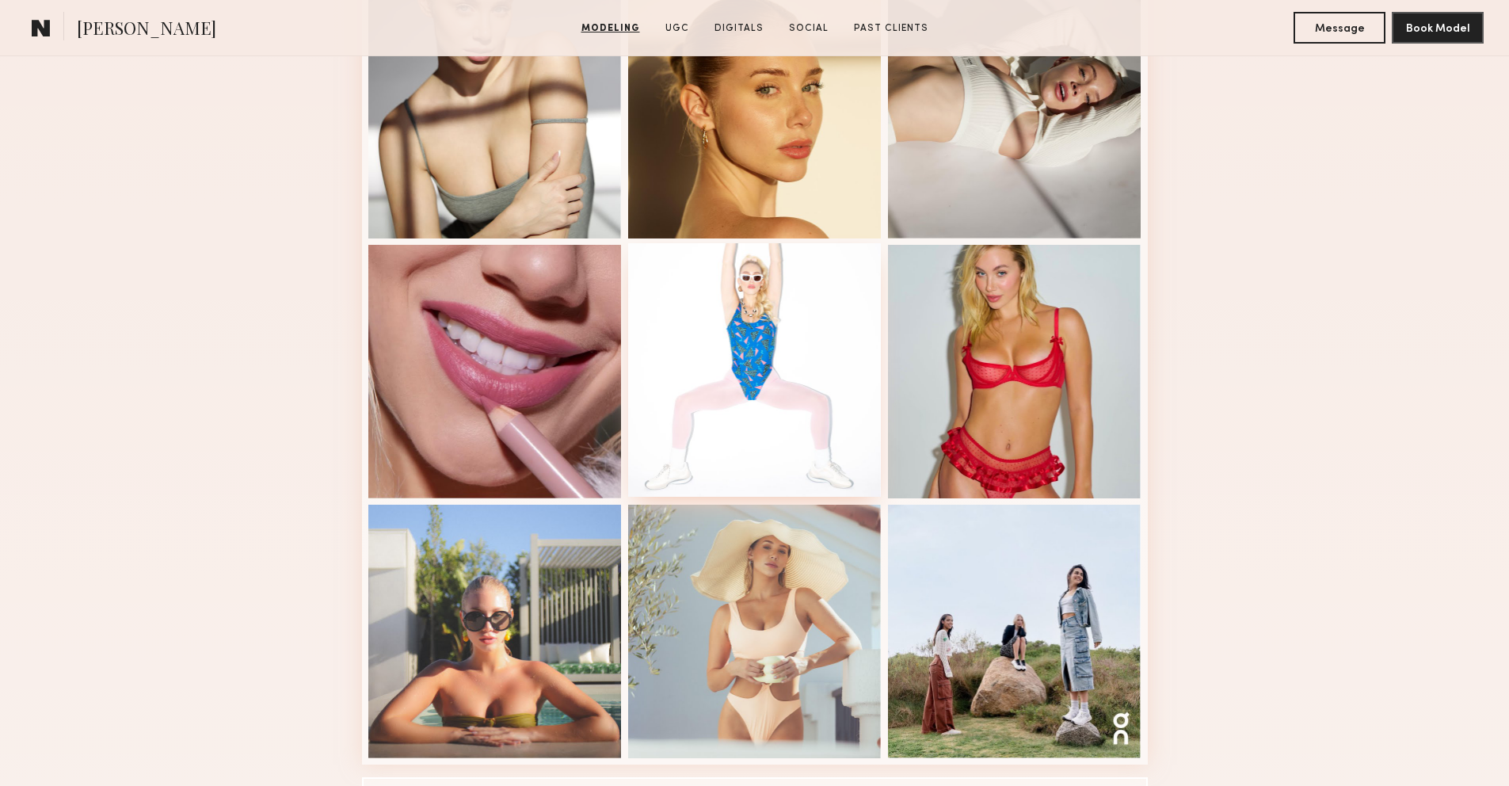
click at [765, 352] on div at bounding box center [754, 369] width 253 height 253
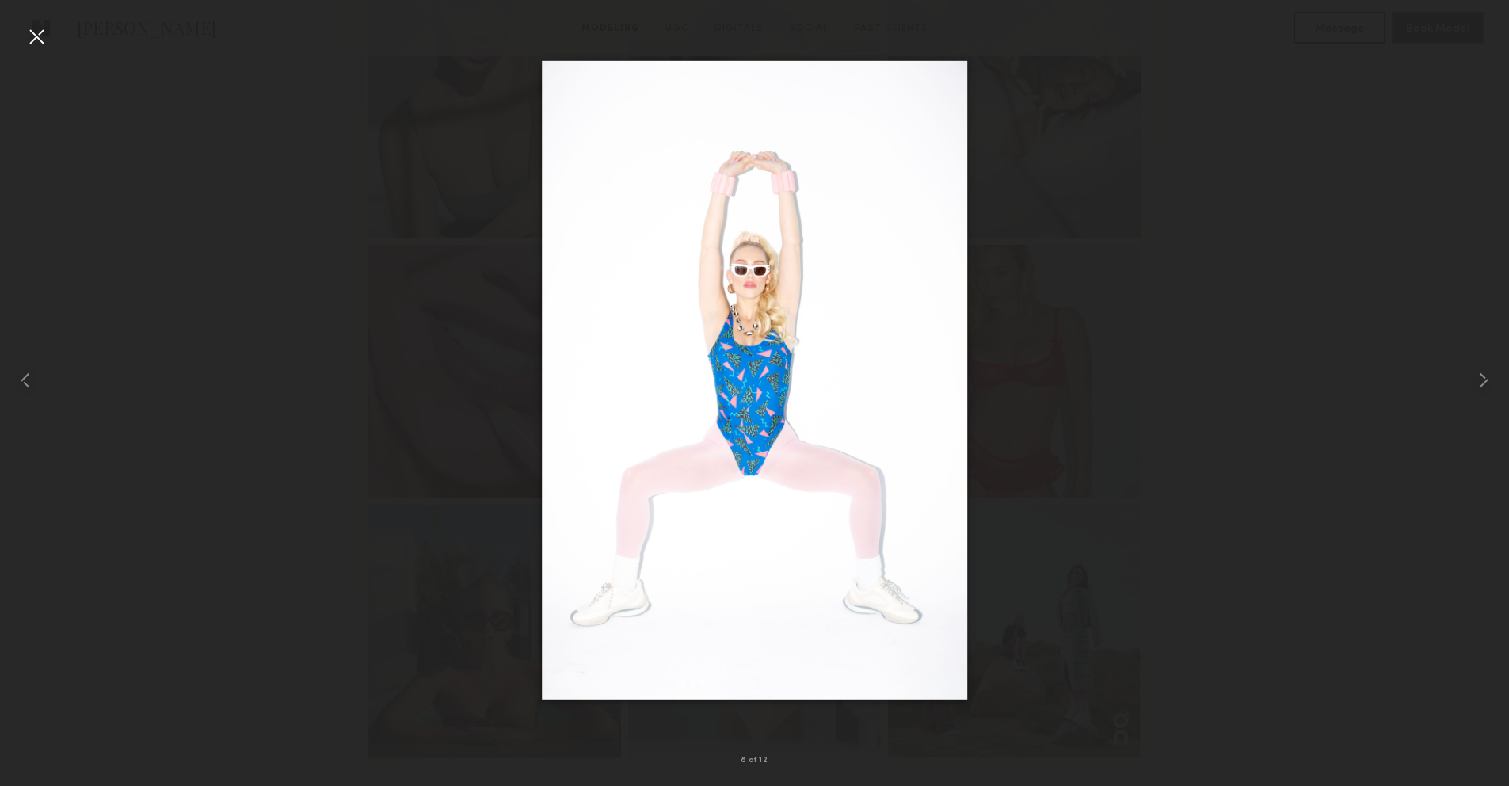
click at [35, 30] on div at bounding box center [36, 36] width 25 height 25
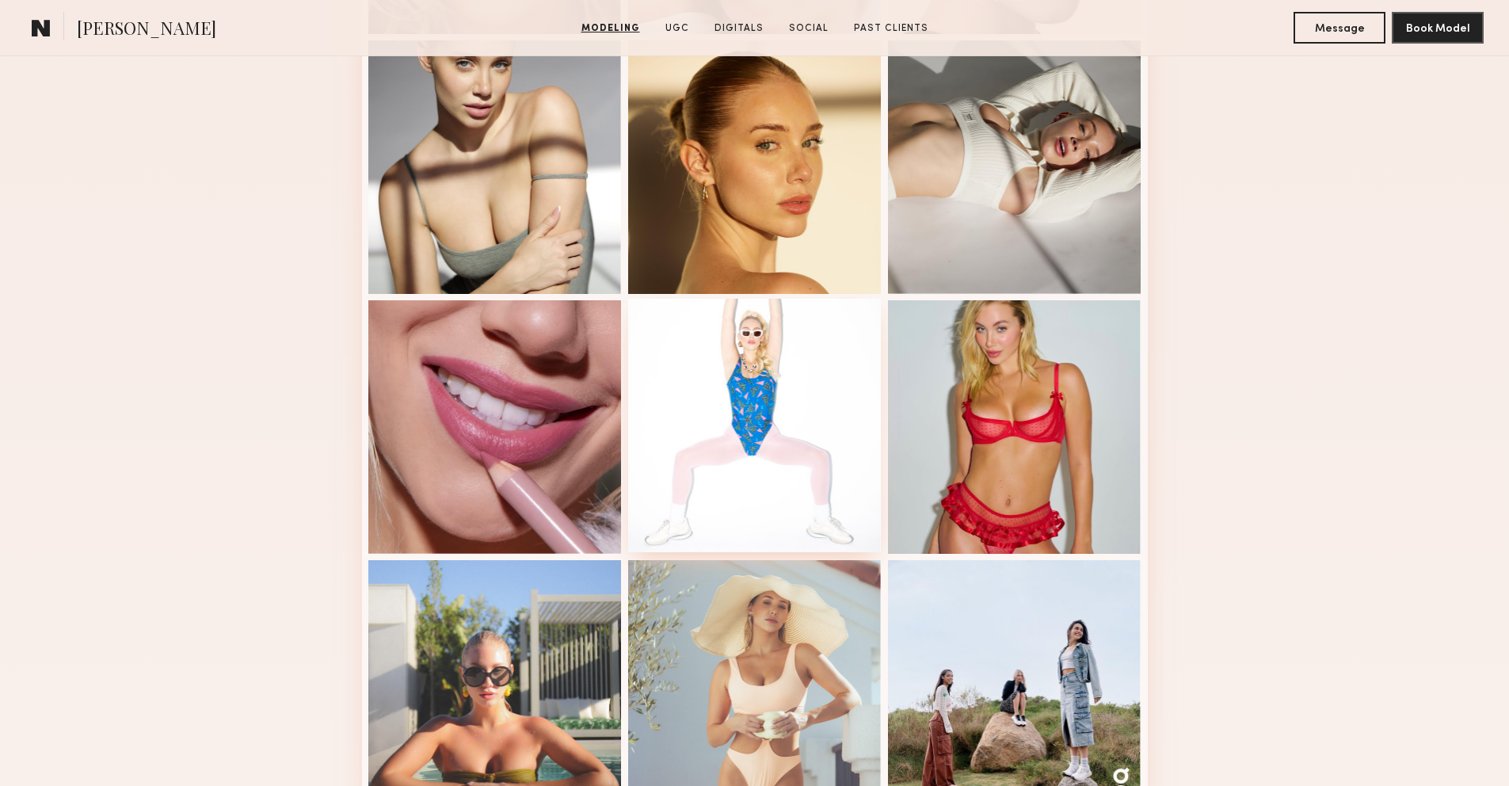
scroll to position [690, 0]
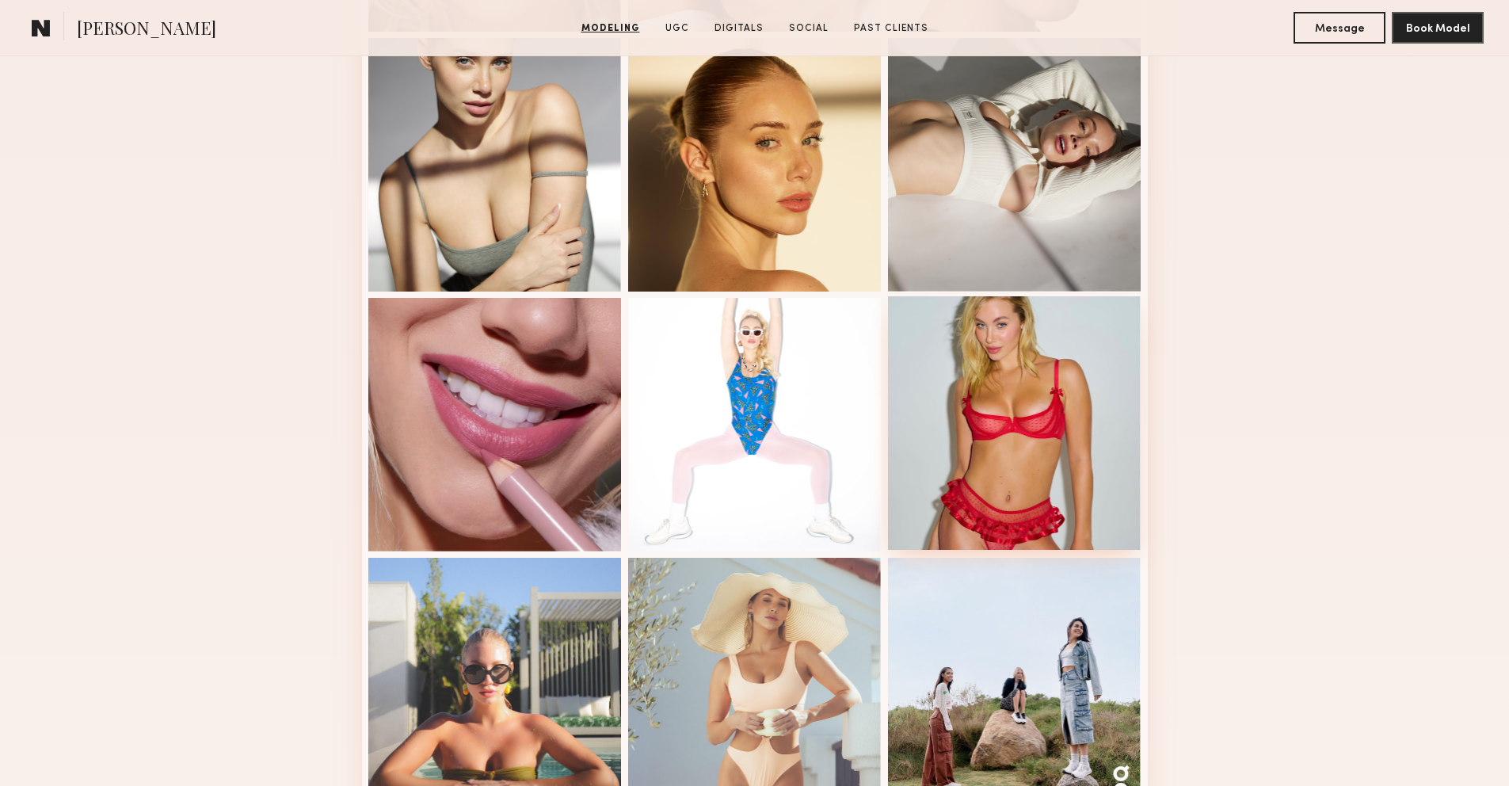
drag, startPoint x: 1049, startPoint y: 470, endPoint x: 1022, endPoint y: 504, distance: 42.8
click at [1049, 471] on div at bounding box center [1014, 422] width 253 height 253
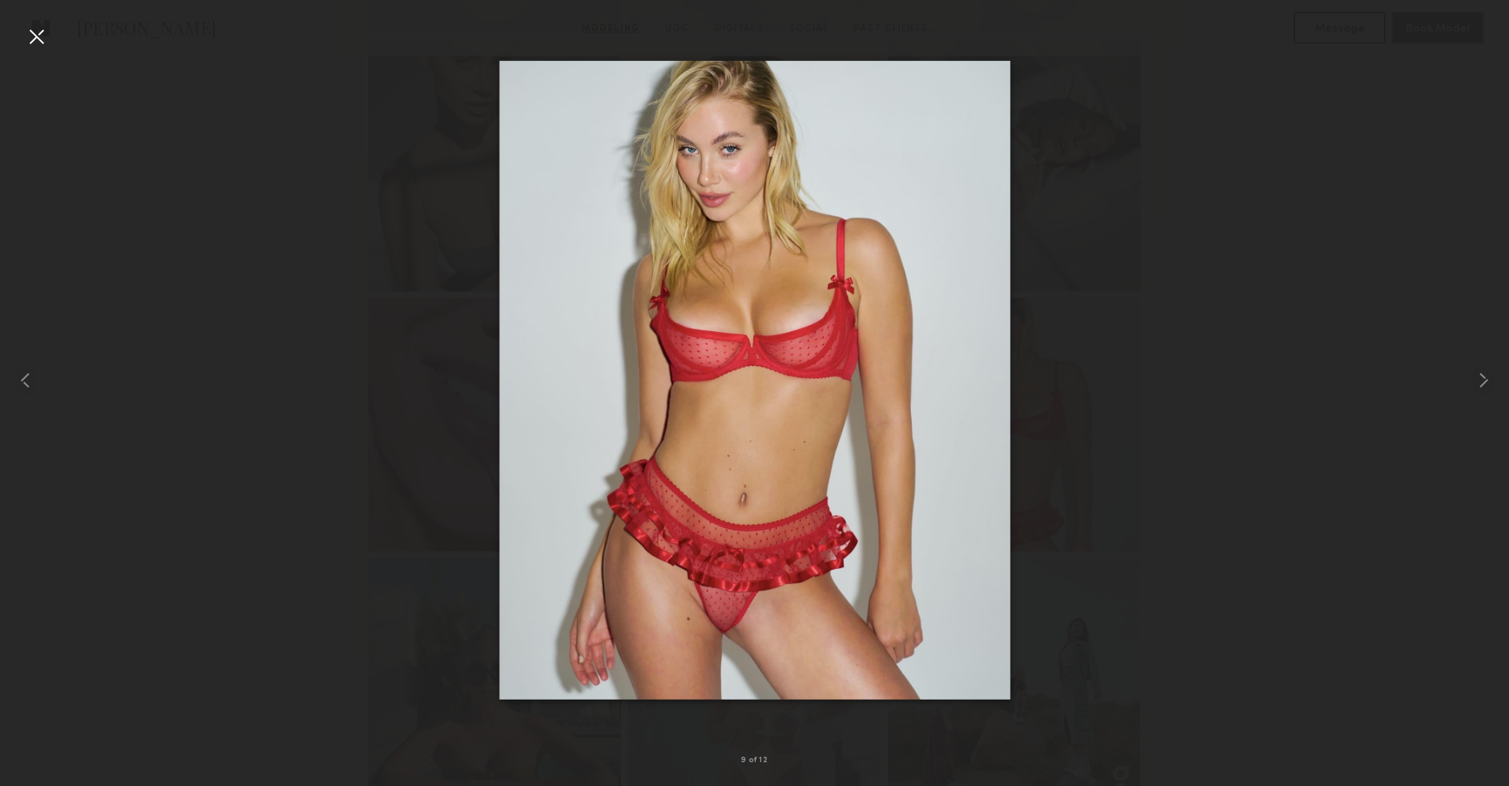
click at [38, 36] on div at bounding box center [36, 36] width 25 height 25
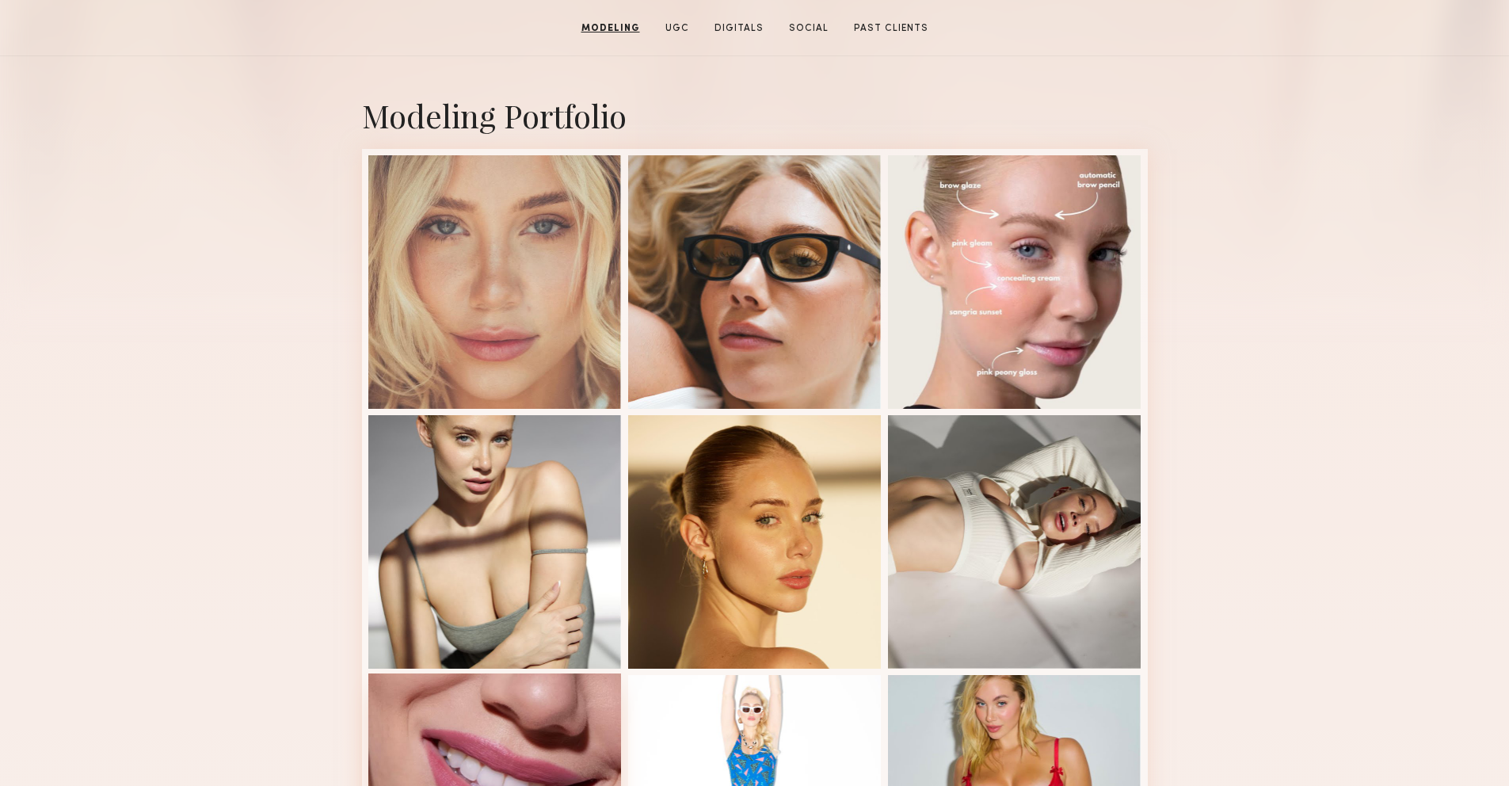
scroll to position [304, 0]
